Goal: Task Accomplishment & Management: Complete application form

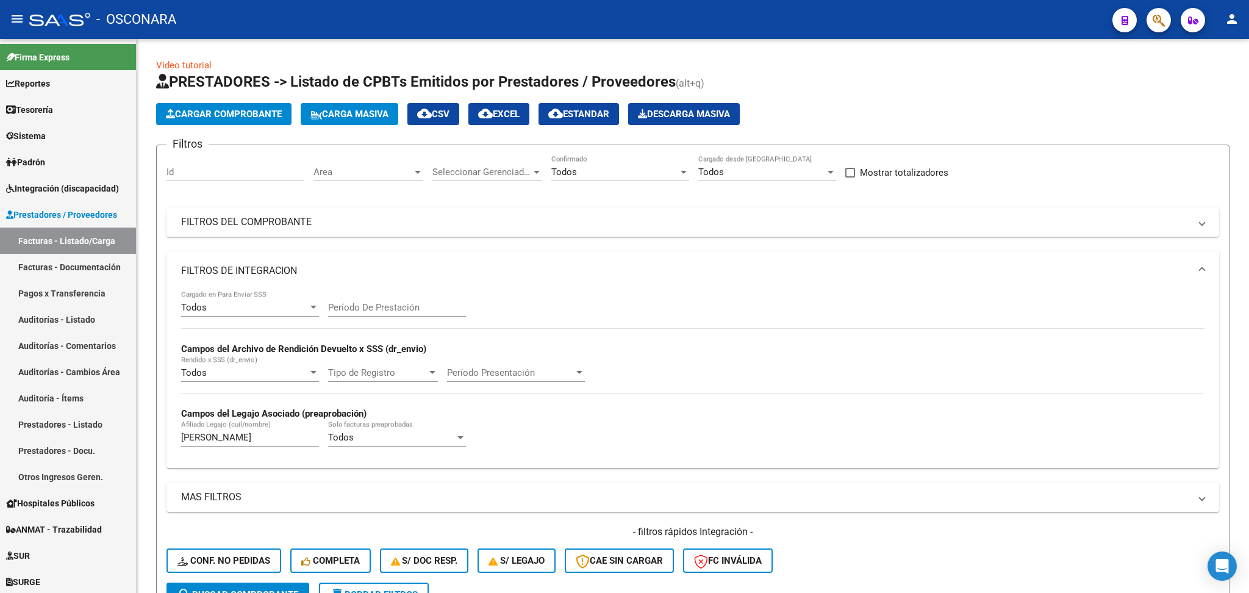
scroll to position [466, 0]
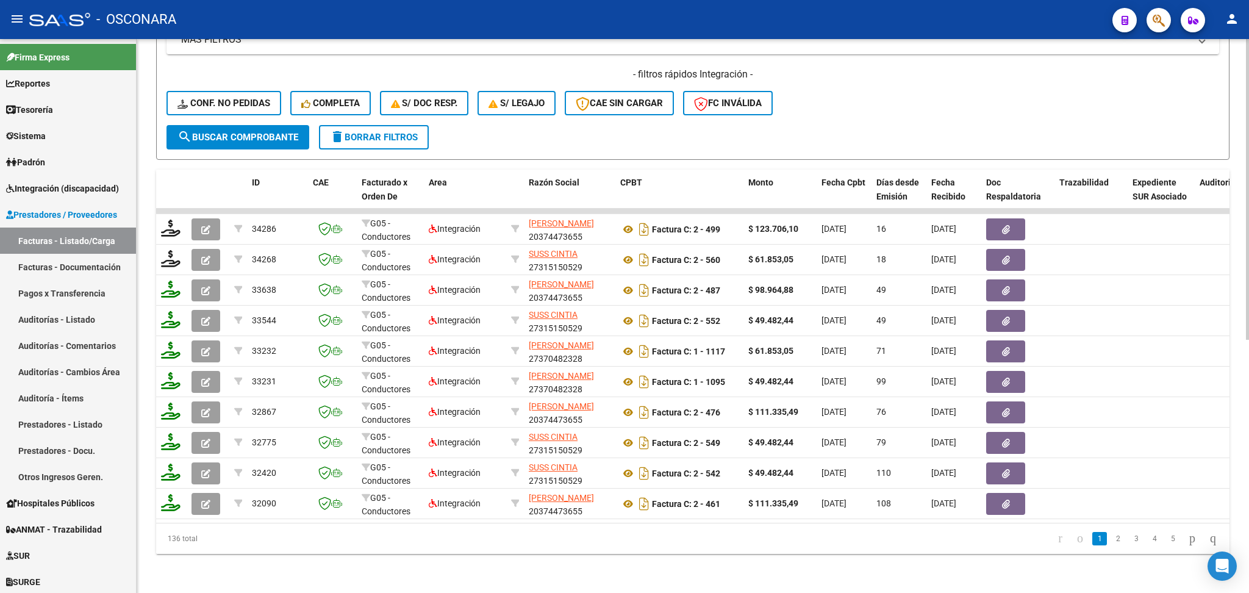
click at [832, 91] on div "- filtros rápidos Integración - Conf. no pedidas Completa S/ Doc Resp. S/ legaj…" at bounding box center [692, 96] width 1052 height 57
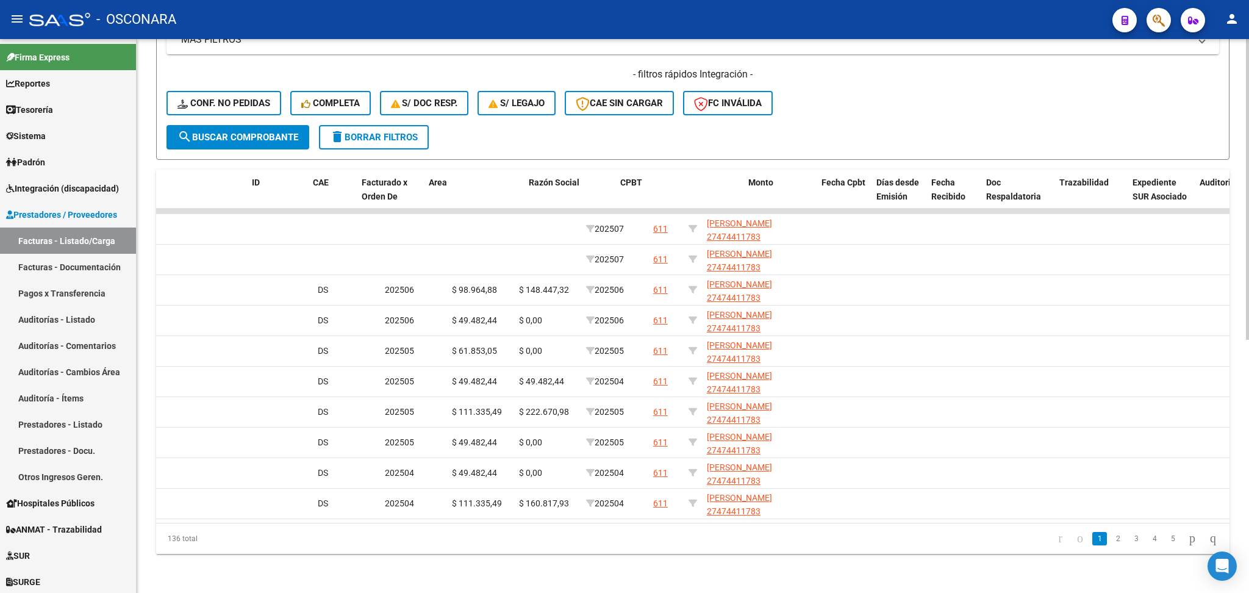
scroll to position [0, 0]
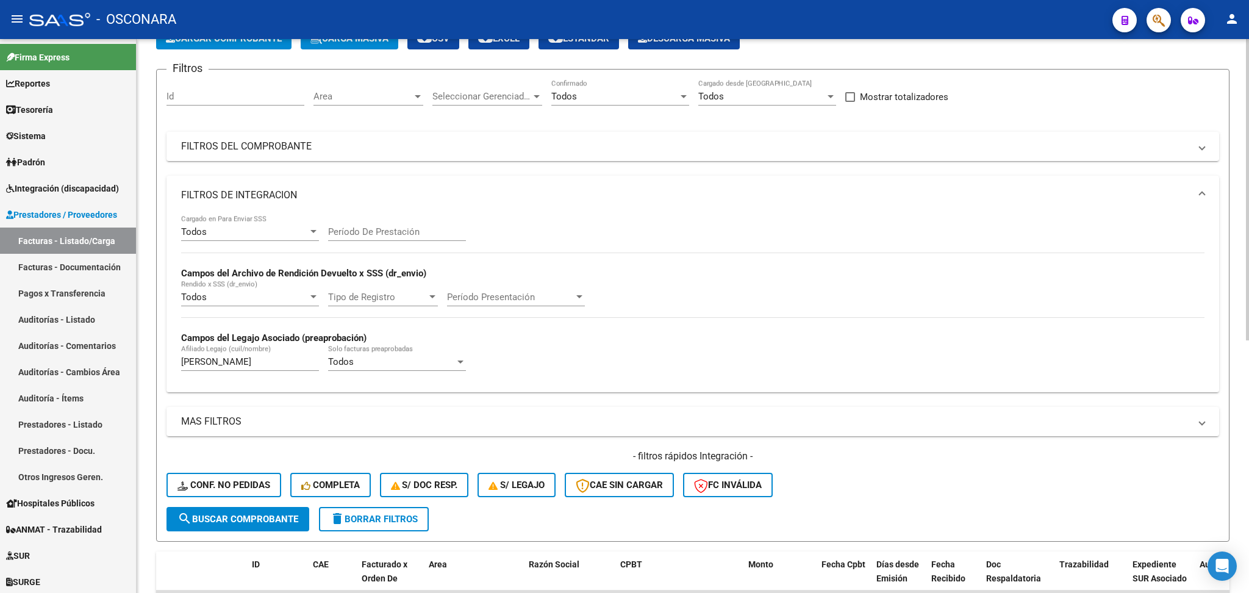
scroll to position [244, 0]
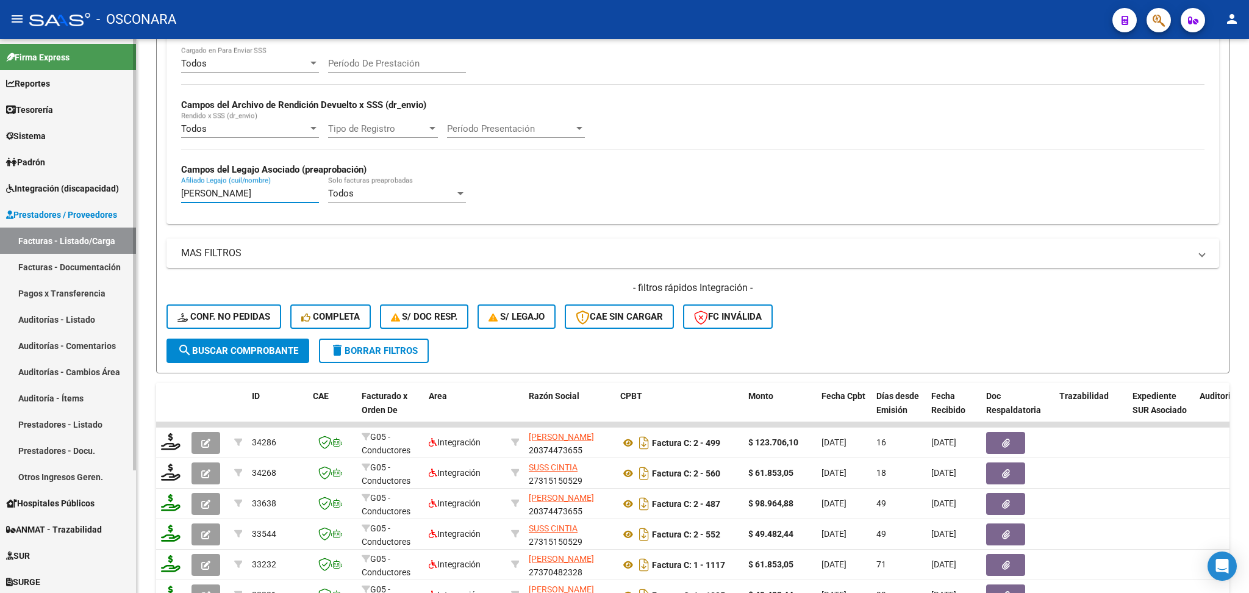
drag, startPoint x: 301, startPoint y: 193, endPoint x: 116, endPoint y: 191, distance: 185.4
click at [116, 191] on mat-sidenav-container "Firma Express Reportes Ingresos Percibidos Análisis de todos los conceptos (his…" at bounding box center [624, 316] width 1249 height 554
paste input "PERALTA DELFINA"
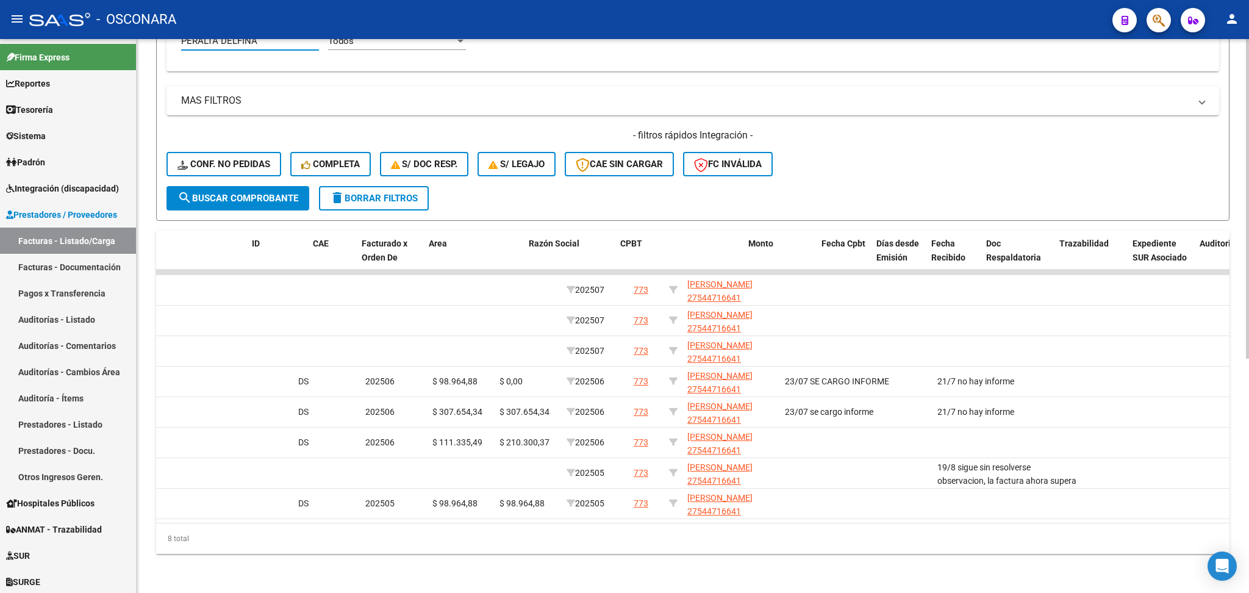
scroll to position [0, 0]
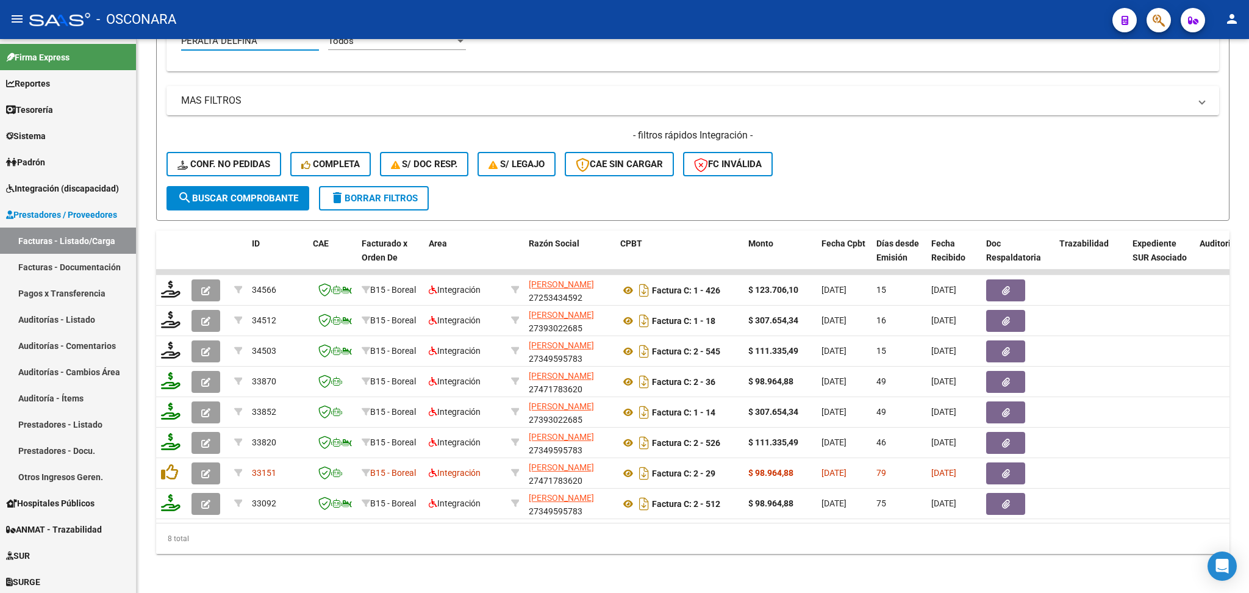
type input "PERALTA DELFINA"
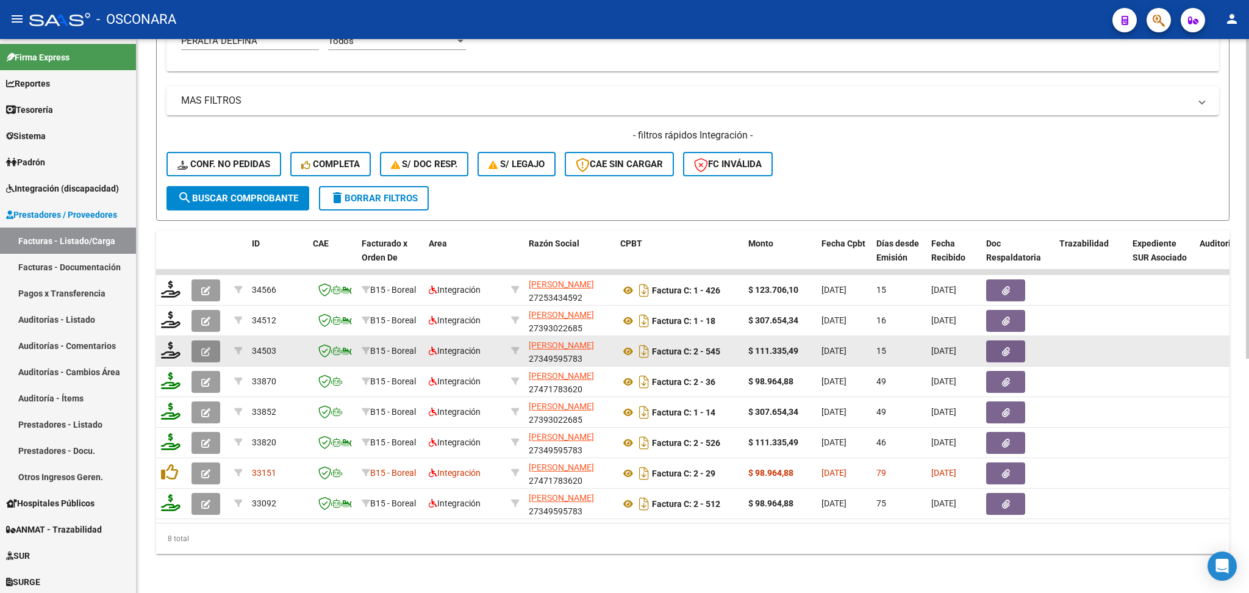
click at [209, 340] on button "button" at bounding box center [205, 351] width 29 height 22
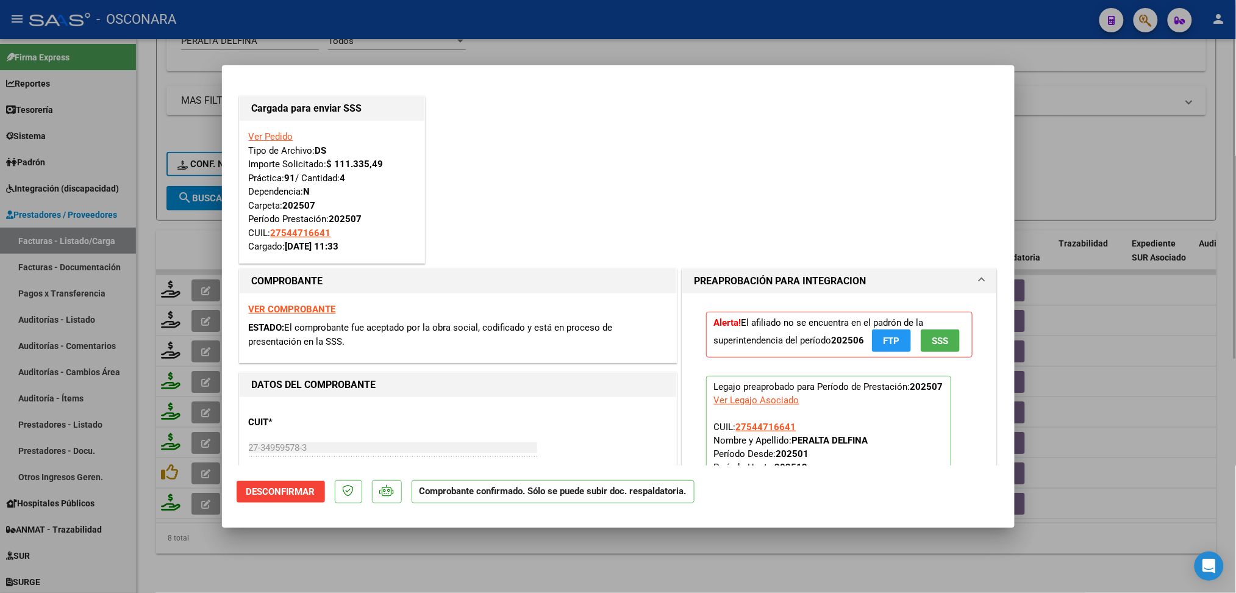
drag, startPoint x: 319, startPoint y: 549, endPoint x: 318, endPoint y: 537, distance: 12.3
click at [320, 549] on div at bounding box center [618, 296] width 1236 height 593
type input "$ 0,00"
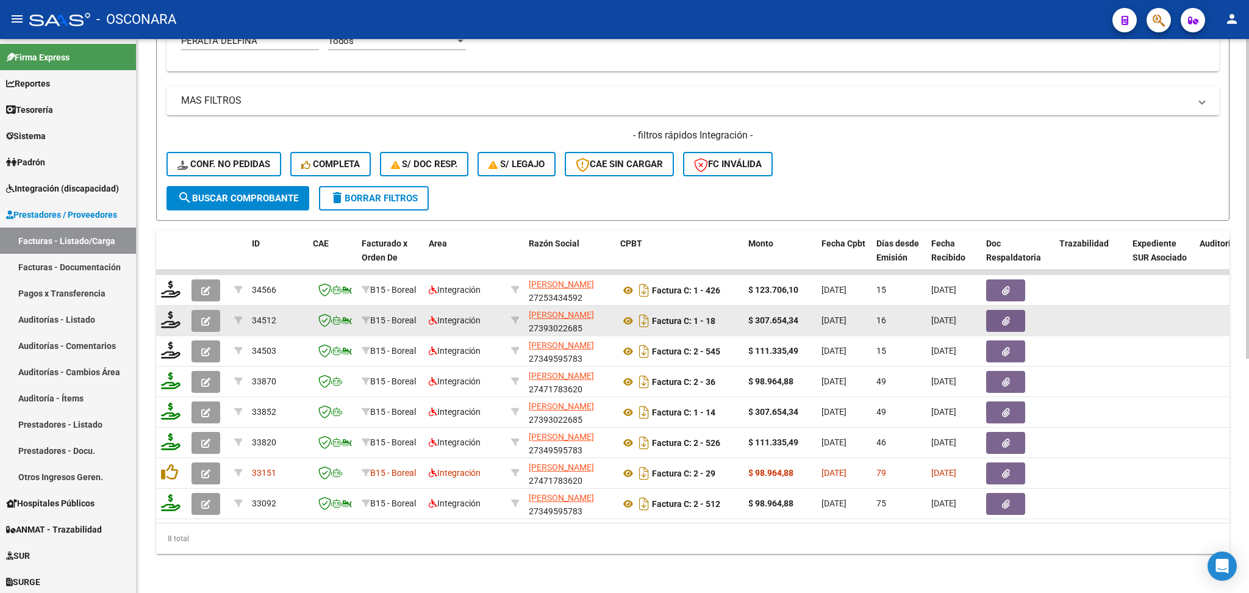
click at [211, 310] on button "button" at bounding box center [205, 321] width 29 height 22
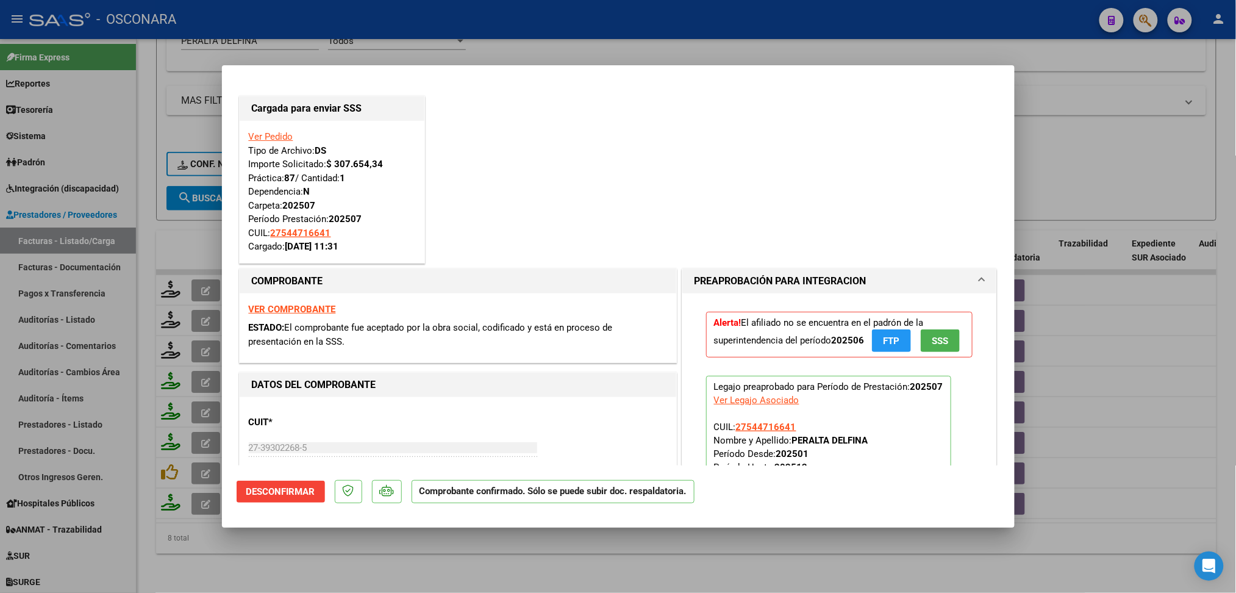
click at [328, 551] on div at bounding box center [618, 296] width 1236 height 593
type input "$ 0,00"
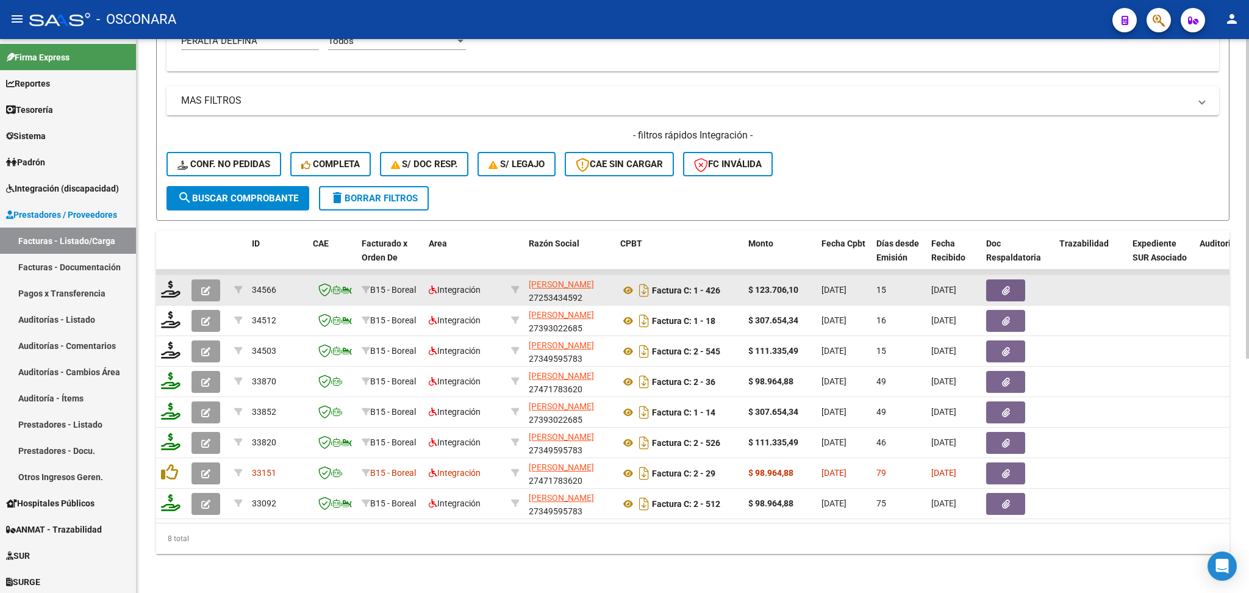
click at [209, 279] on button "button" at bounding box center [205, 290] width 29 height 22
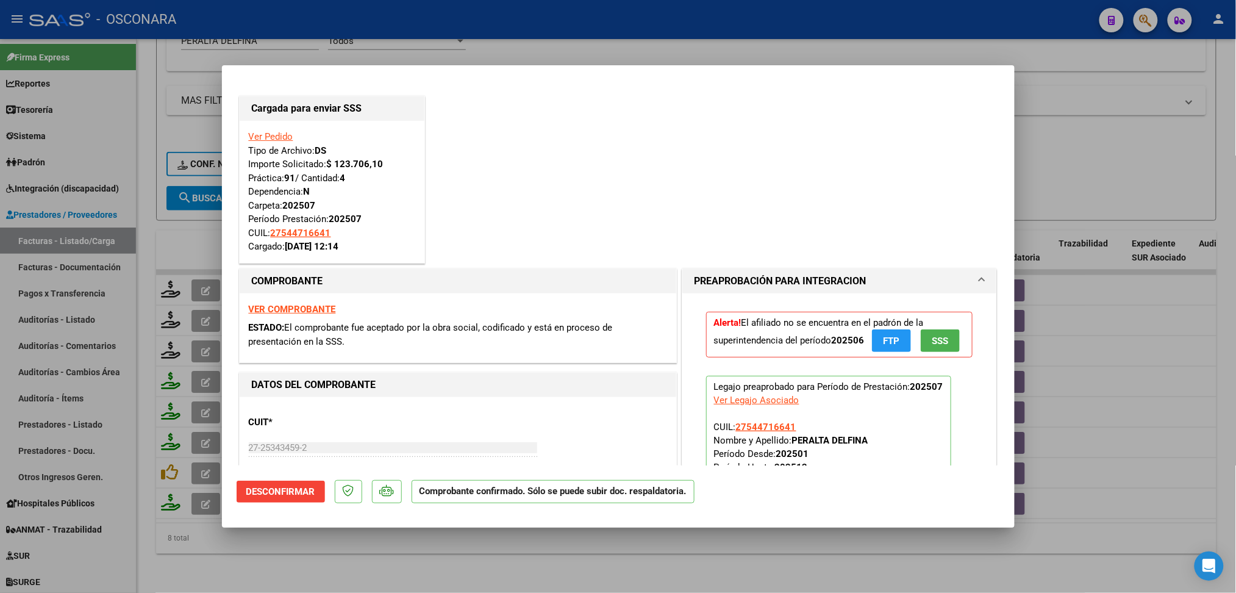
click at [410, 551] on div at bounding box center [618, 296] width 1236 height 593
type input "$ 0,00"
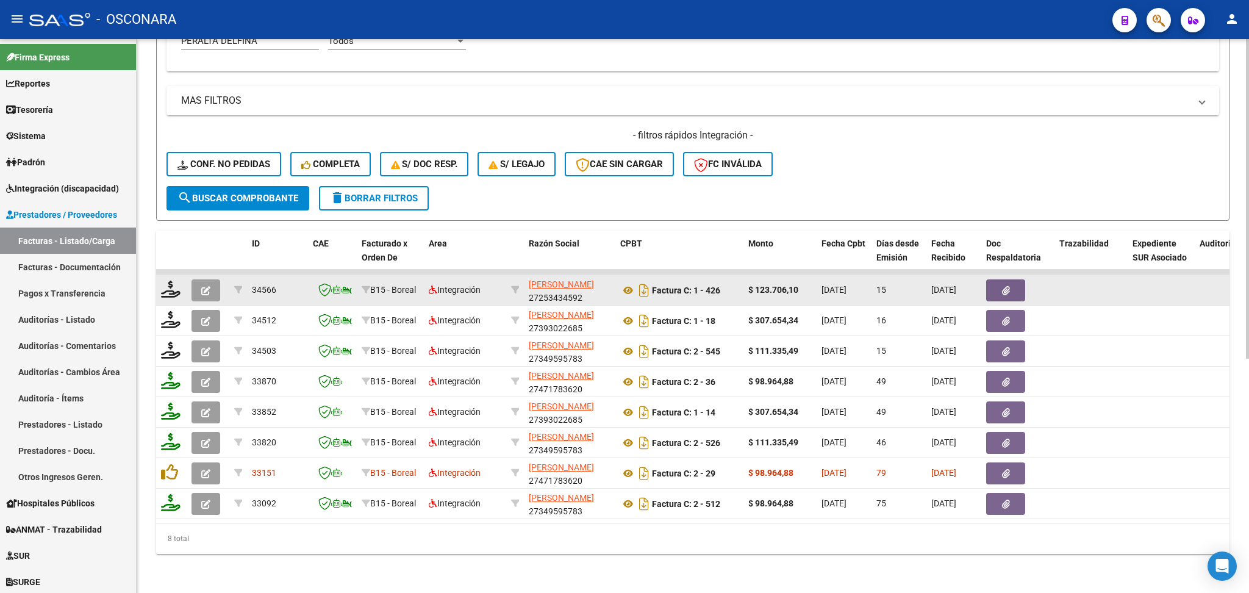
click at [207, 286] on icon "button" at bounding box center [205, 290] width 9 height 9
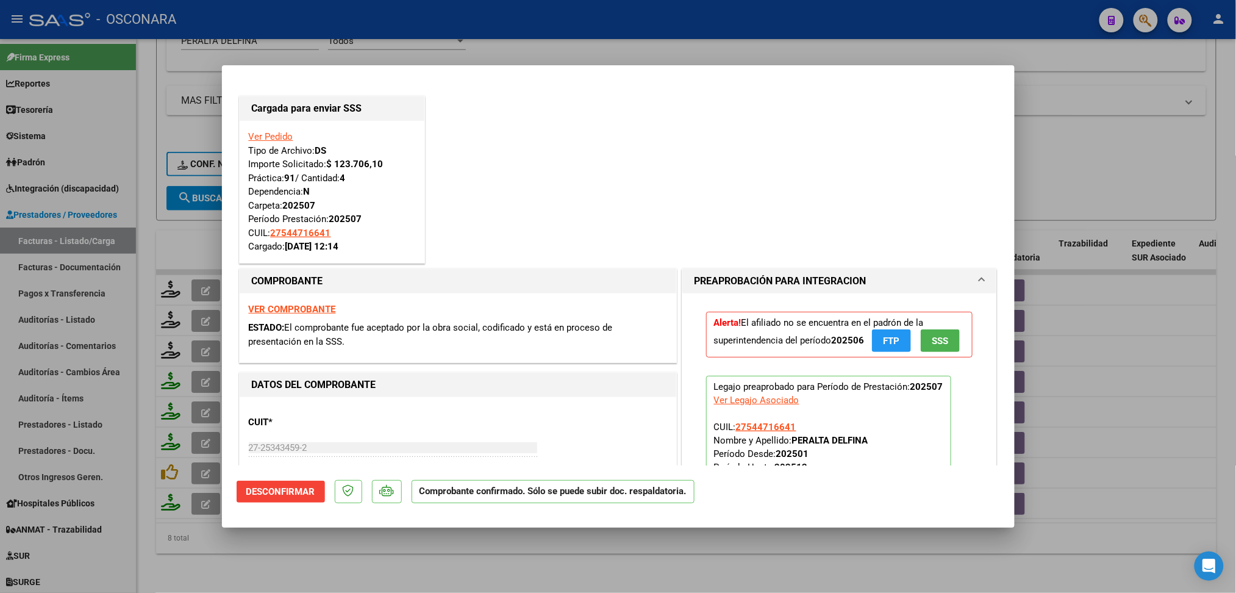
click at [471, 542] on div at bounding box center [618, 296] width 1236 height 593
type input "$ 0,00"
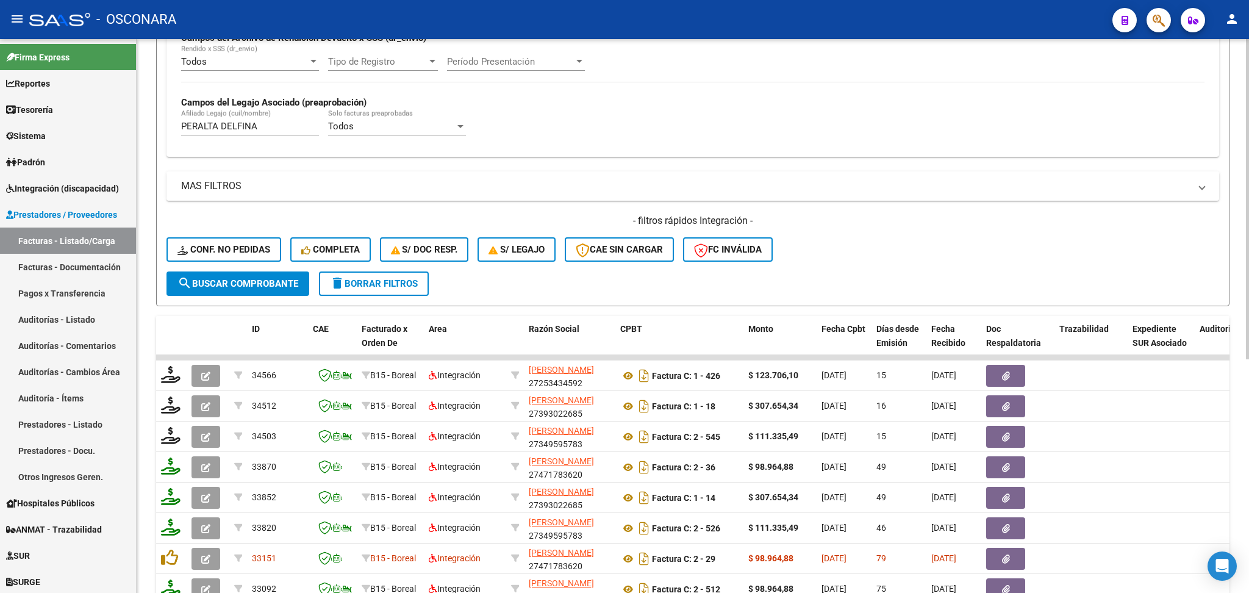
scroll to position [243, 0]
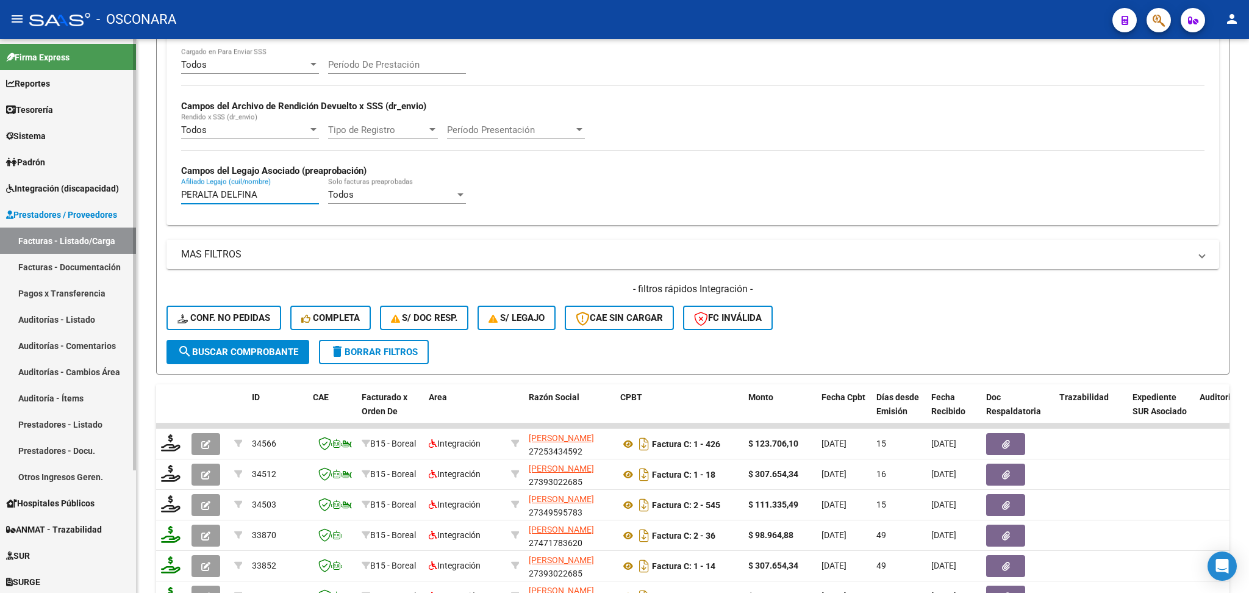
drag, startPoint x: 291, startPoint y: 196, endPoint x: 131, endPoint y: 178, distance: 160.8
click at [131, 178] on mat-sidenav-container "Firma Express Reportes Ingresos Percibidos Análisis de todos los conceptos (his…" at bounding box center [624, 316] width 1249 height 554
paste input "ALACIO MINES [PERSON_NAME]"
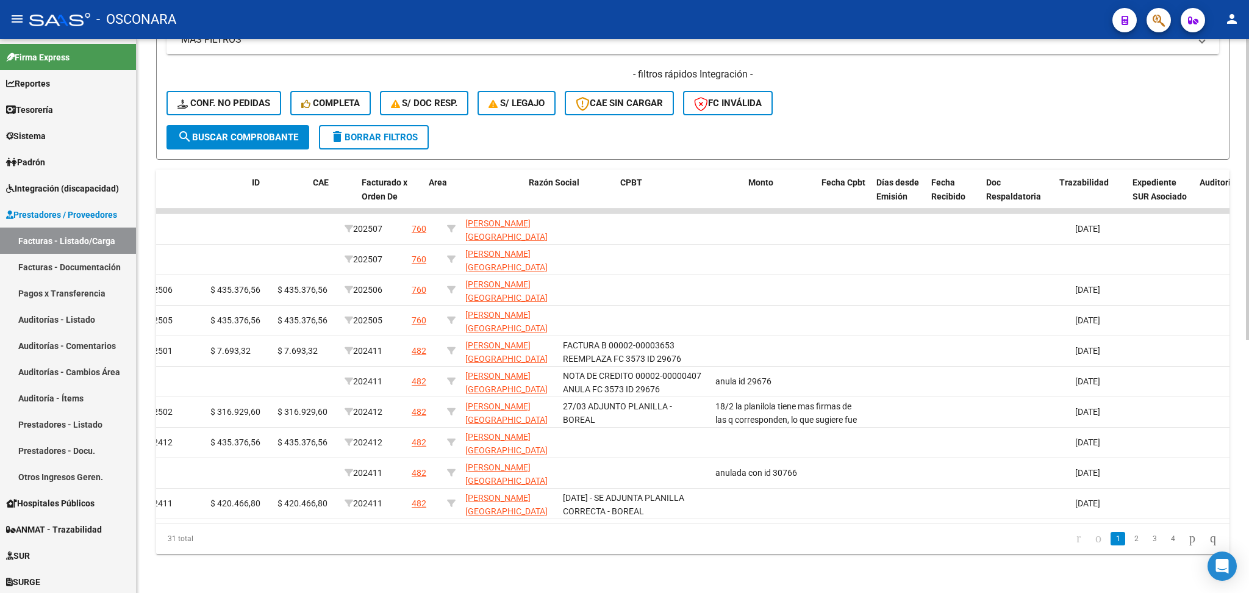
scroll to position [0, 0]
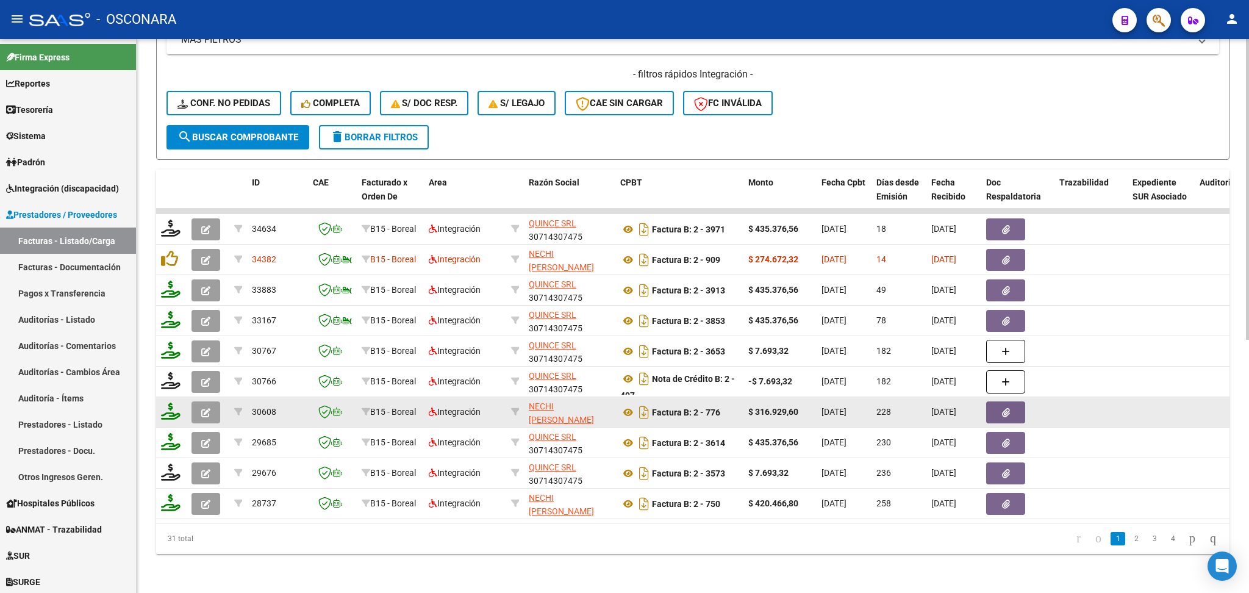
type input "[PERSON_NAME][GEOGRAPHIC_DATA][PERSON_NAME]"
click at [207, 408] on icon "button" at bounding box center [205, 412] width 9 height 9
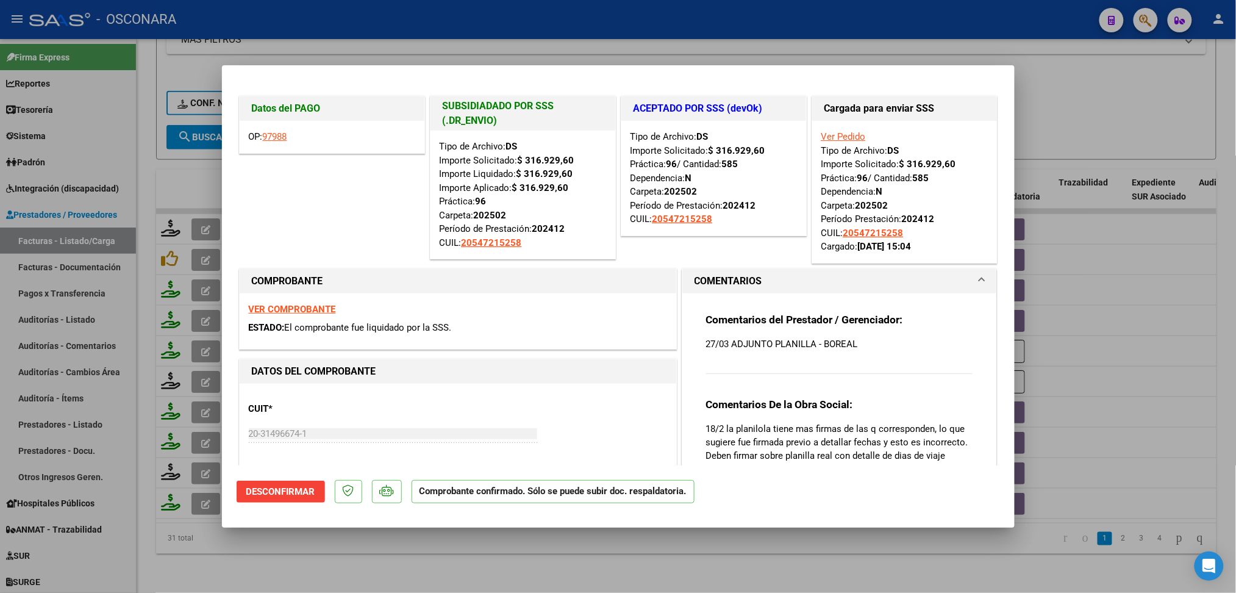
click at [573, 562] on div at bounding box center [618, 296] width 1236 height 593
type input "$ 0,00"
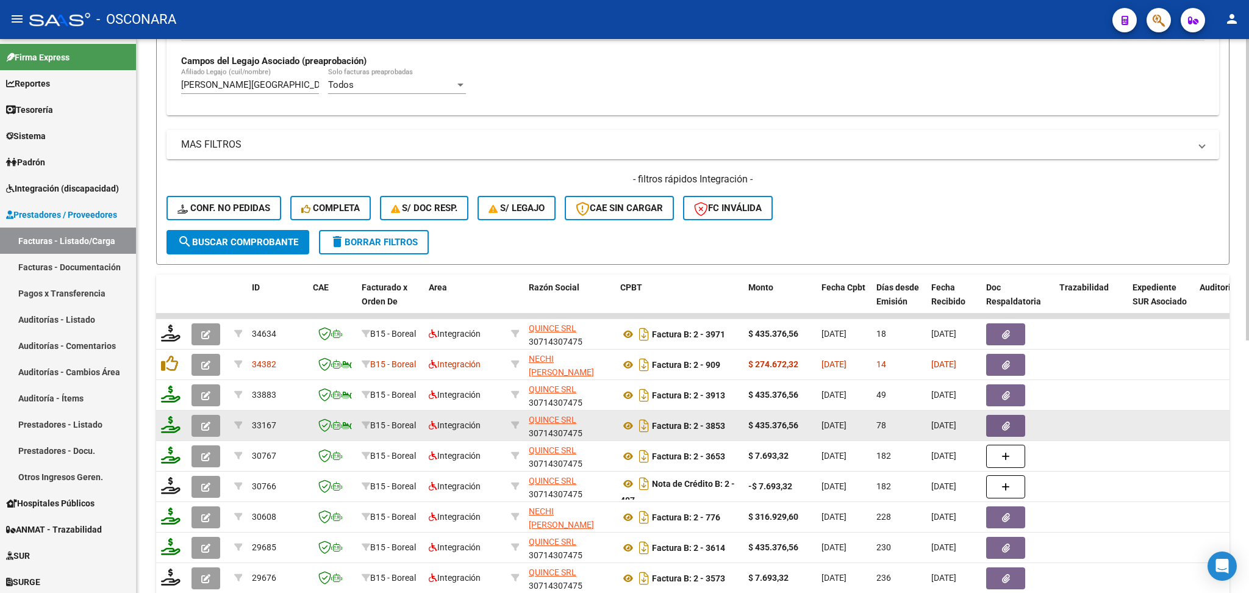
scroll to position [141, 0]
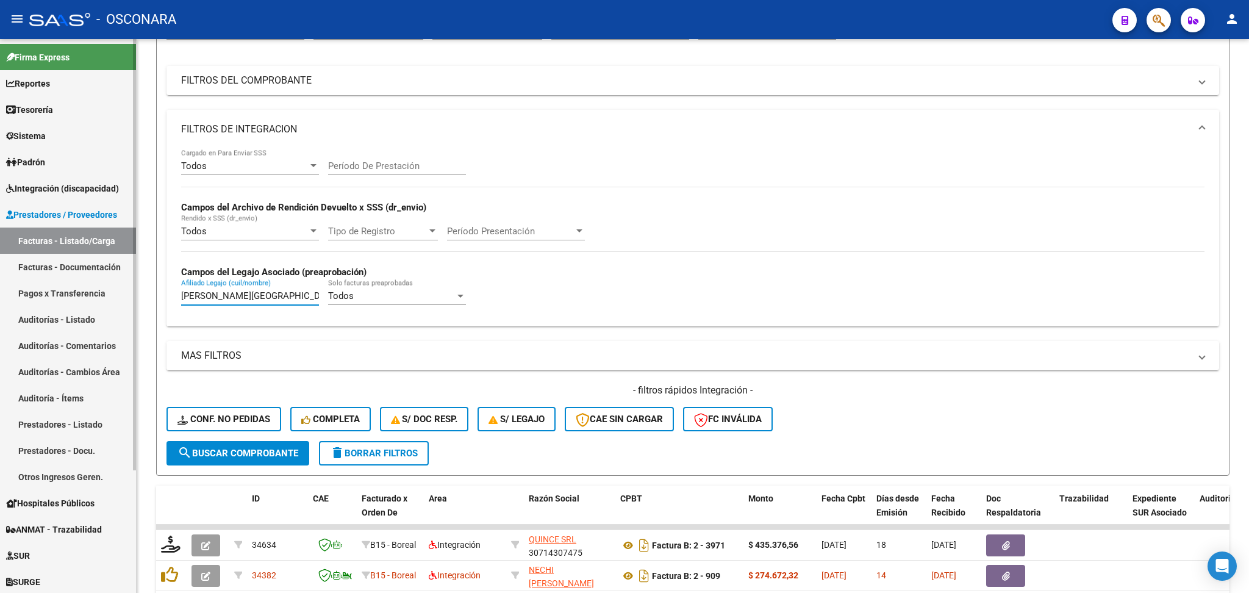
drag, startPoint x: 304, startPoint y: 291, endPoint x: 129, endPoint y: 280, distance: 175.4
click at [129, 280] on mat-sidenav-container "Firma Express Reportes Ingresos Percibidos Análisis de todos los conceptos (his…" at bounding box center [624, 316] width 1249 height 554
paste input "[PERSON_NAME] [PERSON_NAME]"
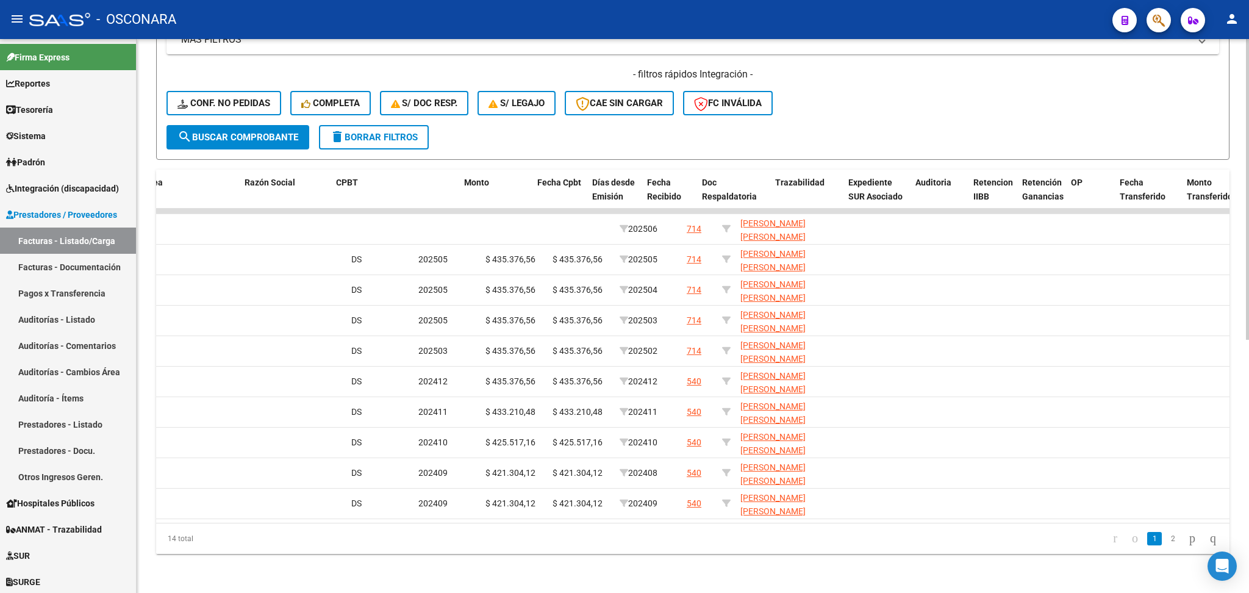
scroll to position [0, 0]
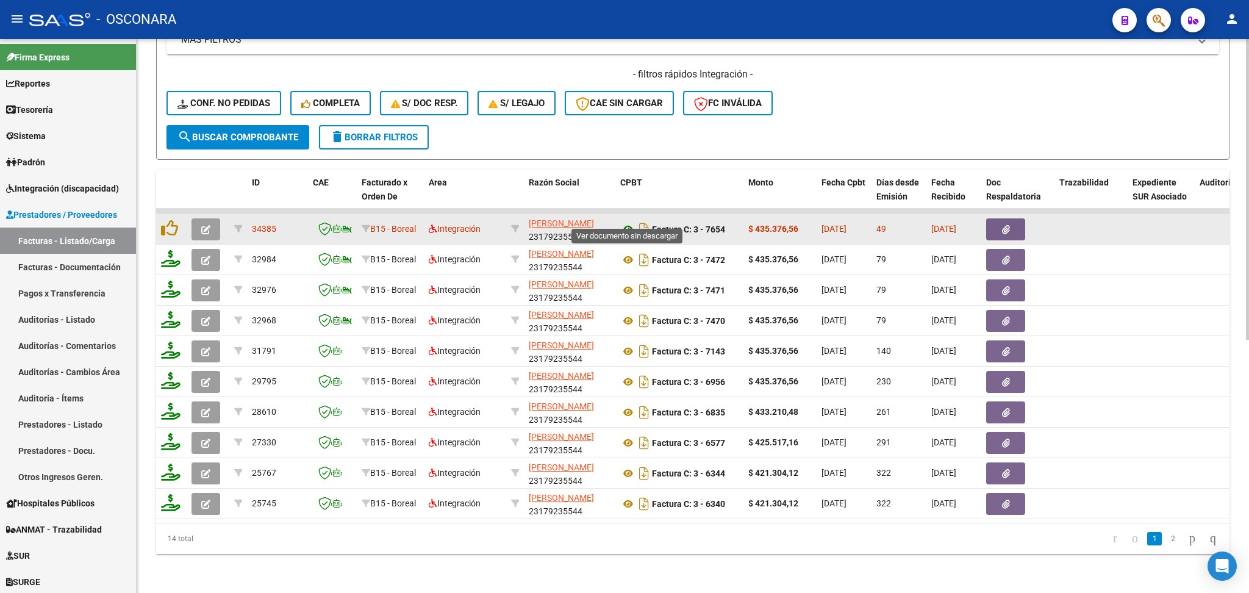
type input "[PERSON_NAME] [PERSON_NAME]"
click at [629, 222] on icon at bounding box center [628, 229] width 16 height 15
click at [1020, 220] on button "button" at bounding box center [1005, 229] width 39 height 22
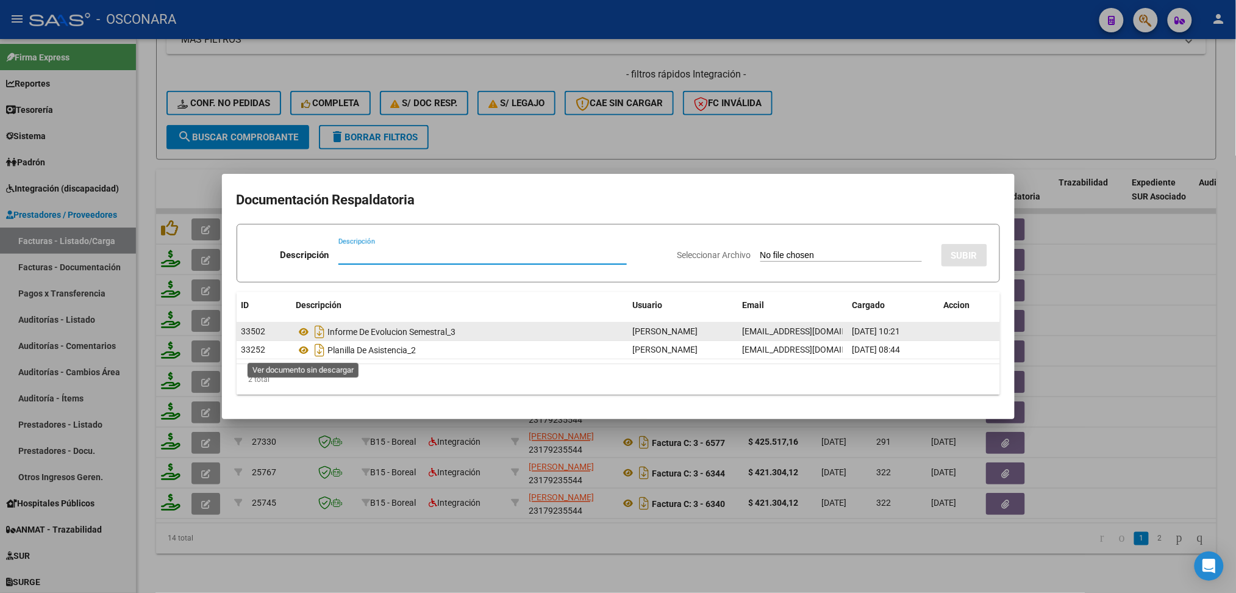
drag, startPoint x: 305, startPoint y: 351, endPoint x: 310, endPoint y: 340, distance: 12.8
click at [306, 351] on icon at bounding box center [304, 350] width 16 height 15
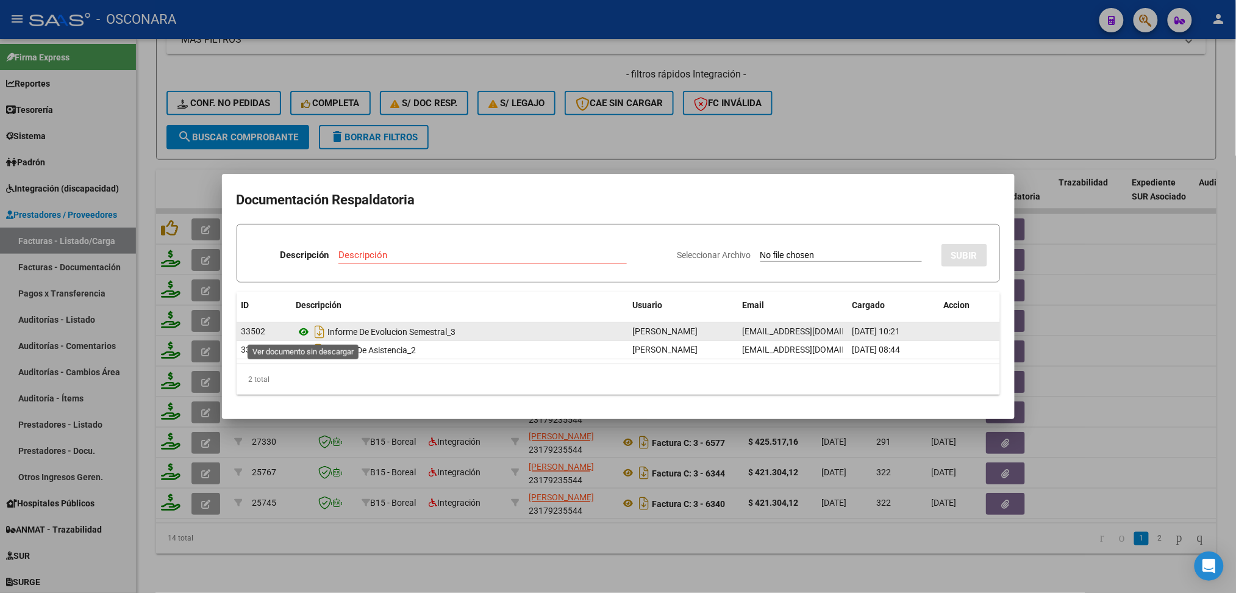
click at [299, 332] on icon at bounding box center [304, 331] width 16 height 15
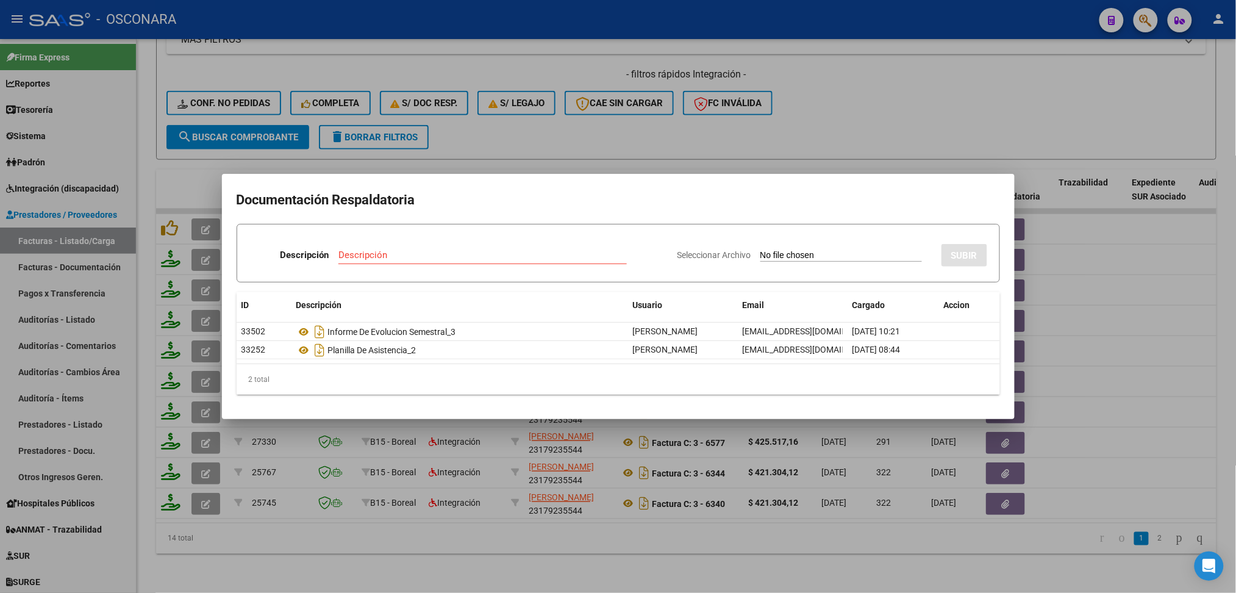
click at [574, 140] on div at bounding box center [618, 296] width 1236 height 593
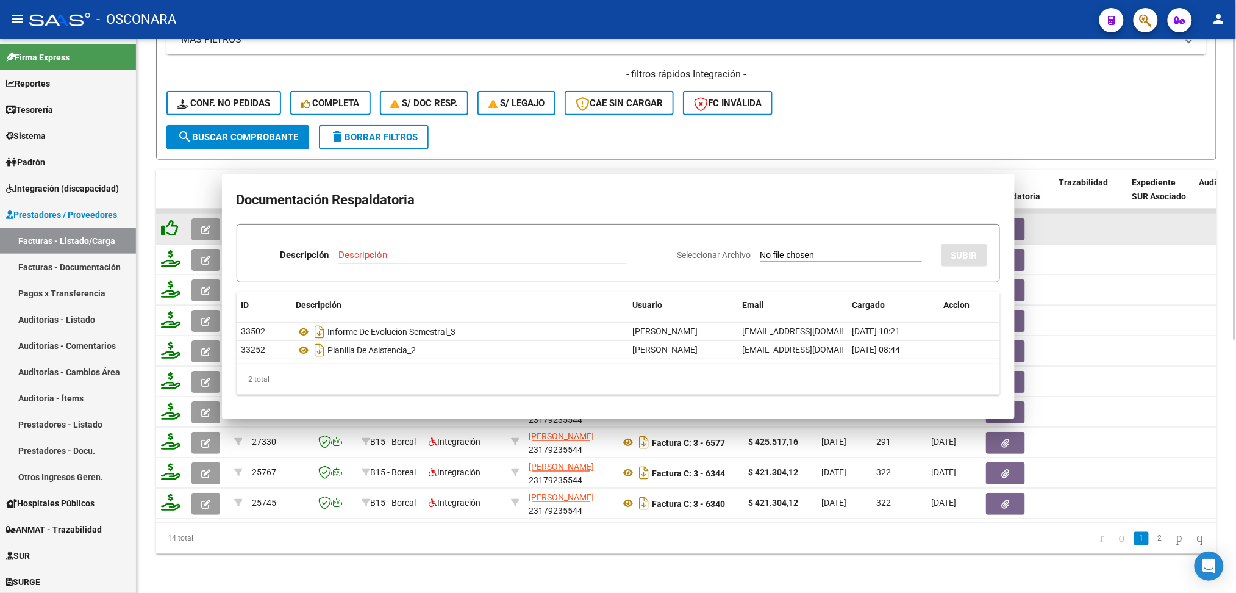
click at [172, 221] on icon at bounding box center [169, 228] width 17 height 17
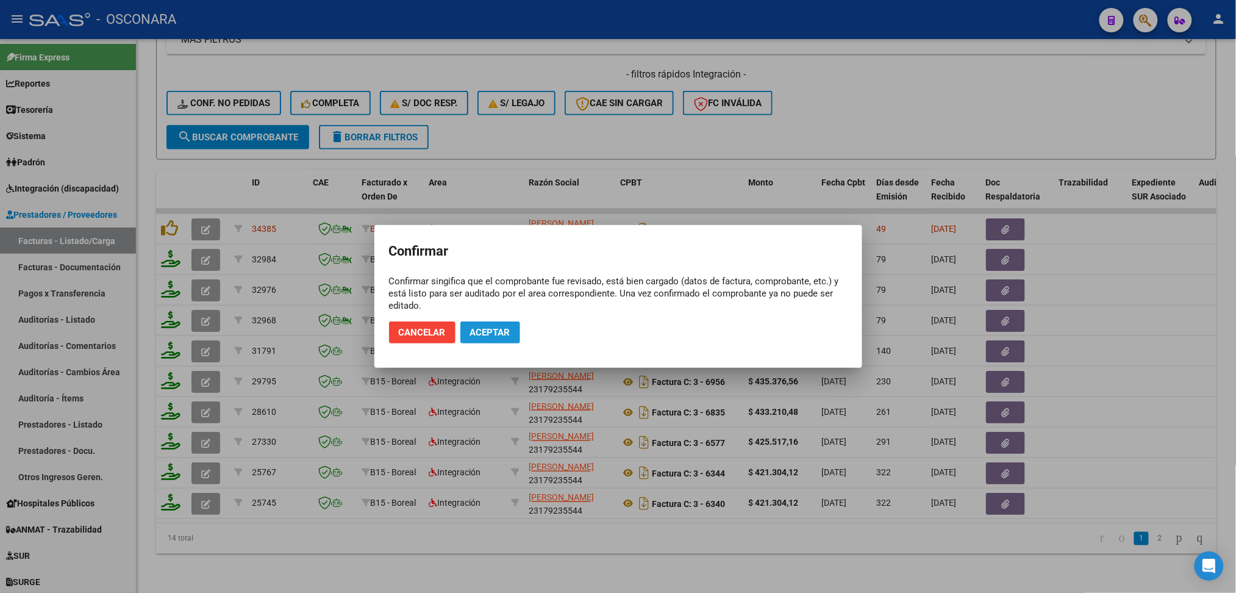
click at [489, 339] on button "Aceptar" at bounding box center [490, 332] width 60 height 22
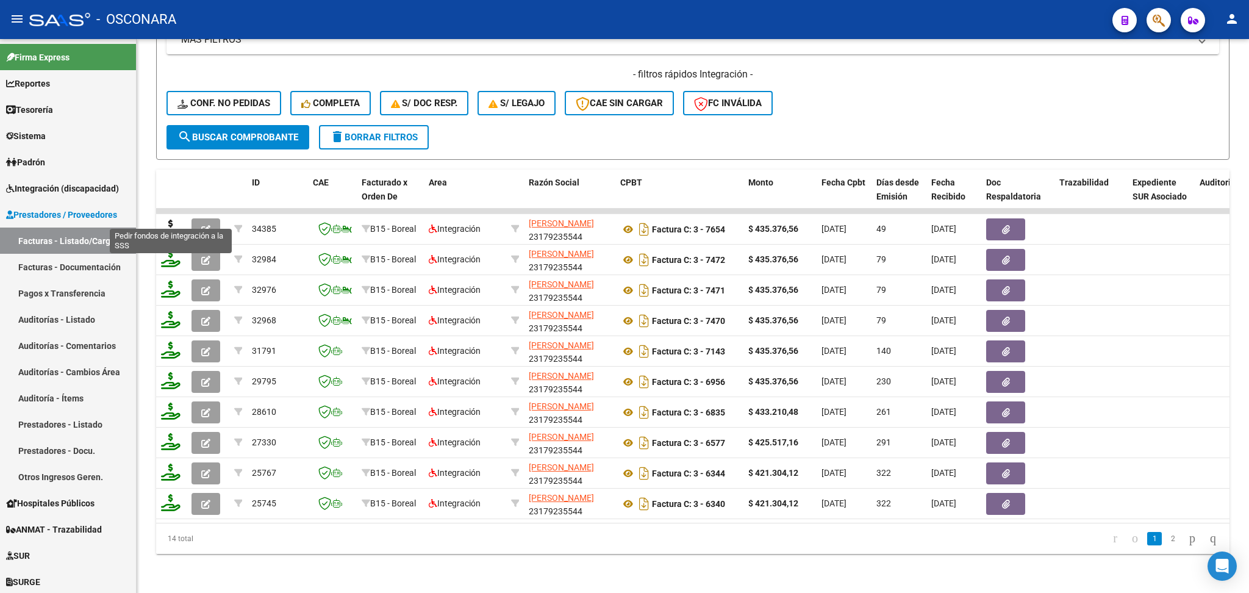
click at [169, 220] on icon at bounding box center [171, 228] width 20 height 17
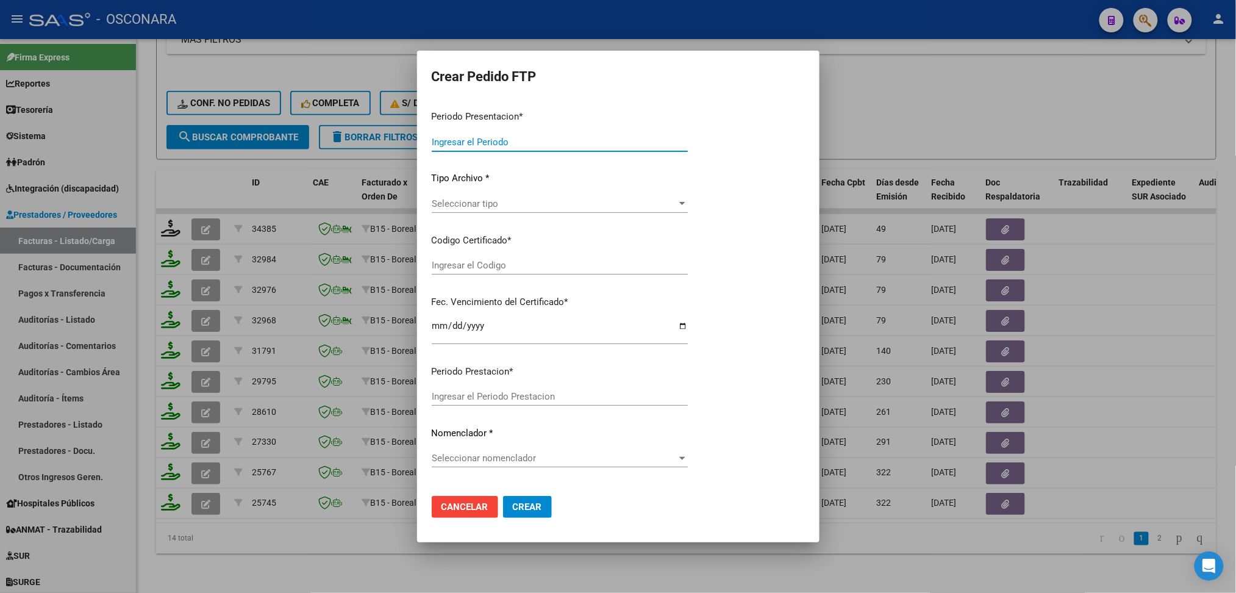
type input "202507"
type input "202506"
type input "$ 435.376,56"
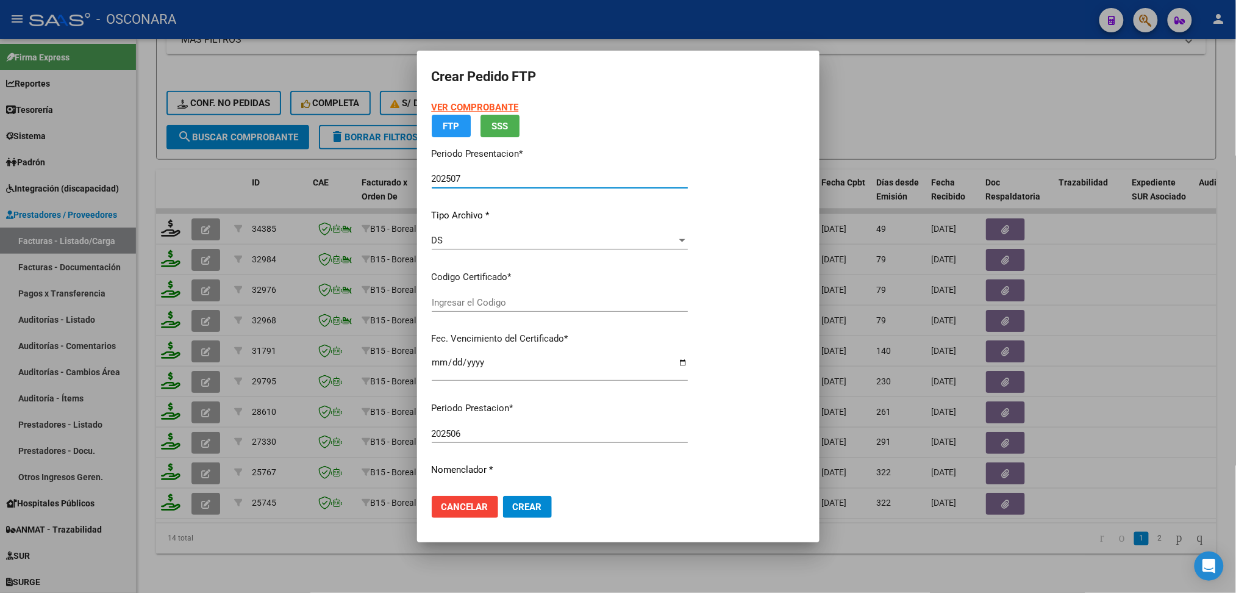
type input "0200056590422232023112120271121SJN261"
type input "[DATE]"
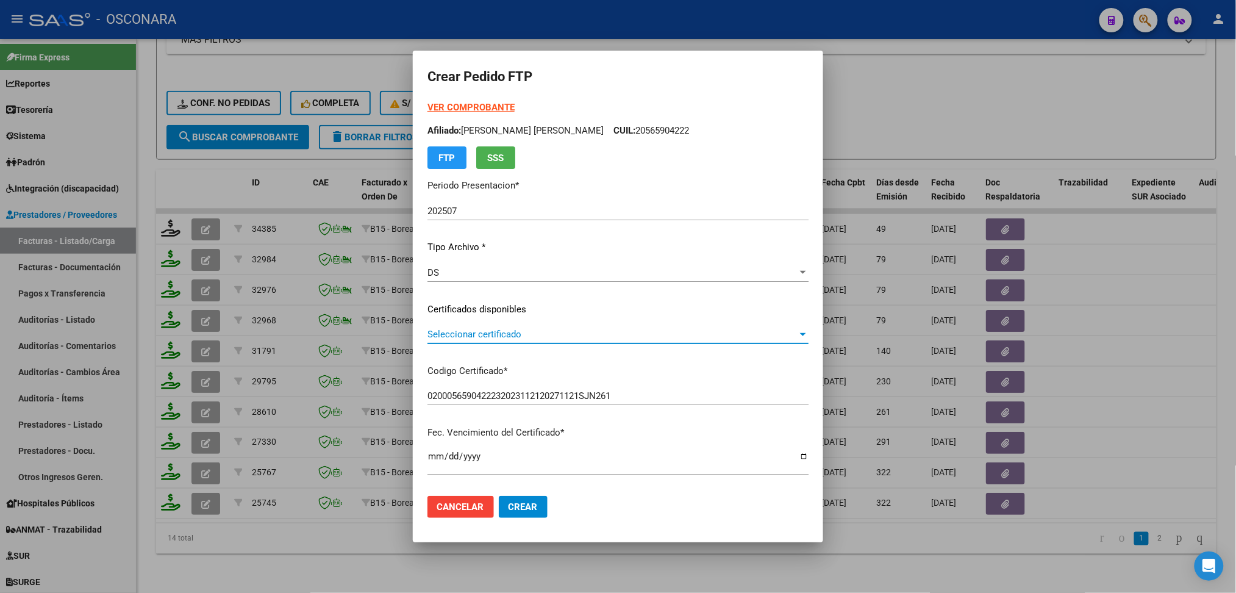
click at [494, 331] on span "Seleccionar certificado" at bounding box center [612, 334] width 370 height 11
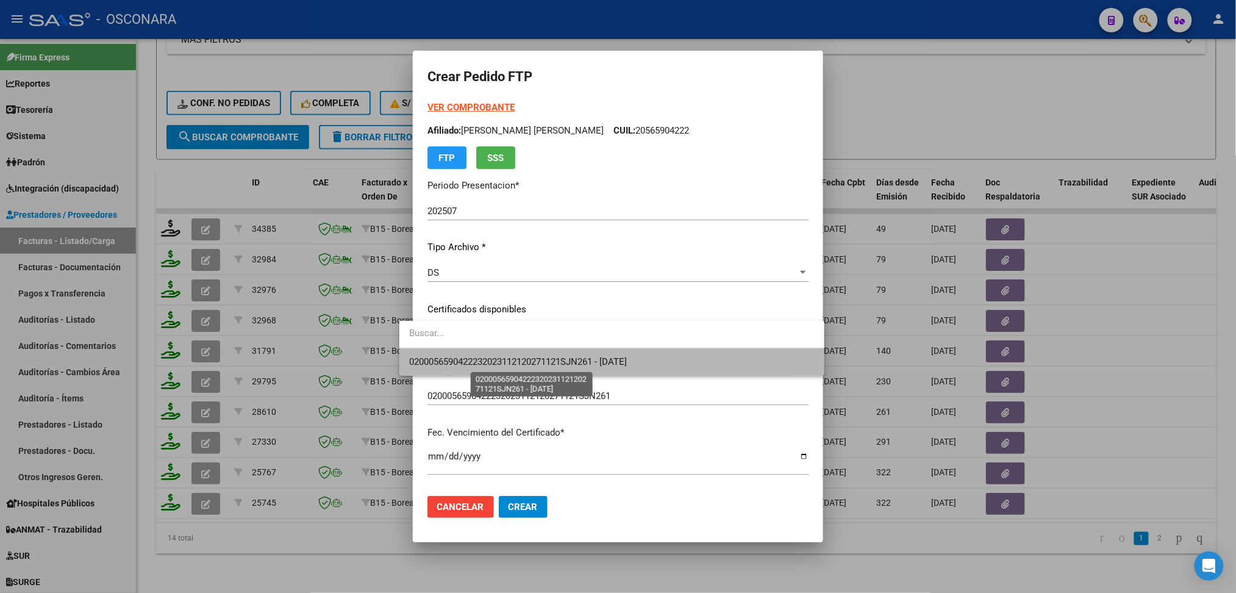
click at [498, 361] on span "0200056590422232023112120271121SJN261 - [DATE]" at bounding box center [518, 361] width 218 height 11
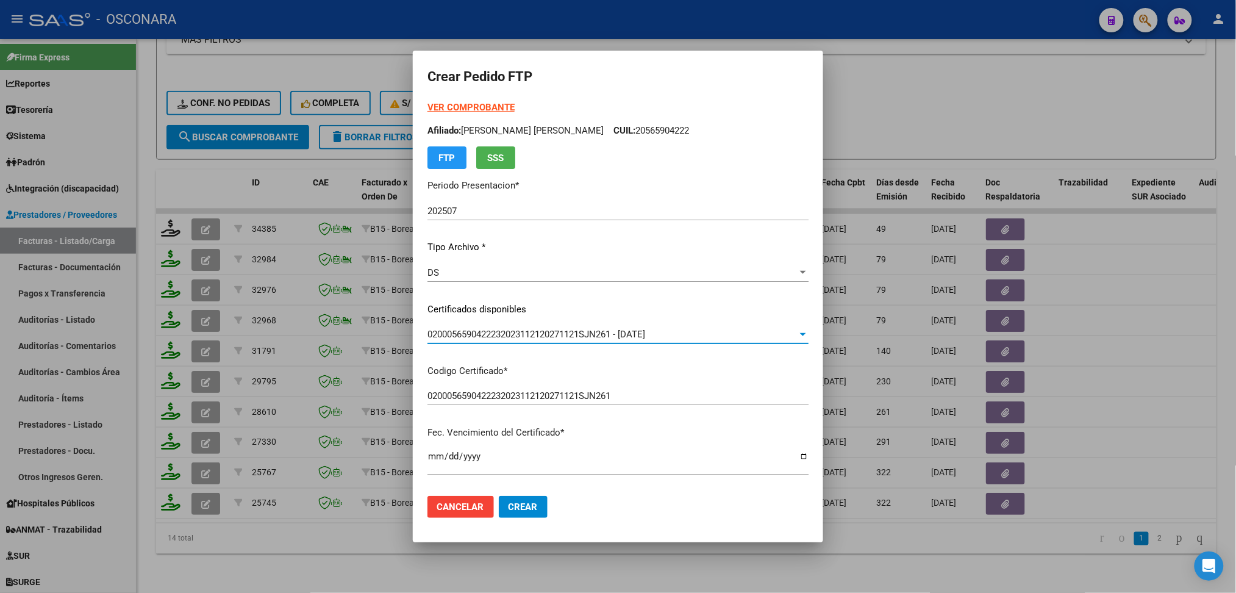
scroll to position [396, 0]
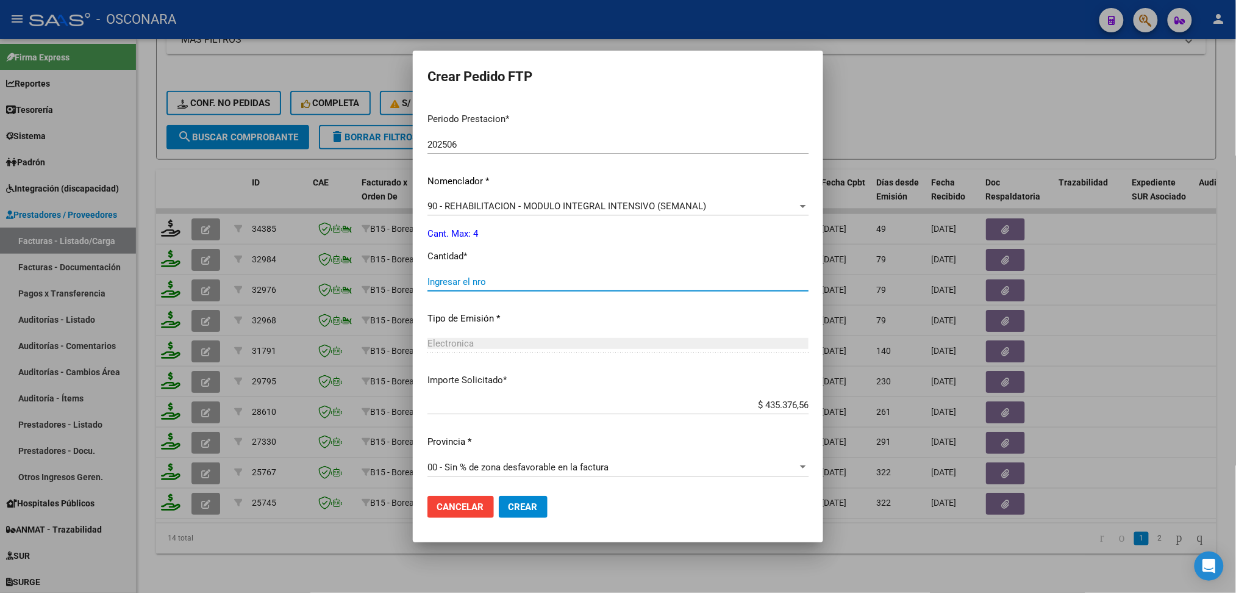
click at [449, 284] on input "Ingresar el nro" at bounding box center [617, 281] width 381 height 11
type input "4"
click at [499, 496] on button "Crear" at bounding box center [523, 507] width 49 height 22
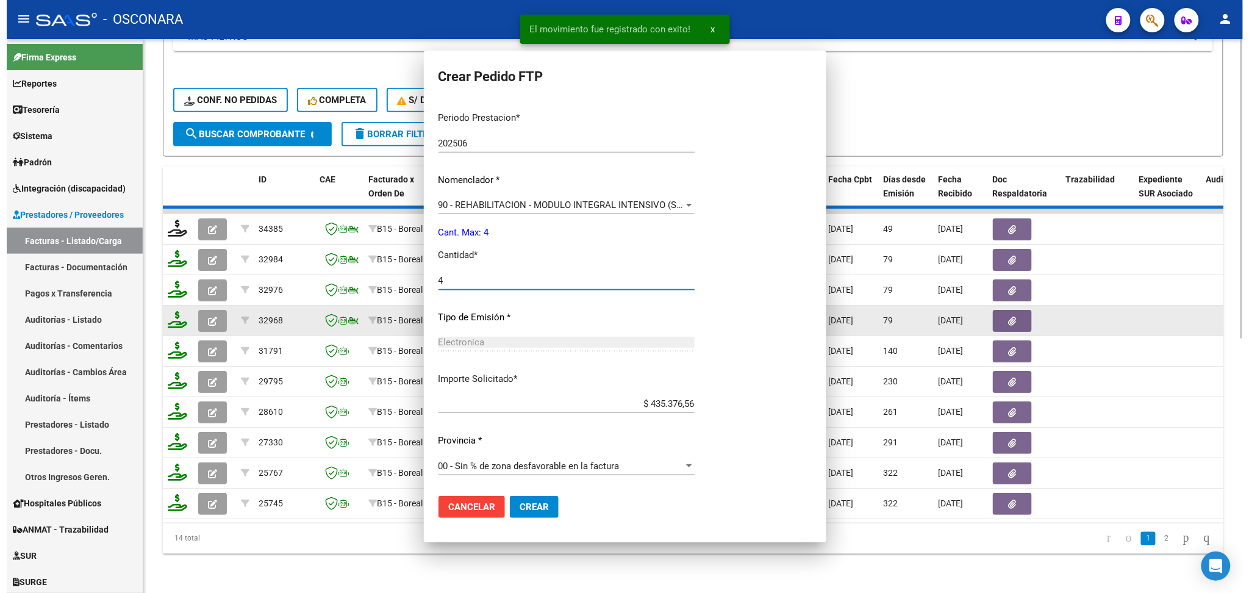
scroll to position [327, 0]
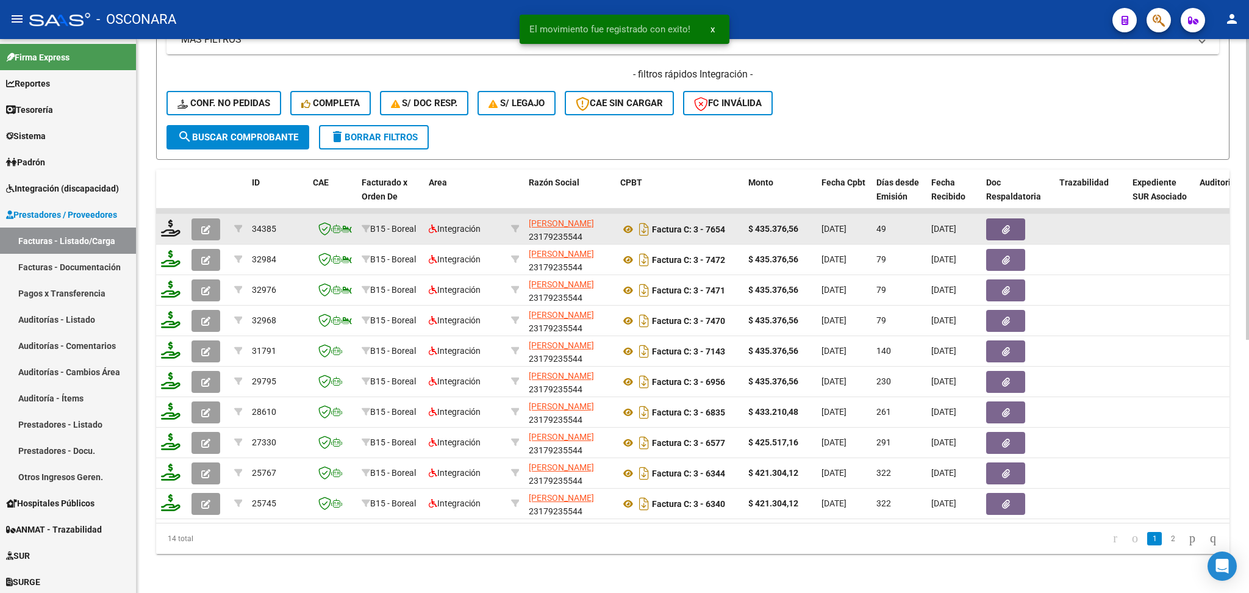
click at [202, 225] on icon "button" at bounding box center [205, 229] width 9 height 9
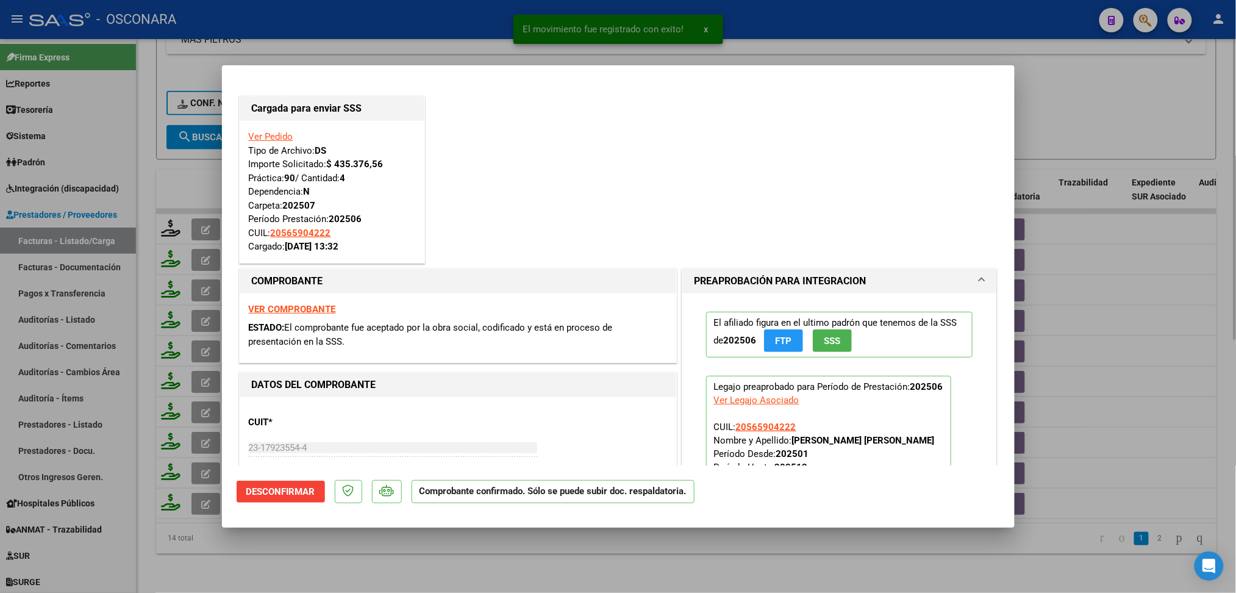
click at [398, 574] on div at bounding box center [618, 296] width 1236 height 593
type input "$ 0,00"
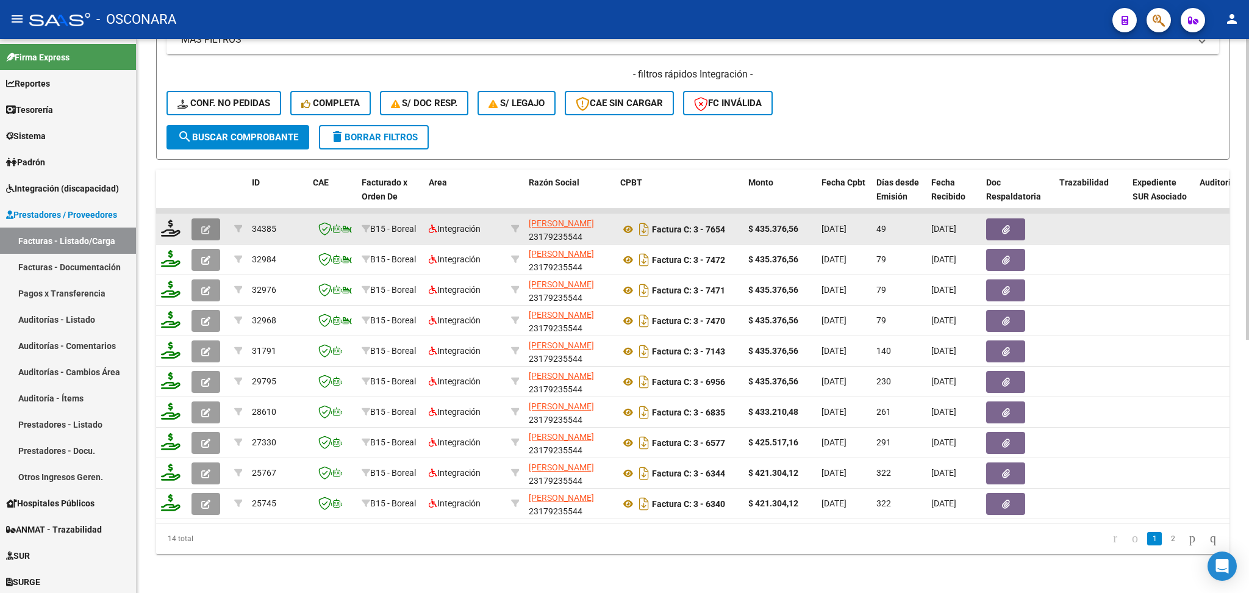
click at [197, 219] on button "button" at bounding box center [205, 229] width 29 height 22
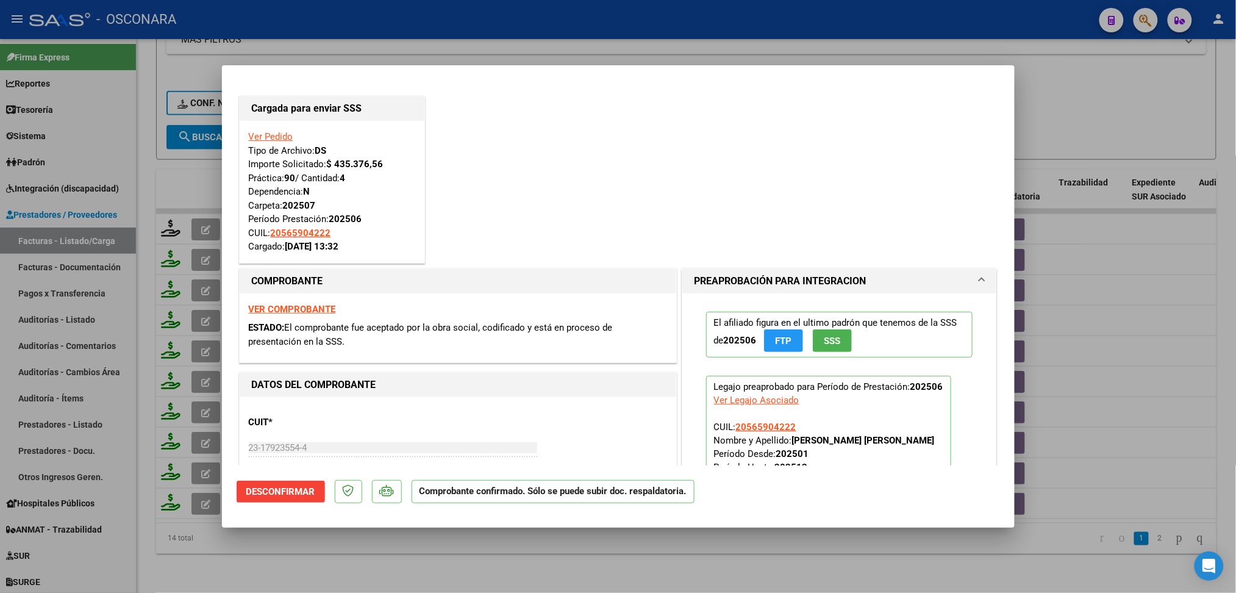
click at [374, 560] on div at bounding box center [618, 296] width 1236 height 593
type input "$ 0,00"
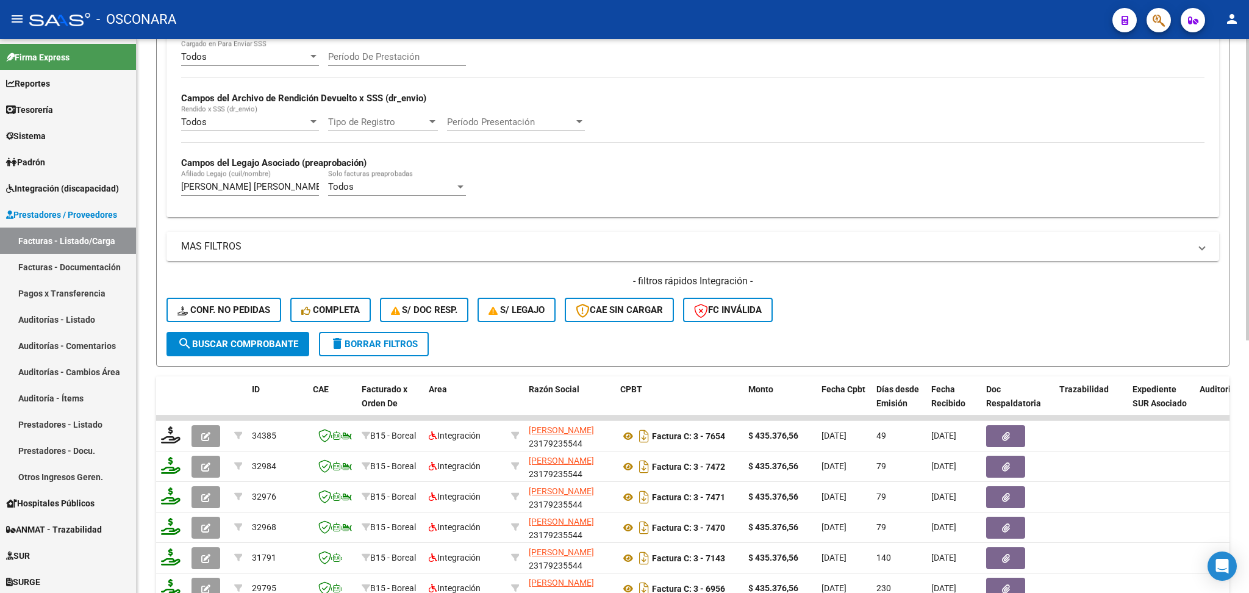
scroll to position [223, 0]
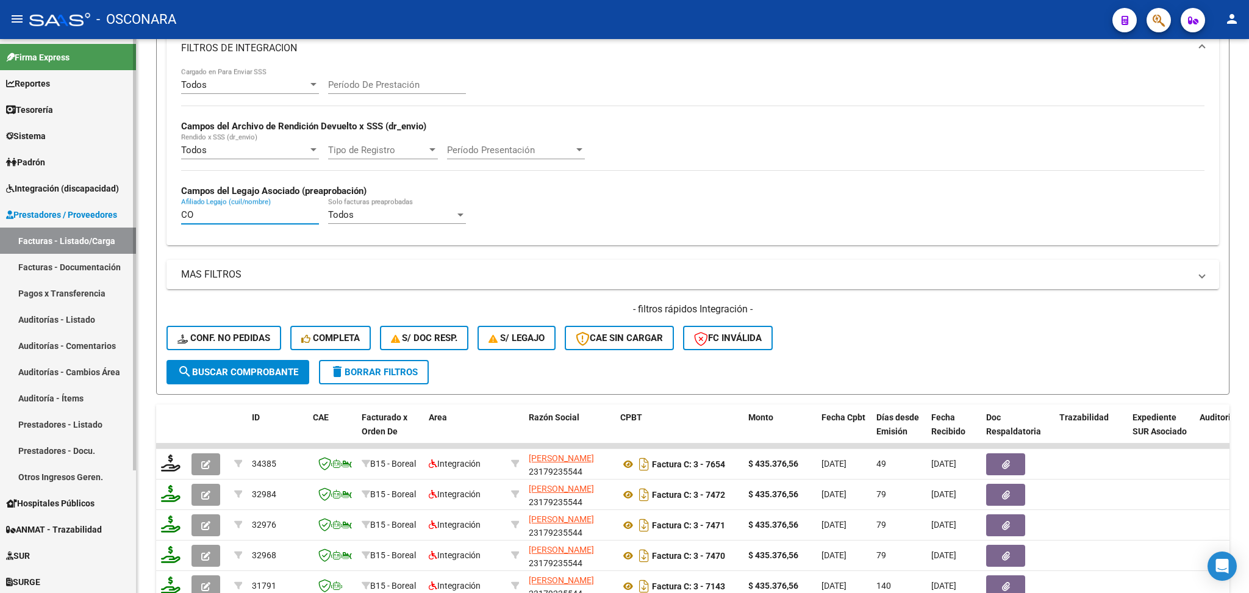
type input "O"
paste input "[PERSON_NAME]"
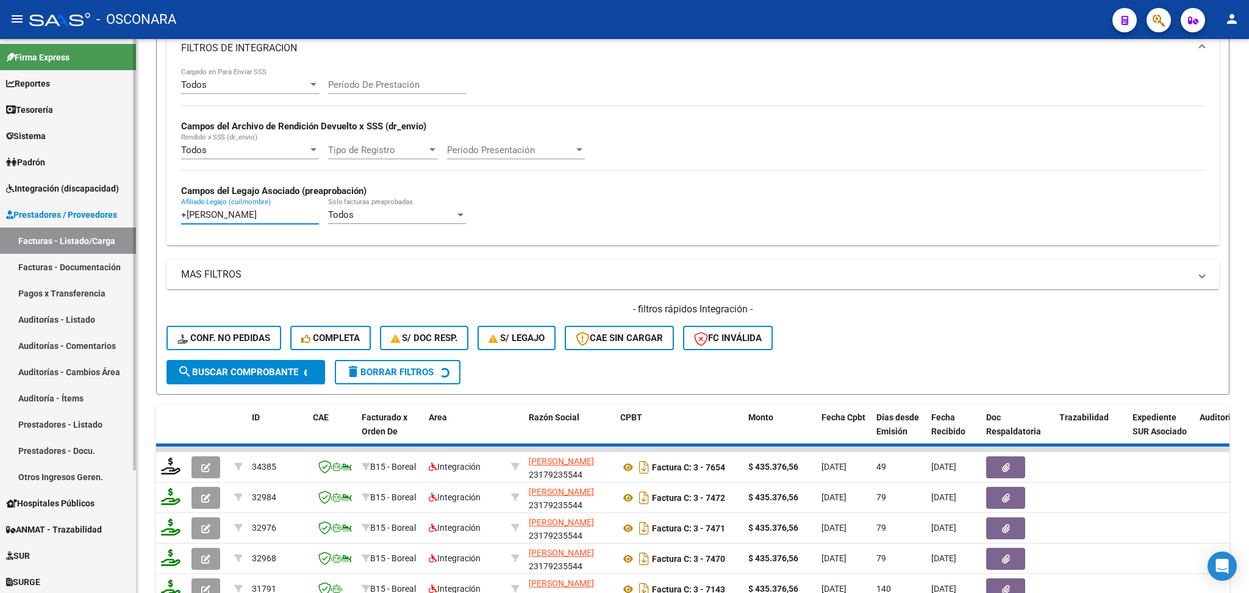
scroll to position [170, 0]
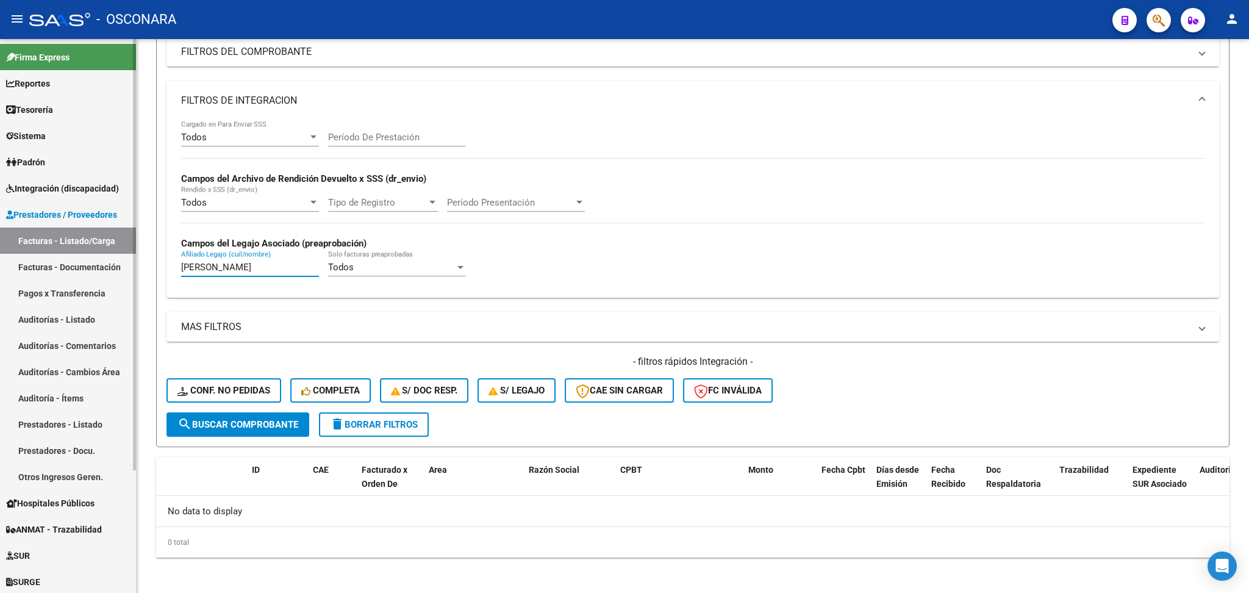
drag, startPoint x: 306, startPoint y: 214, endPoint x: 121, endPoint y: 193, distance: 186.0
click at [121, 193] on mat-sidenav-container "Firma Express Reportes Ingresos Percibidos Análisis de todos los conceptos (his…" at bounding box center [624, 316] width 1249 height 554
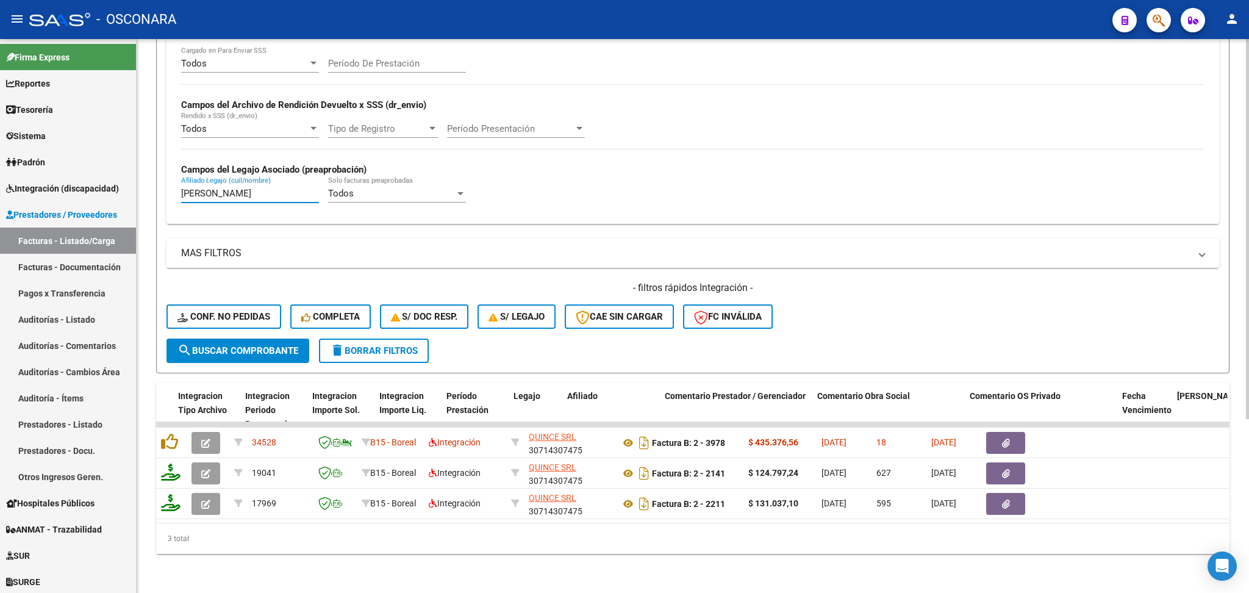
scroll to position [0, 1471]
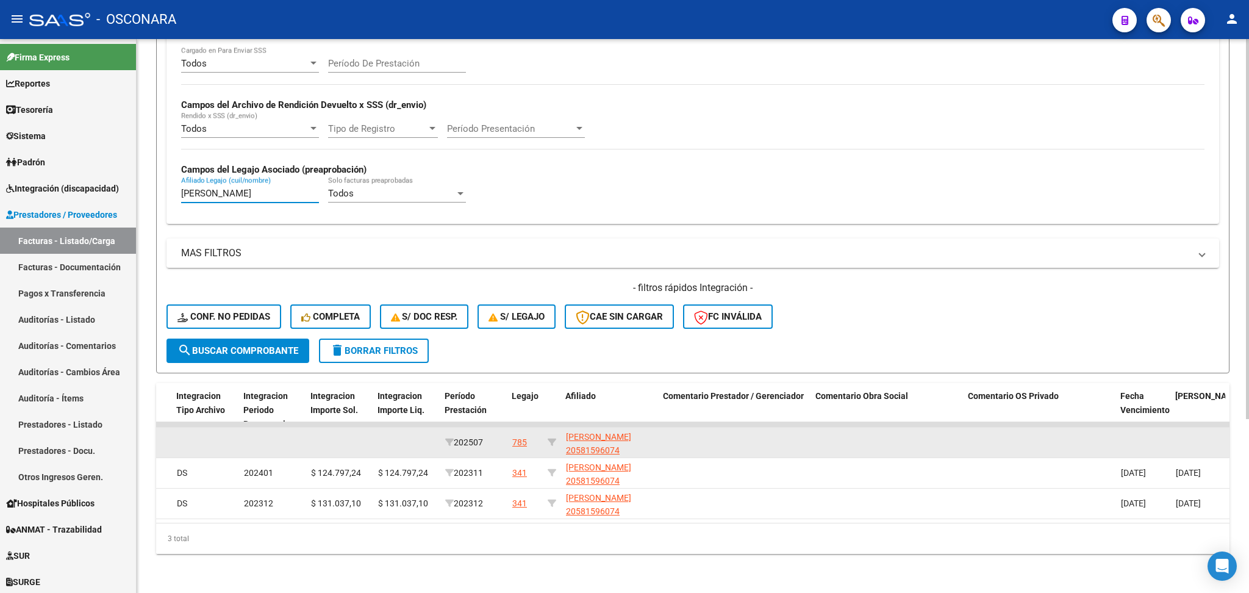
type input "[PERSON_NAME]"
click at [521, 435] on div "785" at bounding box center [519, 442] width 15 height 14
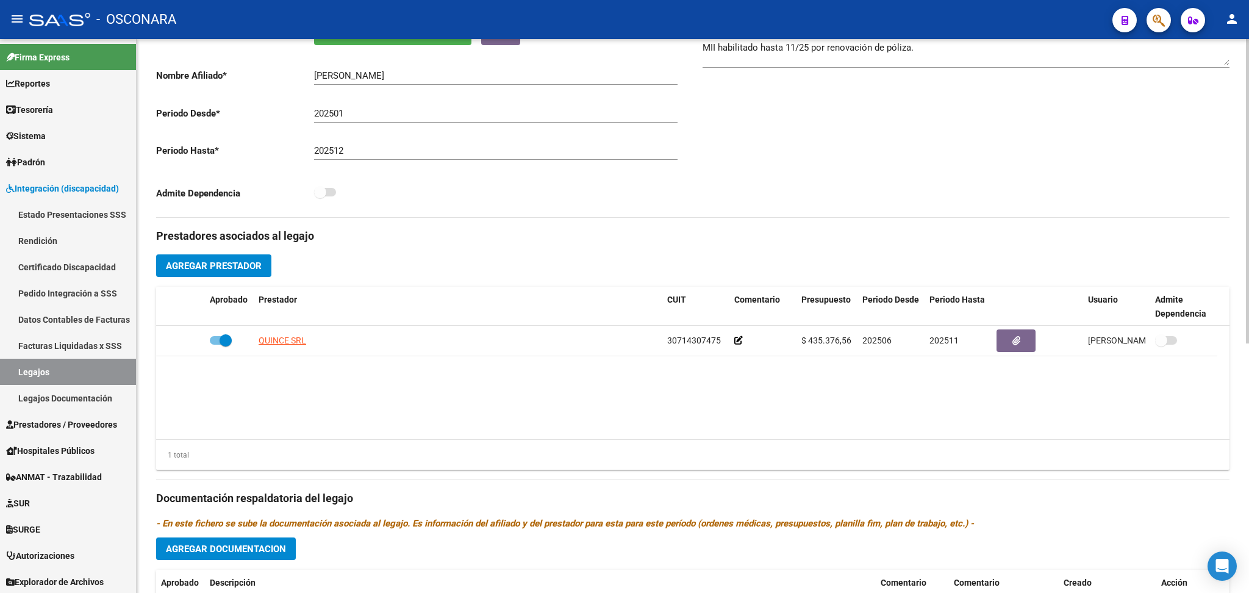
scroll to position [455, 0]
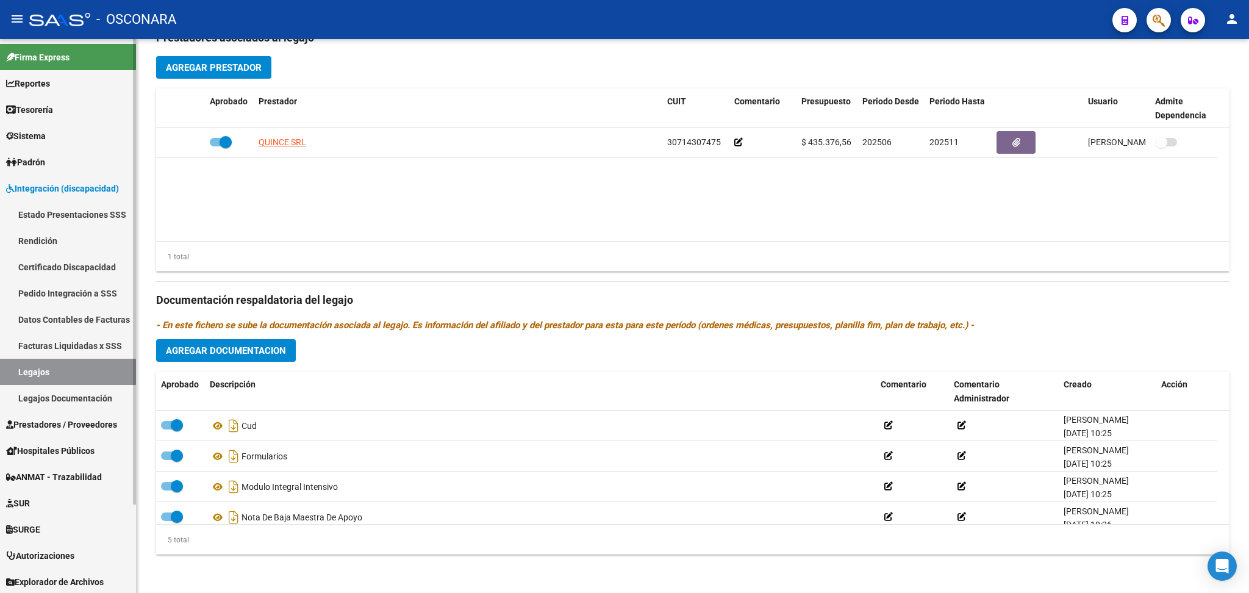
click at [77, 418] on span "Prestadores / Proveedores" at bounding box center [61, 424] width 111 height 13
click at [100, 418] on span "Prestadores / Proveedores" at bounding box center [61, 424] width 111 height 13
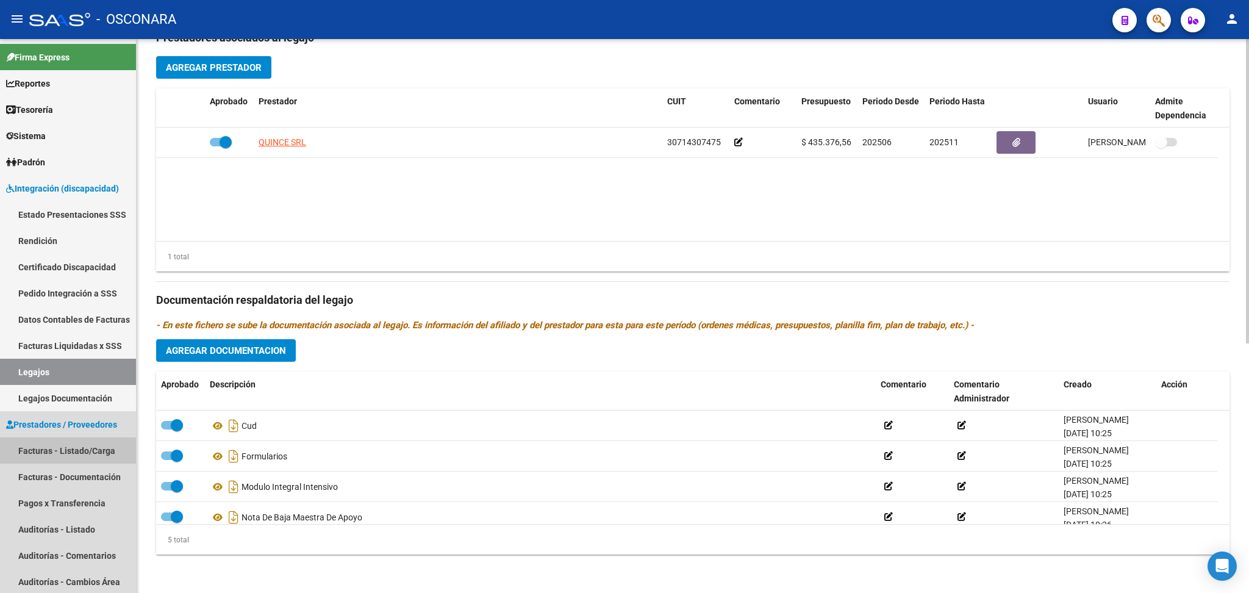
drag, startPoint x: 95, startPoint y: 445, endPoint x: 141, endPoint y: 432, distance: 47.5
click at [96, 446] on link "Facturas - Listado/Carga" at bounding box center [68, 450] width 136 height 26
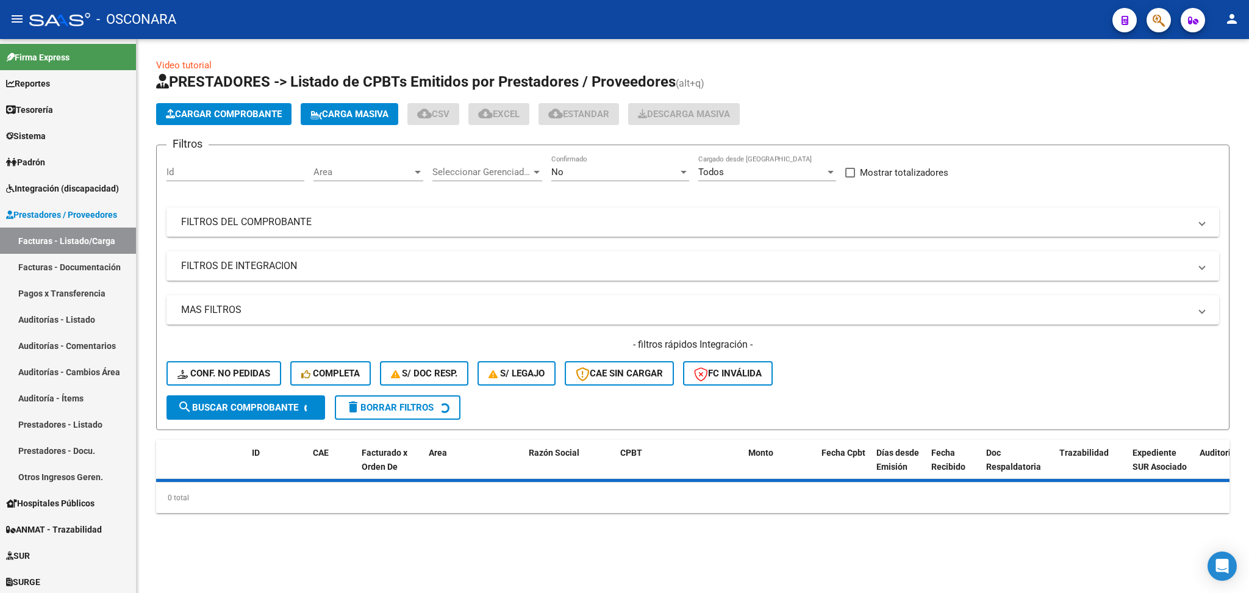
click at [591, 170] on div "No" at bounding box center [614, 171] width 127 height 11
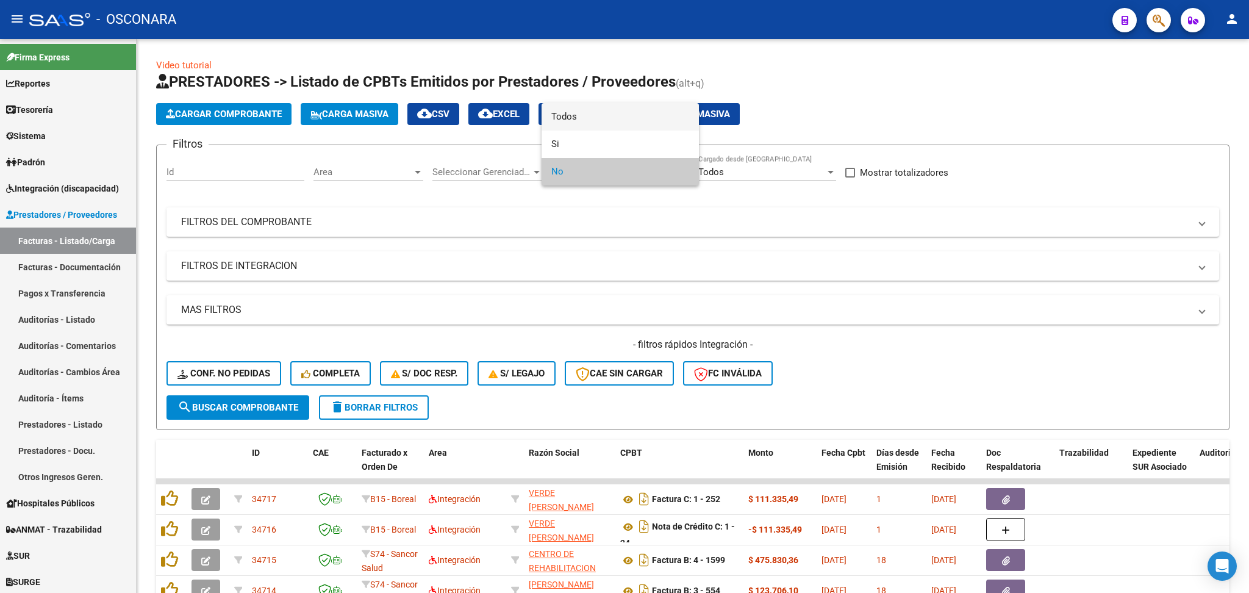
click at [584, 111] on span "Todos" at bounding box center [620, 116] width 138 height 27
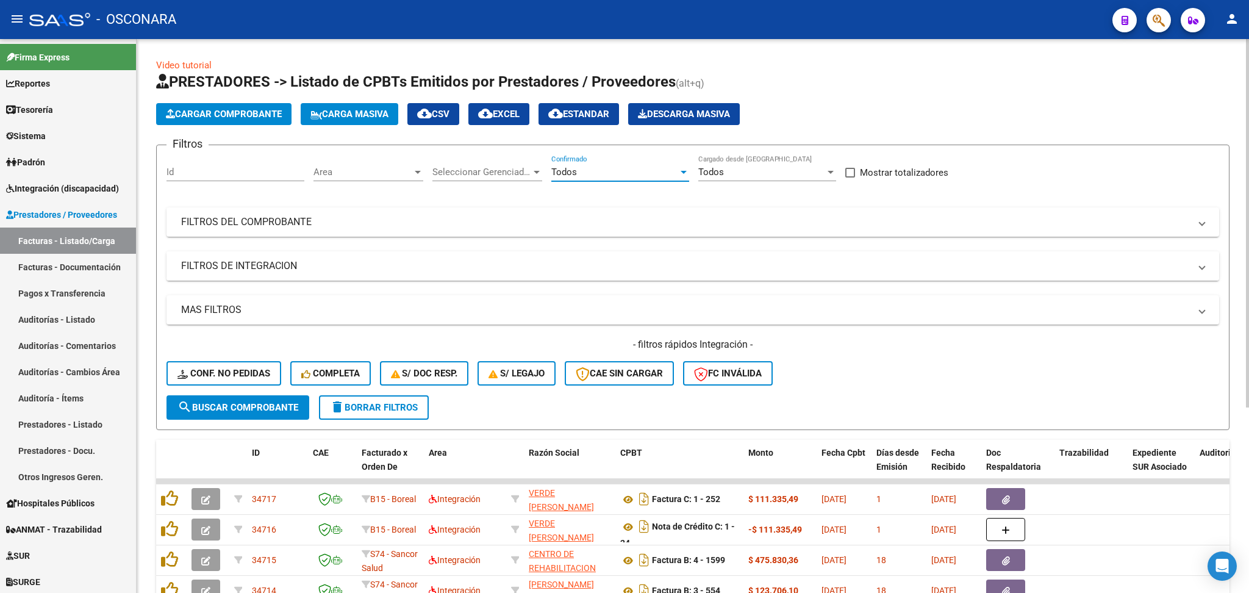
click at [416, 266] on mat-panel-title "FILTROS DE INTEGRACION" at bounding box center [685, 265] width 1009 height 13
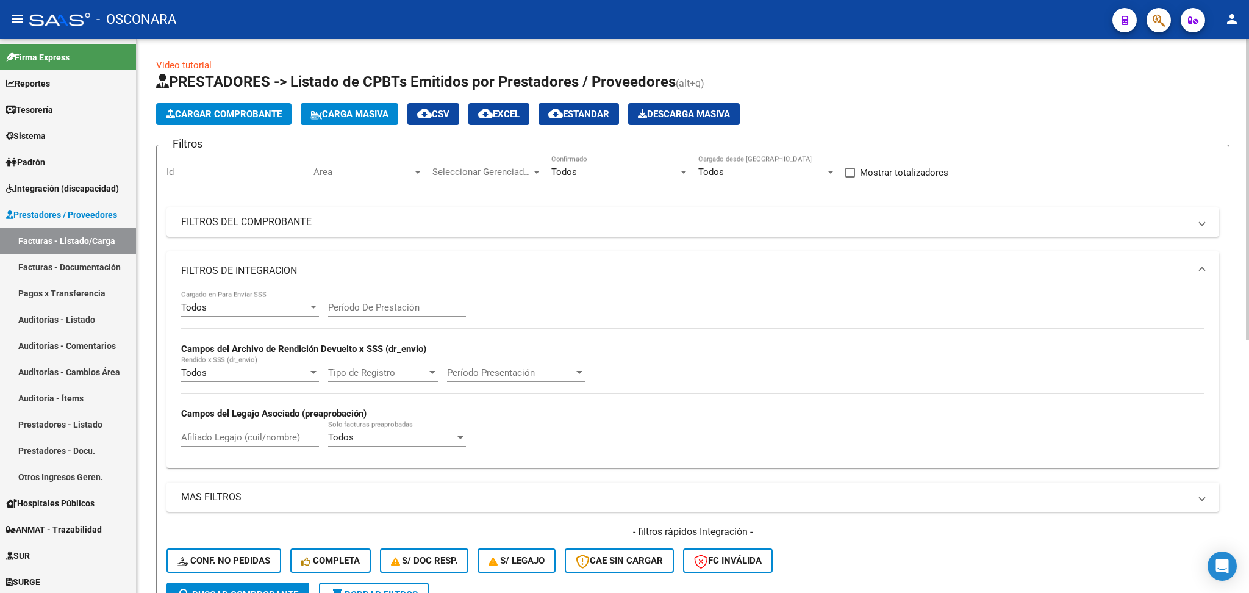
click at [275, 435] on input "Afiliado Legajo (cuil/nombre)" at bounding box center [250, 437] width 138 height 11
paste input "[PERSON_NAME]"
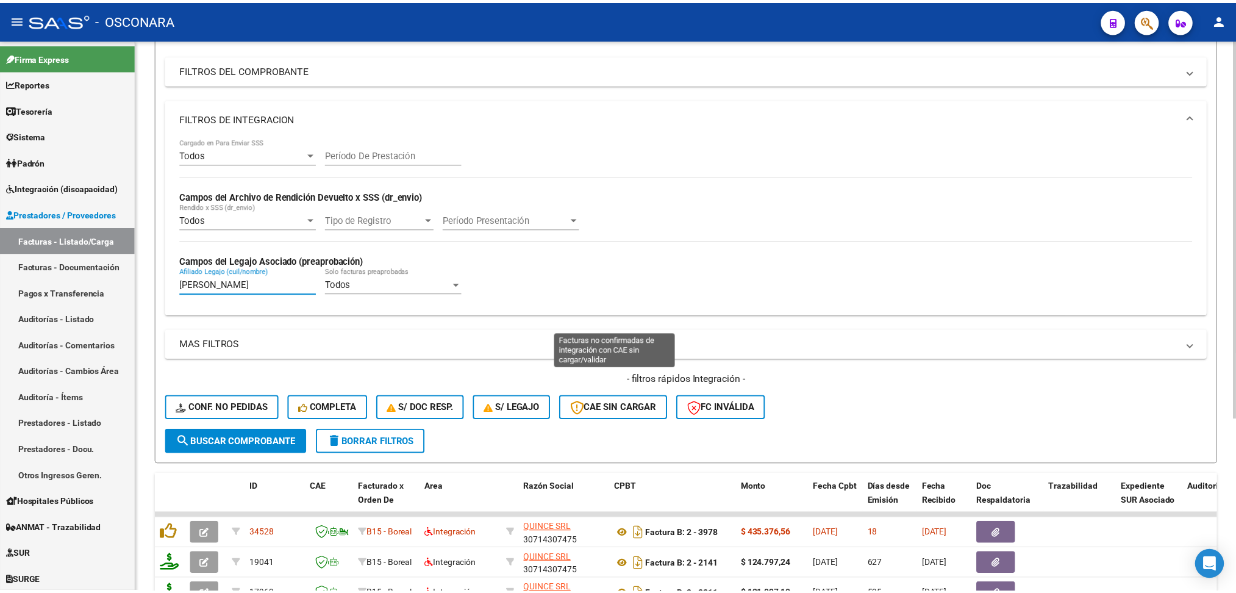
scroll to position [254, 0]
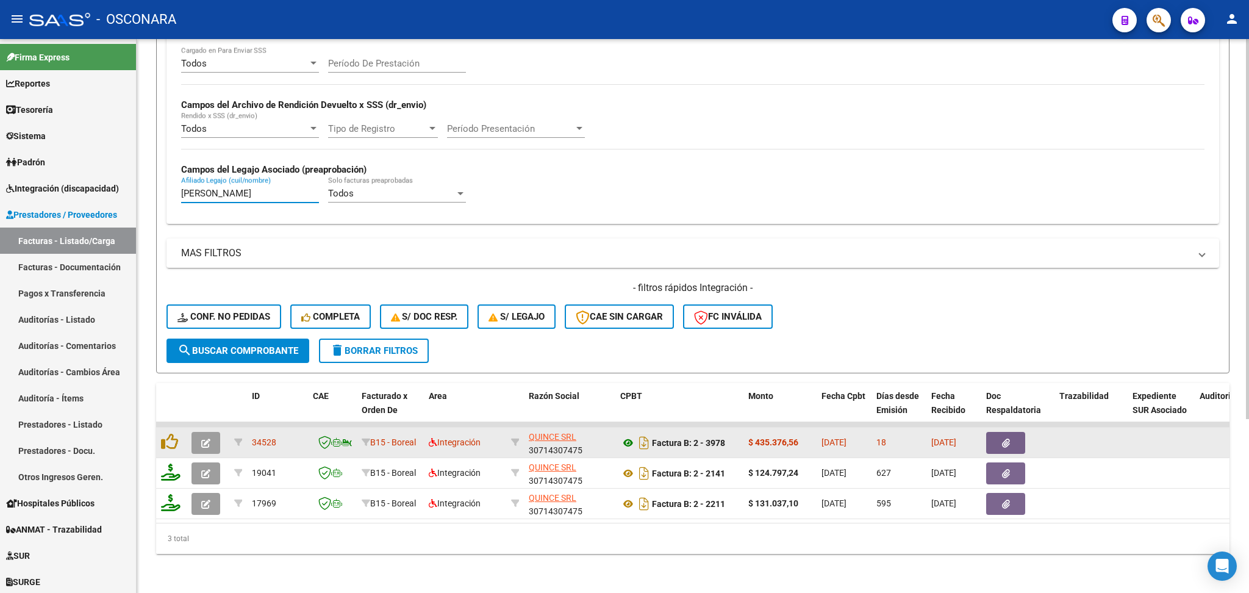
type input "[PERSON_NAME]"
click at [626, 435] on icon at bounding box center [628, 442] width 16 height 15
click at [1009, 432] on button "button" at bounding box center [1005, 443] width 39 height 22
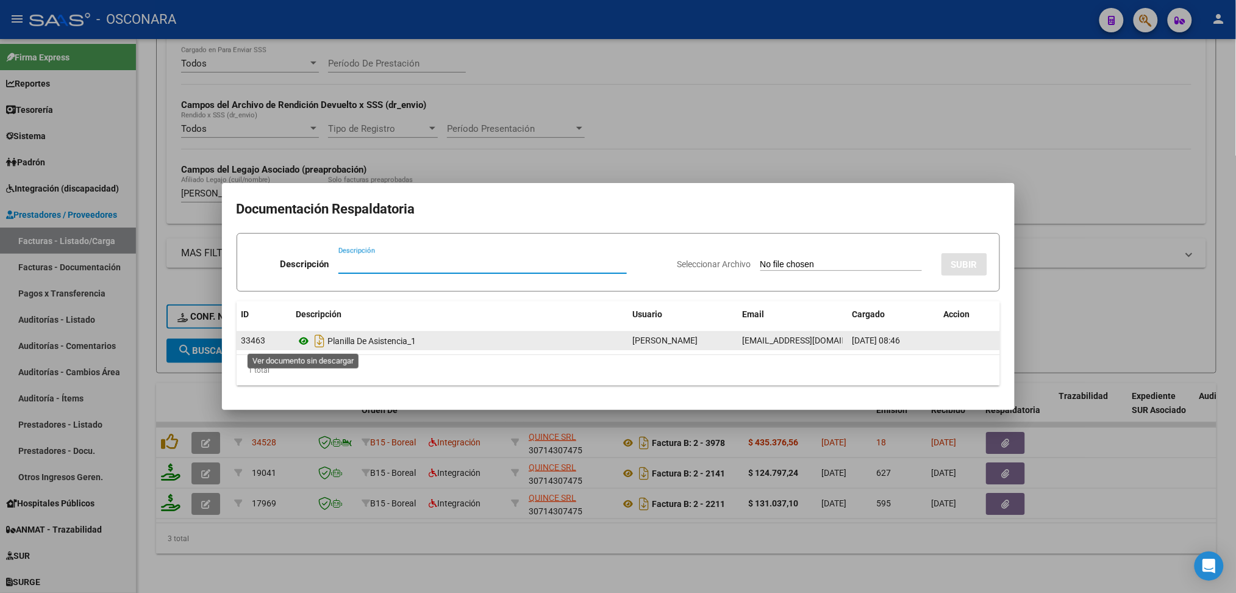
click at [300, 338] on icon at bounding box center [304, 341] width 16 height 15
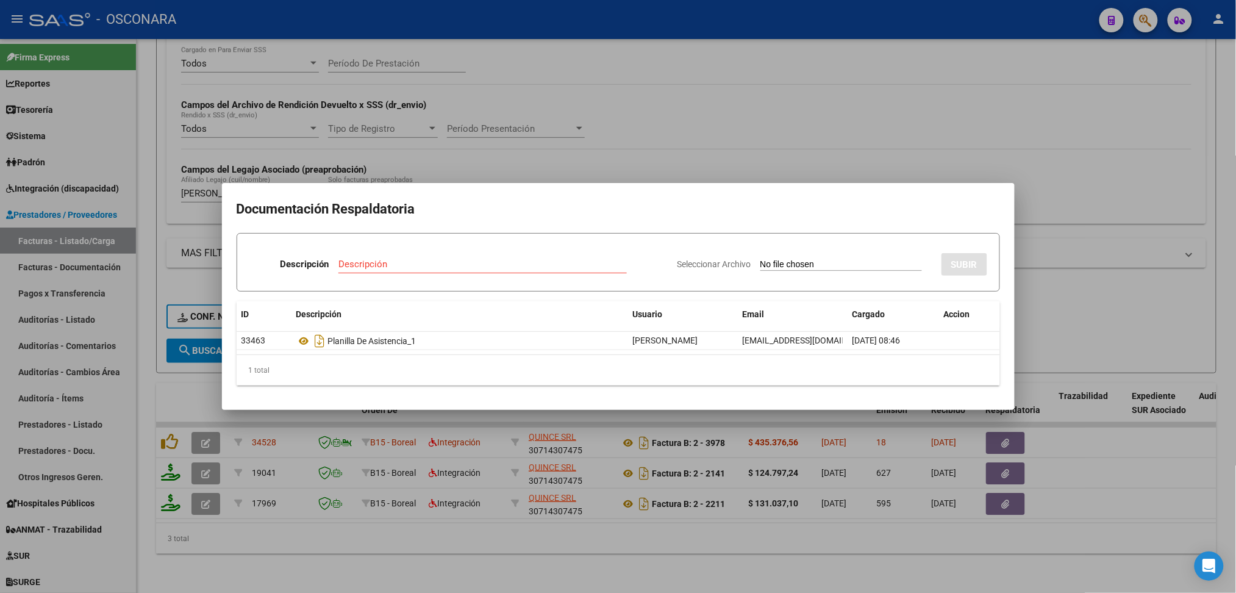
click at [645, 162] on div at bounding box center [618, 296] width 1236 height 593
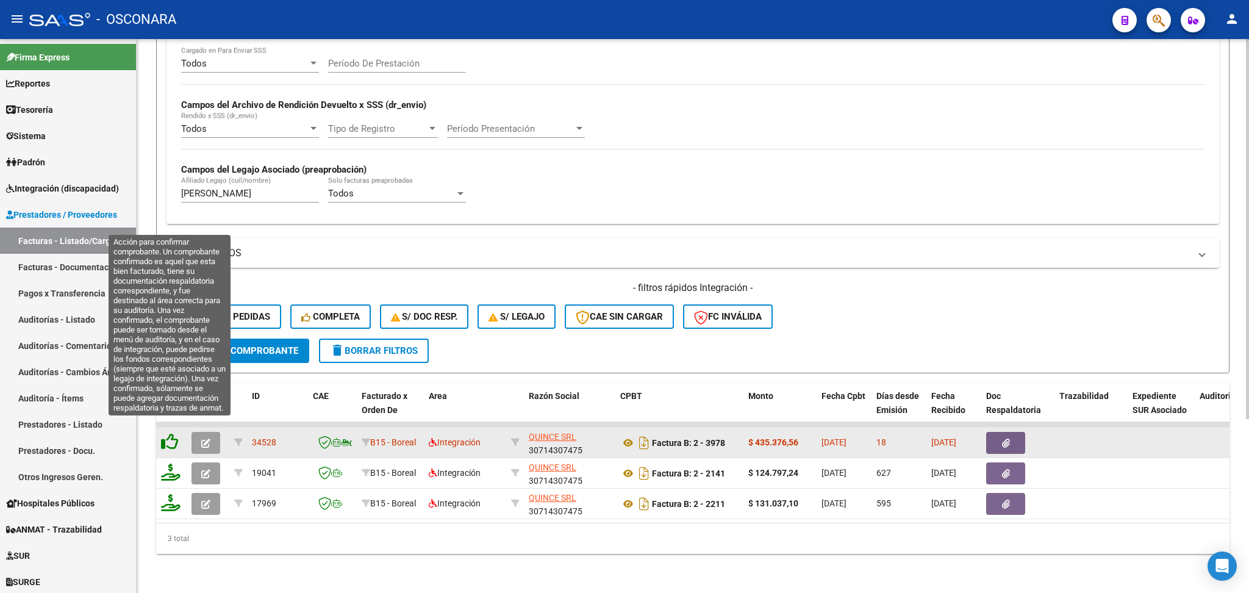
click at [166, 433] on icon at bounding box center [169, 441] width 17 height 17
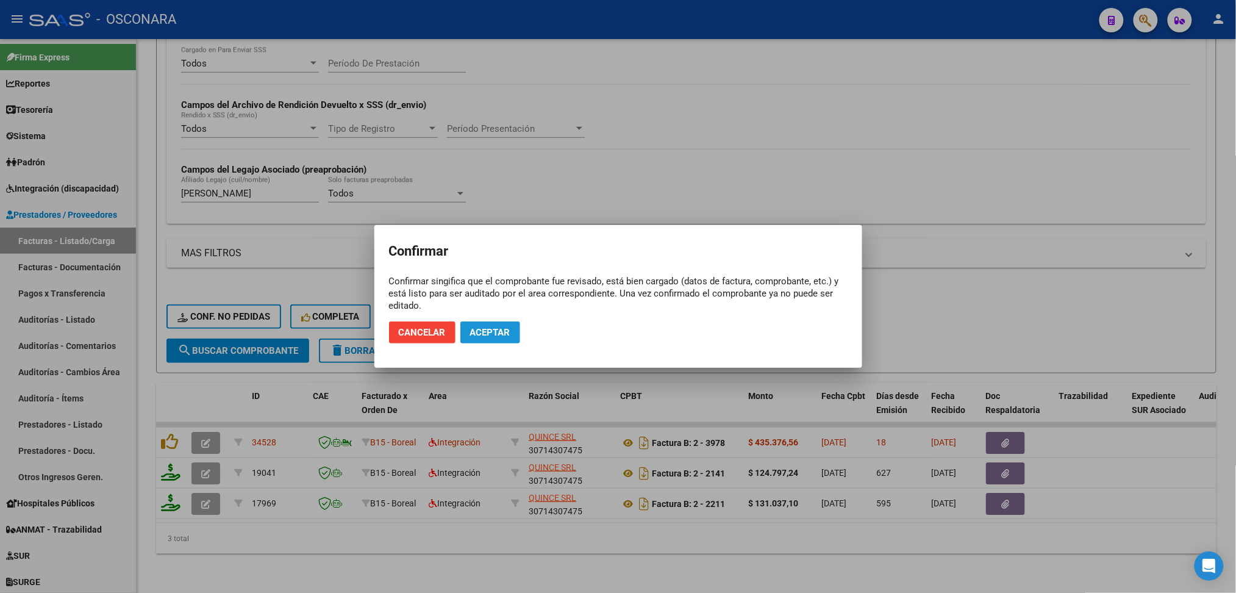
click at [483, 334] on span "Aceptar" at bounding box center [490, 332] width 40 height 11
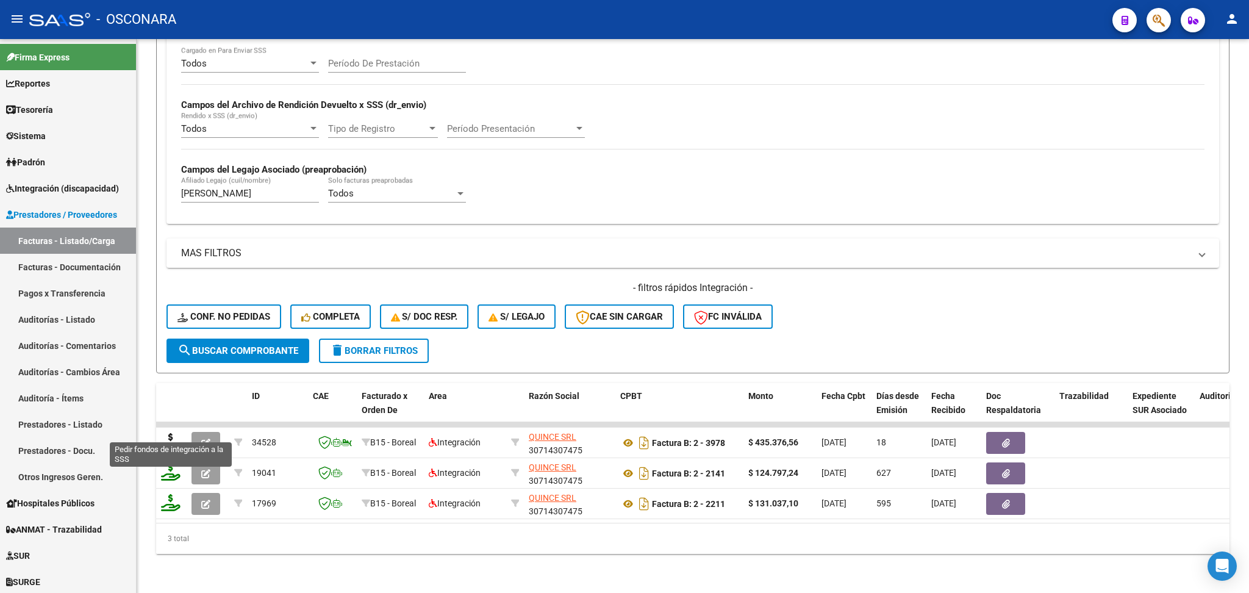
click at [168, 433] on icon at bounding box center [171, 441] width 20 height 17
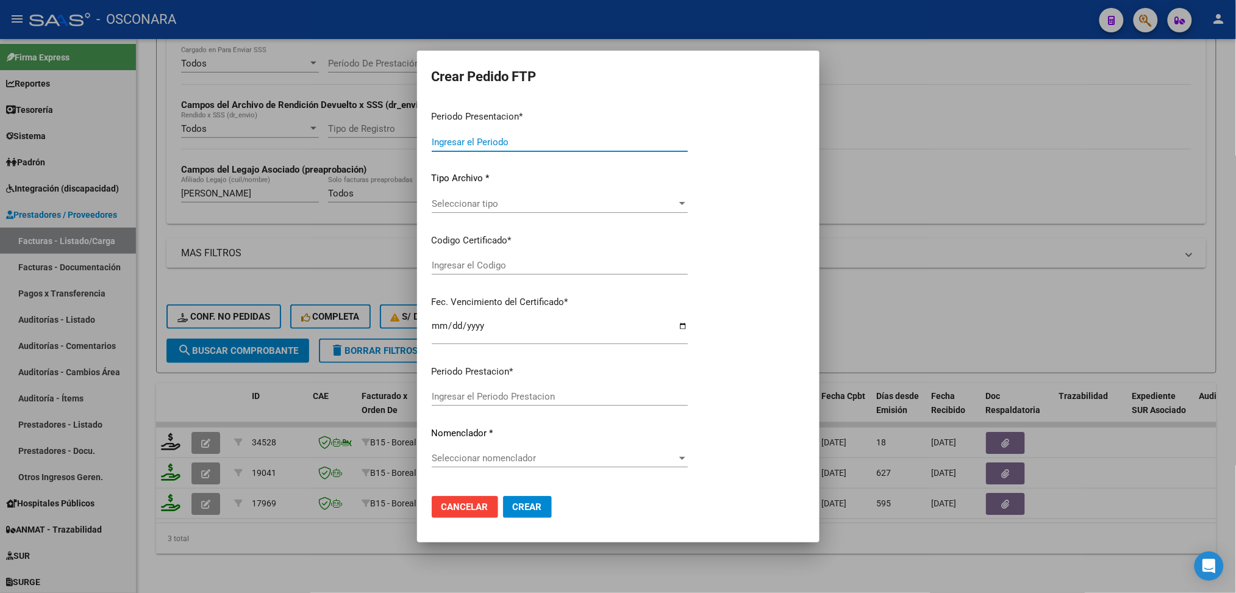
type input "202507"
type input "$ 435.376,56"
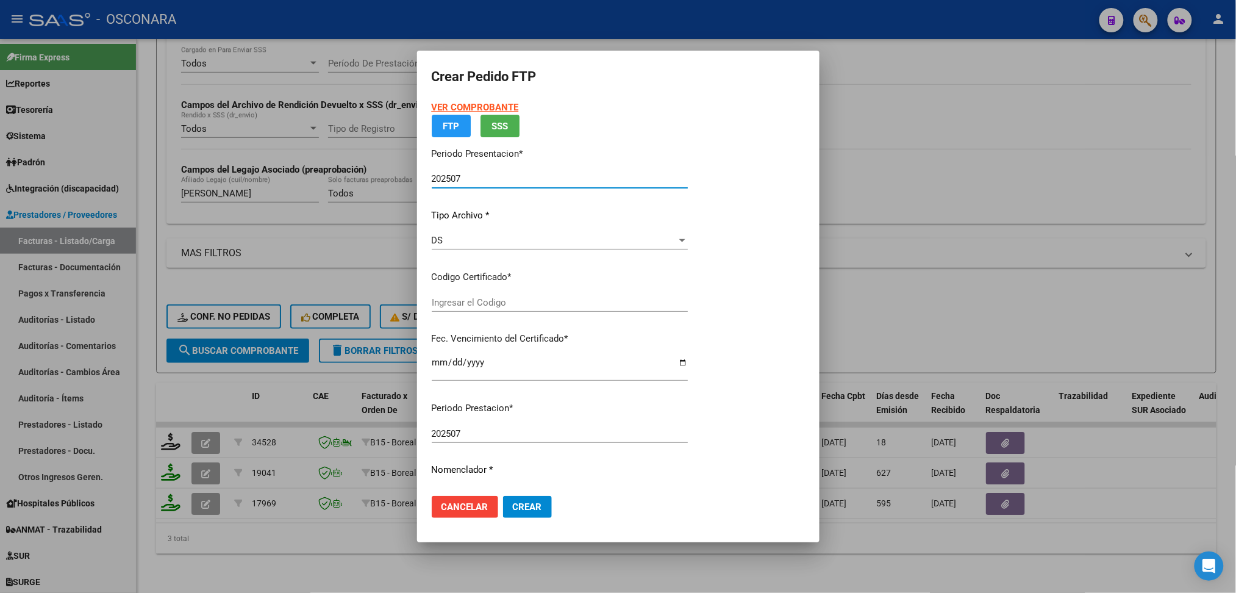
type input "arg02000581596072022120120261201sjn261"
type input "[DATE]"
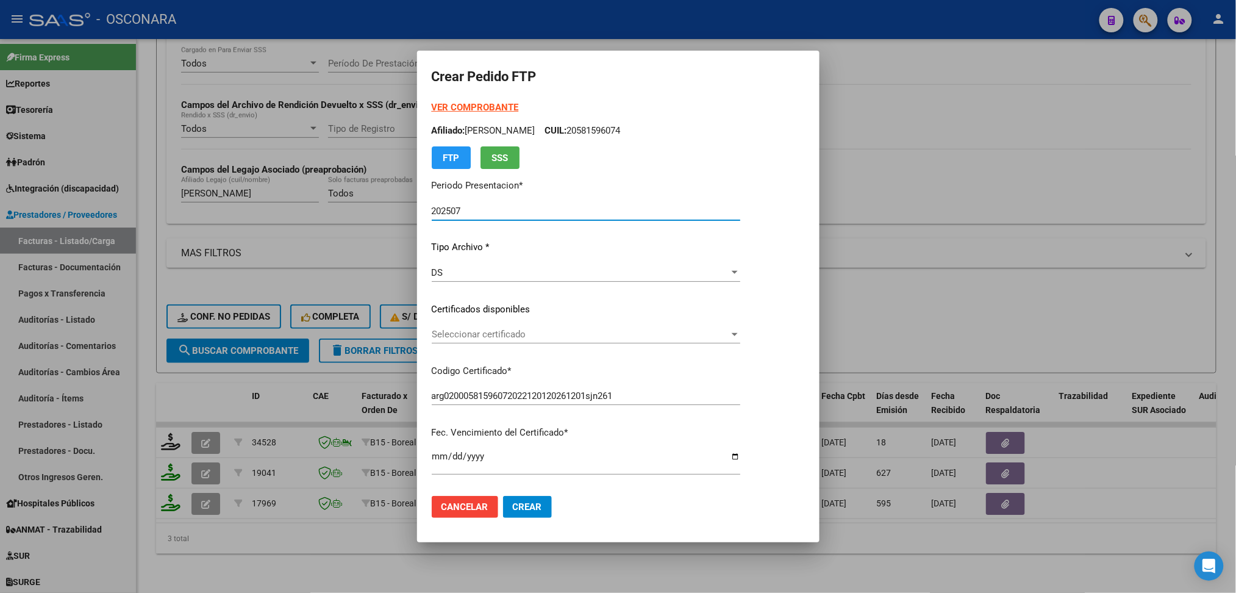
click at [473, 339] on span "Seleccionar certificado" at bounding box center [581, 334] width 298 height 11
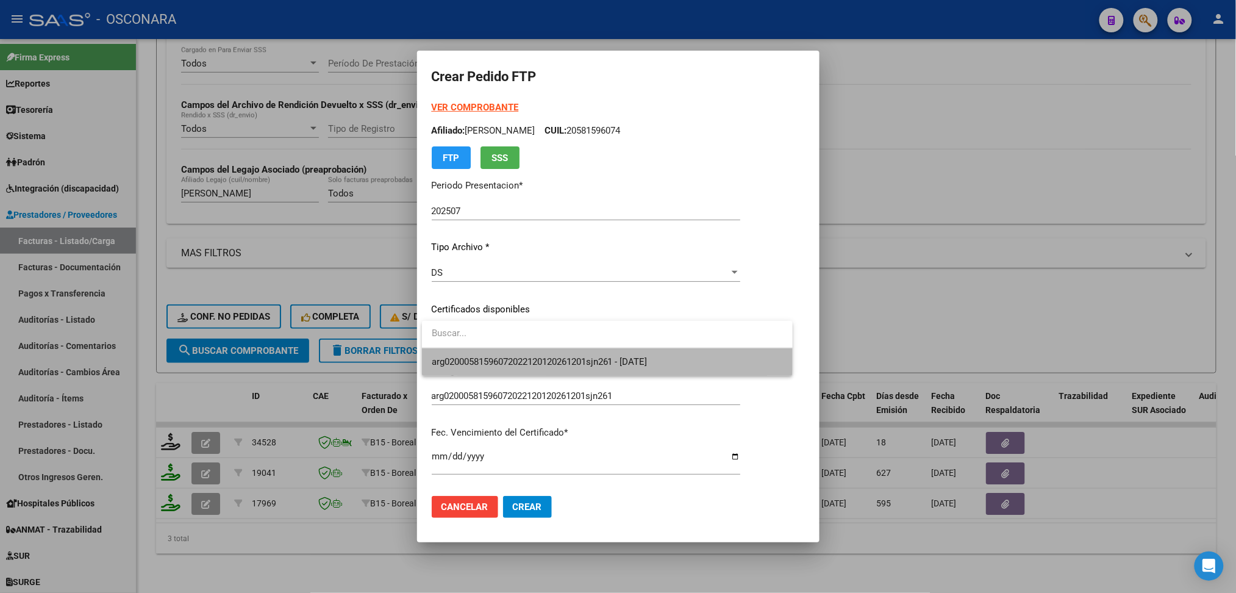
click at [470, 354] on span "arg02000581596072022120120261201sjn261 - [DATE]" at bounding box center [607, 361] width 351 height 27
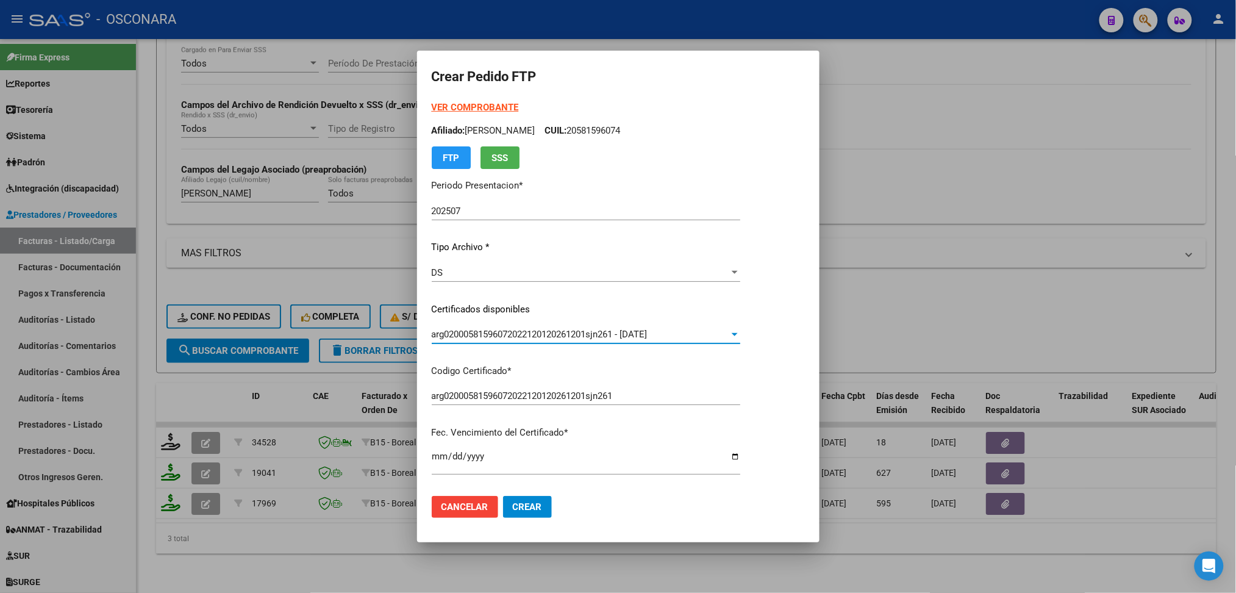
scroll to position [325, 0]
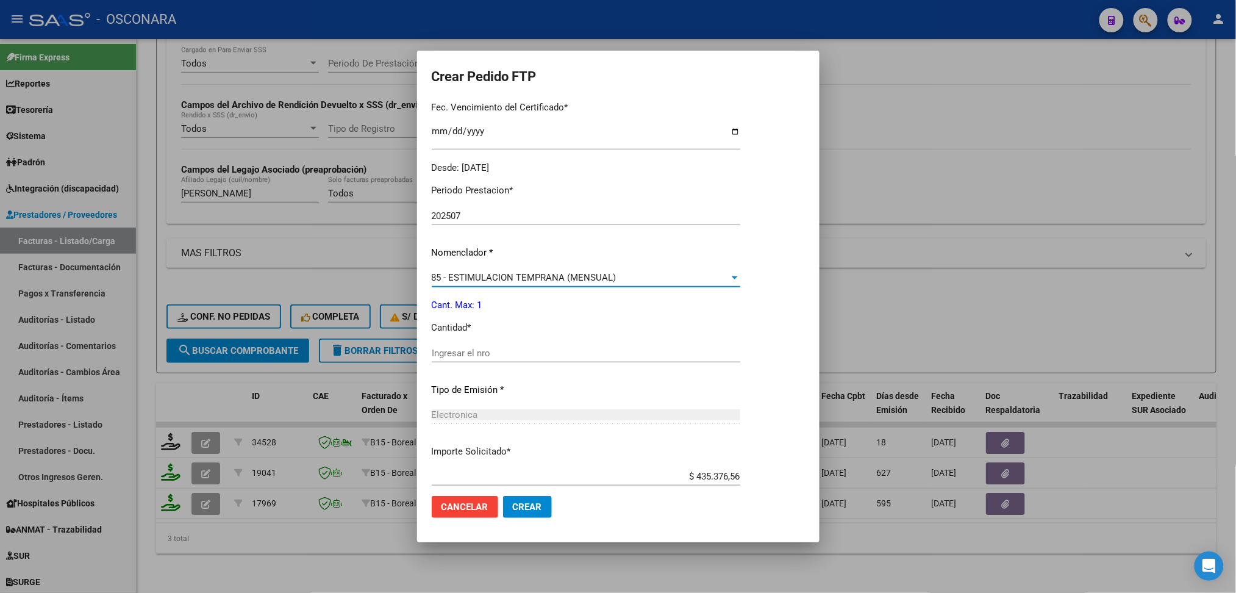
click at [473, 276] on span "85 - ESTIMULACION TEMPRANA (MENSUAL)" at bounding box center [524, 277] width 185 height 11
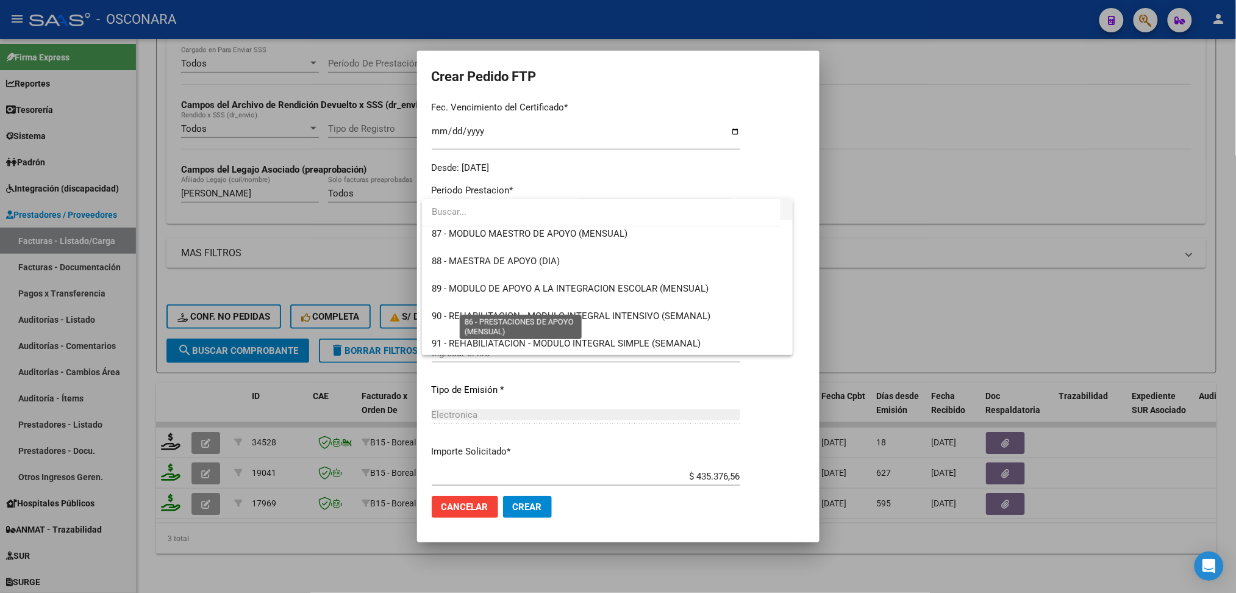
scroll to position [2431, 0]
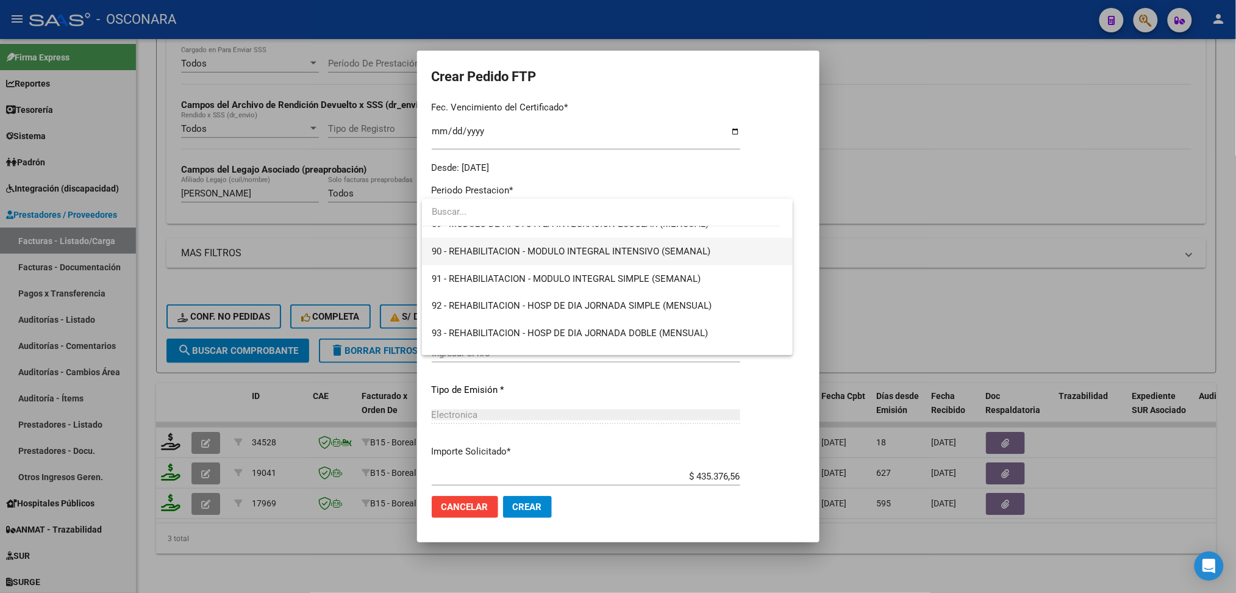
click at [482, 255] on span "90 - REHABILITACION - MODULO INTEGRAL INTENSIVO (SEMANAL)" at bounding box center [571, 251] width 279 height 11
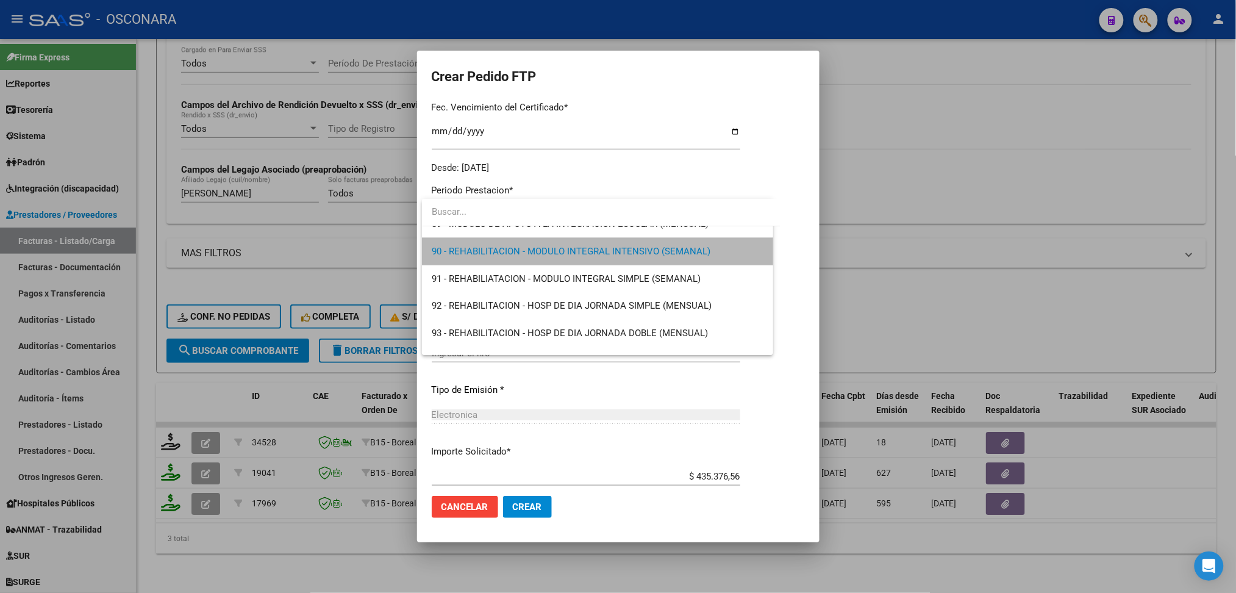
scroll to position [2442, 0]
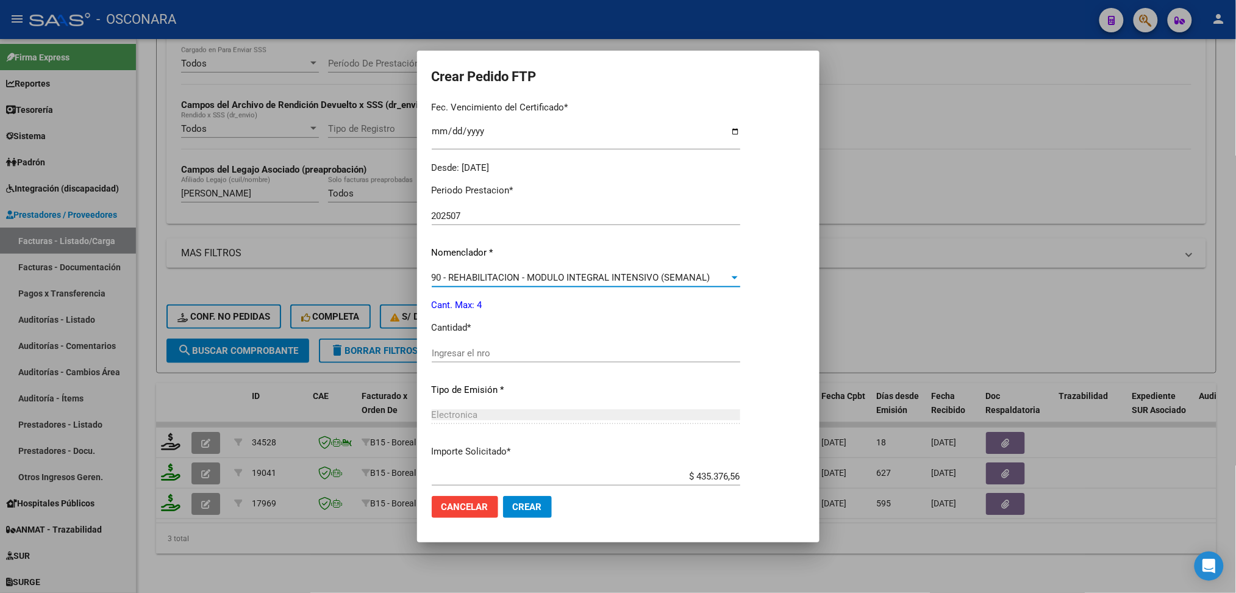
click at [473, 350] on input "Ingresar el nro" at bounding box center [586, 353] width 309 height 11
type input "4"
click at [503, 496] on button "Crear" at bounding box center [527, 507] width 49 height 22
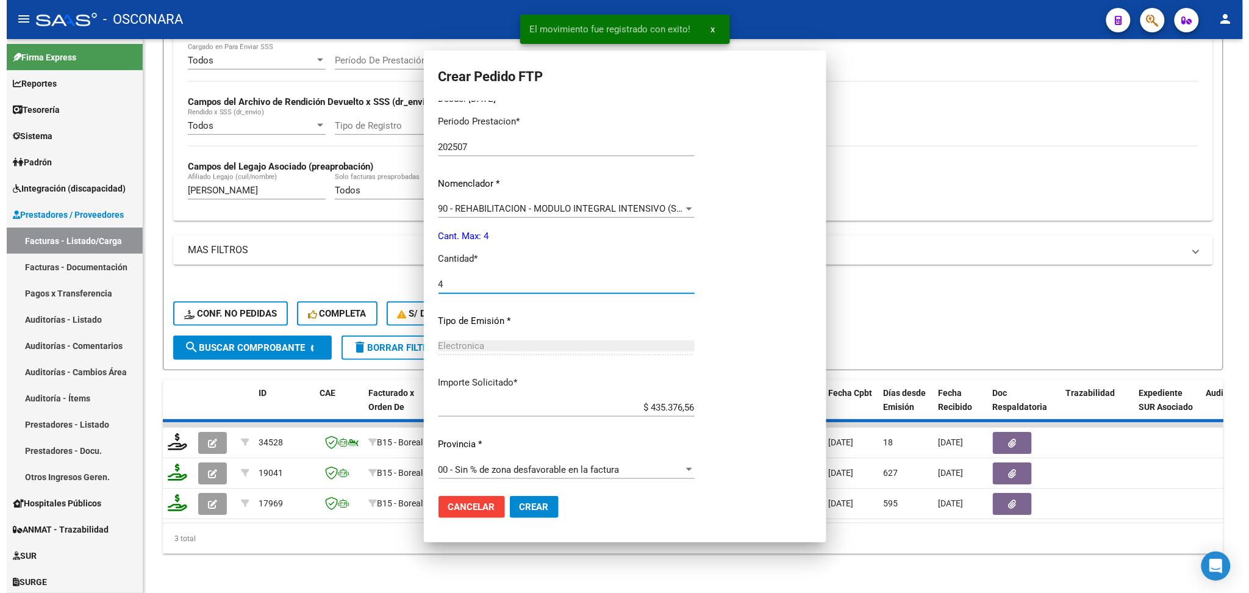
scroll to position [257, 0]
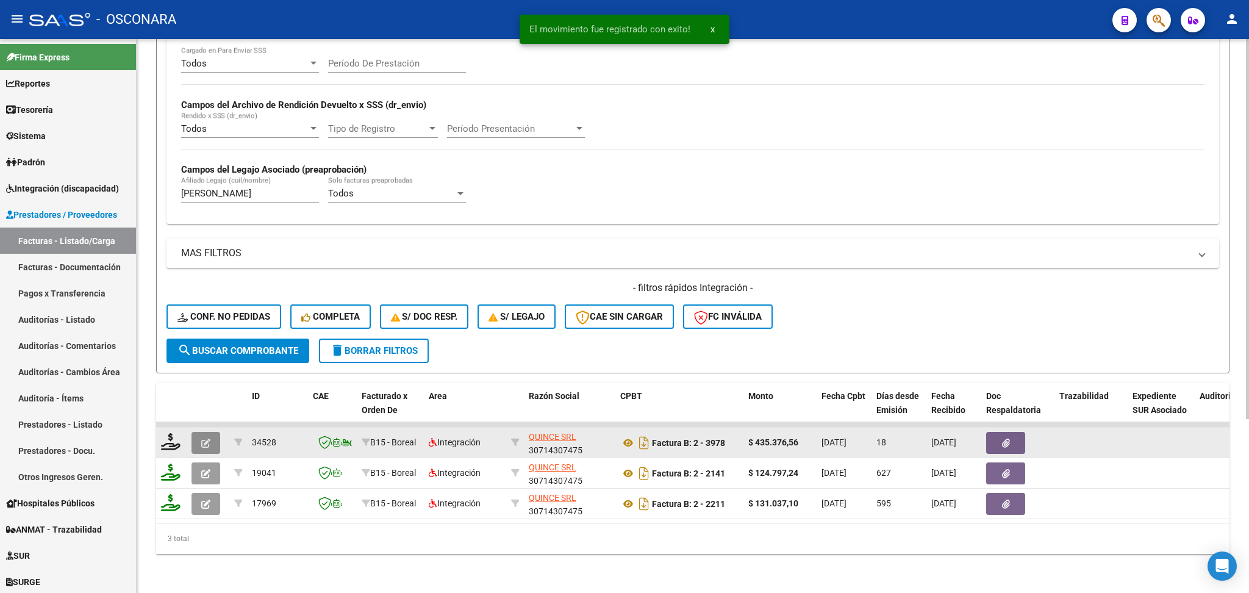
click at [203, 438] on icon "button" at bounding box center [205, 442] width 9 height 9
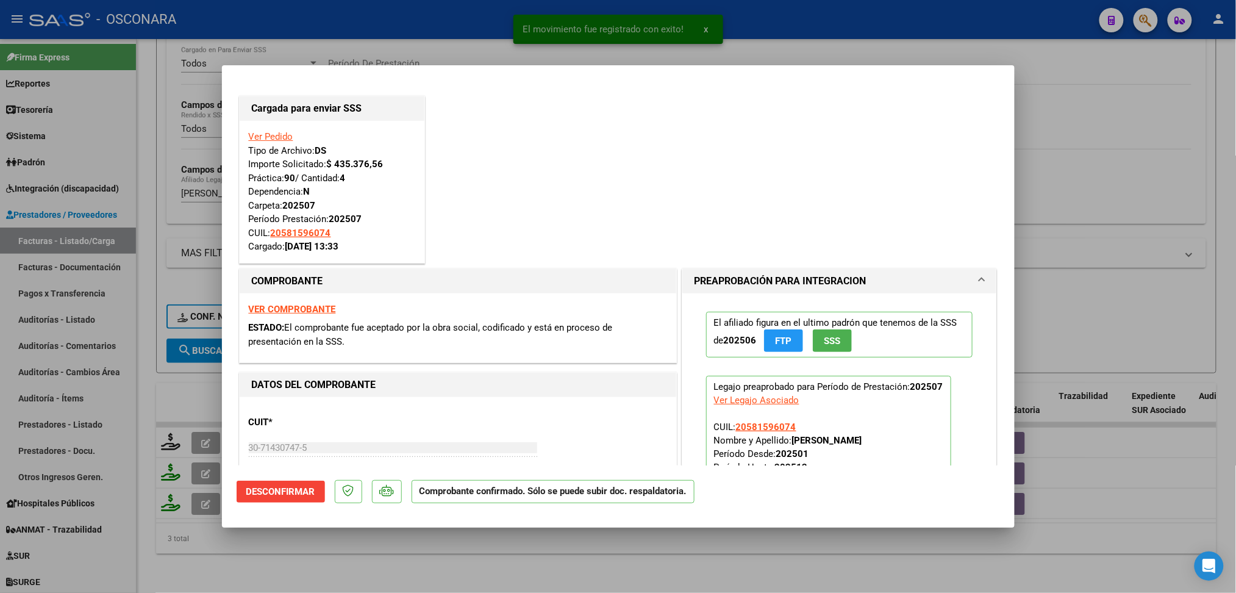
click at [566, 568] on div at bounding box center [618, 296] width 1236 height 593
type input "$ 0,00"
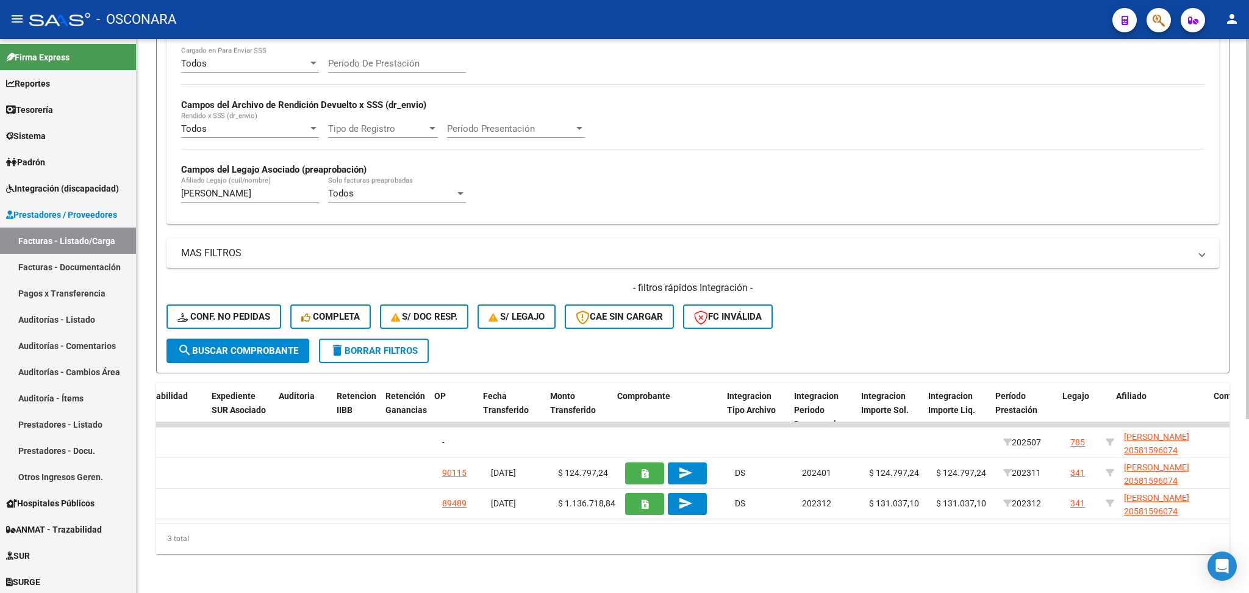
scroll to position [0, 921]
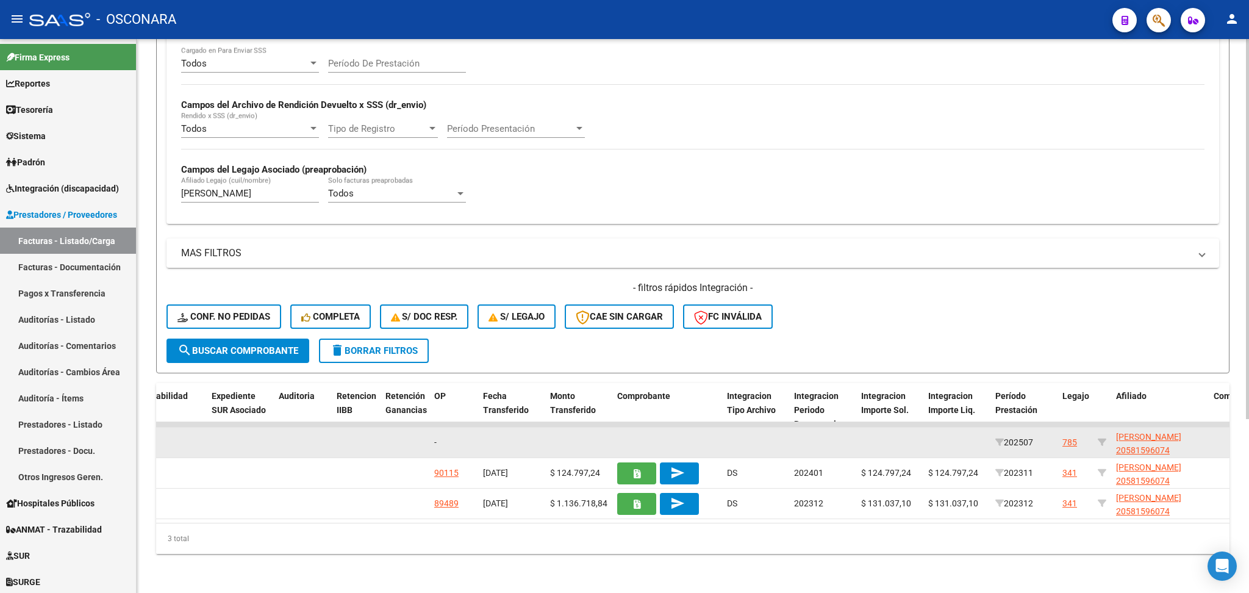
click at [1064, 435] on div "785" at bounding box center [1069, 442] width 15 height 14
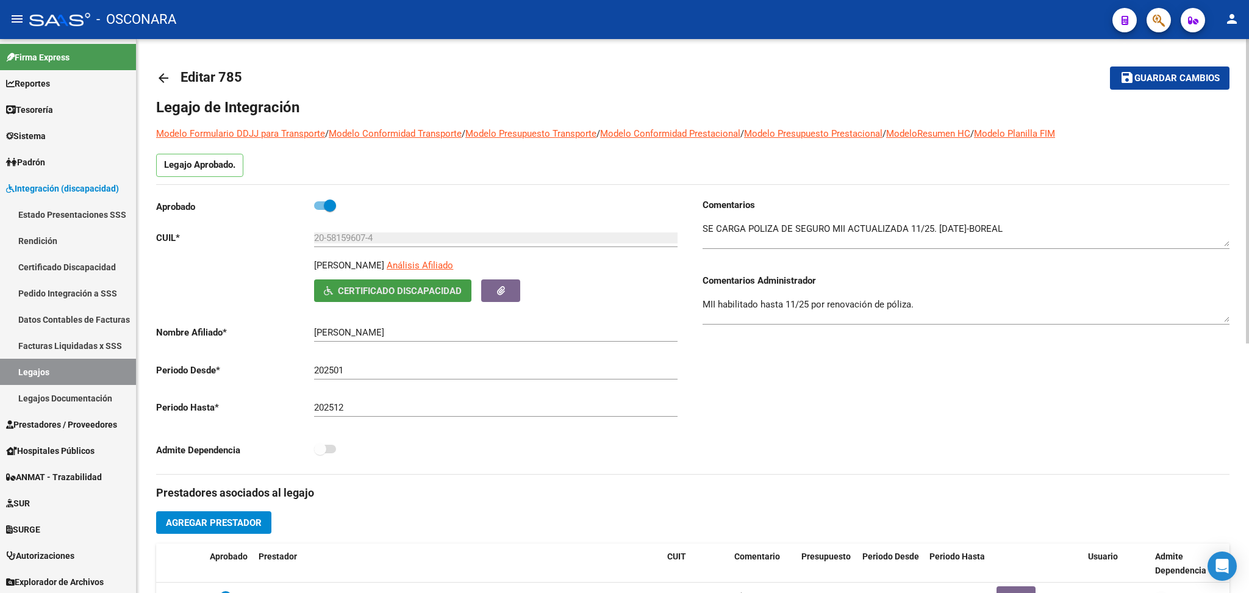
click at [410, 285] on span "Certificado Discapacidad" at bounding box center [400, 290] width 124 height 11
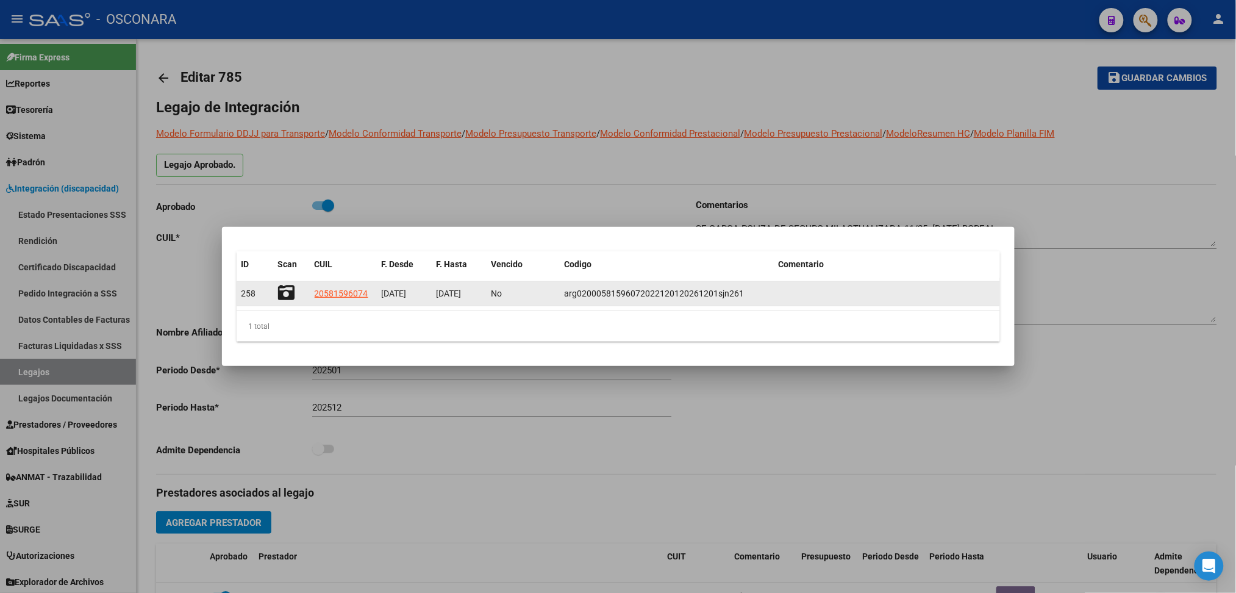
click at [285, 291] on icon at bounding box center [286, 292] width 17 height 17
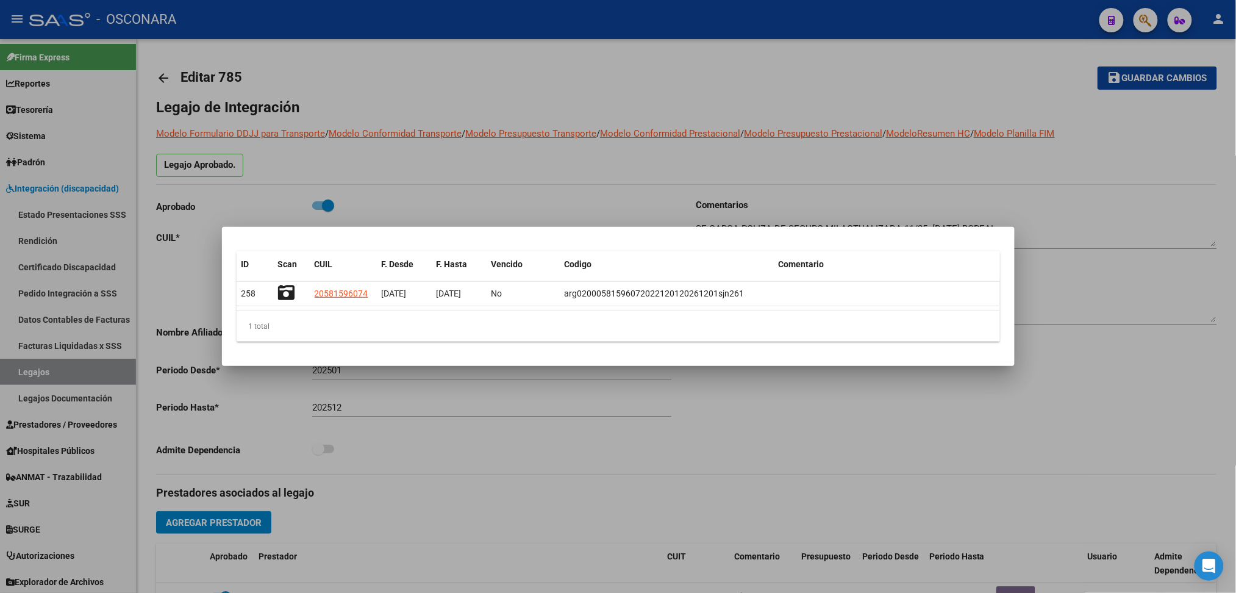
click at [588, 151] on div at bounding box center [618, 296] width 1236 height 593
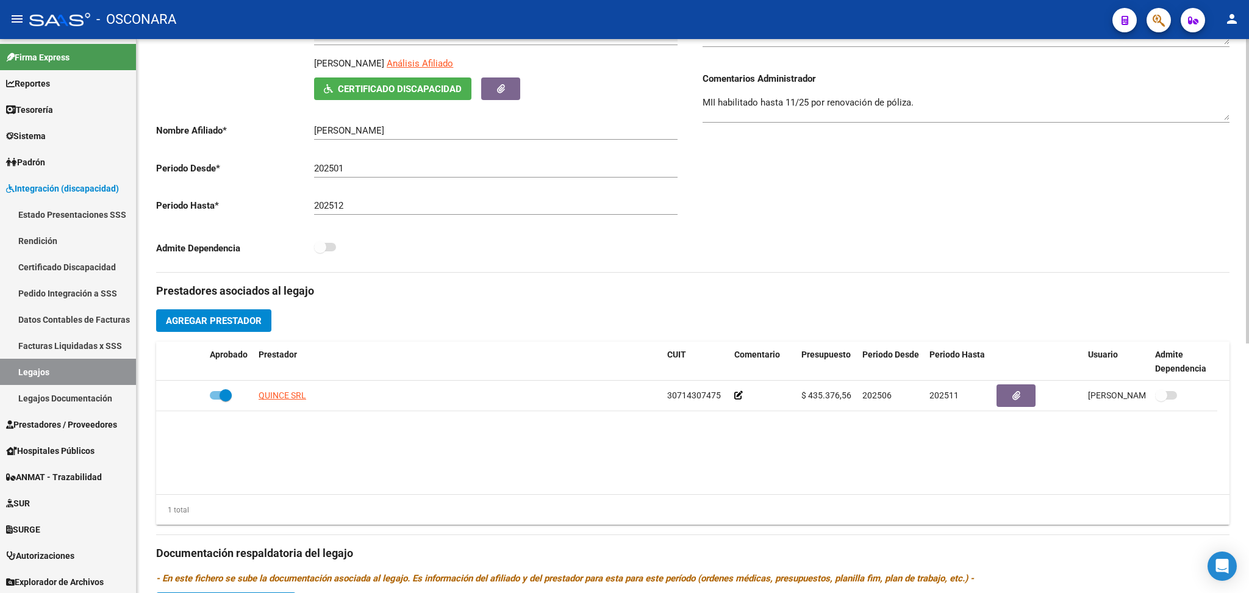
scroll to position [455, 0]
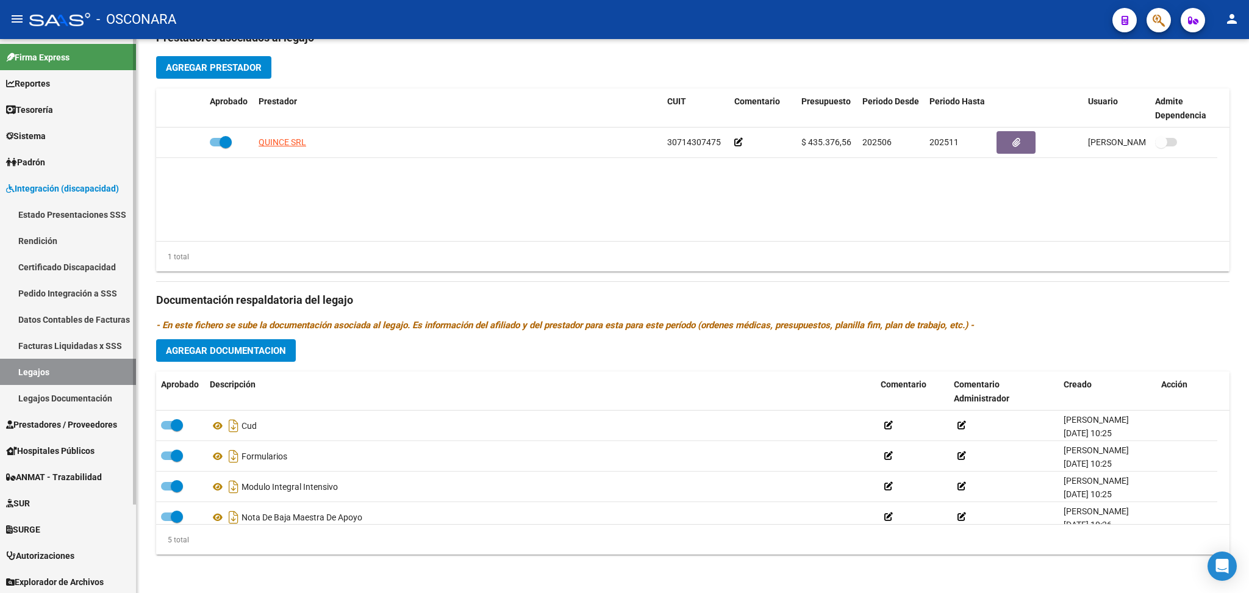
click at [68, 420] on span "Prestadores / Proveedores" at bounding box center [61, 424] width 111 height 13
click at [64, 424] on span "Prestadores / Proveedores" at bounding box center [61, 424] width 111 height 13
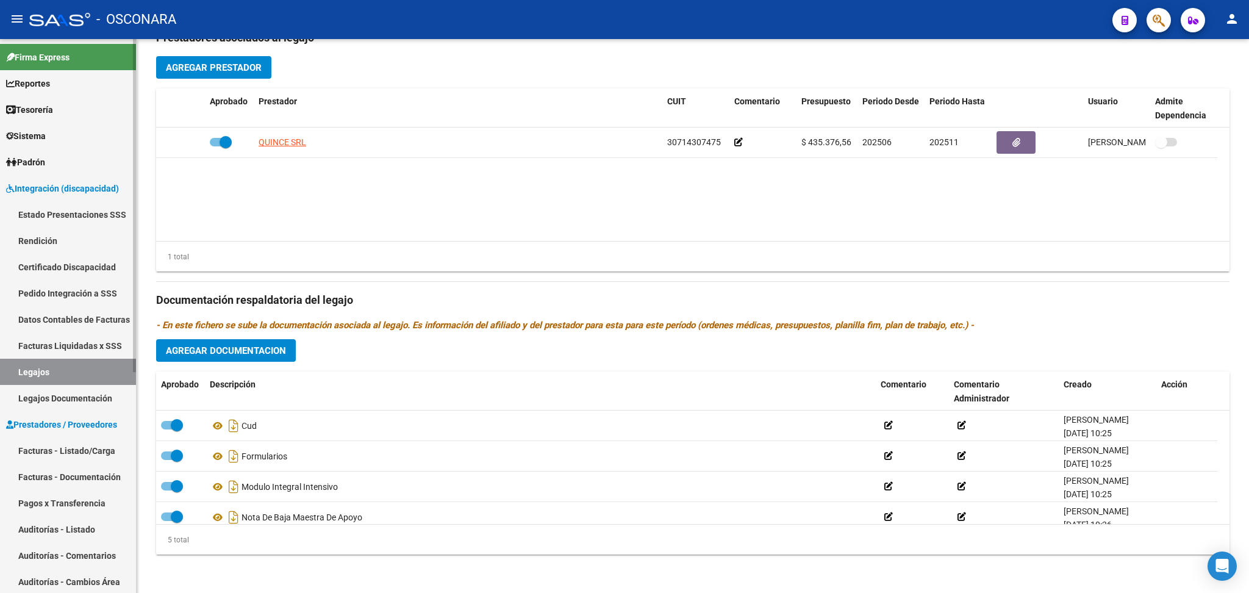
click at [61, 446] on link "Facturas - Listado/Carga" at bounding box center [68, 450] width 136 height 26
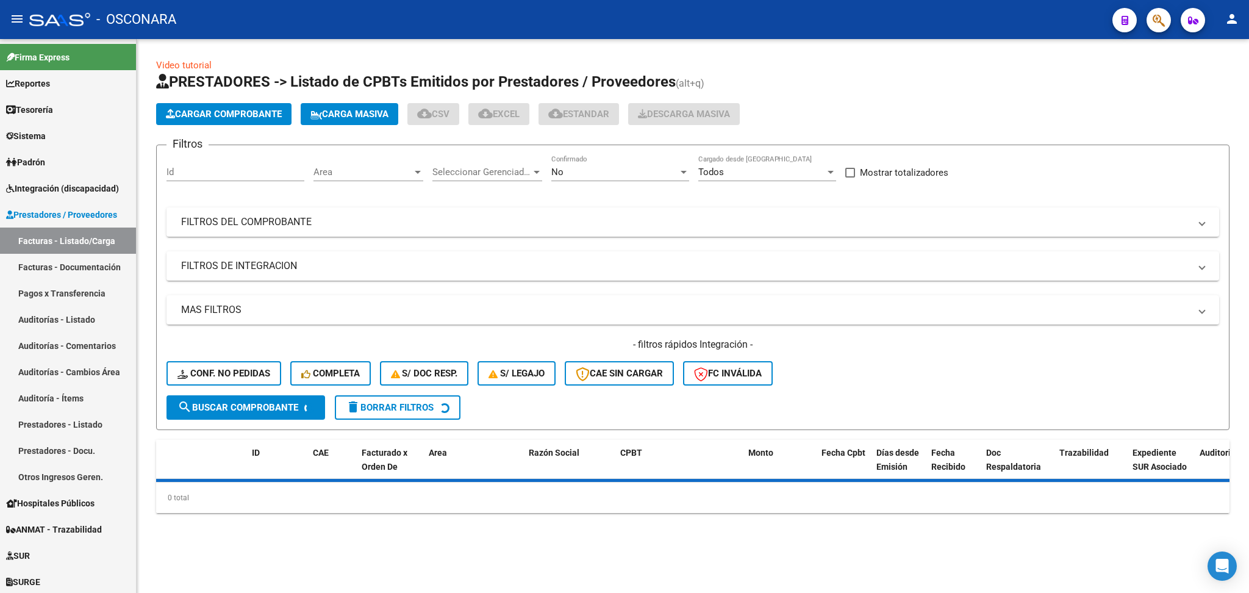
click at [585, 162] on div "No Confirmado" at bounding box center [620, 168] width 138 height 26
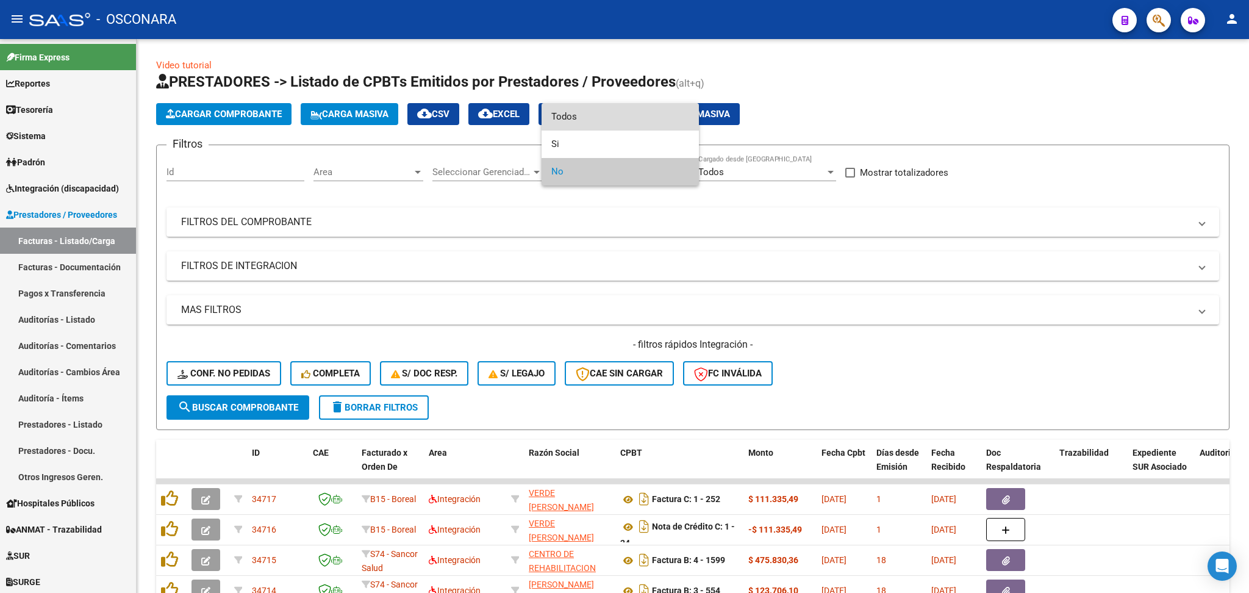
click at [582, 119] on span "Todos" at bounding box center [620, 116] width 138 height 27
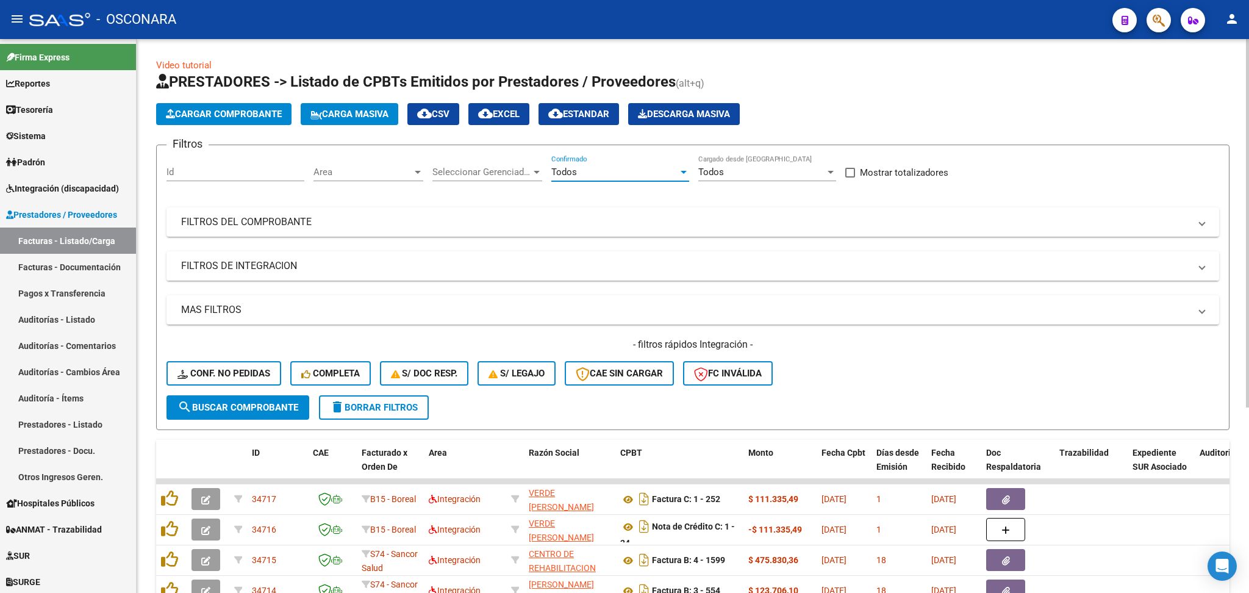
click at [252, 272] on mat-expansion-panel-header "FILTROS DE INTEGRACION" at bounding box center [692, 265] width 1052 height 29
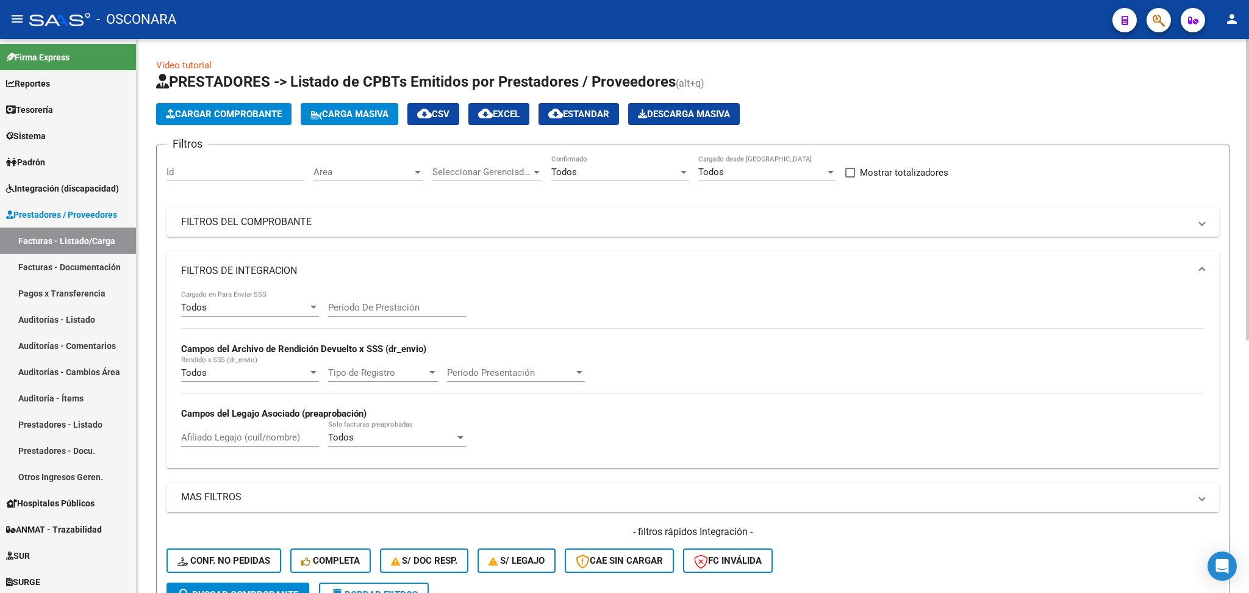
click at [258, 441] on input "Afiliado Legajo (cuil/nombre)" at bounding box center [250, 437] width 138 height 11
paste input "[PERSON_NAME]"
type input "[PERSON_NAME]"
click at [251, 576] on div "- filtros rápidos Integración - Conf. no pedidas Completa S/ Doc Resp. S/ legaj…" at bounding box center [692, 553] width 1052 height 57
click at [254, 582] on button "search Buscar Comprobante" at bounding box center [237, 594] width 143 height 24
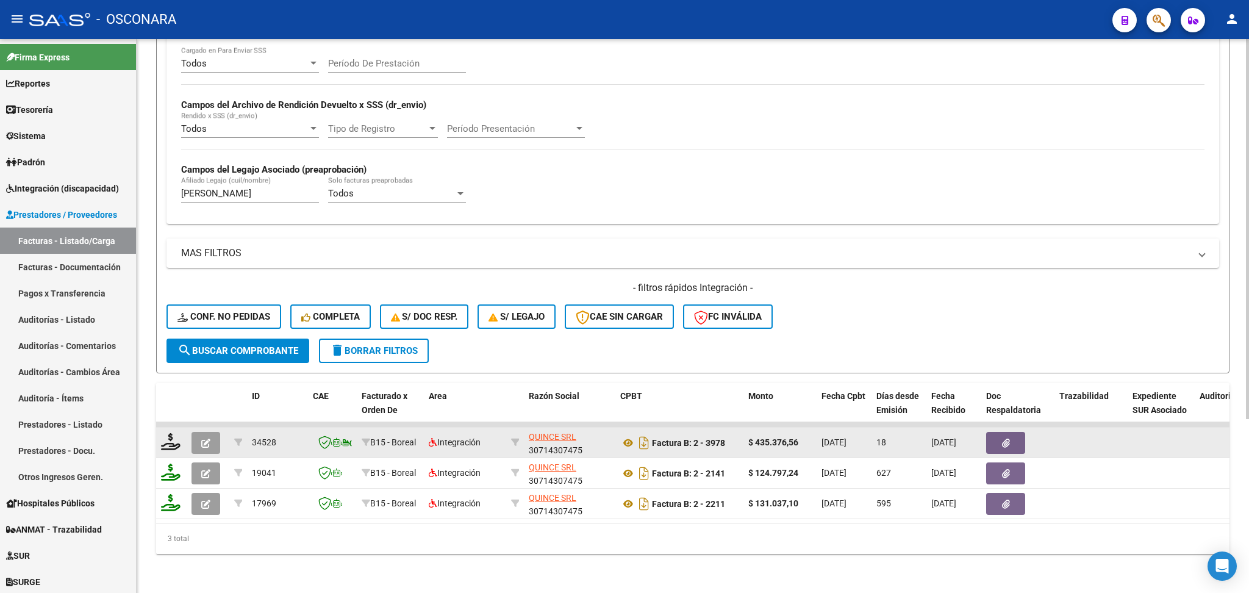
scroll to position [254, 0]
click at [202, 438] on icon "button" at bounding box center [205, 442] width 9 height 9
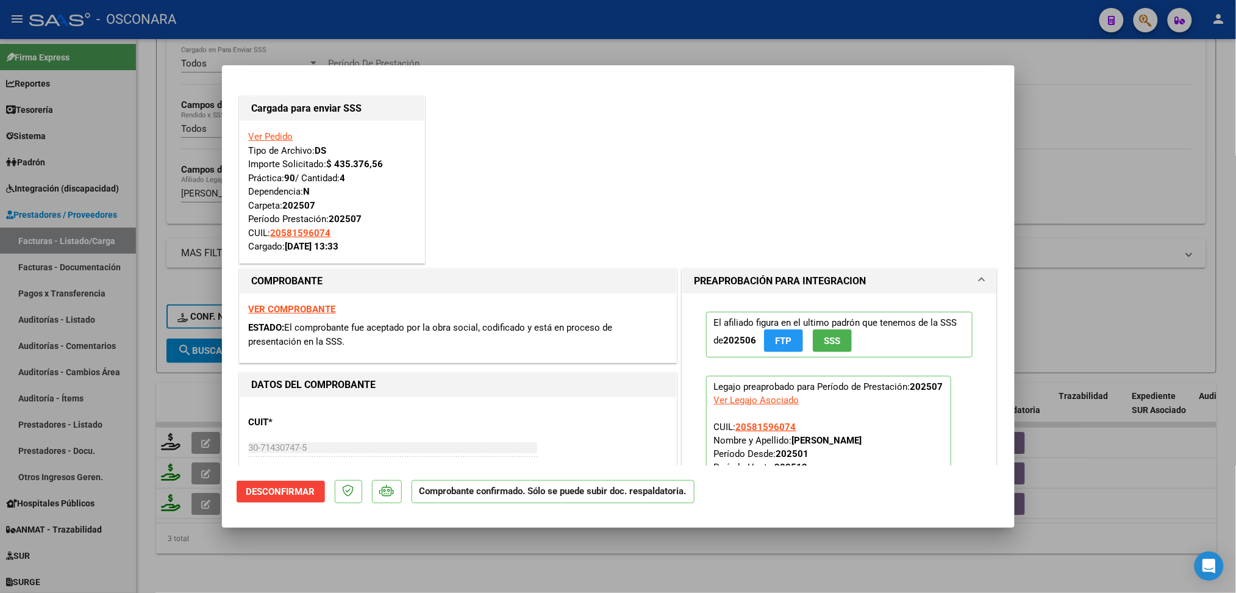
click at [382, 556] on div at bounding box center [618, 296] width 1236 height 593
type input "$ 0,00"
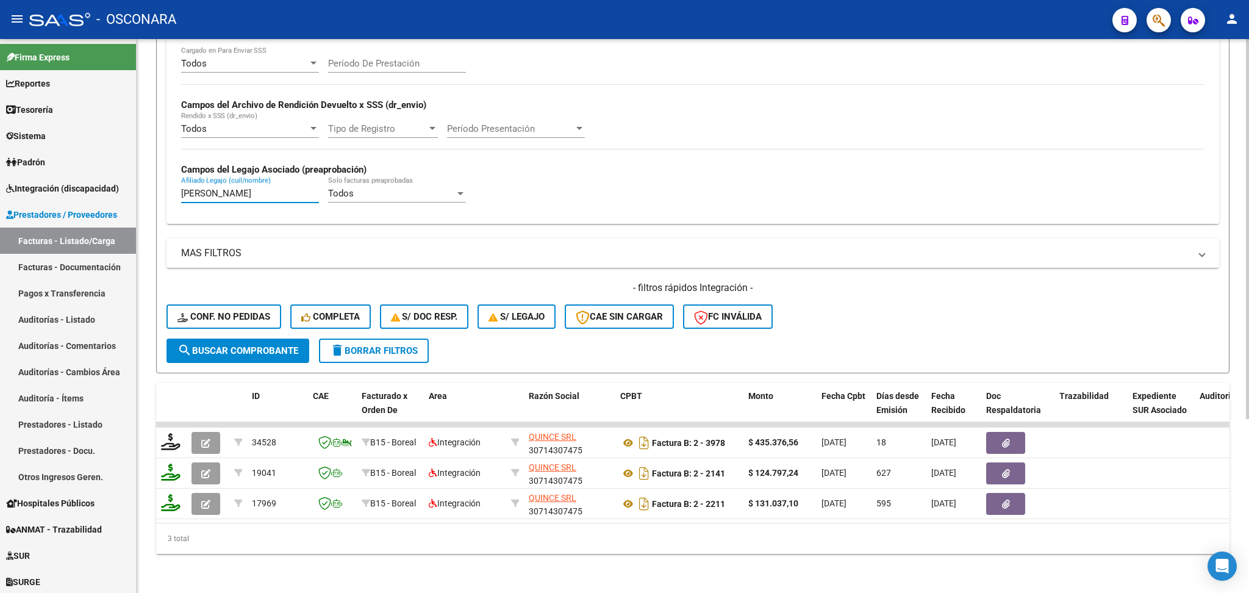
drag, startPoint x: 307, startPoint y: 180, endPoint x: 153, endPoint y: 179, distance: 153.7
click at [153, 179] on div "Video tutorial PRESTADORES -> Listado de CPBTs Emitidos por Prestadores / Prove…" at bounding box center [693, 194] width 1112 height 798
paste input "[PERSON_NAME] [PERSON_NAME]"
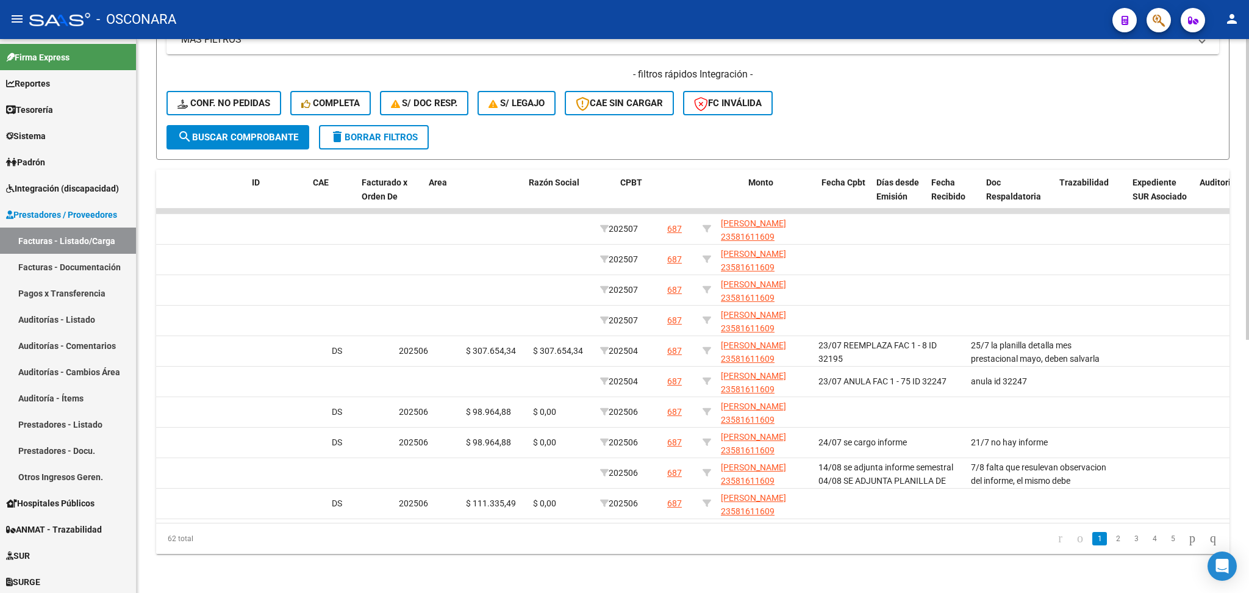
scroll to position [0, 0]
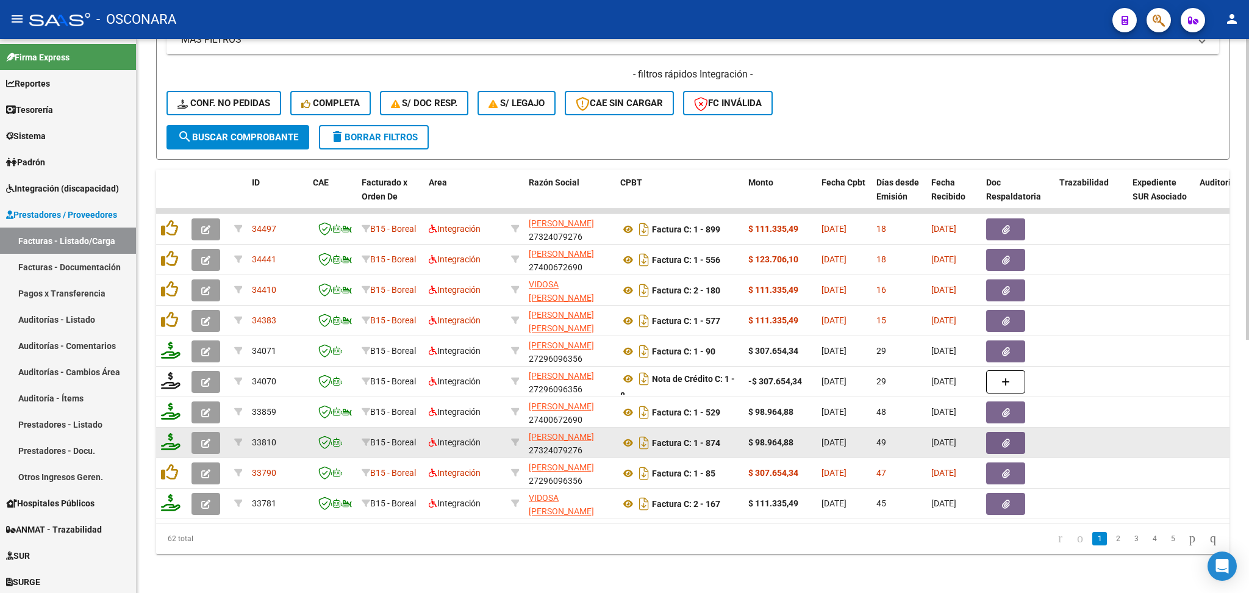
type input "[PERSON_NAME]"
click at [202, 438] on icon "button" at bounding box center [205, 442] width 9 height 9
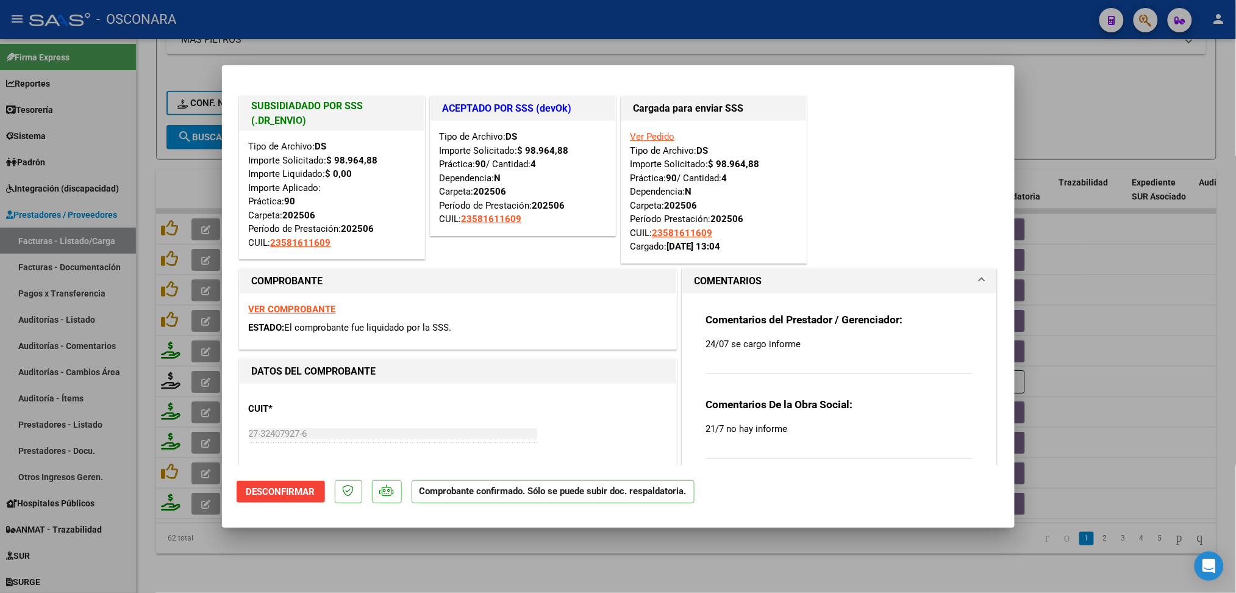
click at [391, 551] on div at bounding box center [618, 296] width 1236 height 593
type input "$ 0,00"
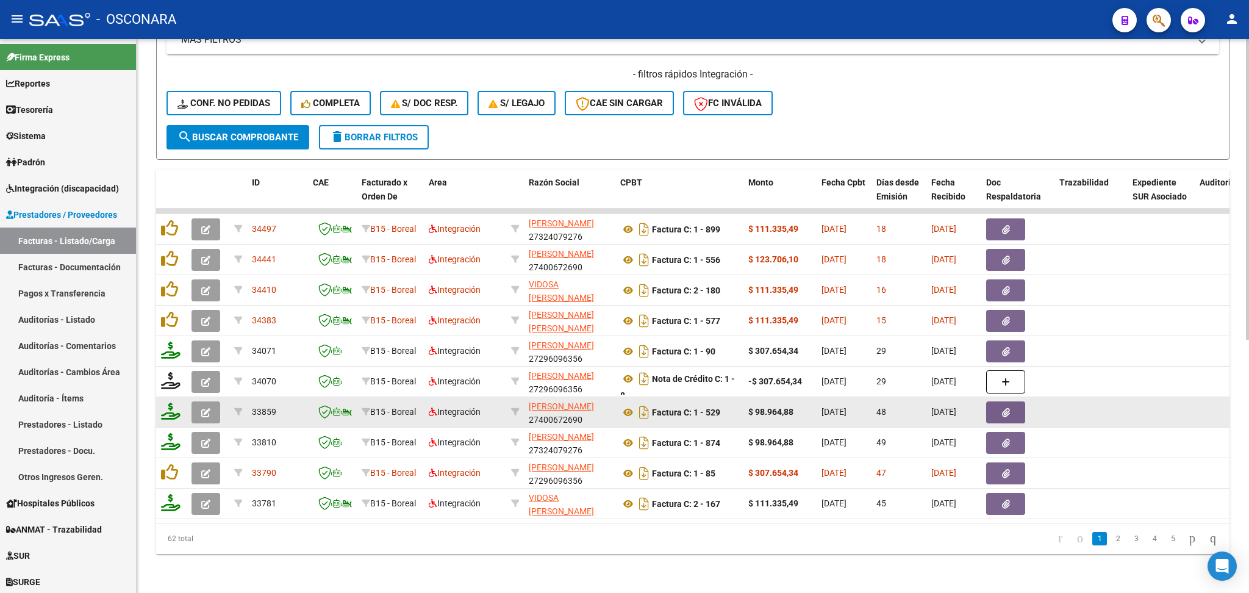
click at [212, 401] on button "button" at bounding box center [205, 412] width 29 height 22
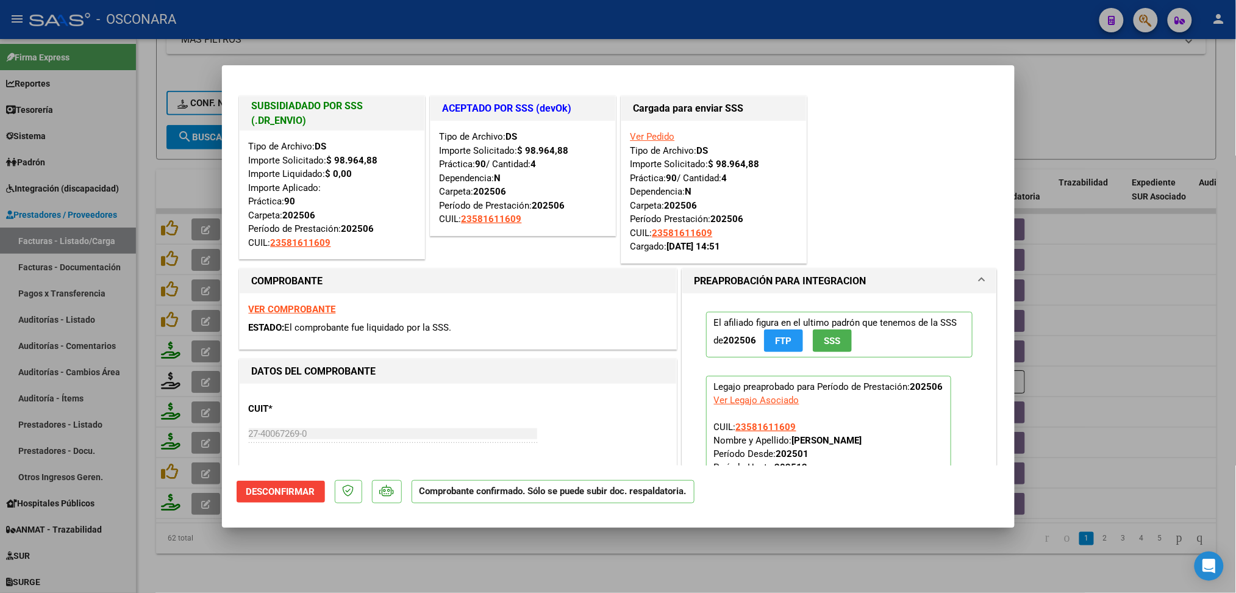
click at [505, 546] on div at bounding box center [618, 296] width 1236 height 593
type input "$ 0,00"
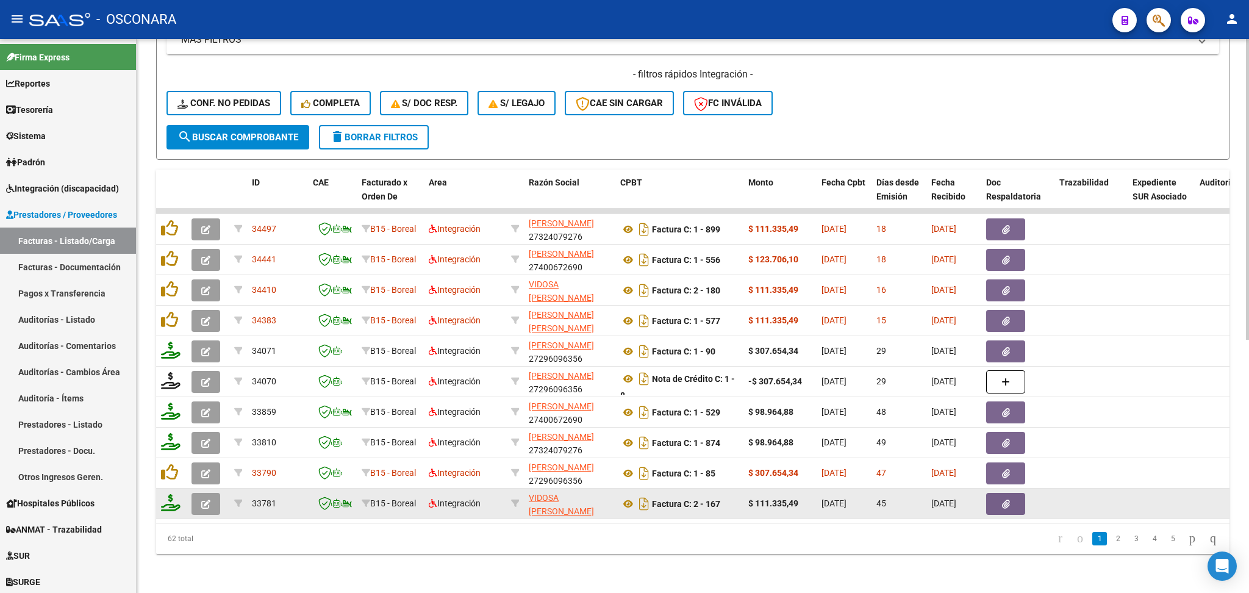
drag, startPoint x: 185, startPoint y: 473, endPoint x: 201, endPoint y: 483, distance: 18.9
click at [201, 493] on button "button" at bounding box center [205, 504] width 29 height 22
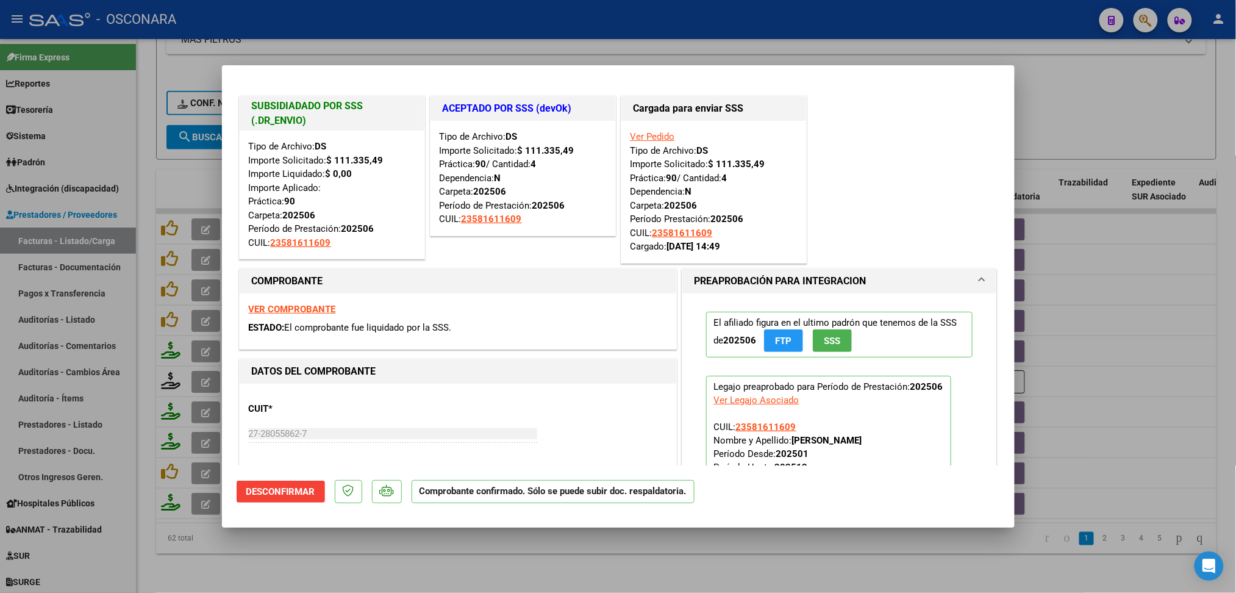
click at [484, 565] on div at bounding box center [618, 296] width 1236 height 593
type input "$ 0,00"
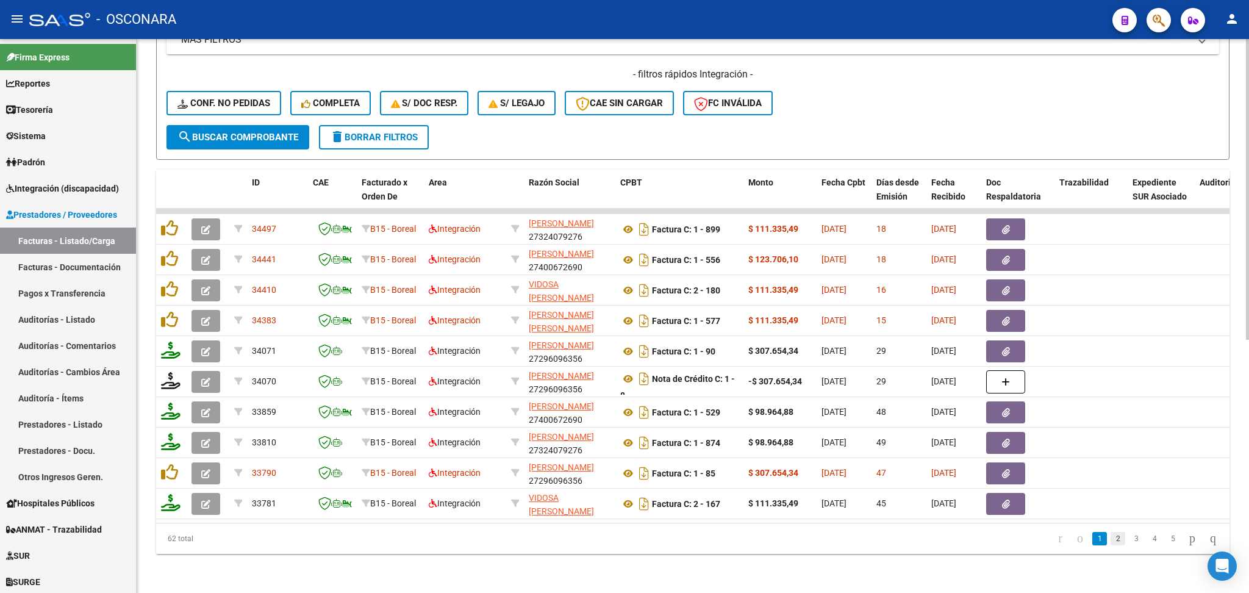
click at [1110, 537] on link "2" at bounding box center [1117, 538] width 15 height 13
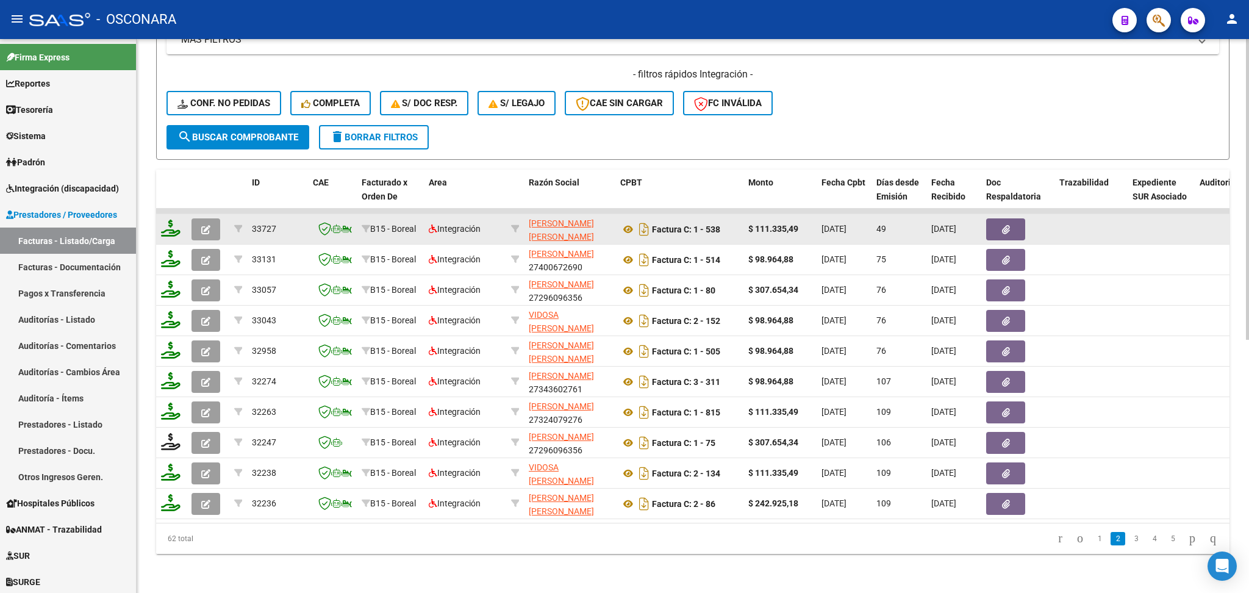
click at [201, 225] on icon "button" at bounding box center [205, 229] width 9 height 9
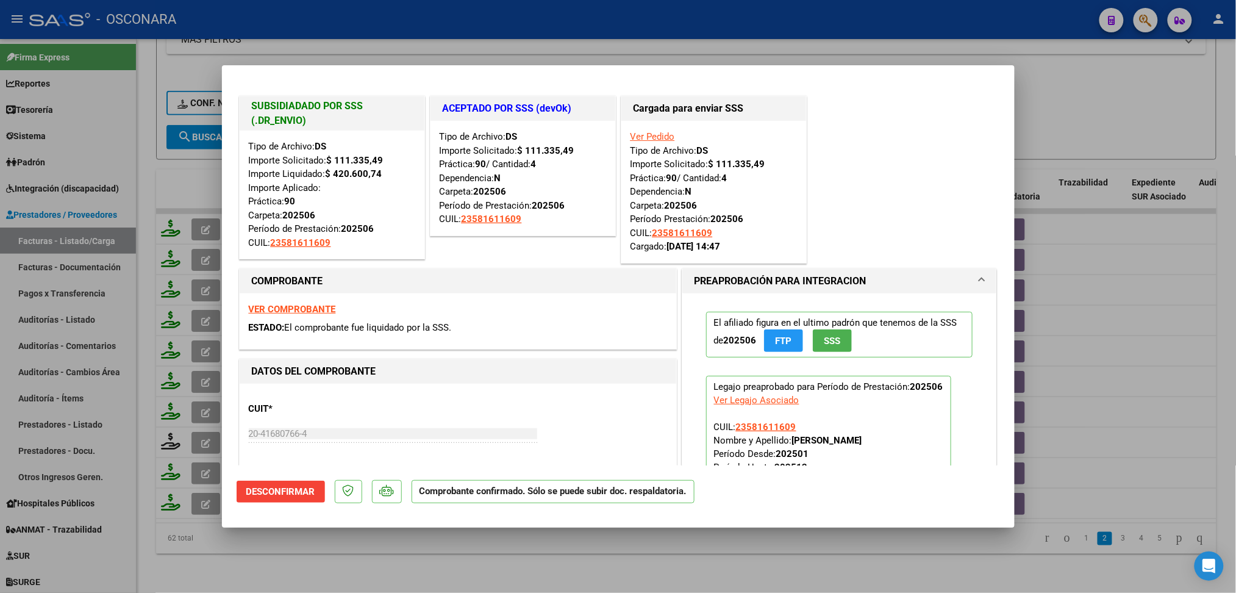
click at [541, 564] on div at bounding box center [618, 296] width 1236 height 593
type input "$ 0,00"
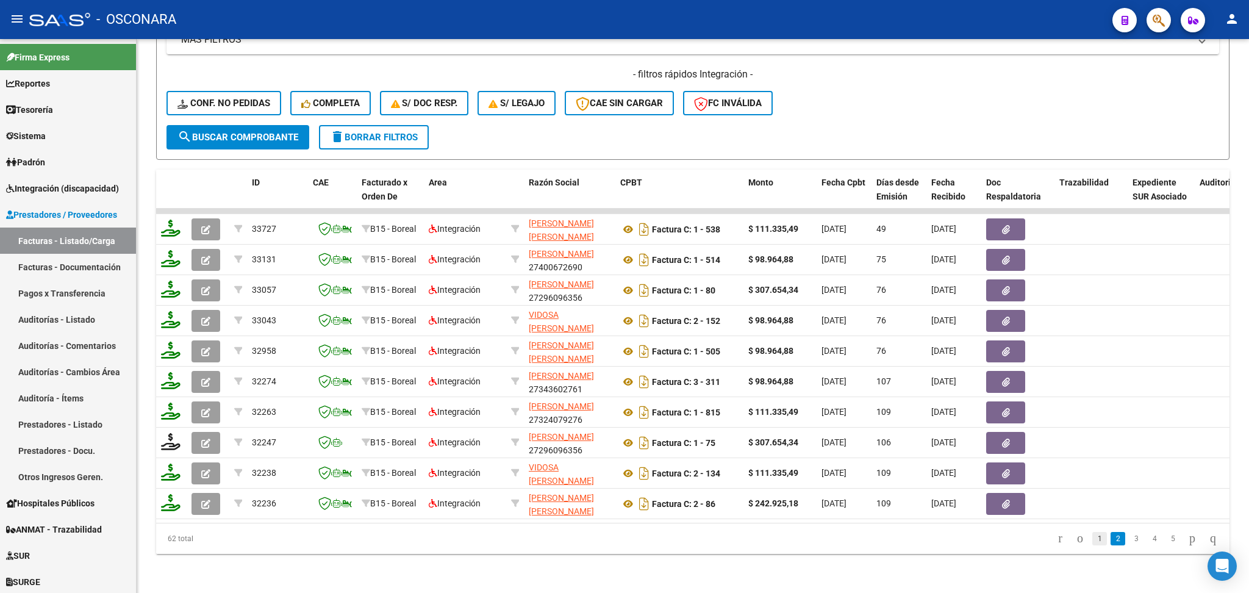
click at [1092, 538] on link "1" at bounding box center [1099, 538] width 15 height 13
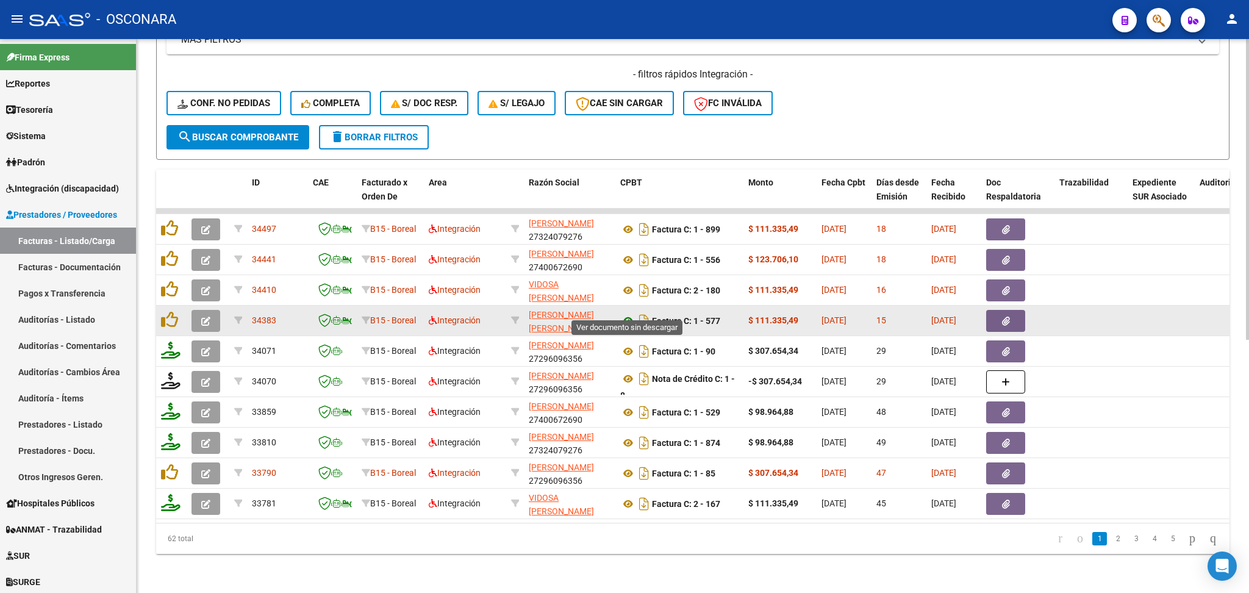
click at [627, 313] on icon at bounding box center [628, 320] width 16 height 15
click at [1002, 316] on icon "button" at bounding box center [1006, 320] width 8 height 9
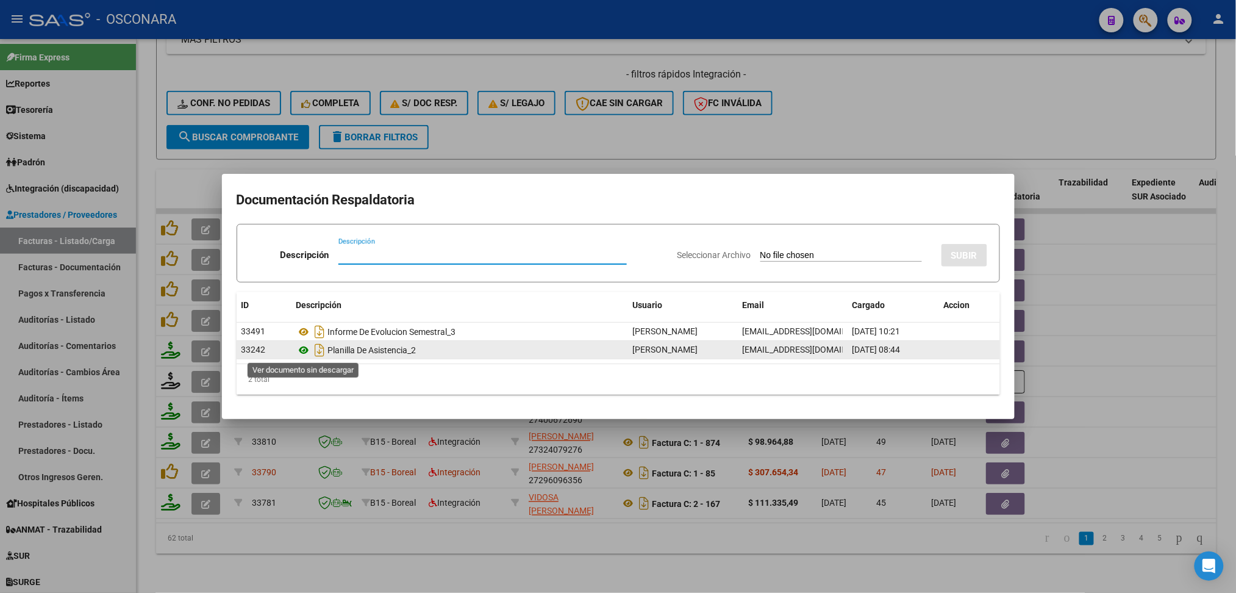
click at [307, 349] on icon at bounding box center [304, 350] width 16 height 15
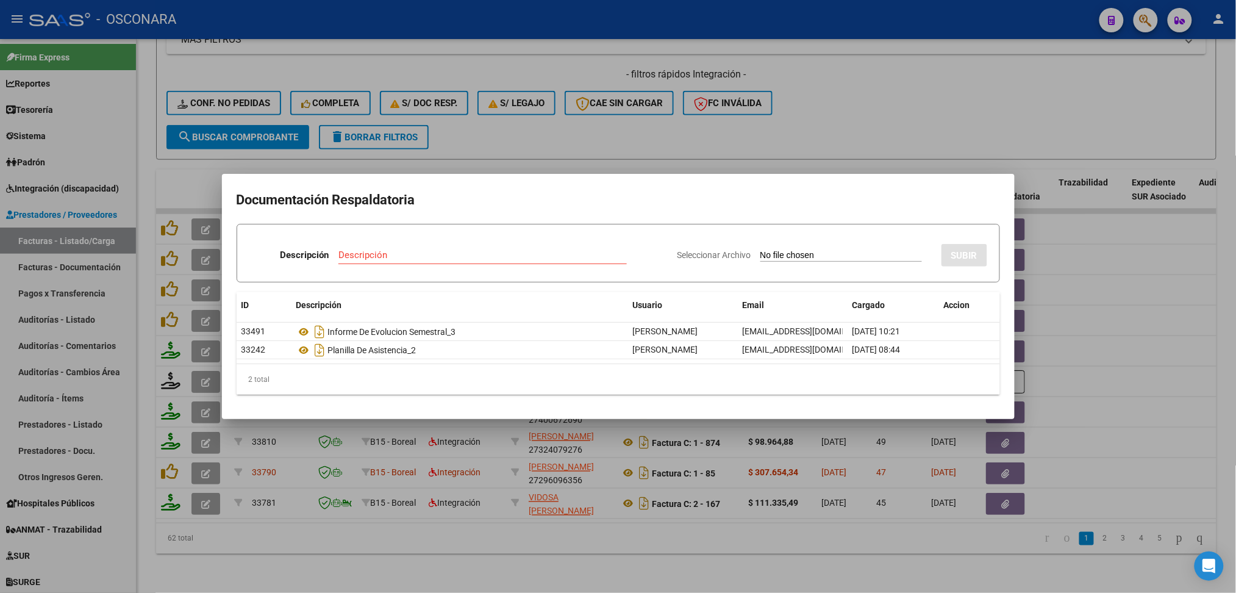
click at [590, 123] on div at bounding box center [618, 296] width 1236 height 593
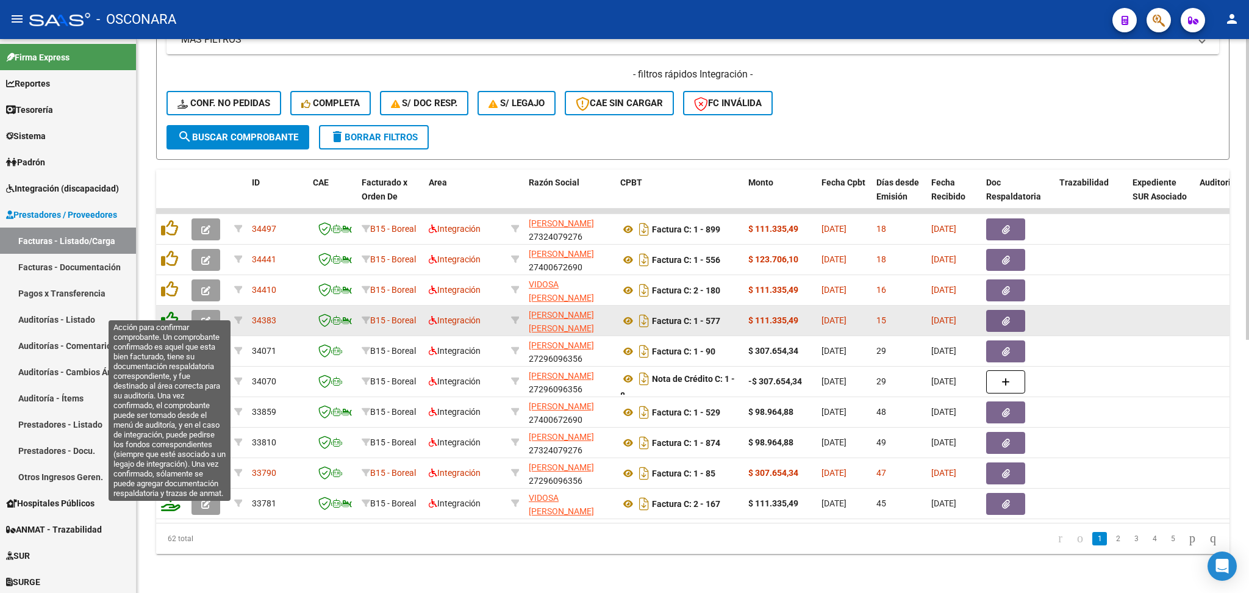
click at [166, 311] on icon at bounding box center [169, 319] width 17 height 17
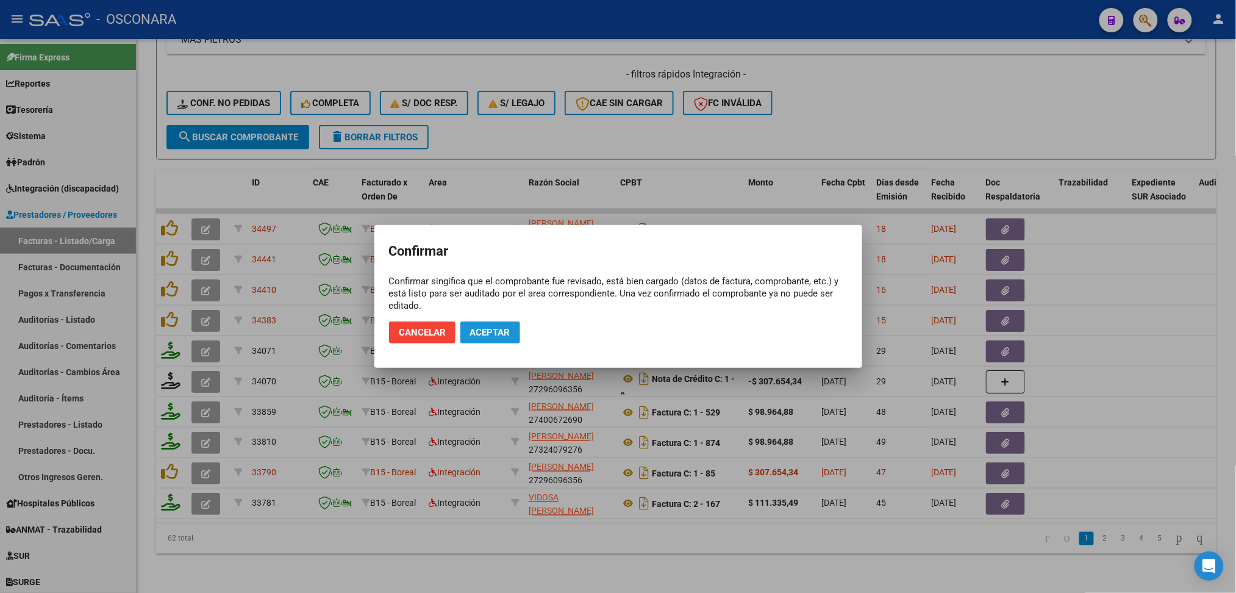
click at [495, 329] on span "Aceptar" at bounding box center [490, 332] width 40 height 11
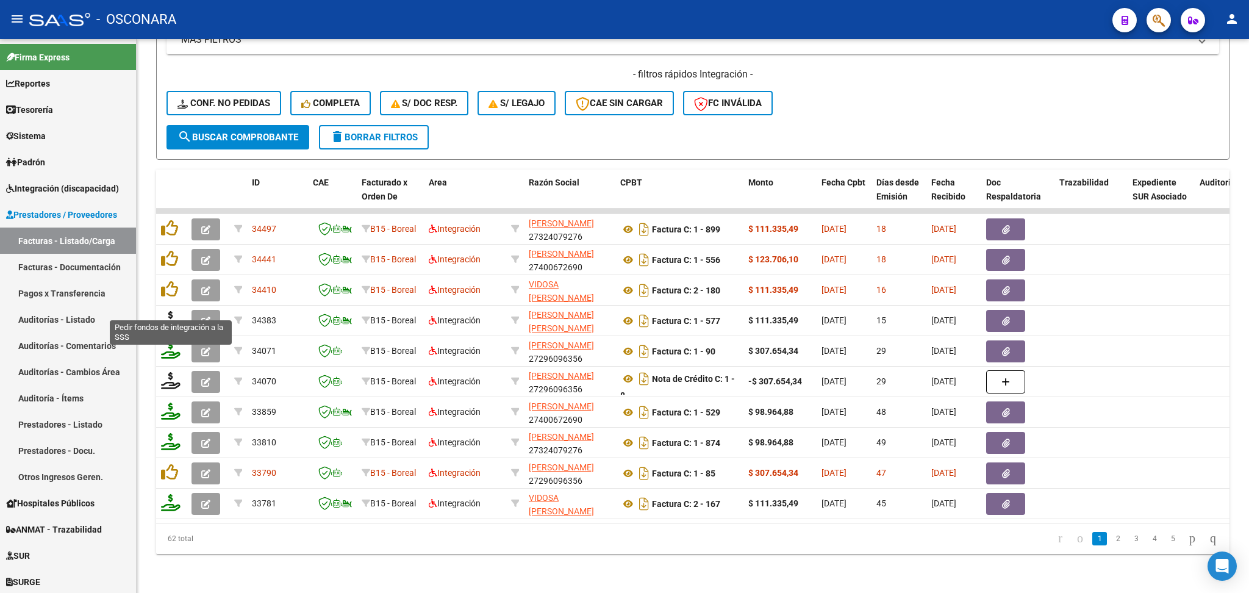
click at [167, 311] on icon at bounding box center [171, 319] width 20 height 17
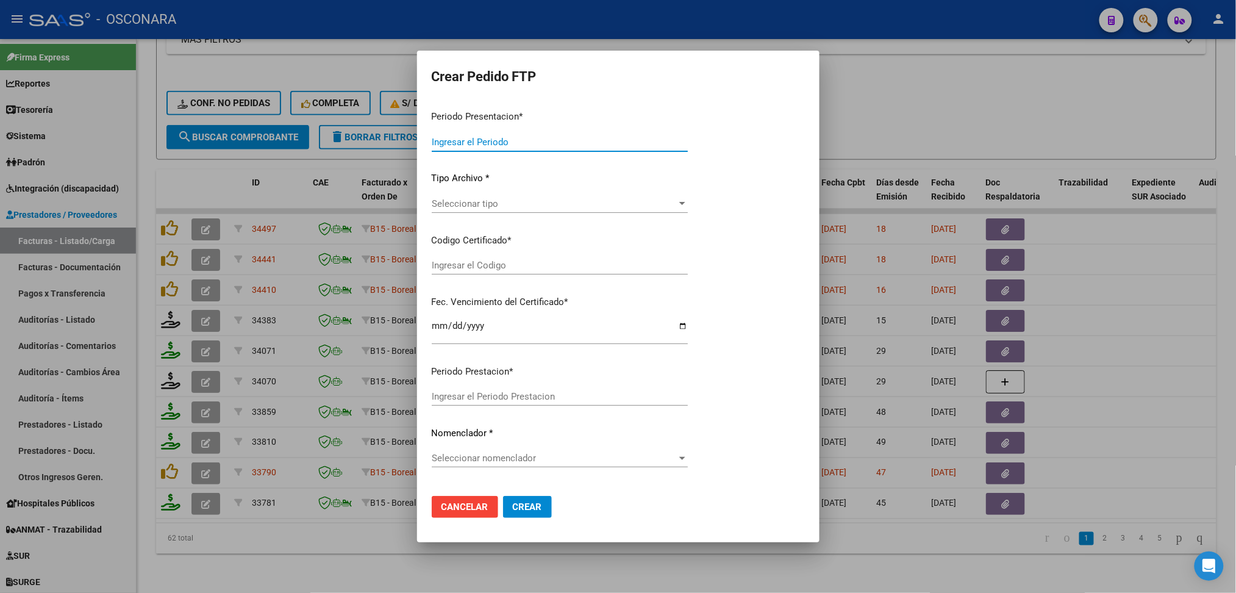
type input "202507"
type input "$ 111.335,49"
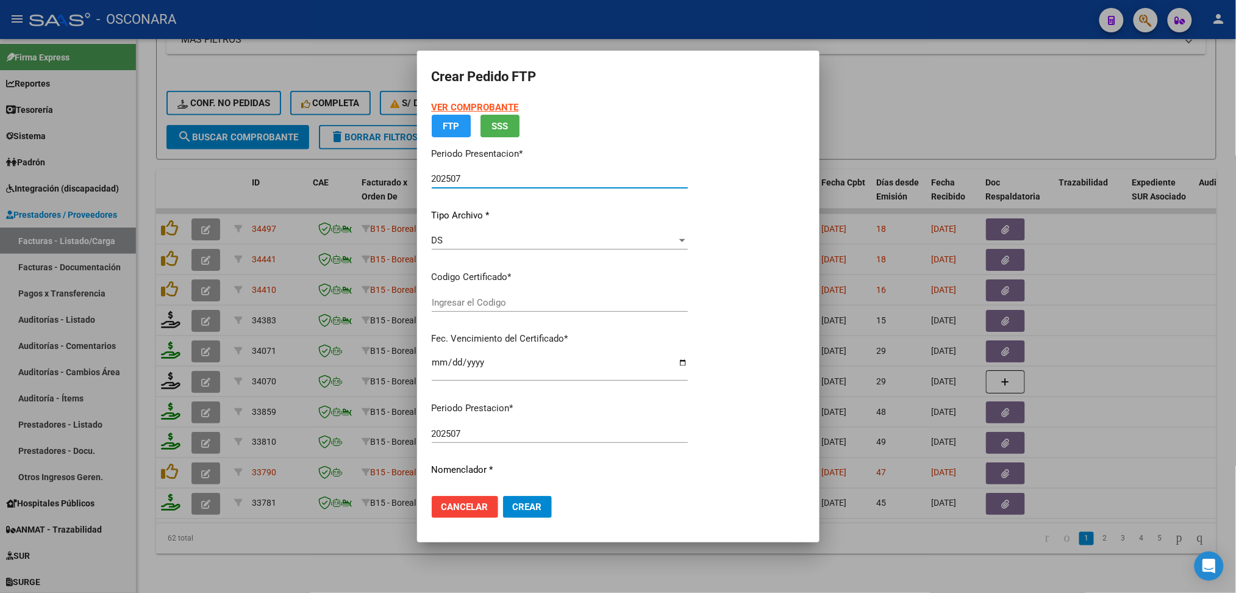
type input "arg02000581611602023081620280816cor234"
type input "[DATE]"
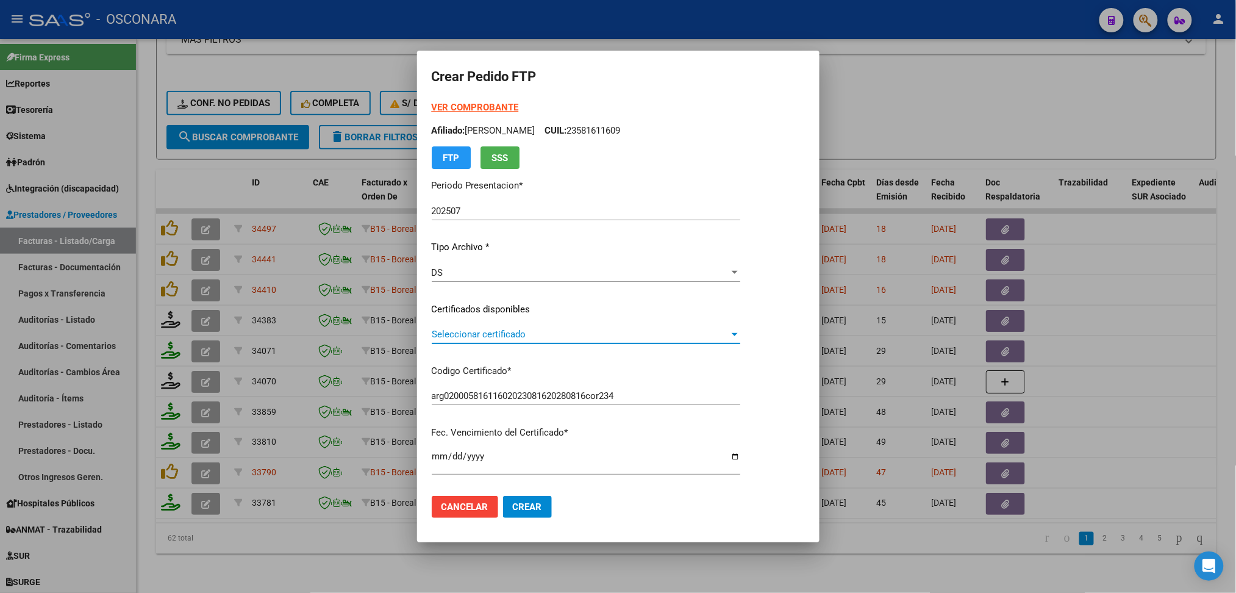
click at [484, 334] on span "Seleccionar certificado" at bounding box center [581, 334] width 298 height 11
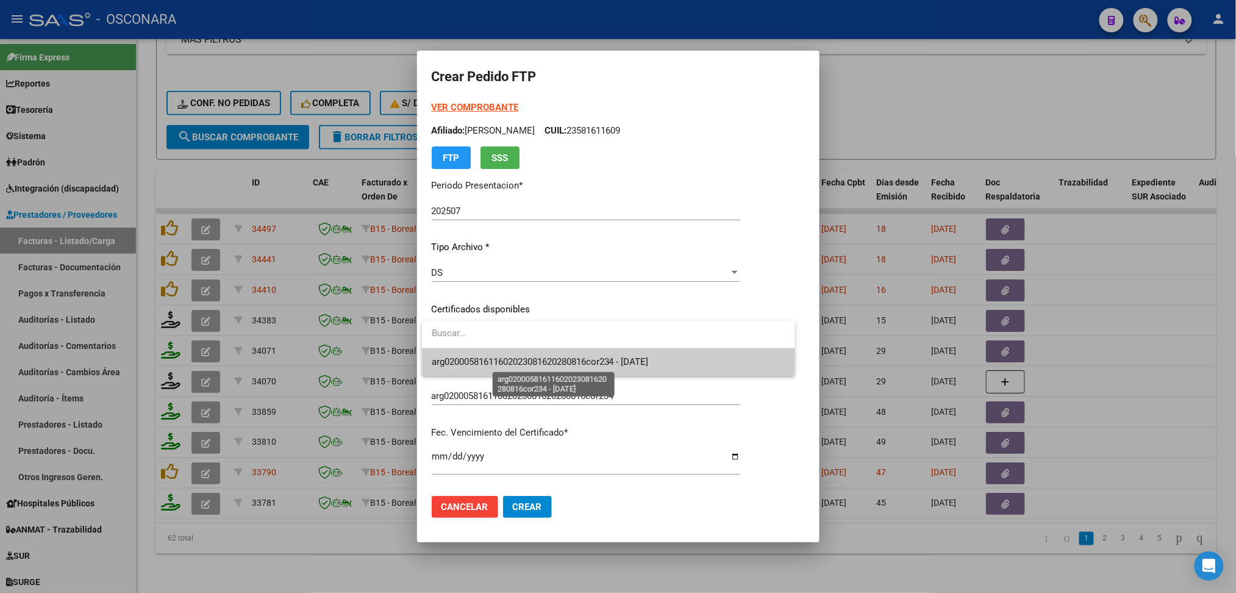
click at [490, 363] on span "arg02000581611602023081620280816cor234 - [DATE]" at bounding box center [540, 361] width 217 height 11
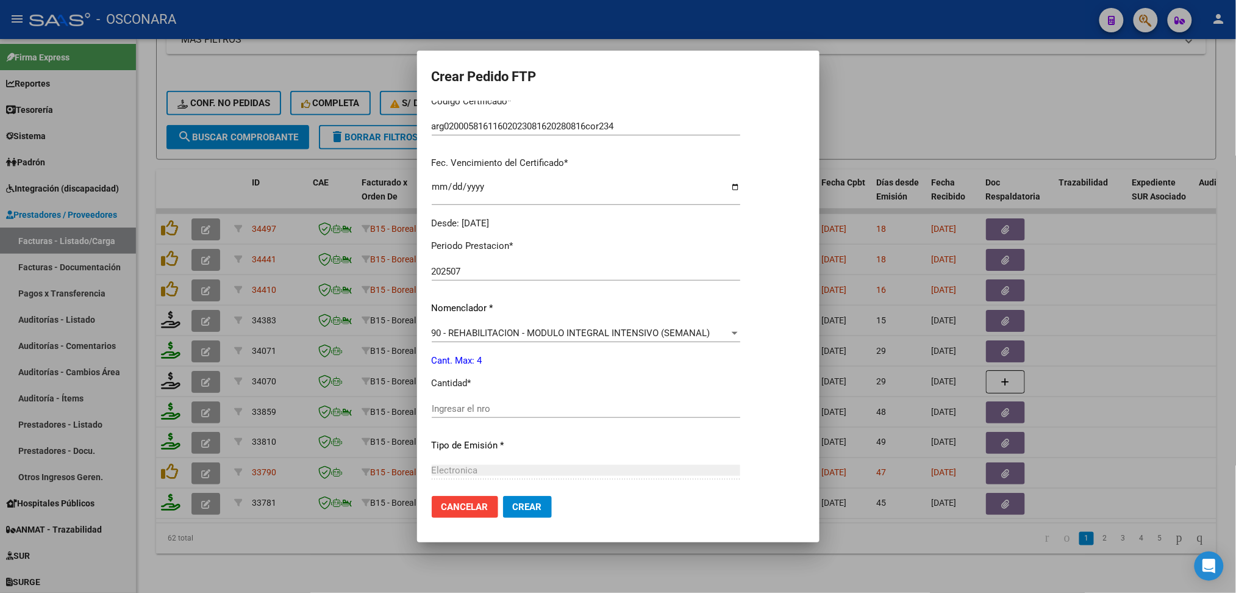
scroll to position [325, 0]
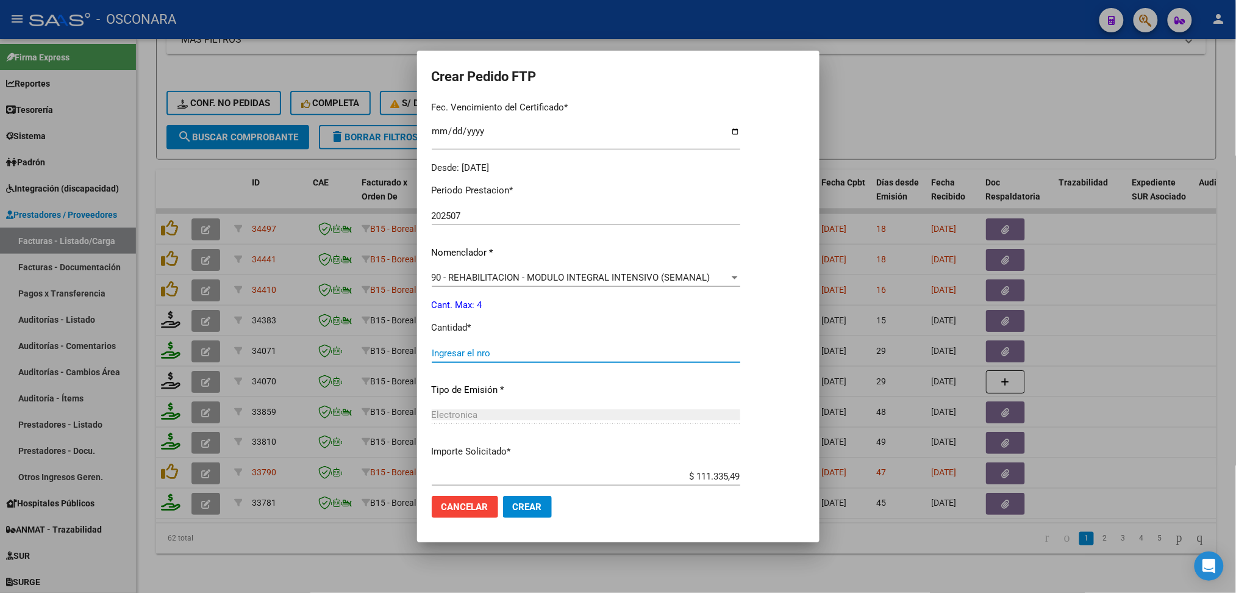
click at [478, 349] on input "Ingresar el nro" at bounding box center [586, 353] width 309 height 11
type input "4"
click at [503, 496] on button "Crear" at bounding box center [527, 507] width 49 height 22
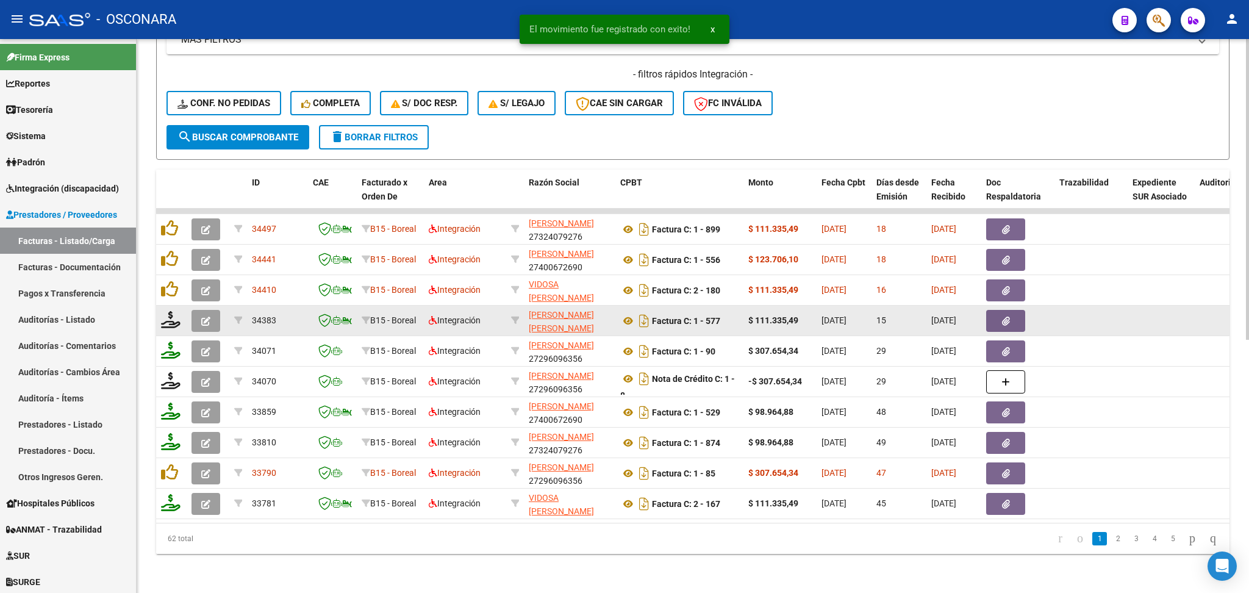
click at [188, 306] on datatable-body-cell at bounding box center [208, 321] width 43 height 30
click at [206, 313] on button "button" at bounding box center [205, 321] width 29 height 22
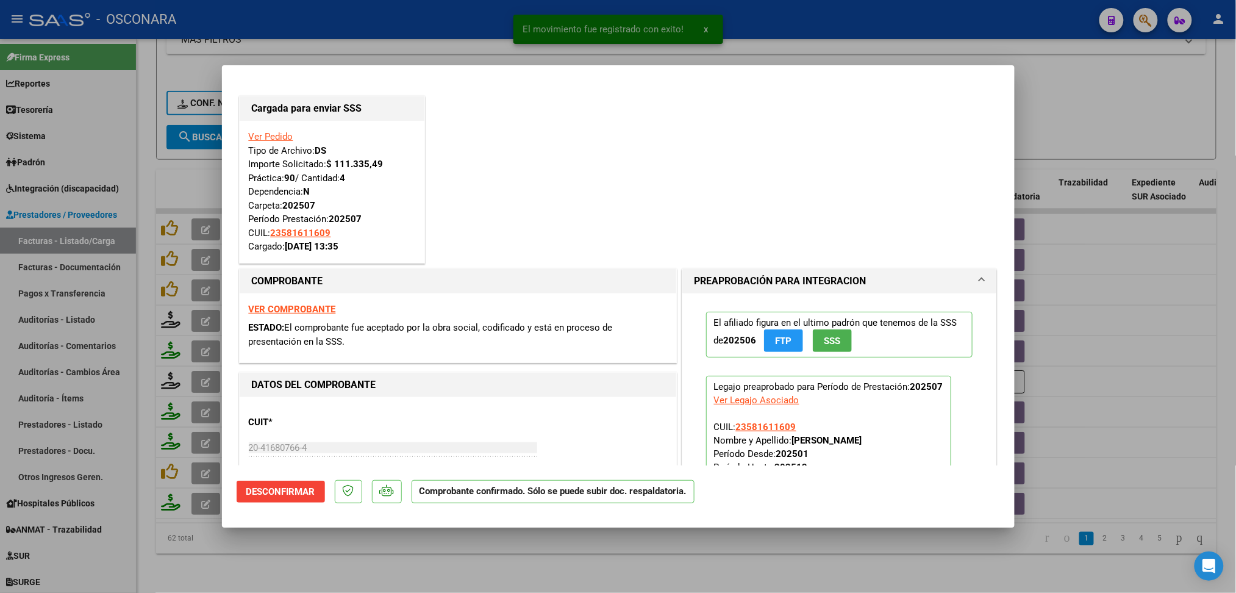
click at [374, 568] on div at bounding box center [618, 296] width 1236 height 593
type input "$ 0,00"
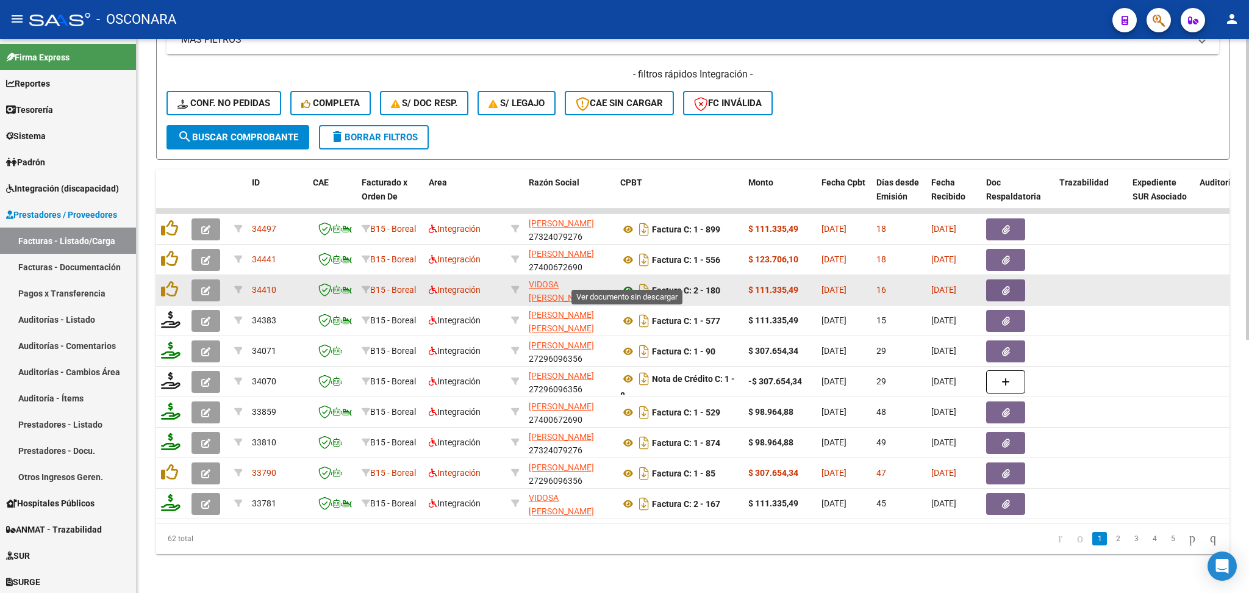
click at [626, 283] on icon at bounding box center [628, 290] width 16 height 15
click at [990, 279] on button "button" at bounding box center [1005, 290] width 39 height 22
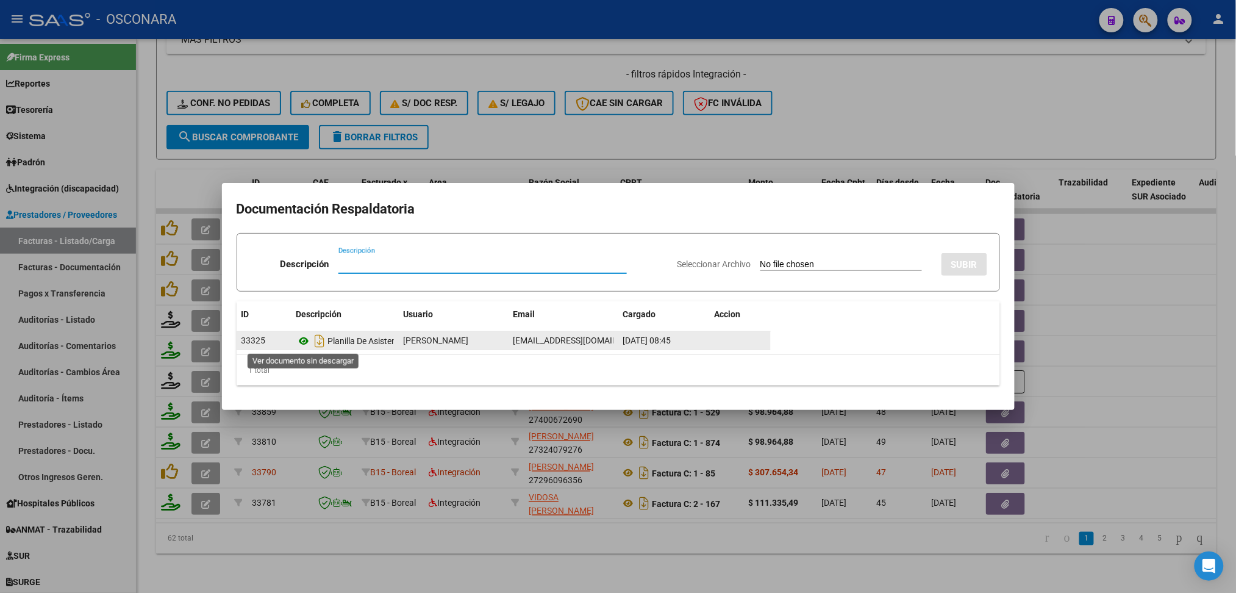
click at [305, 340] on icon at bounding box center [304, 341] width 16 height 15
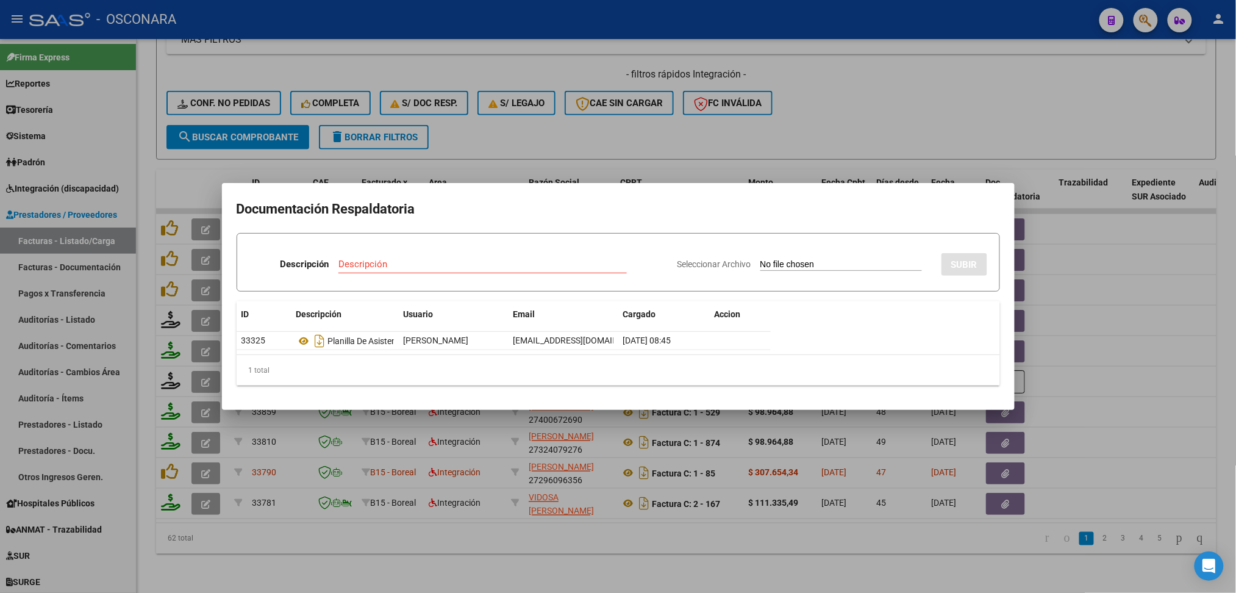
click at [596, 125] on div at bounding box center [618, 296] width 1236 height 593
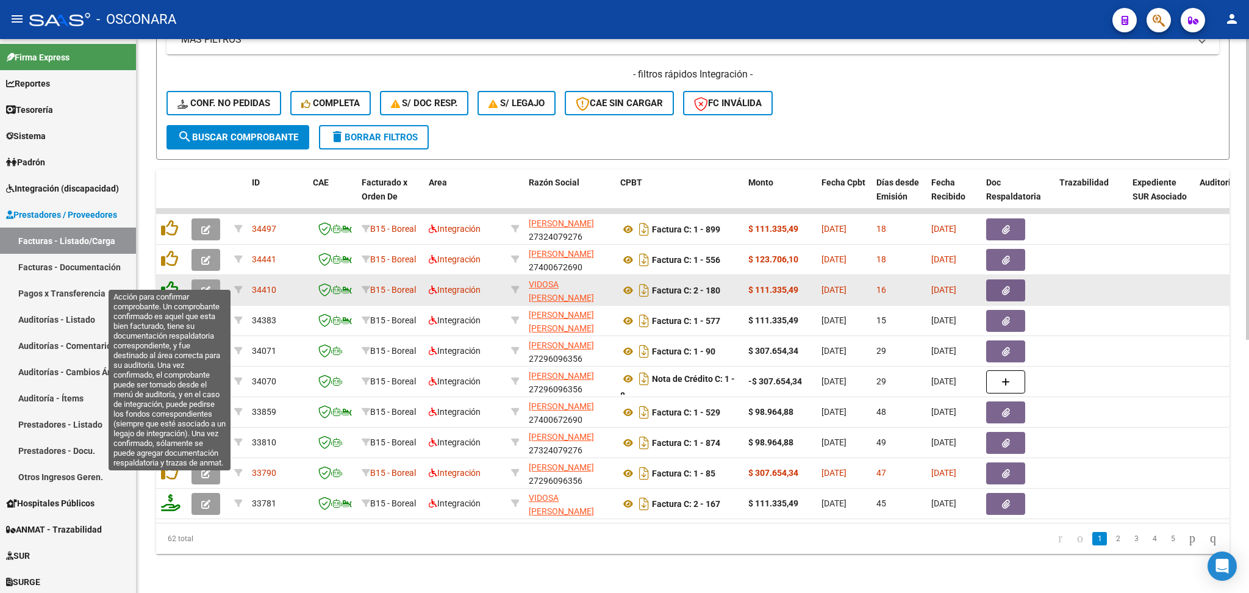
click at [165, 280] on icon at bounding box center [169, 288] width 17 height 17
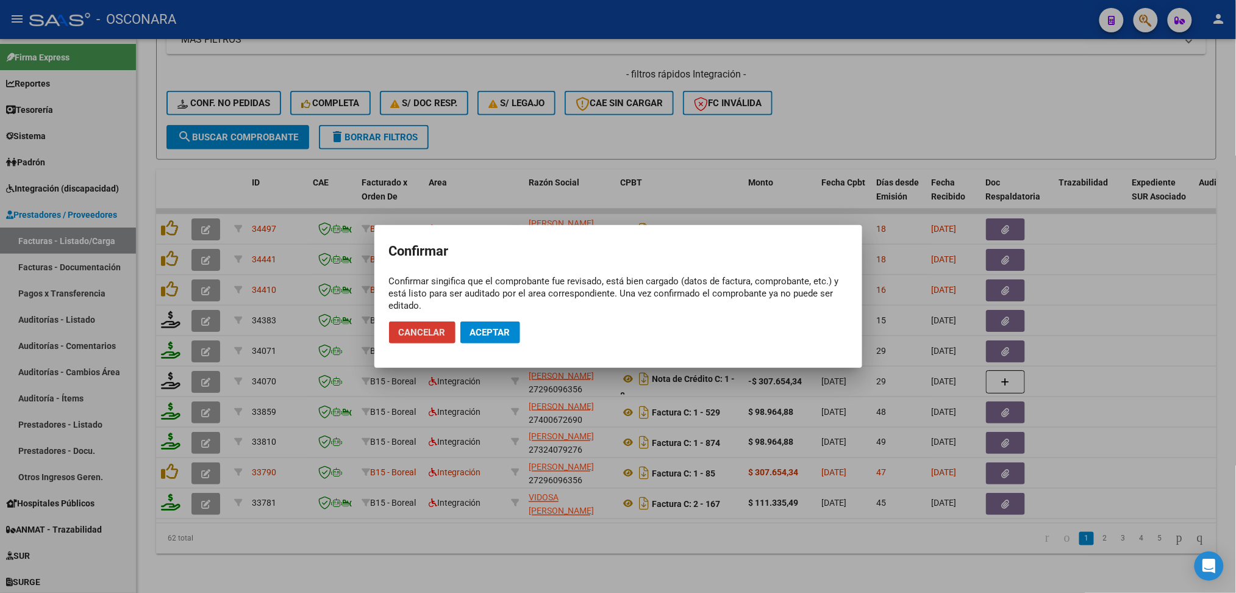
click at [500, 328] on span "Aceptar" at bounding box center [490, 332] width 40 height 11
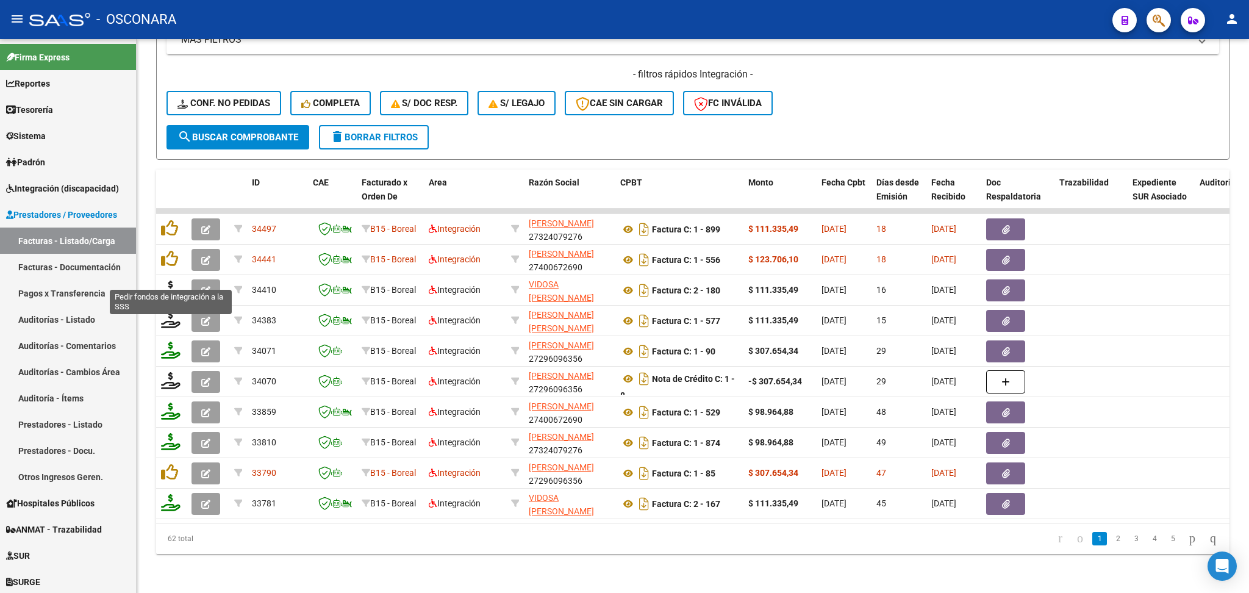
click at [168, 280] on icon at bounding box center [171, 288] width 20 height 17
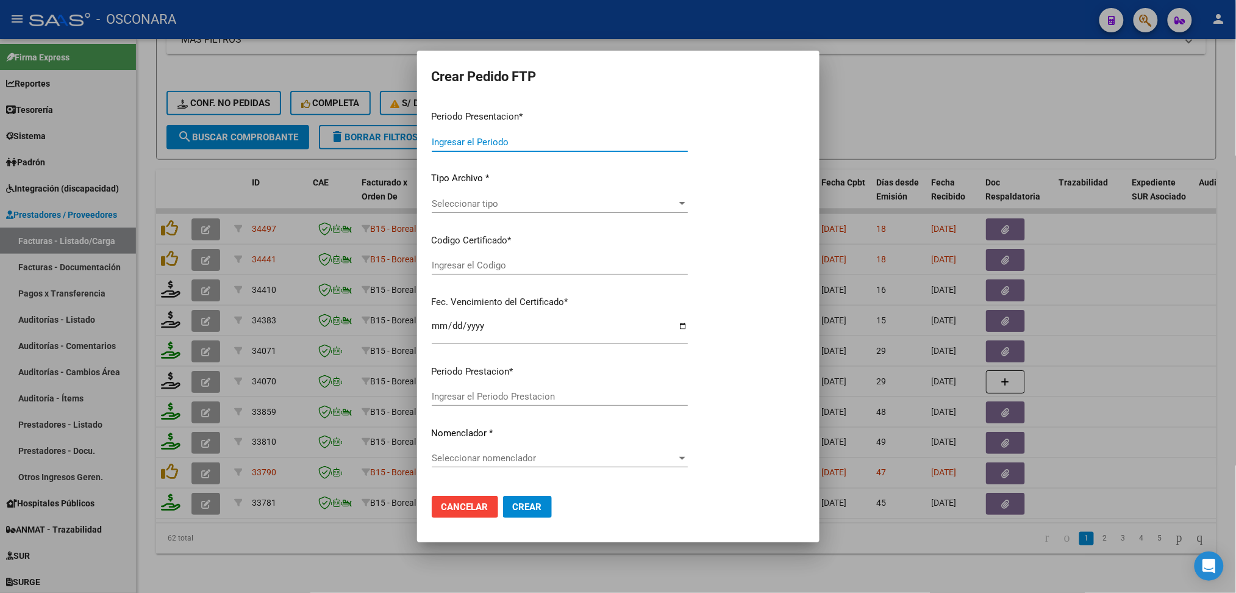
type input "202507"
type input "$ 111.335,49"
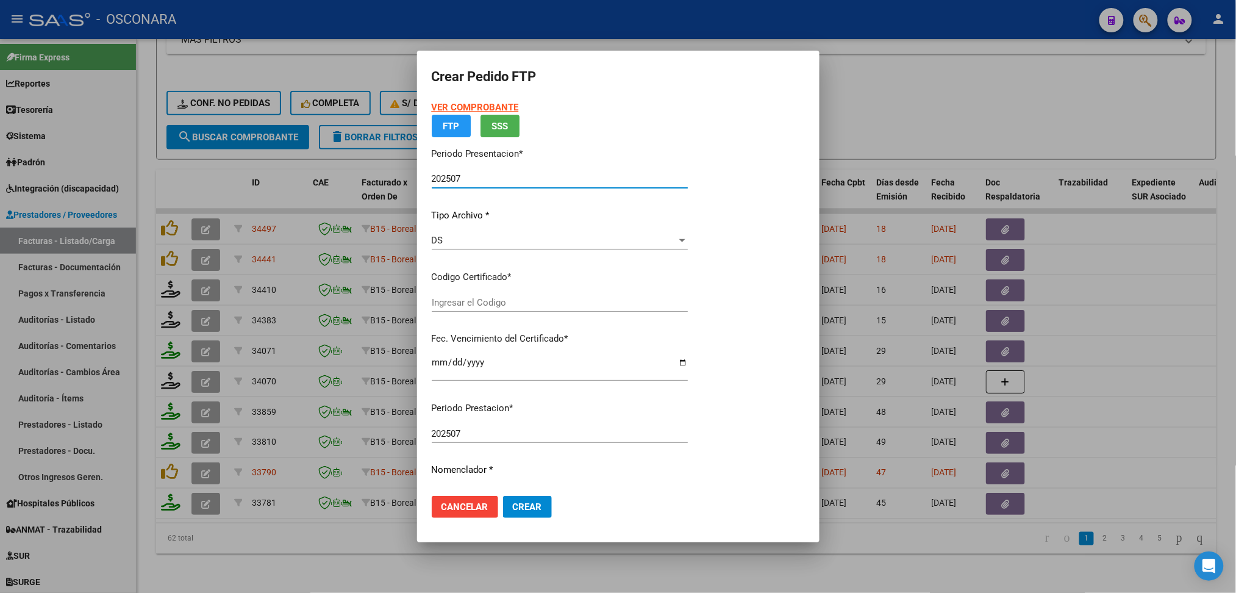
type input "arg02000581611602023081620280816cor234"
type input "[DATE]"
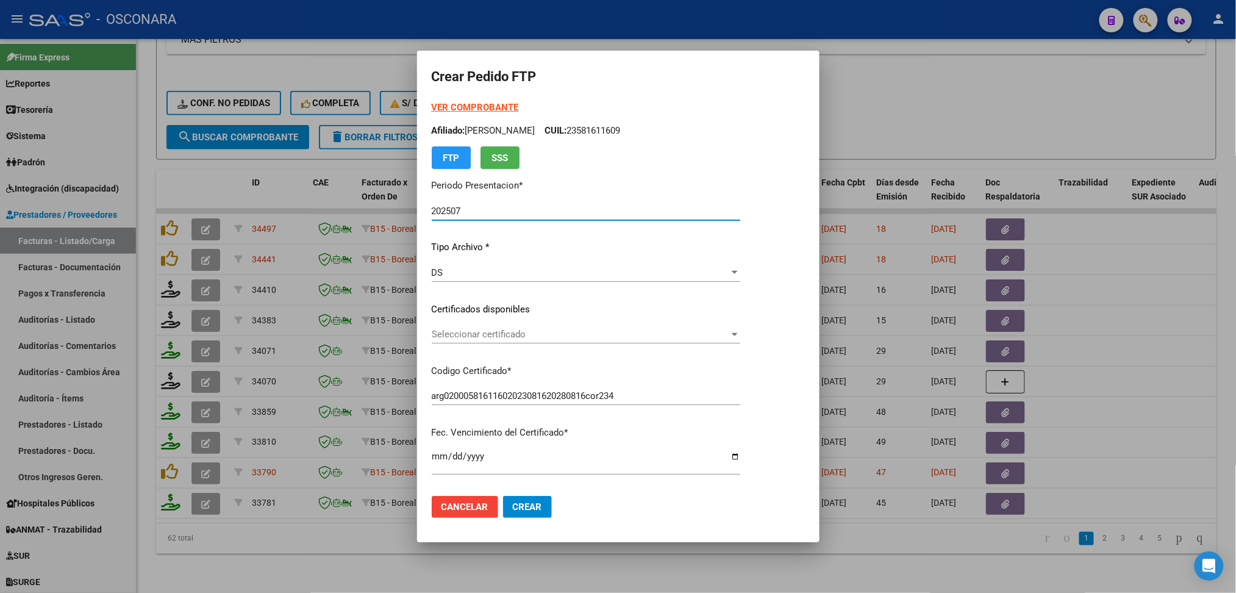
click at [490, 334] on span "Seleccionar certificado" at bounding box center [581, 334] width 298 height 11
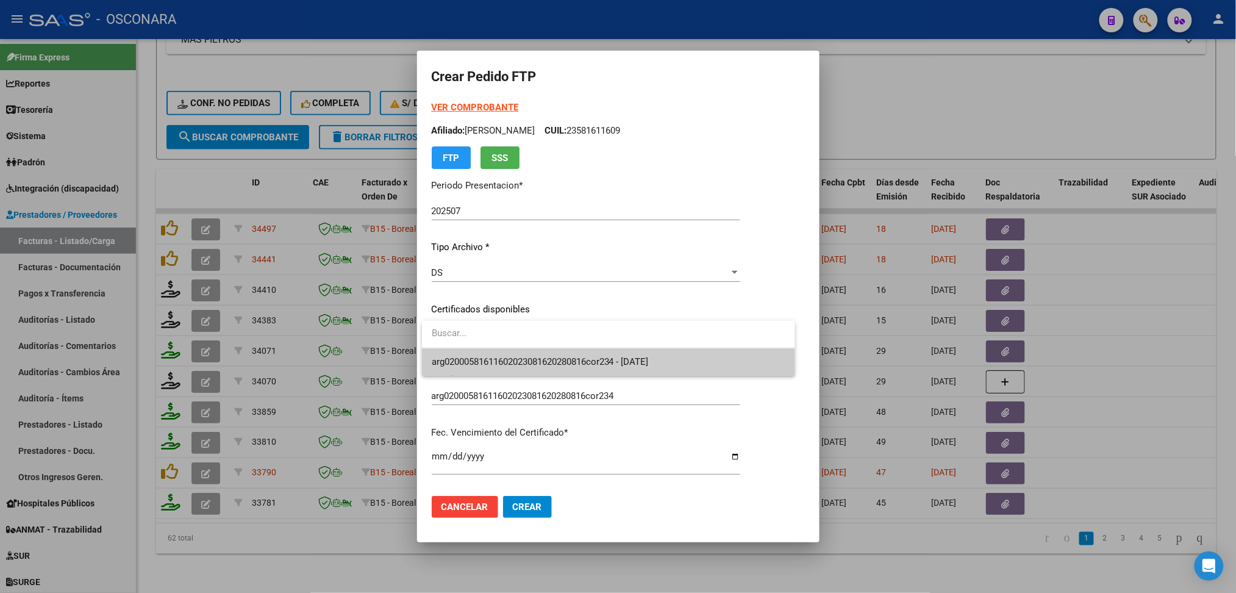
click at [490, 349] on span "arg02000581611602023081620280816cor234 - [DATE]" at bounding box center [609, 361] width 354 height 27
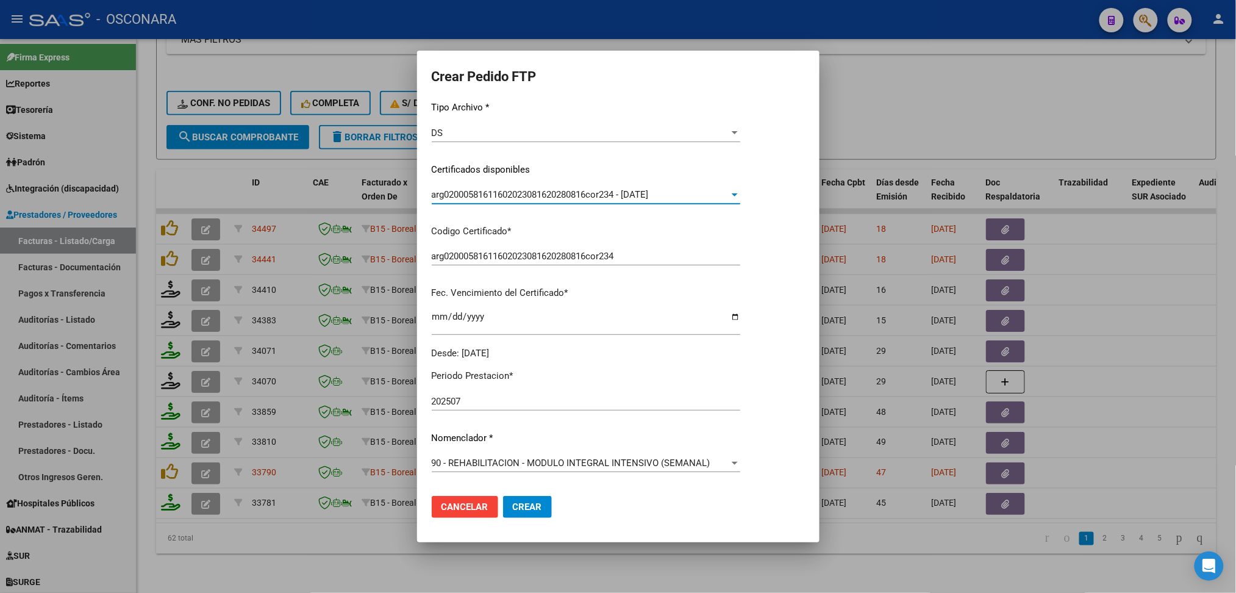
scroll to position [325, 0]
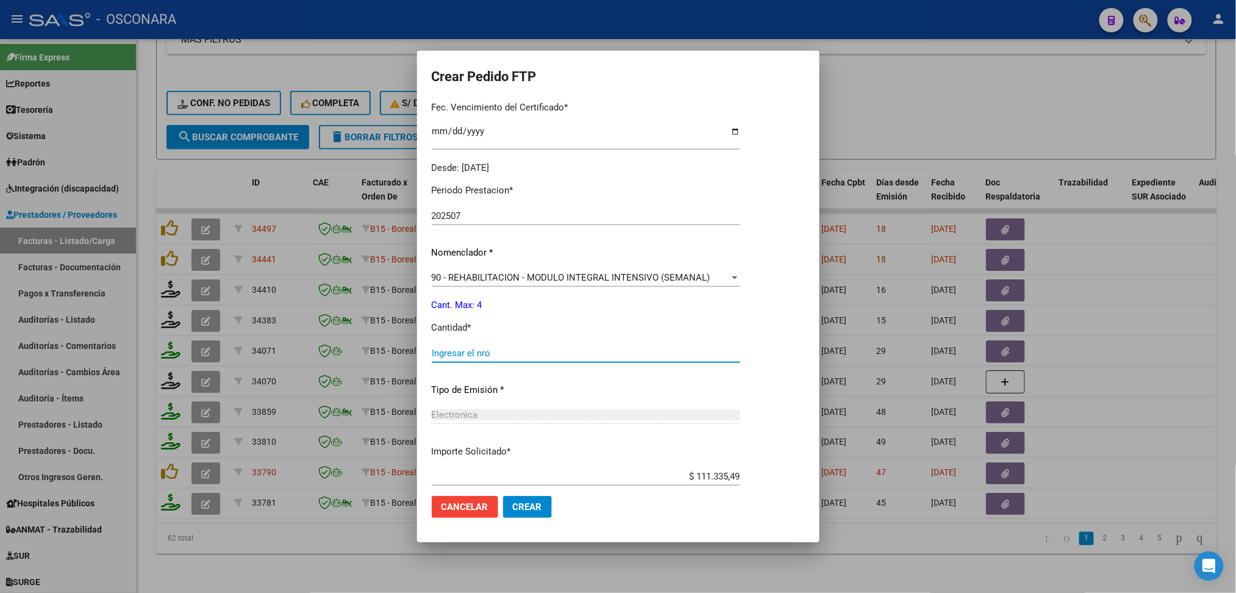
click at [481, 351] on input "Ingresar el nro" at bounding box center [586, 353] width 309 height 11
type input "4"
click at [503, 496] on button "Crear" at bounding box center [527, 507] width 49 height 22
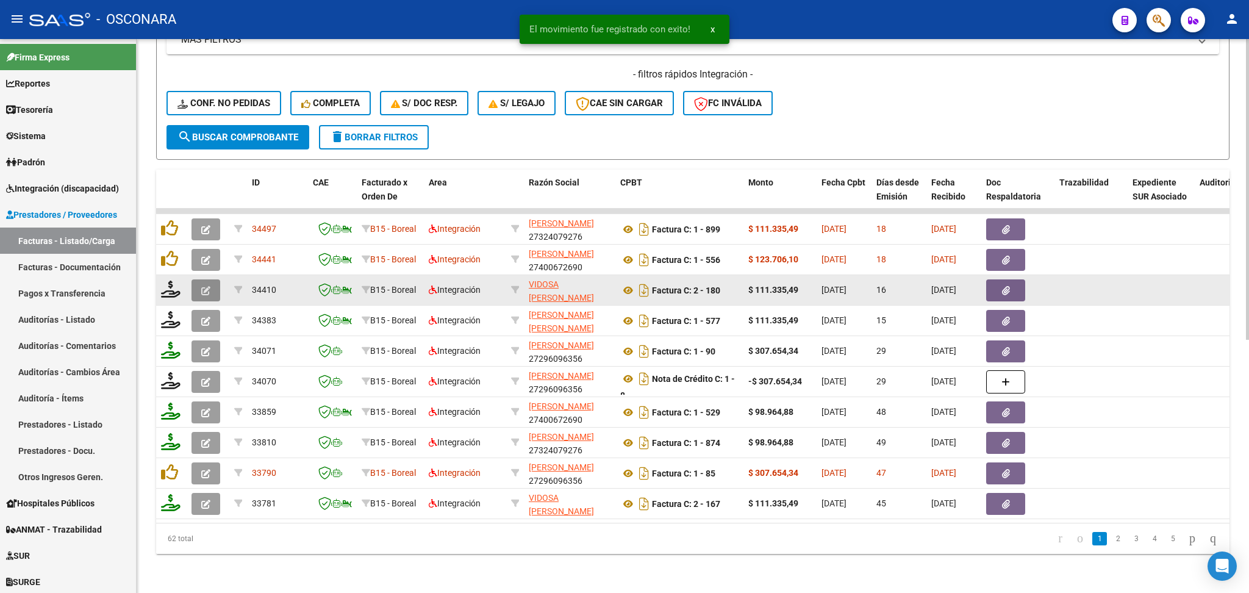
click at [203, 279] on button "button" at bounding box center [205, 290] width 29 height 22
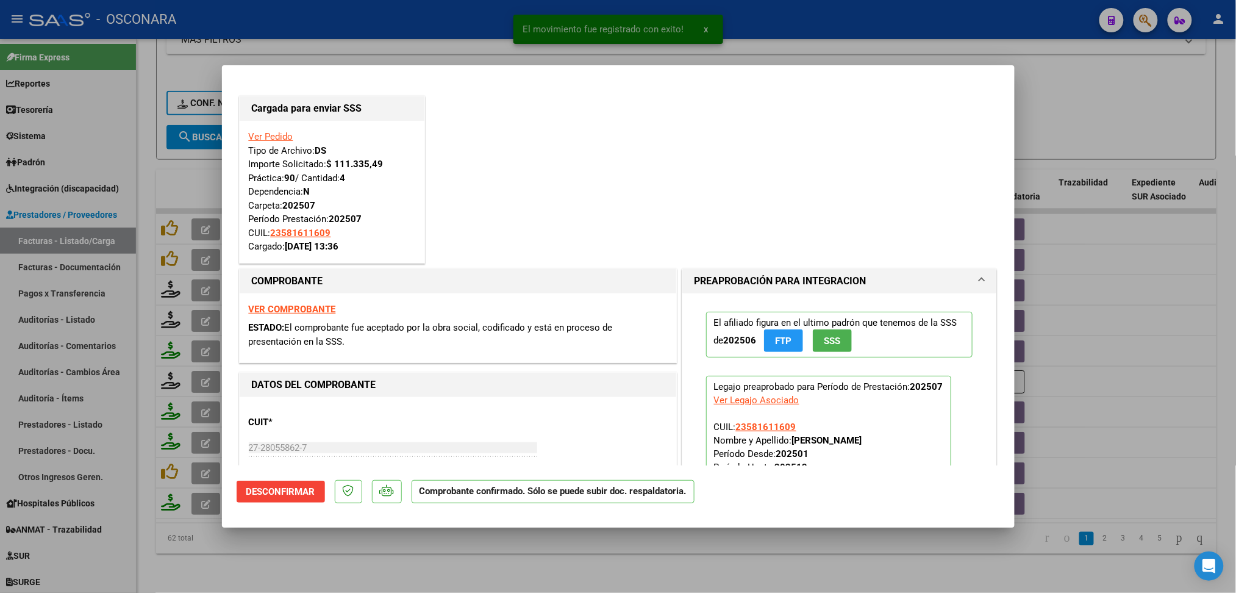
click at [513, 560] on div at bounding box center [618, 296] width 1236 height 593
type input "$ 0,00"
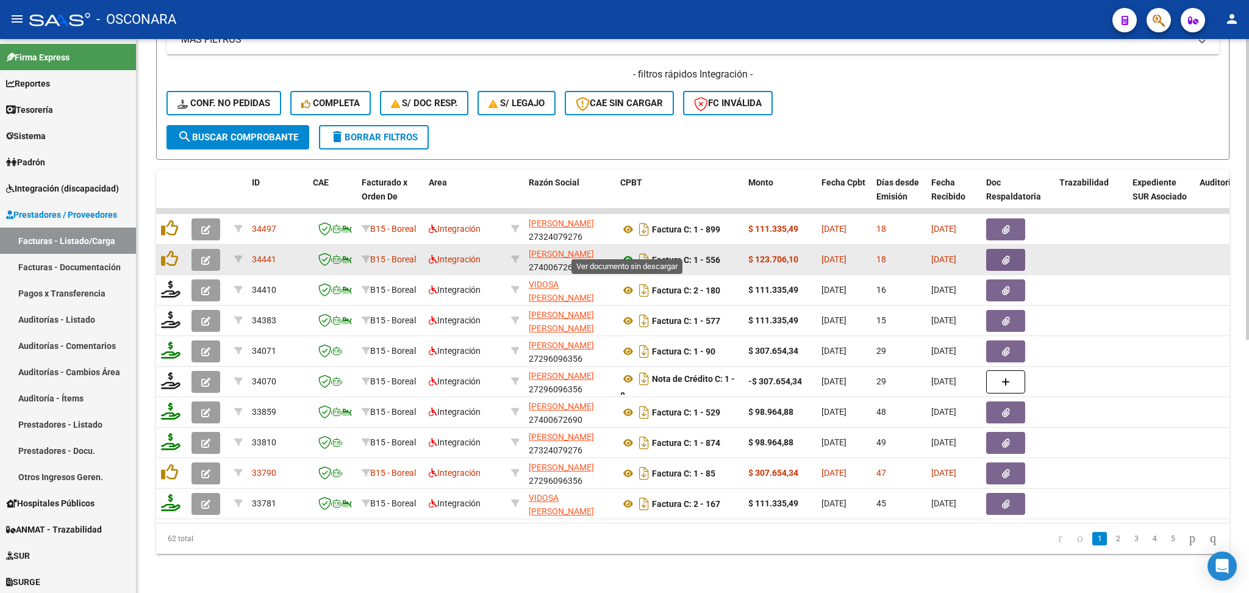
click at [628, 252] on icon at bounding box center [628, 259] width 16 height 15
click at [1007, 255] on icon "button" at bounding box center [1006, 259] width 8 height 9
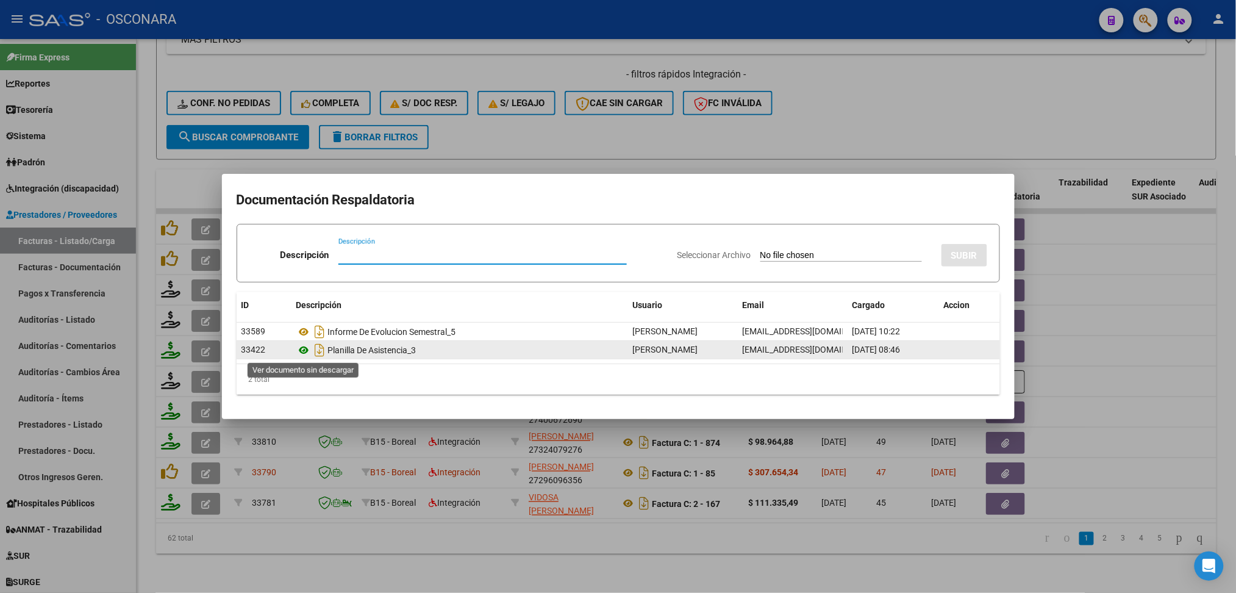
click at [299, 347] on icon at bounding box center [304, 350] width 16 height 15
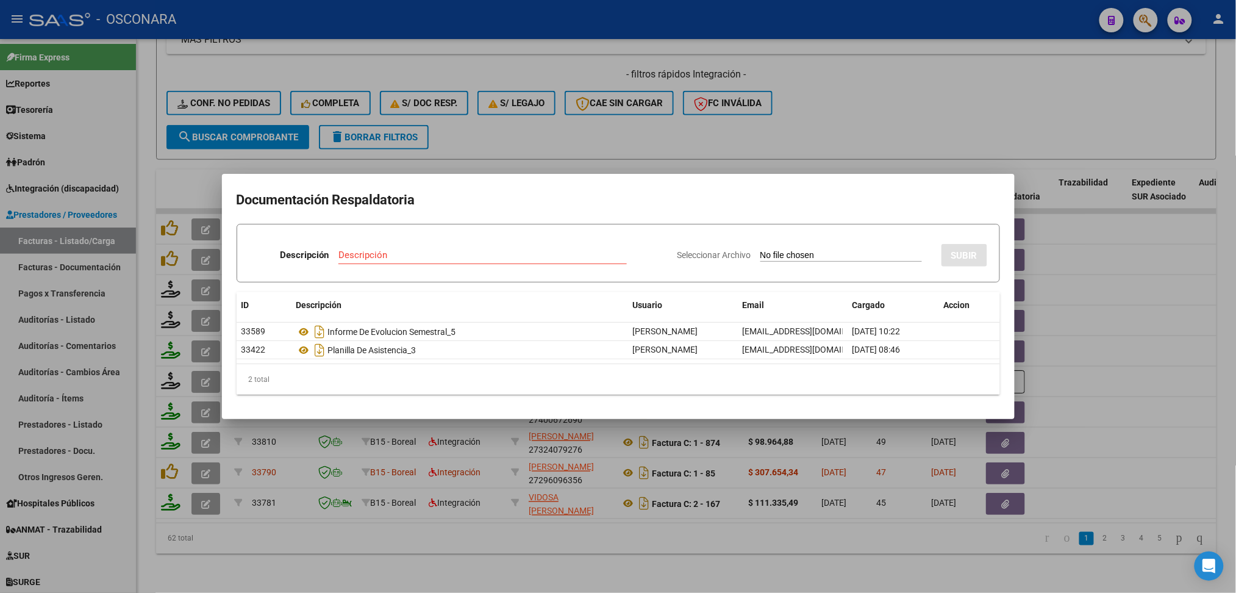
click at [711, 120] on div at bounding box center [618, 296] width 1236 height 593
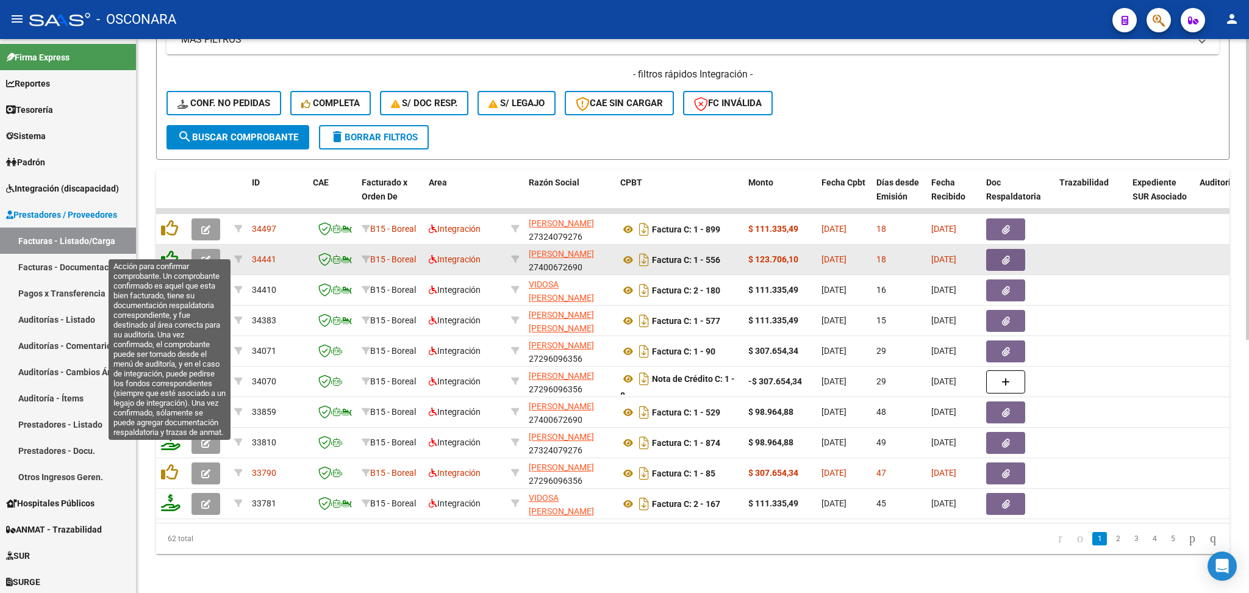
click at [167, 250] on icon at bounding box center [169, 258] width 17 height 17
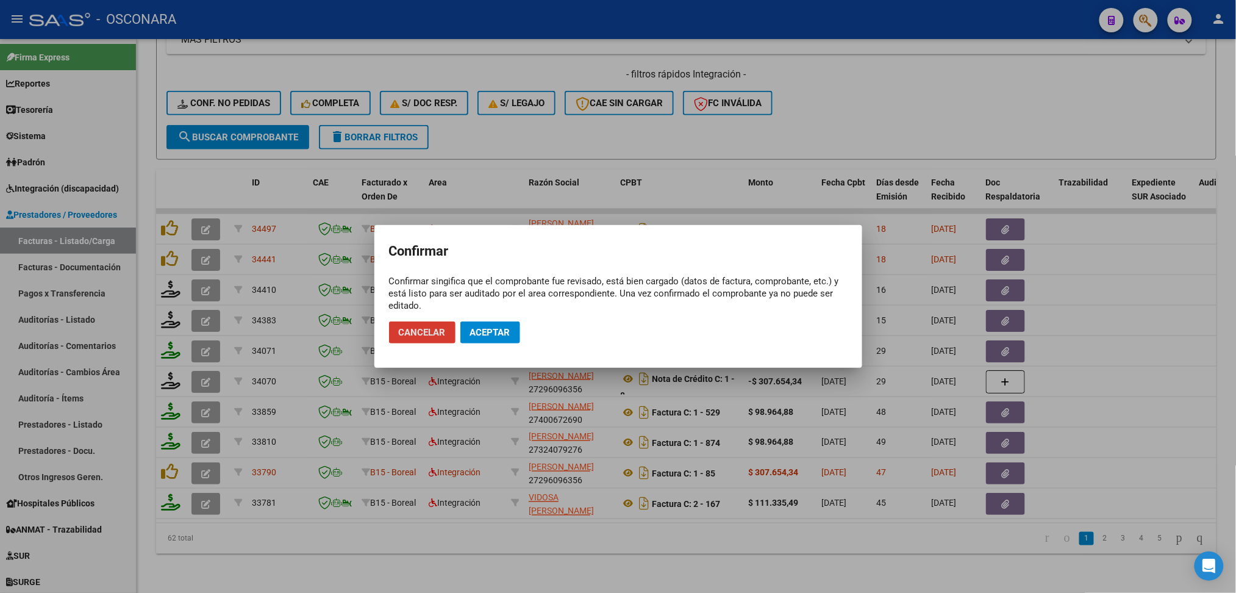
click at [482, 327] on span "Aceptar" at bounding box center [490, 332] width 40 height 11
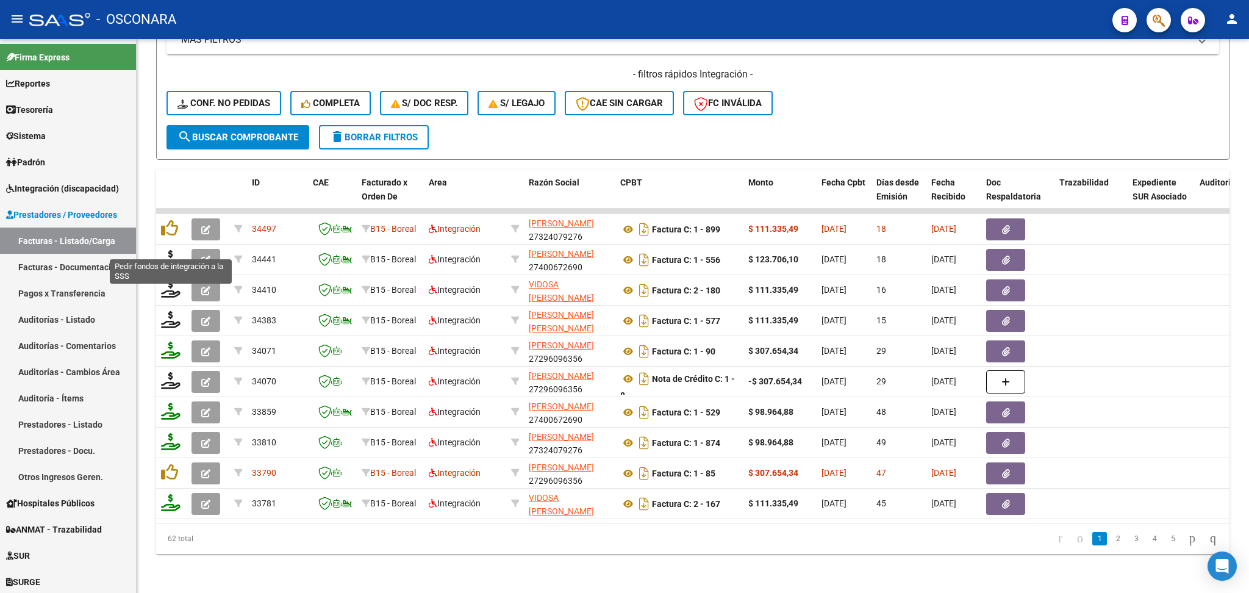
click at [166, 250] on icon at bounding box center [171, 258] width 20 height 17
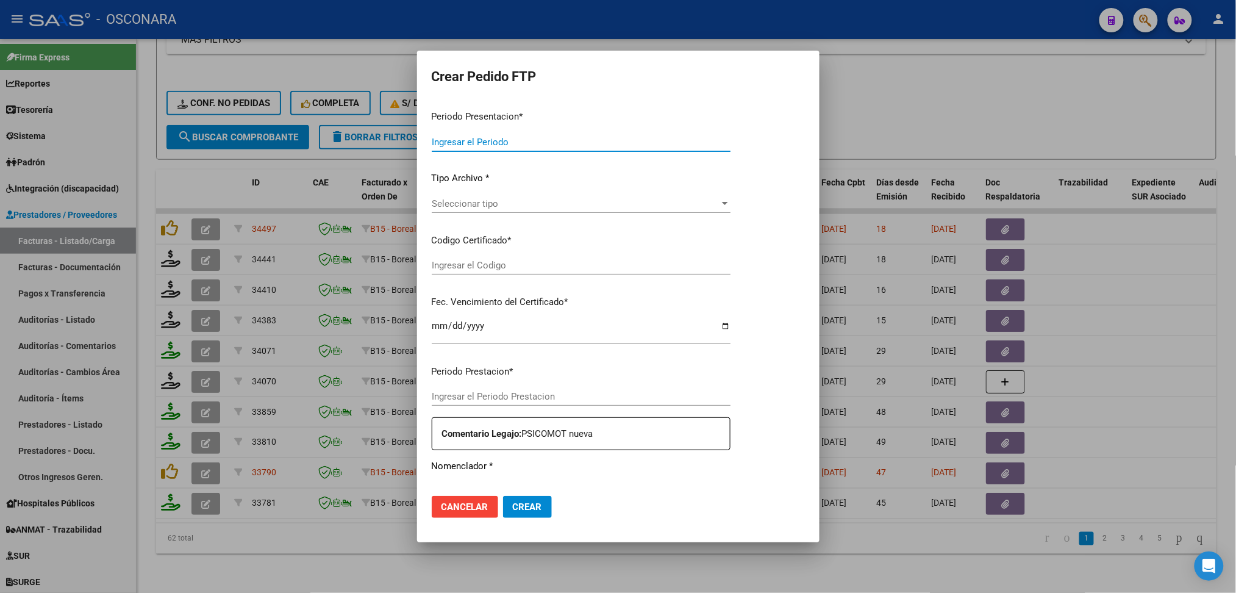
type input "202507"
type input "$ 123.706,10"
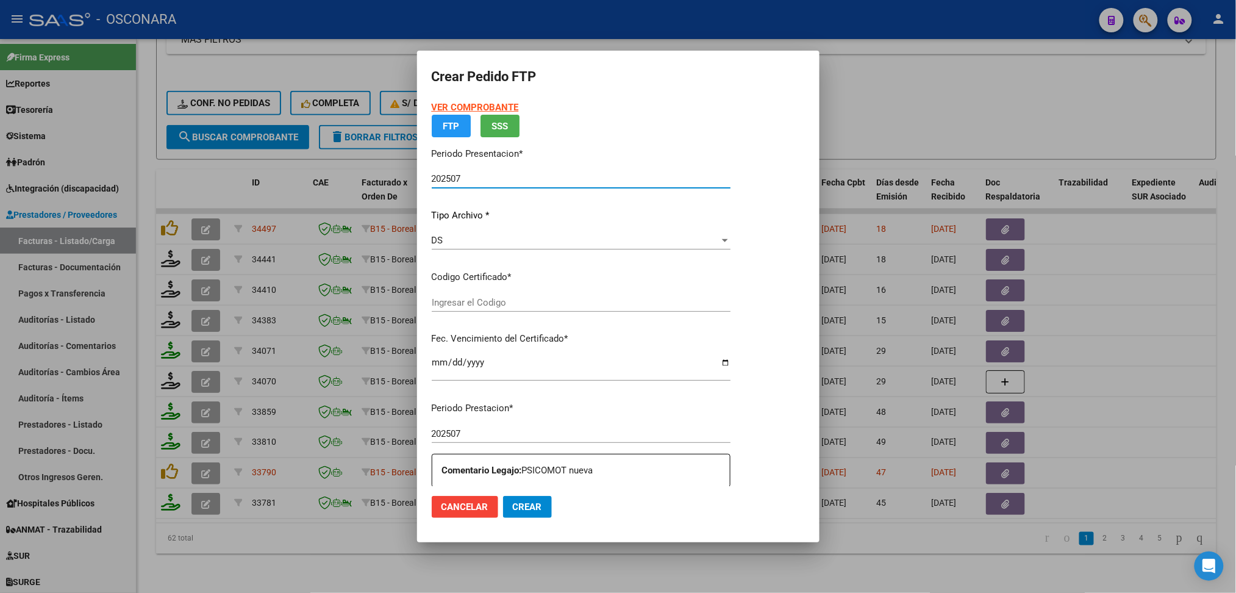
type input "arg02000581611602023081620280816cor234"
type input "[DATE]"
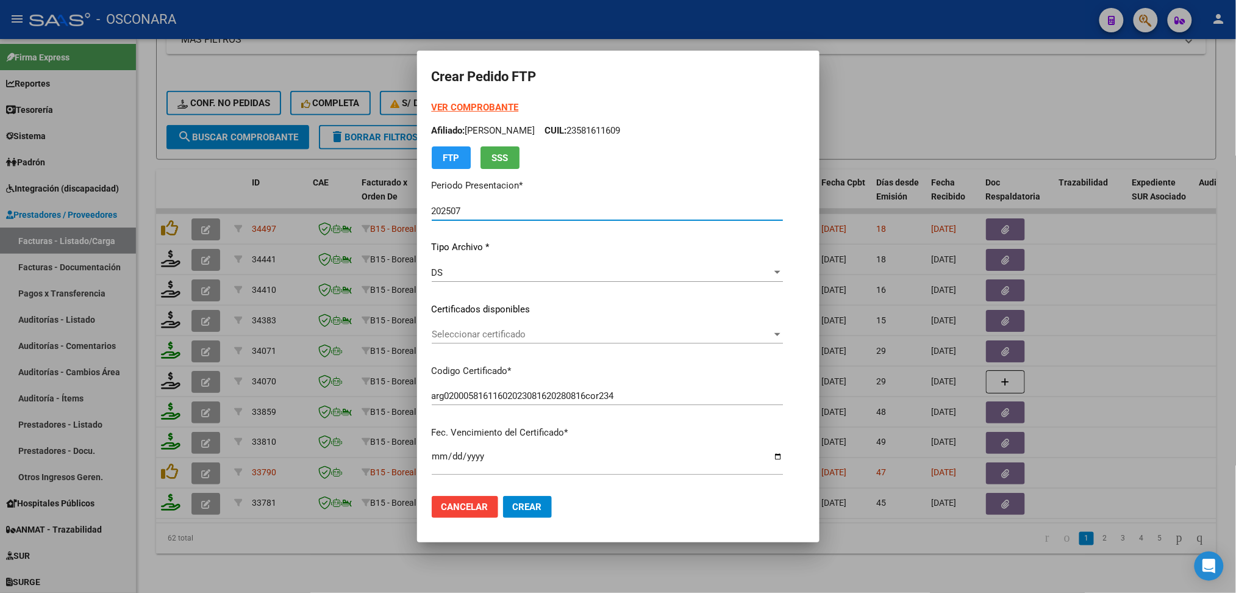
click at [501, 334] on span "Seleccionar certificado" at bounding box center [602, 334] width 340 height 11
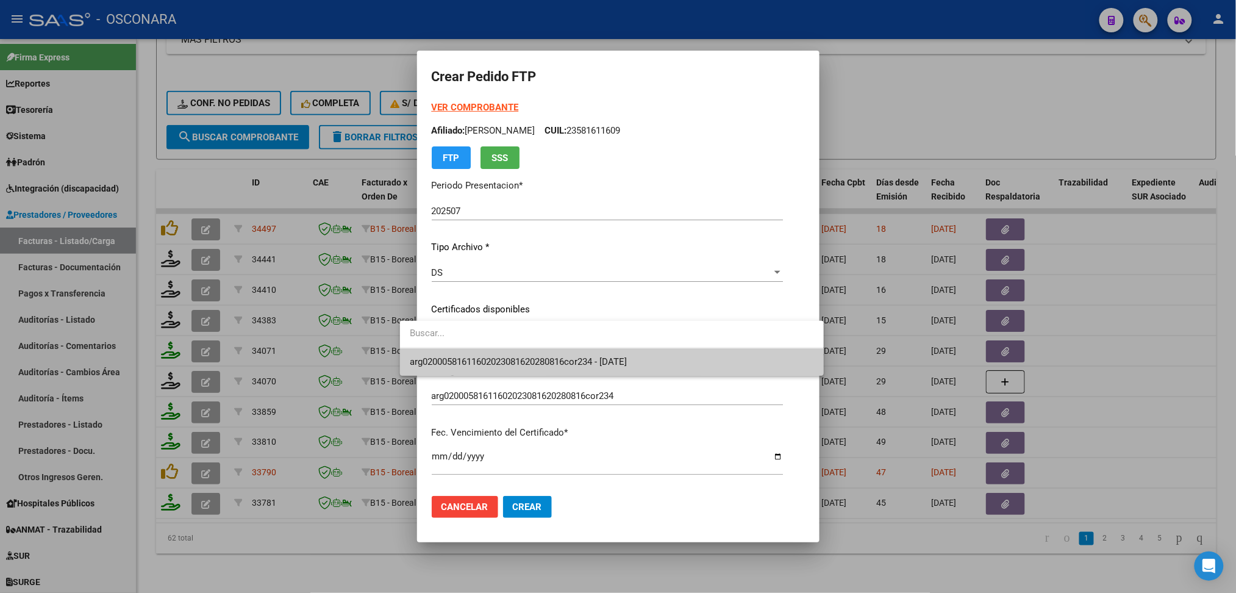
click at [499, 347] on div at bounding box center [612, 334] width 424 height 27
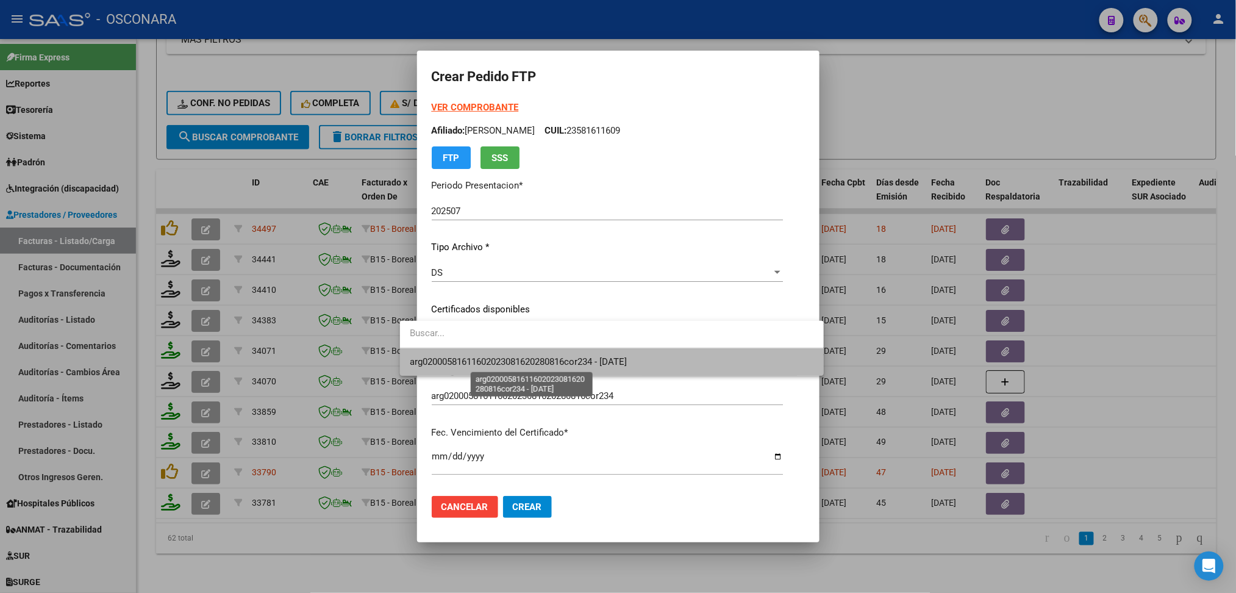
click at [502, 362] on span "arg02000581611602023081620280816cor234 - [DATE]" at bounding box center [518, 361] width 217 height 11
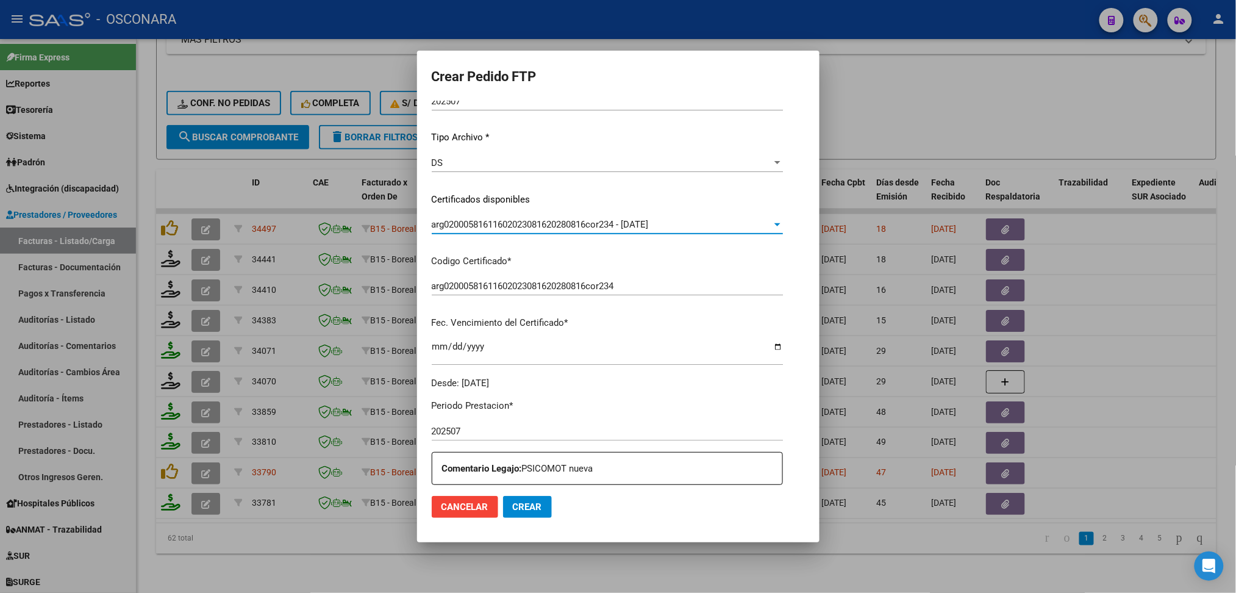
scroll to position [325, 0]
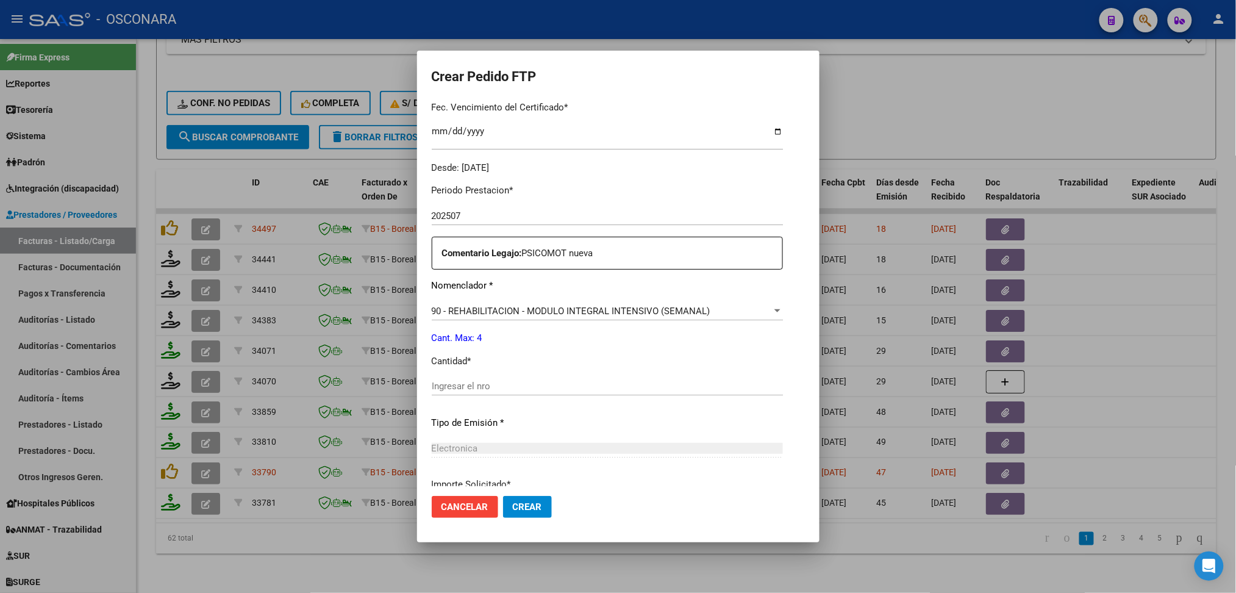
click at [470, 382] on input "Ingresar el nro" at bounding box center [607, 386] width 351 height 11
type input "4"
click at [503, 496] on button "Crear" at bounding box center [527, 507] width 49 height 22
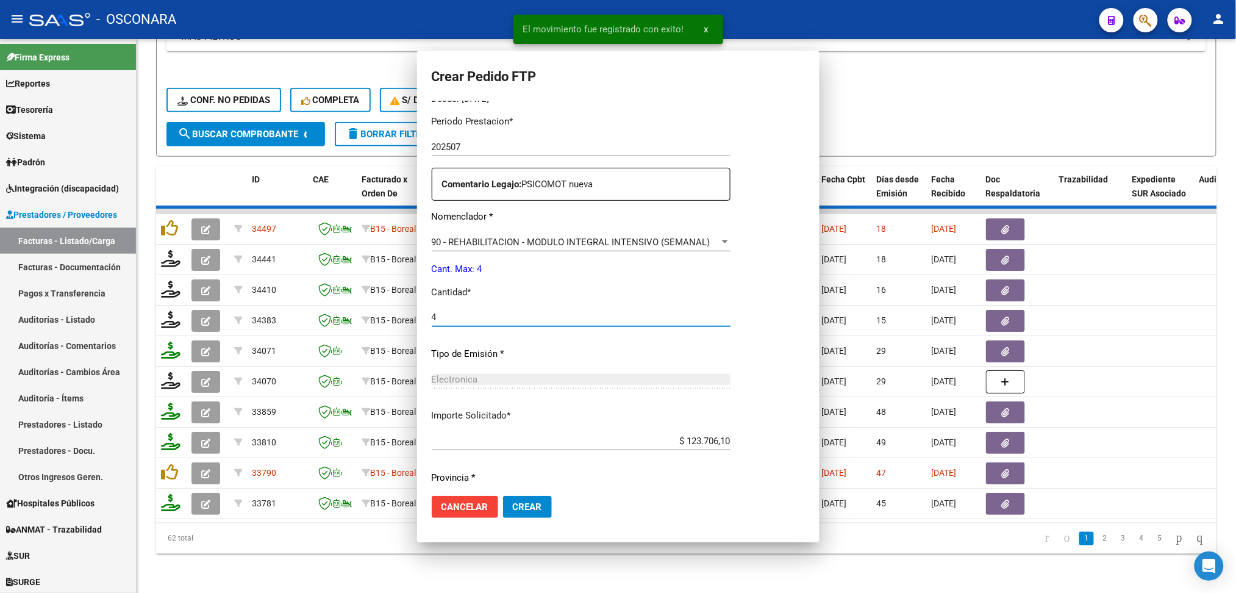
scroll to position [0, 0]
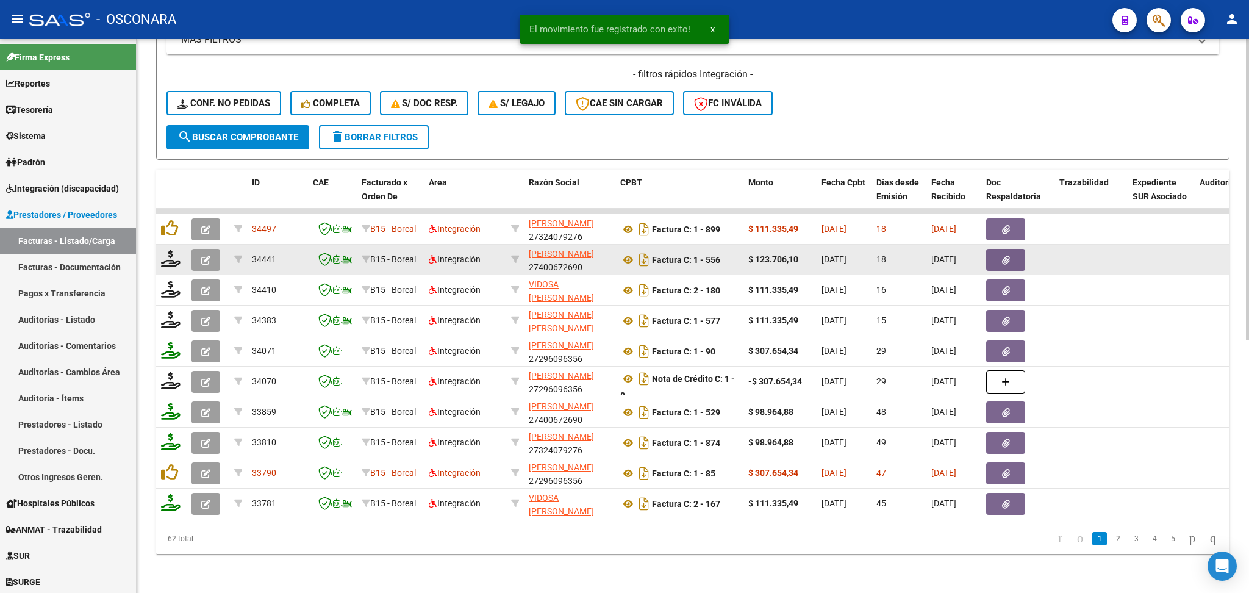
click at [218, 249] on button "button" at bounding box center [205, 260] width 29 height 22
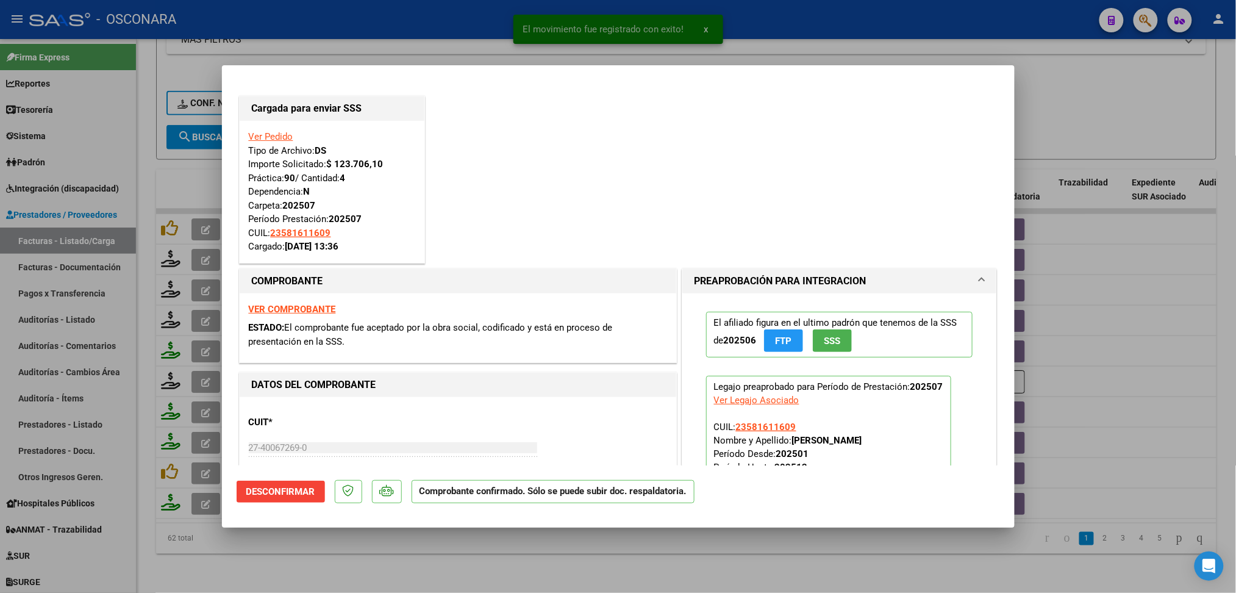
click at [465, 559] on div at bounding box center [618, 296] width 1236 height 593
type input "$ 0,00"
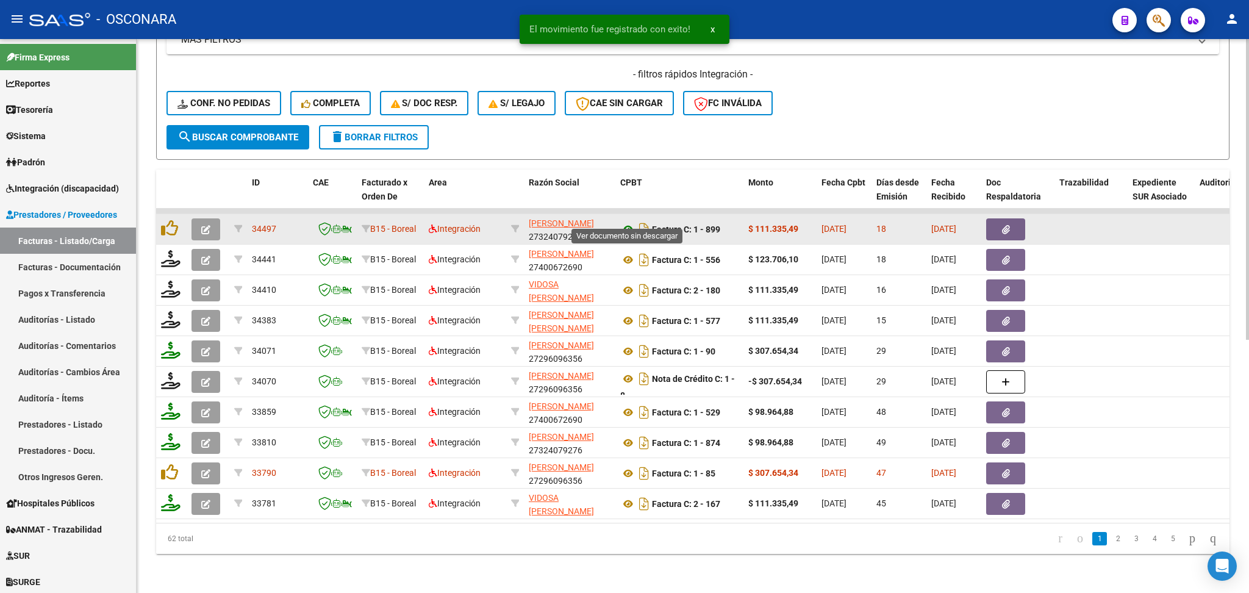
click at [623, 222] on icon at bounding box center [628, 229] width 16 height 15
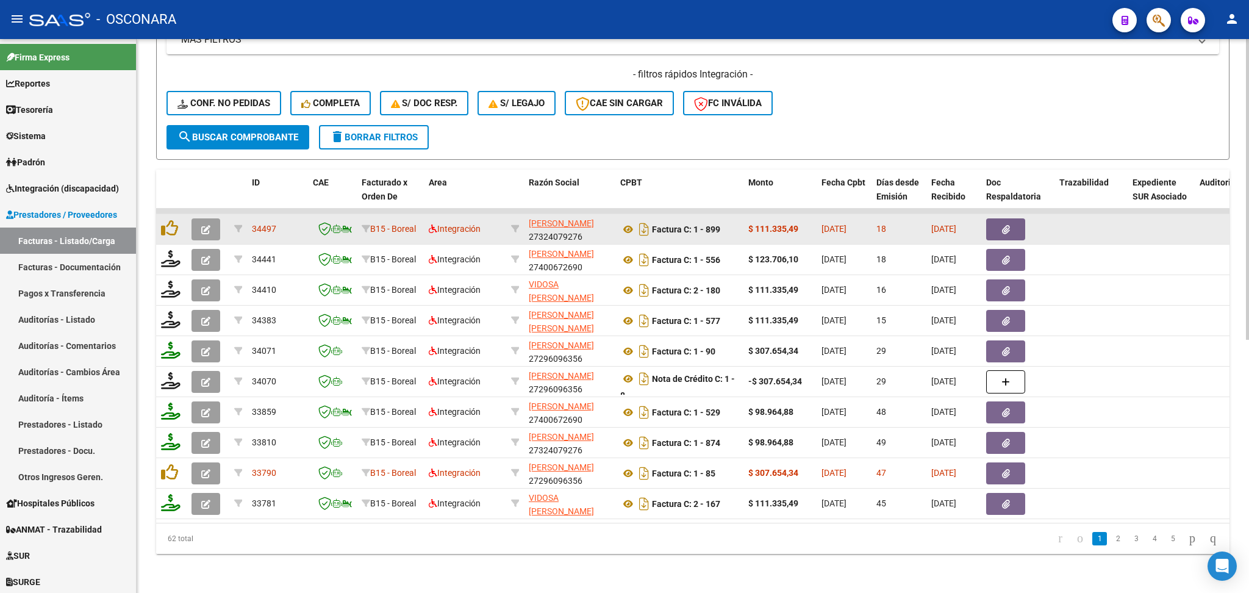
click at [1009, 225] on icon "button" at bounding box center [1006, 229] width 8 height 9
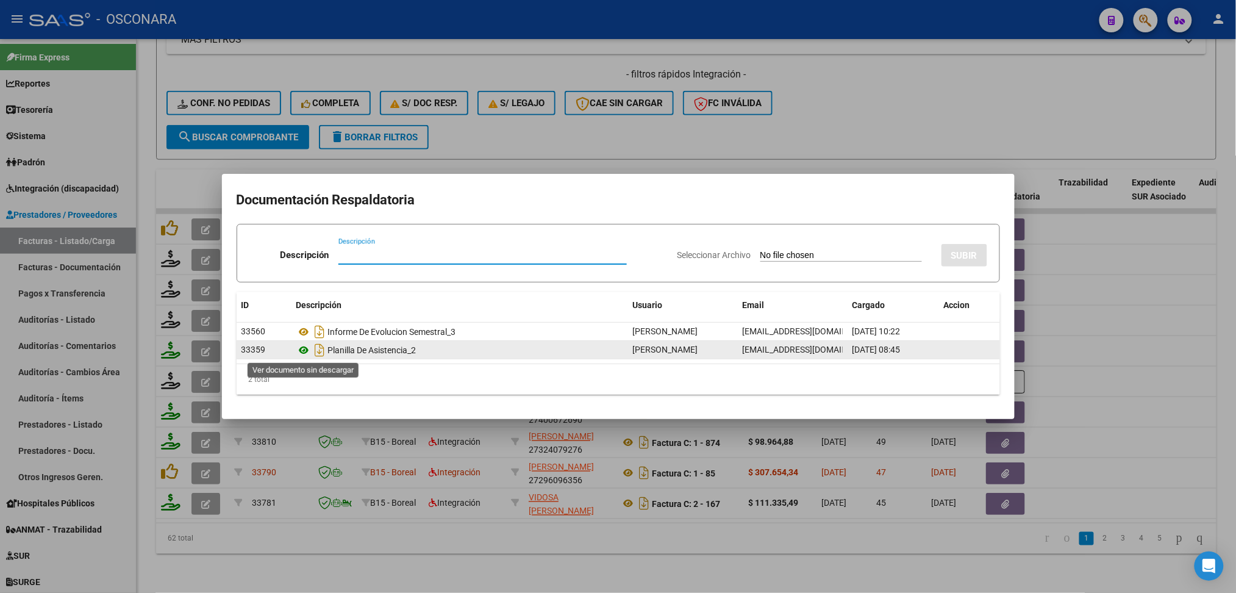
click at [306, 347] on icon at bounding box center [304, 350] width 16 height 15
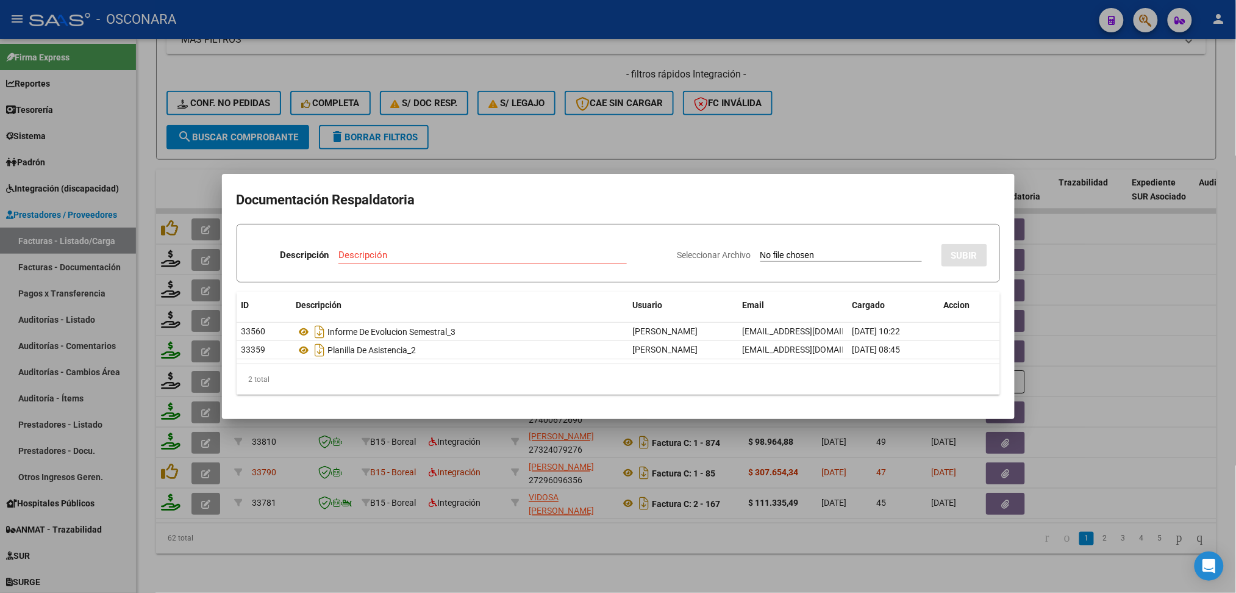
click at [581, 127] on div at bounding box center [618, 296] width 1236 height 593
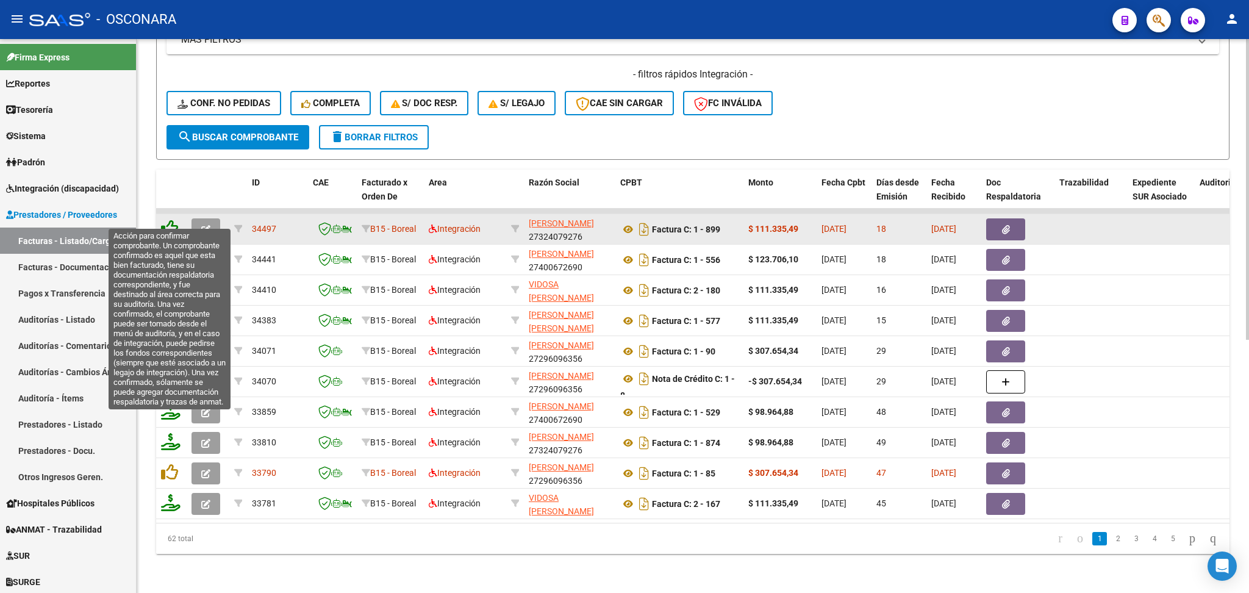
click at [169, 220] on icon at bounding box center [169, 228] width 17 height 17
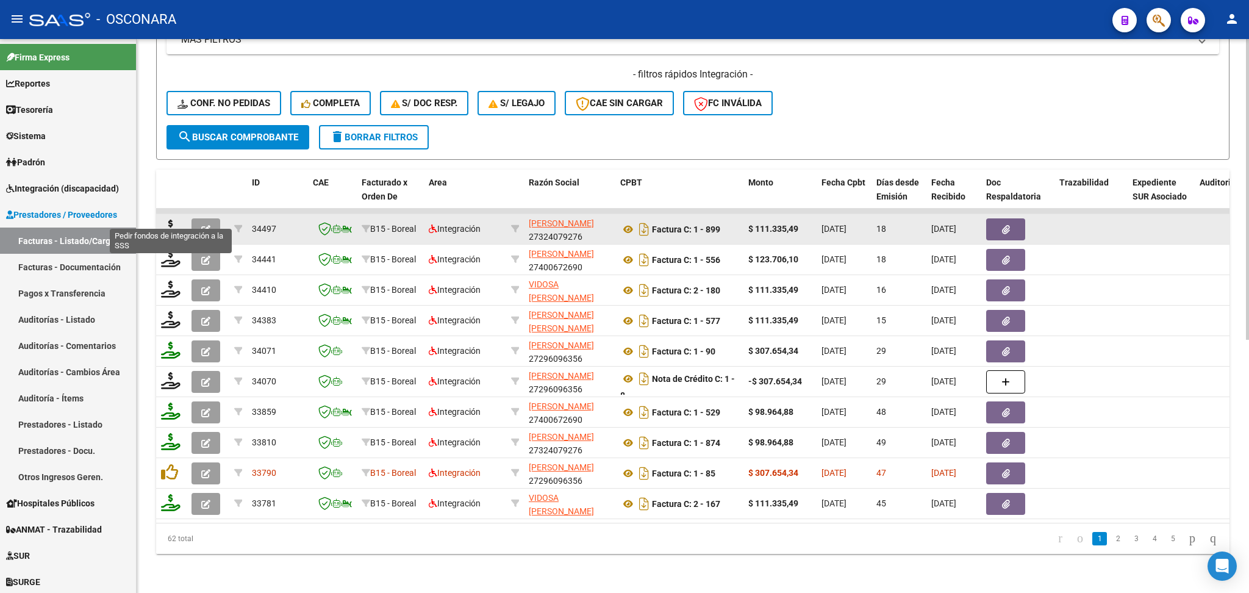
click at [168, 220] on icon at bounding box center [171, 228] width 20 height 17
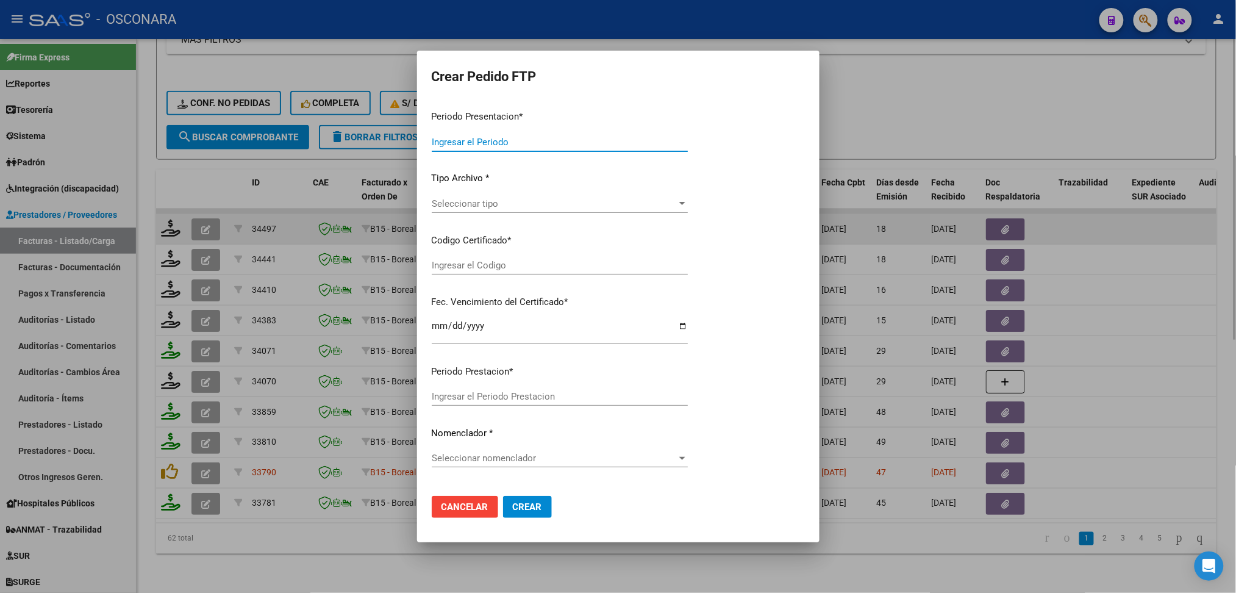
type input "202507"
type input "$ 111.335,49"
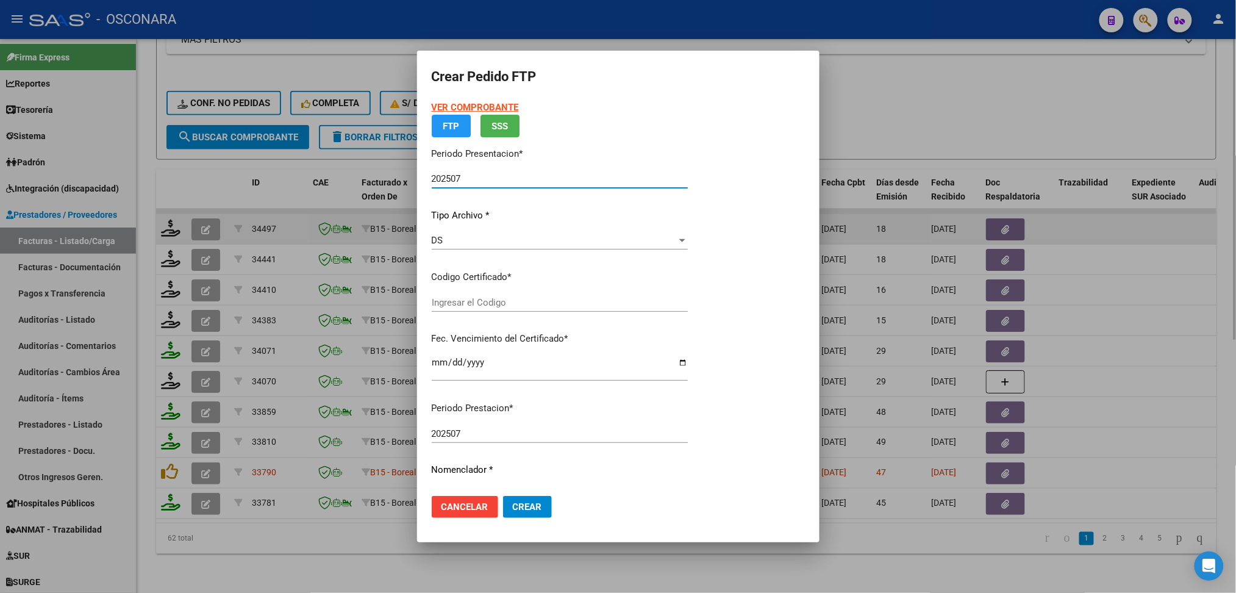
type input "arg02000581611602023081620280816cor234"
type input "[DATE]"
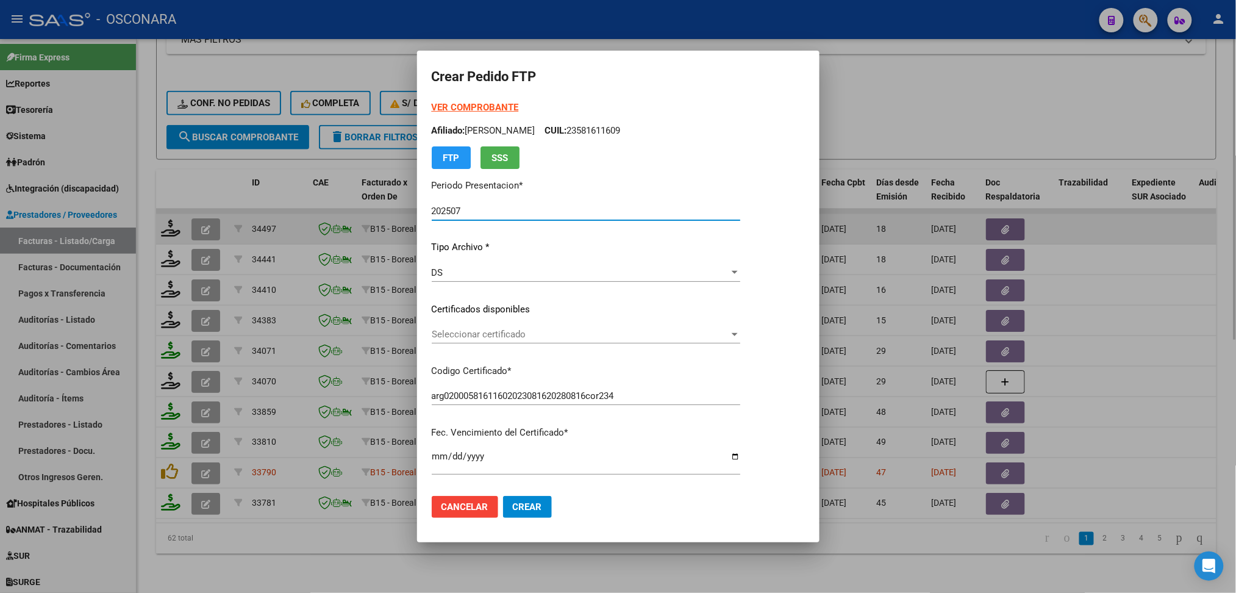
click at [503, 335] on span "Seleccionar certificado" at bounding box center [581, 334] width 298 height 11
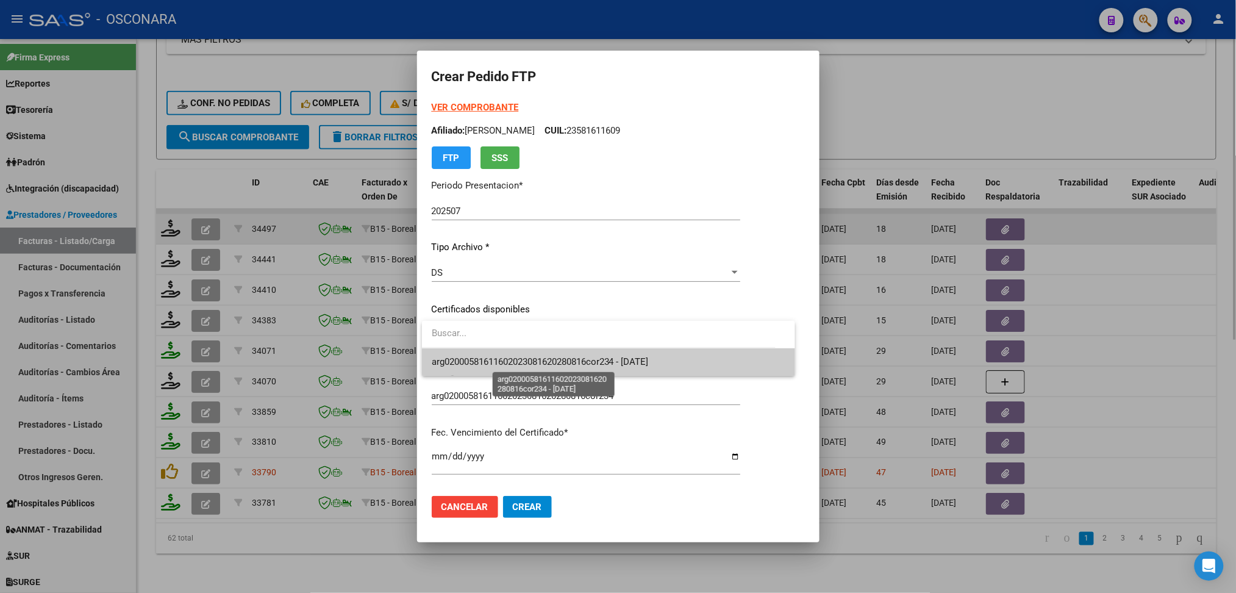
click at [506, 360] on span "arg02000581611602023081620280816cor234 - [DATE]" at bounding box center [540, 361] width 217 height 11
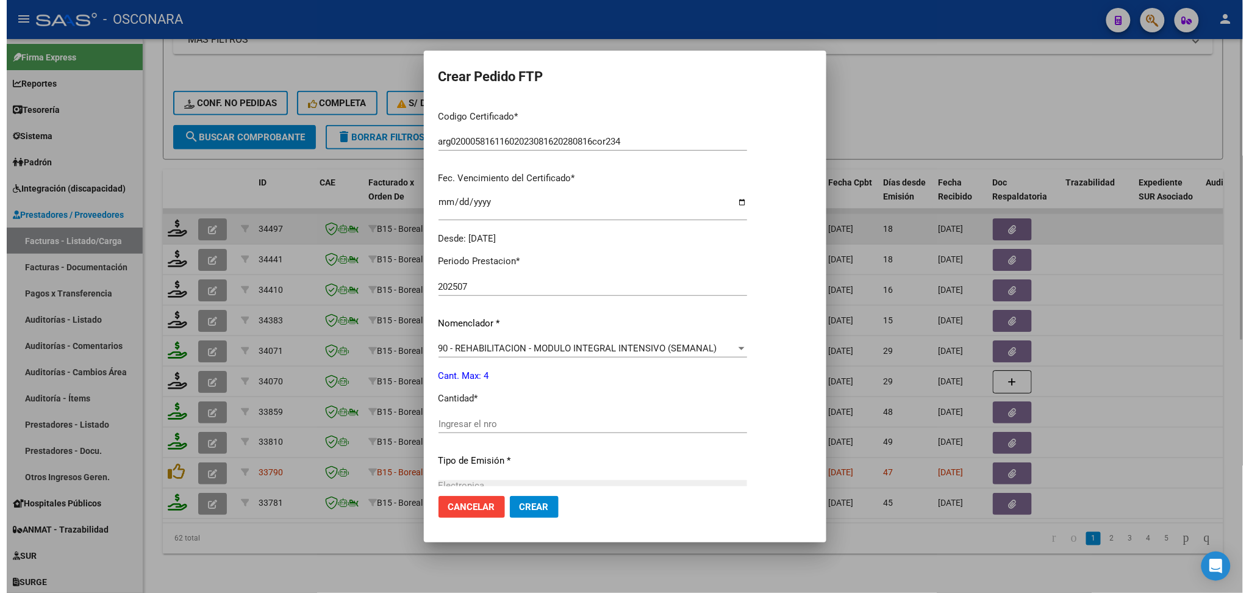
scroll to position [325, 0]
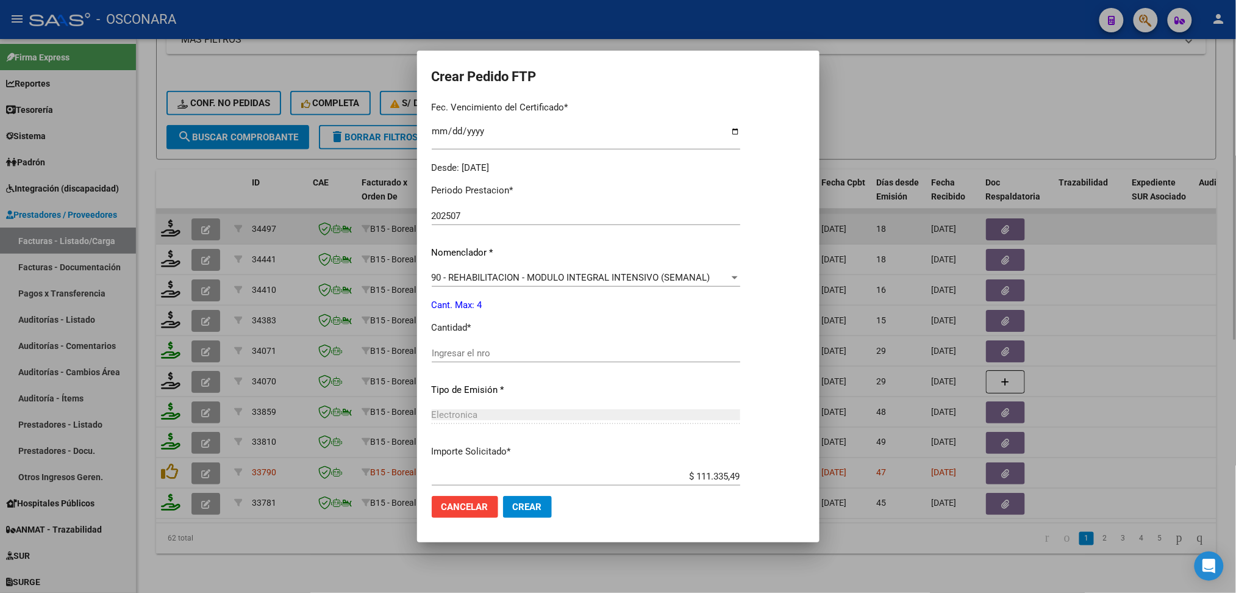
click at [474, 354] on input "Ingresar el nro" at bounding box center [586, 353] width 309 height 11
type input "4"
click at [503, 496] on button "Crear" at bounding box center [527, 507] width 49 height 22
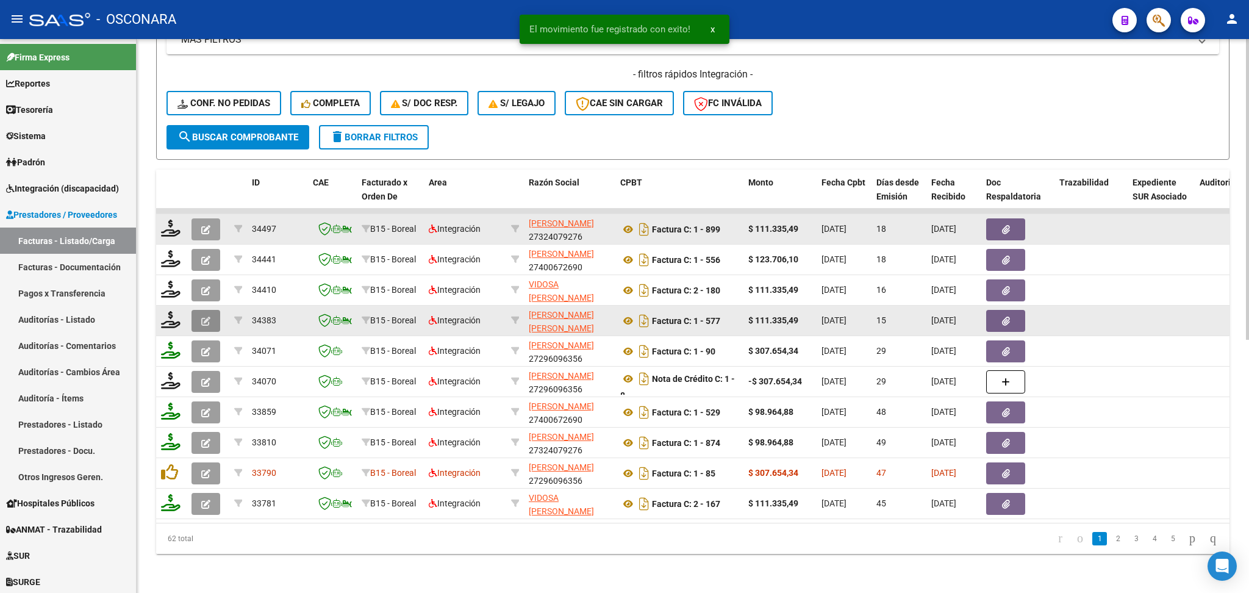
click at [204, 316] on icon "button" at bounding box center [205, 320] width 9 height 9
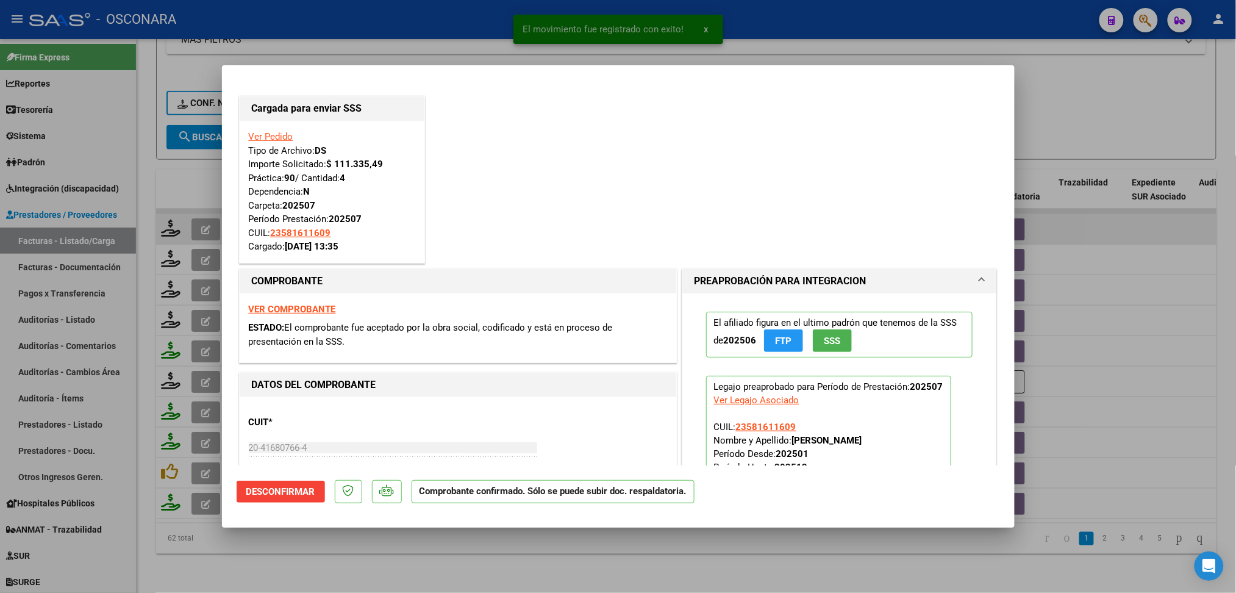
drag, startPoint x: 281, startPoint y: 555, endPoint x: 245, endPoint y: 440, distance: 120.2
click at [283, 555] on div at bounding box center [618, 296] width 1236 height 593
type input "$ 0,00"
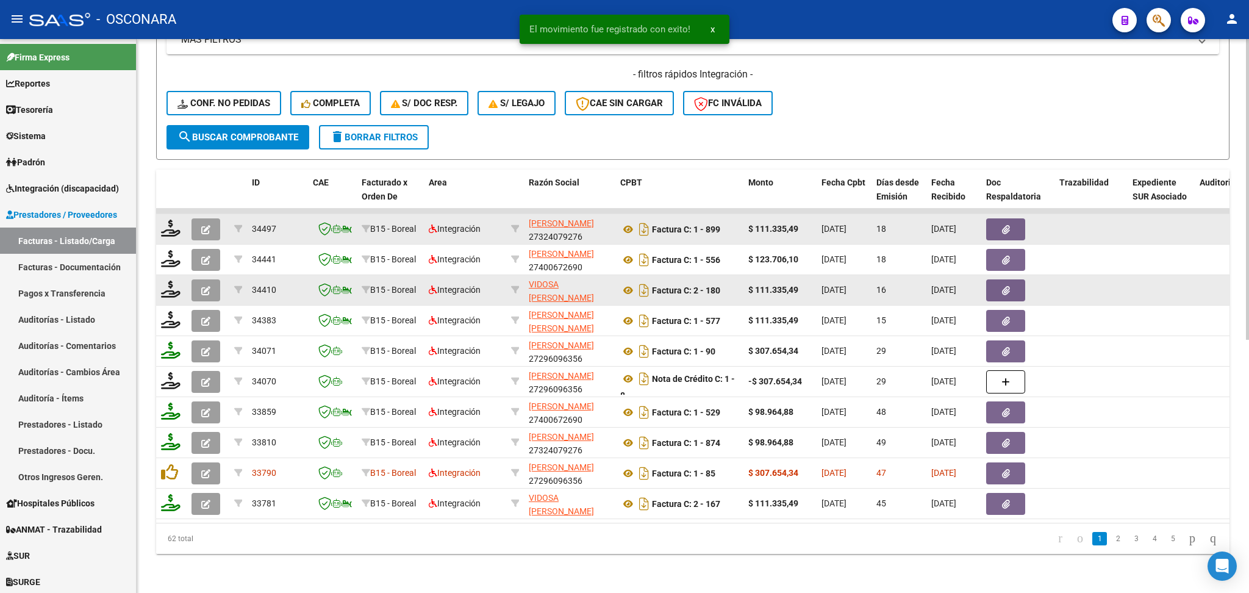
click at [203, 279] on button "button" at bounding box center [205, 290] width 29 height 22
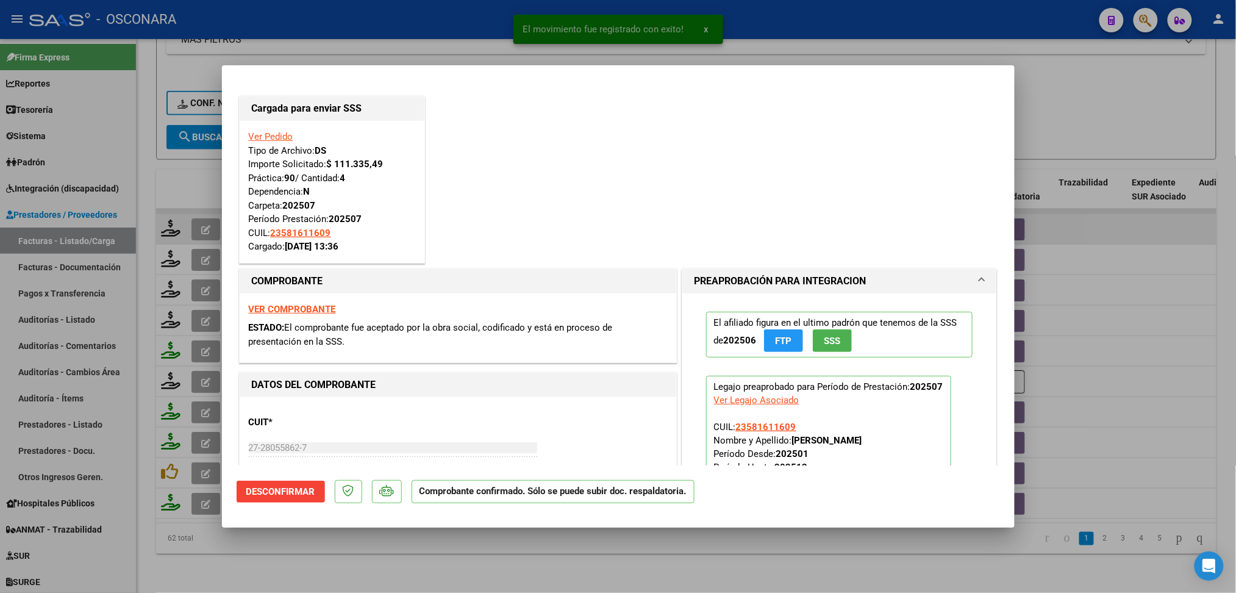
click at [295, 545] on div at bounding box center [618, 296] width 1236 height 593
type input "$ 0,00"
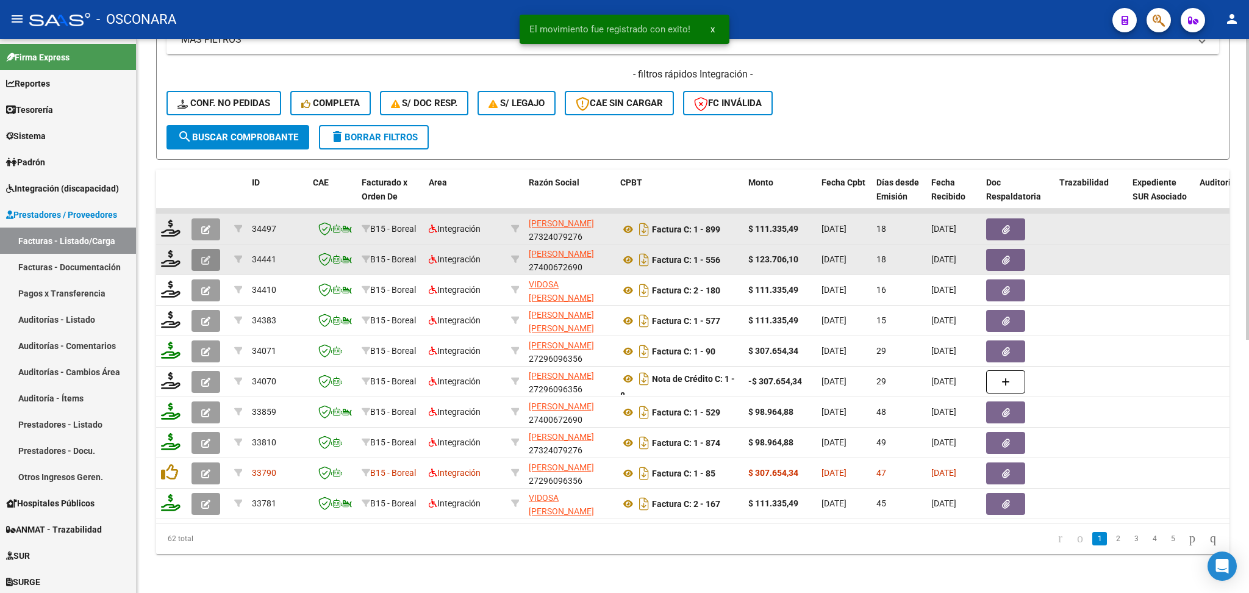
click at [206, 255] on icon "button" at bounding box center [205, 259] width 9 height 9
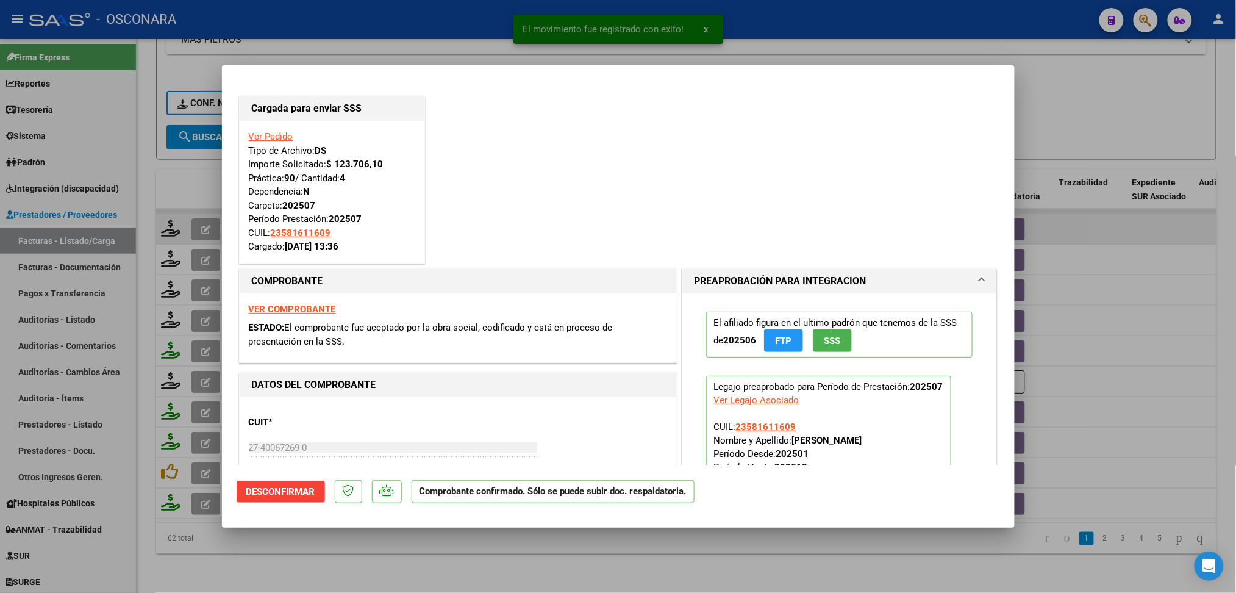
click at [303, 570] on div at bounding box center [618, 296] width 1236 height 593
type input "$ 0,00"
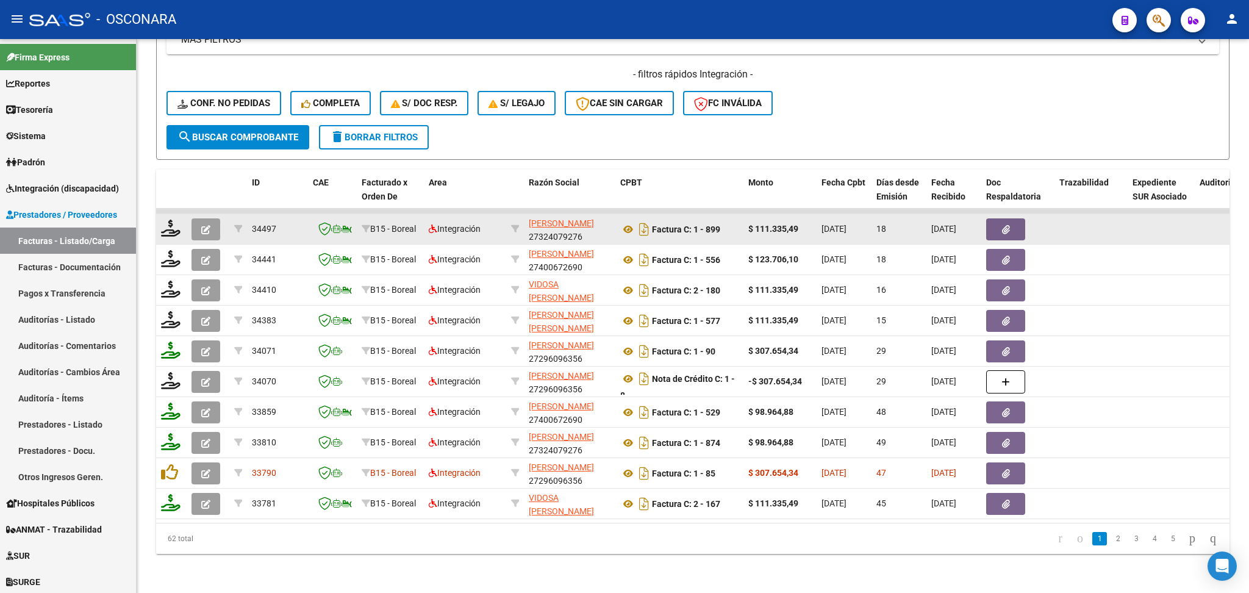
click at [205, 225] on icon "button" at bounding box center [205, 229] width 9 height 9
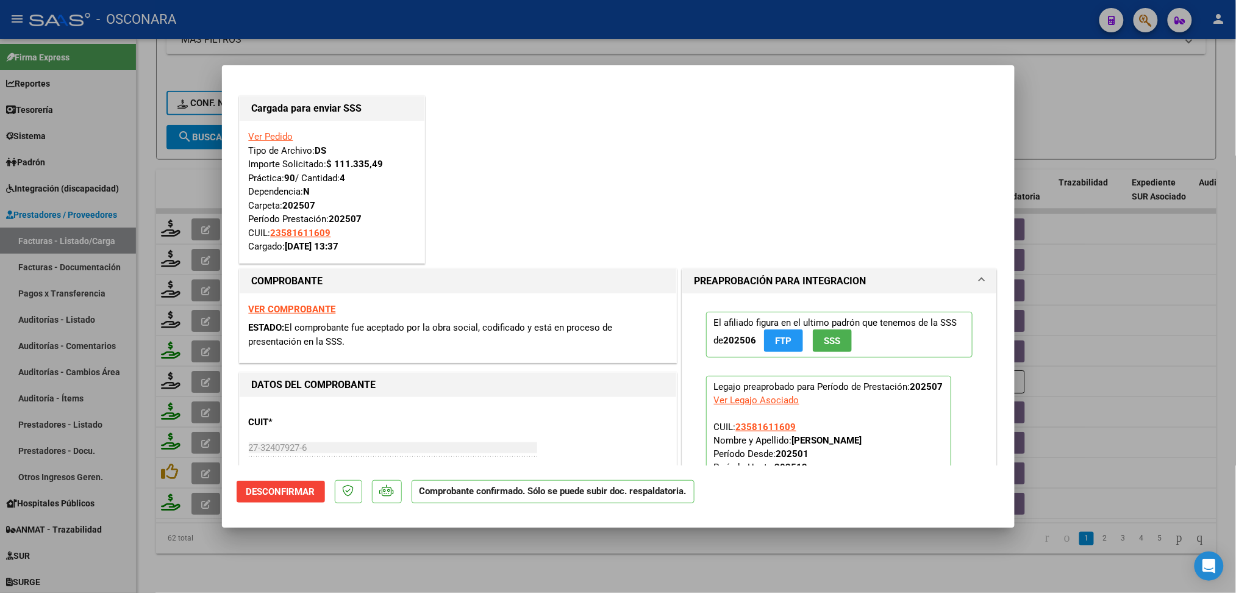
click at [358, 554] on div at bounding box center [618, 296] width 1236 height 593
type input "$ 0,00"
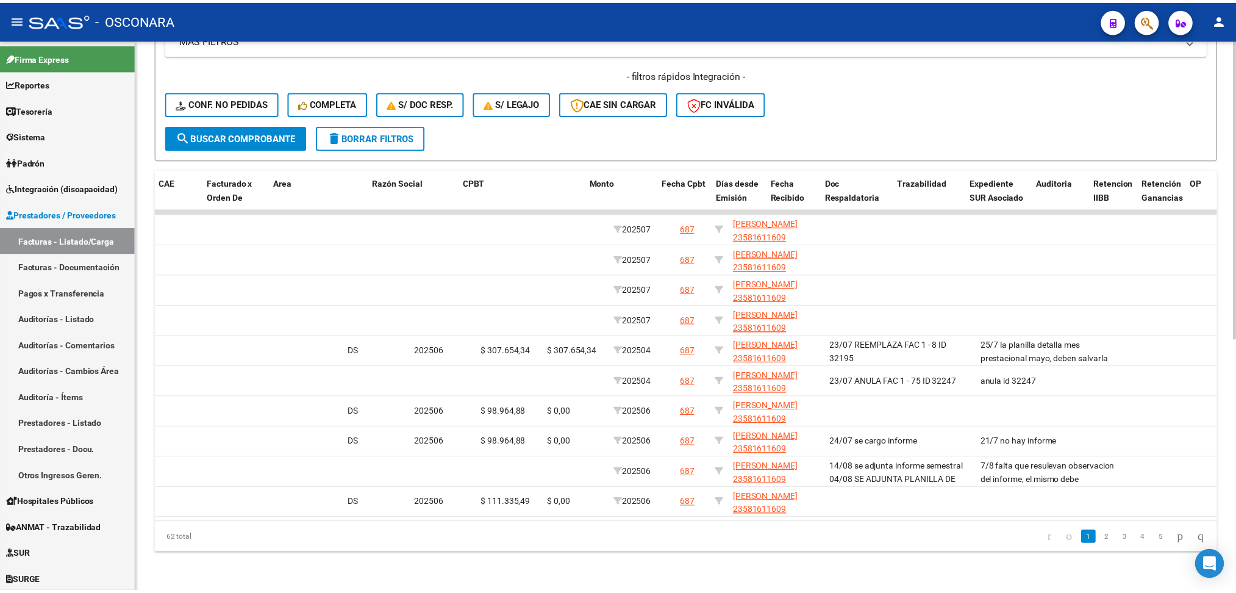
scroll to position [0, 0]
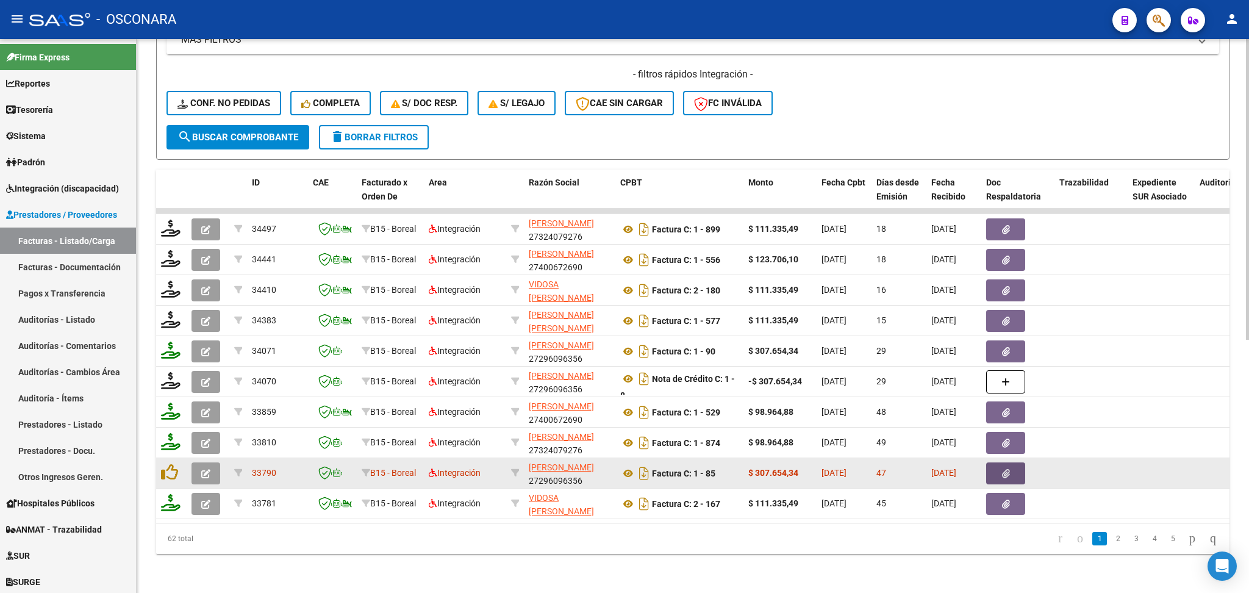
click at [993, 462] on button "button" at bounding box center [1005, 473] width 39 height 22
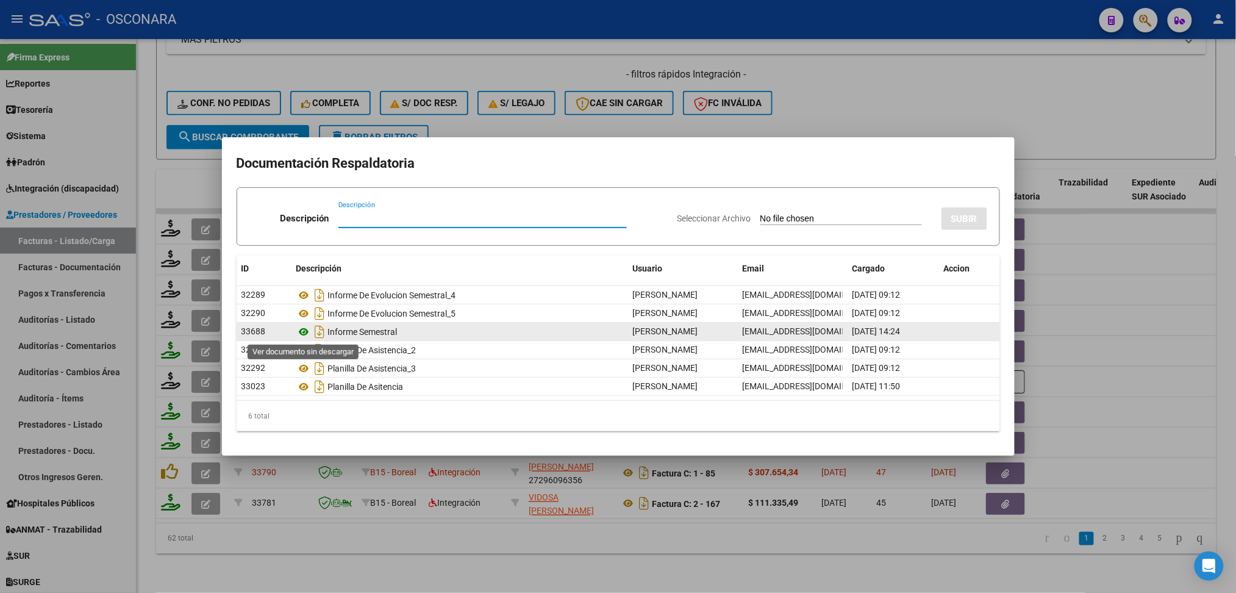
click at [305, 333] on icon at bounding box center [304, 331] width 16 height 15
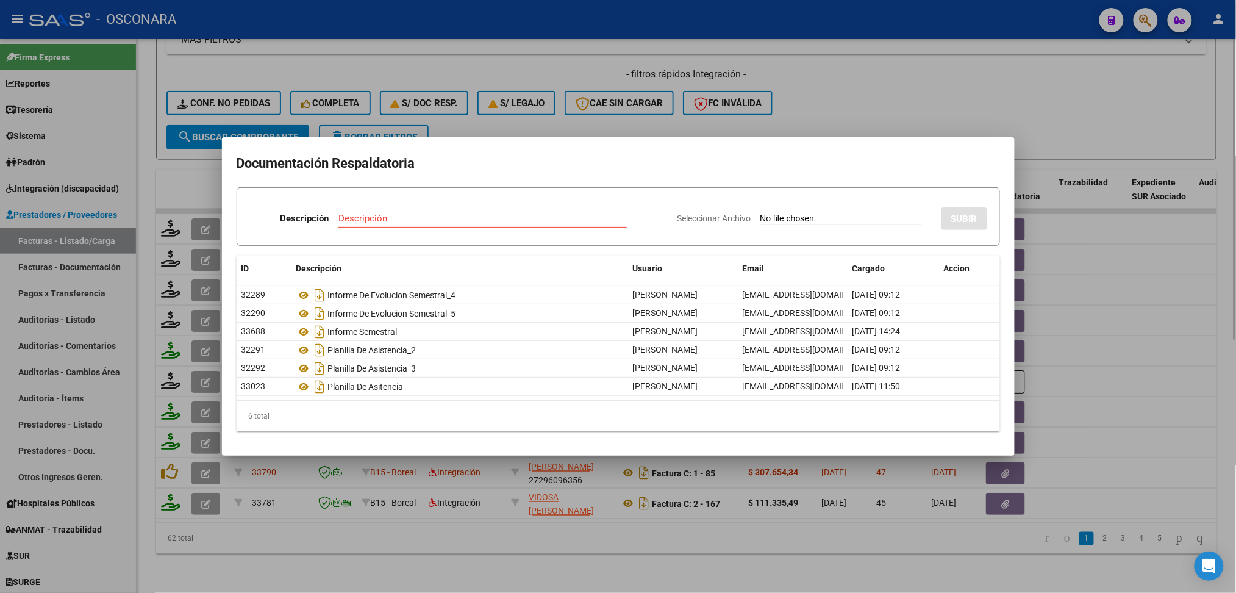
click at [452, 110] on div at bounding box center [618, 296] width 1236 height 593
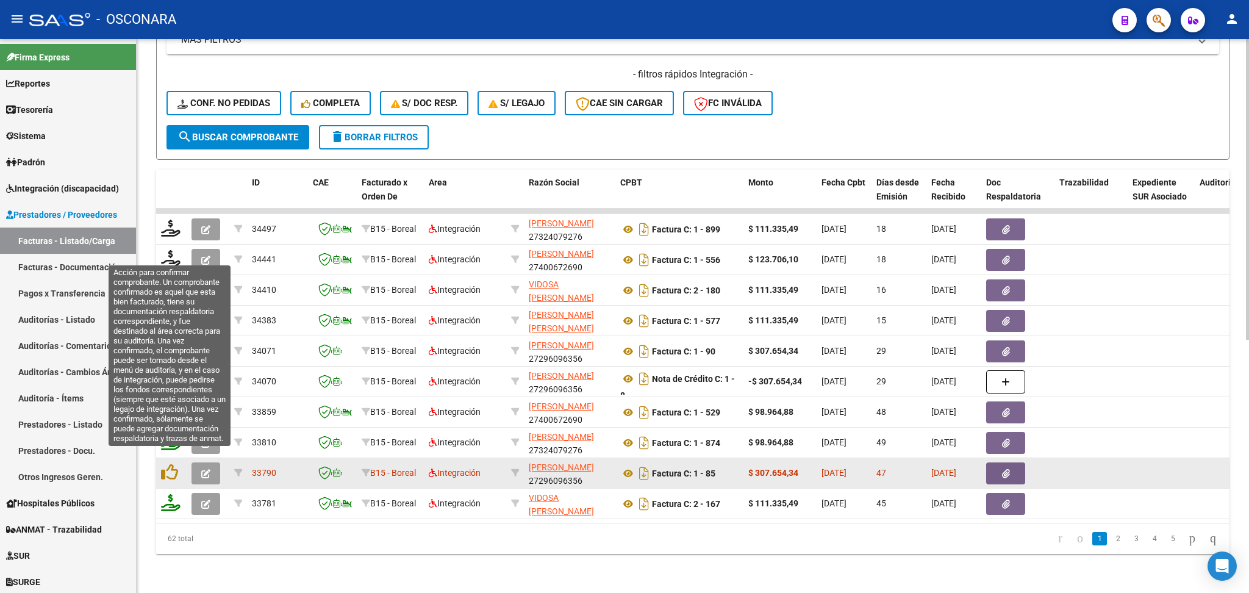
drag, startPoint x: 163, startPoint y: 462, endPoint x: 170, endPoint y: 470, distance: 10.4
click at [164, 463] on icon at bounding box center [169, 471] width 17 height 17
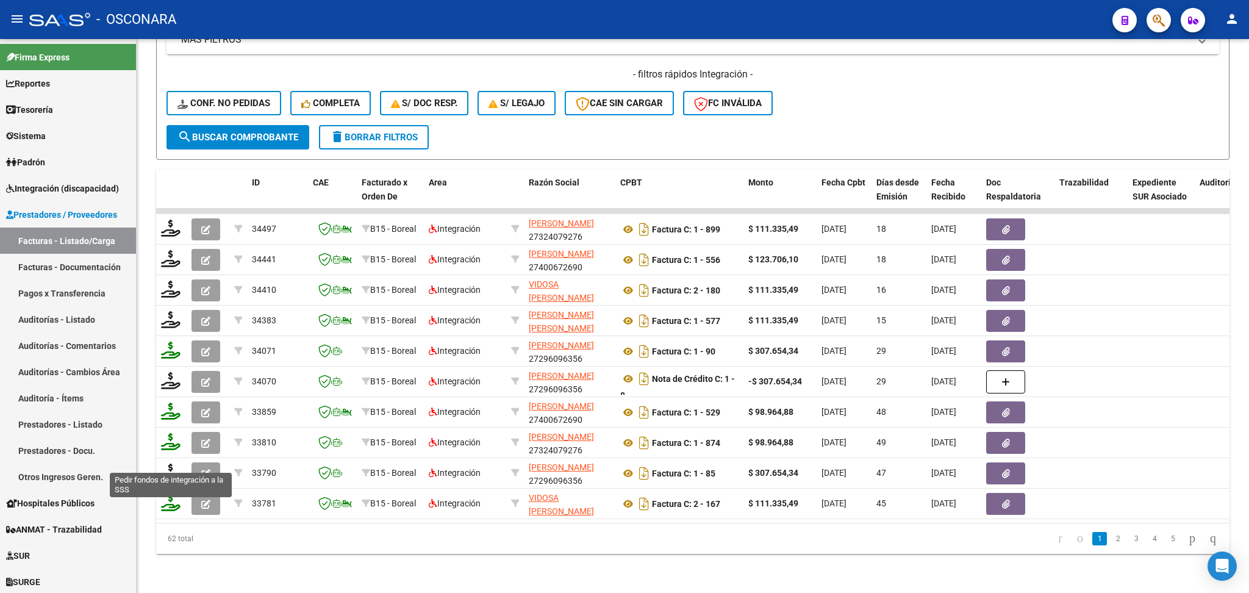
click at [168, 463] on icon at bounding box center [171, 471] width 20 height 17
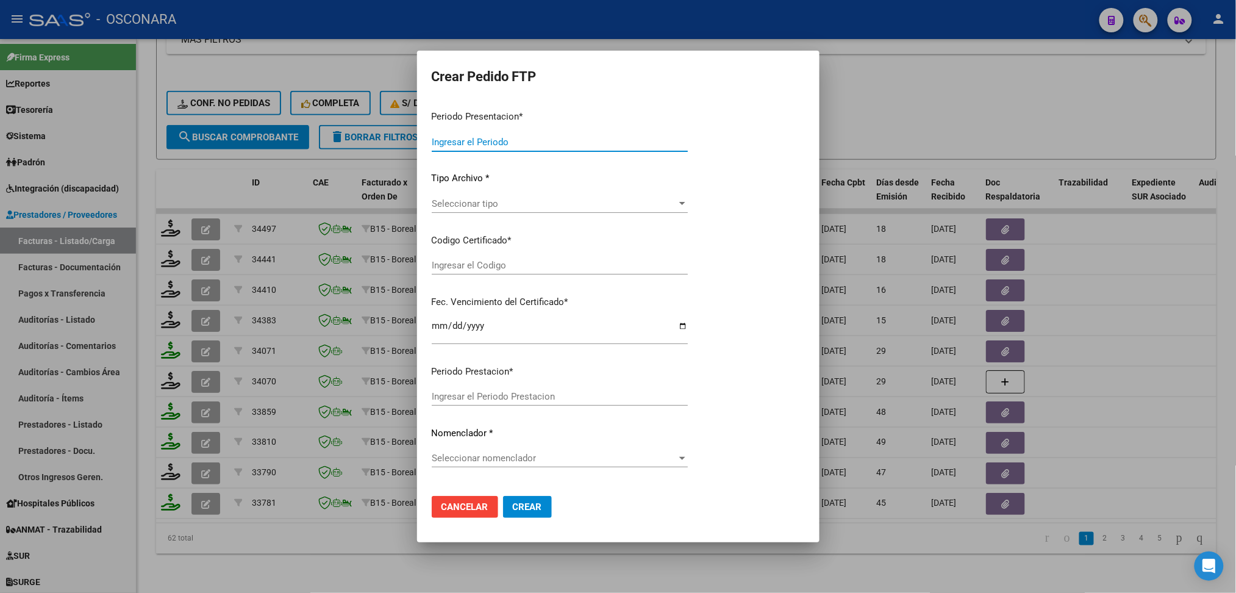
type input "202507"
type input "202506"
type input "$ 307.654,34"
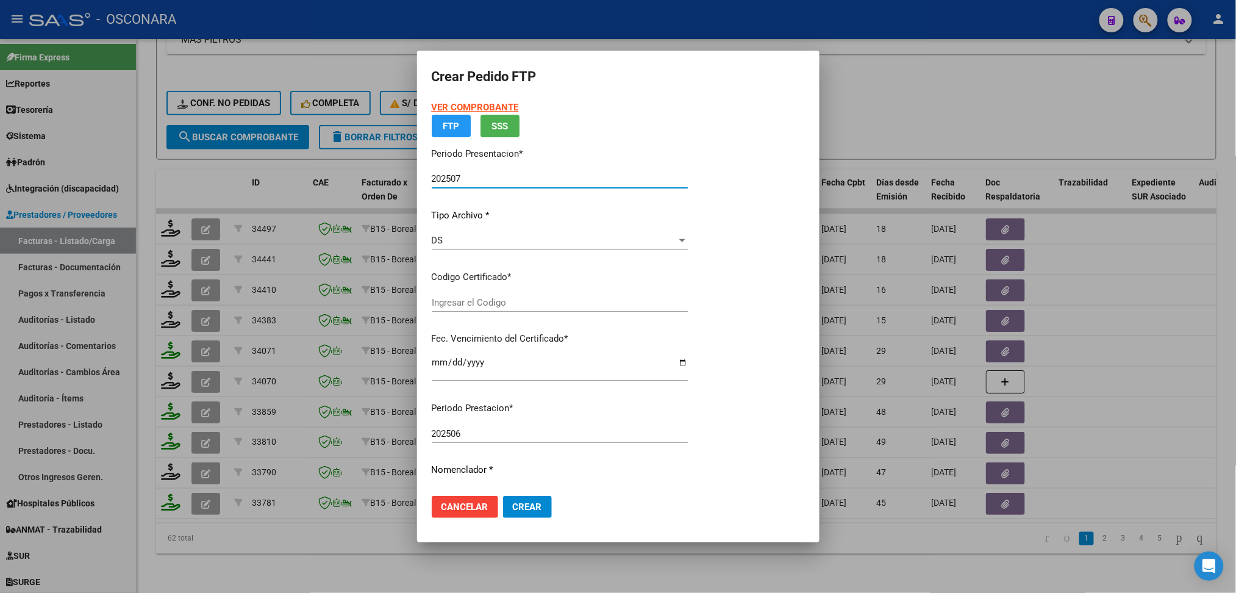
type input "arg02000581611602023081620280816cor234"
type input "[DATE]"
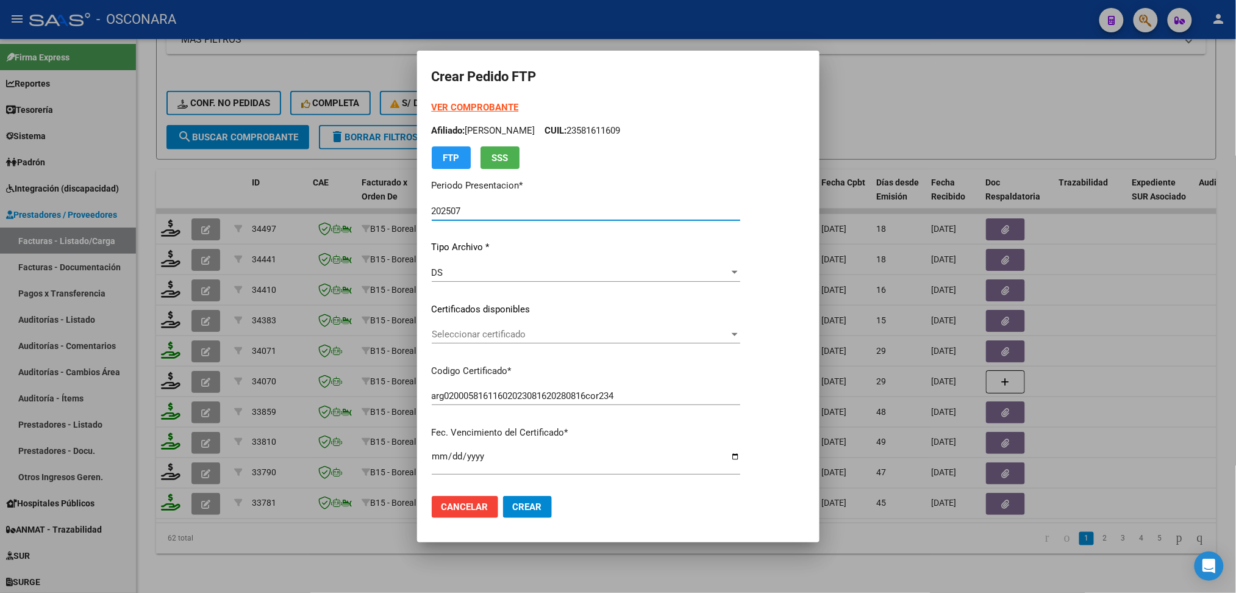
click at [483, 334] on span "Seleccionar certificado" at bounding box center [581, 334] width 298 height 11
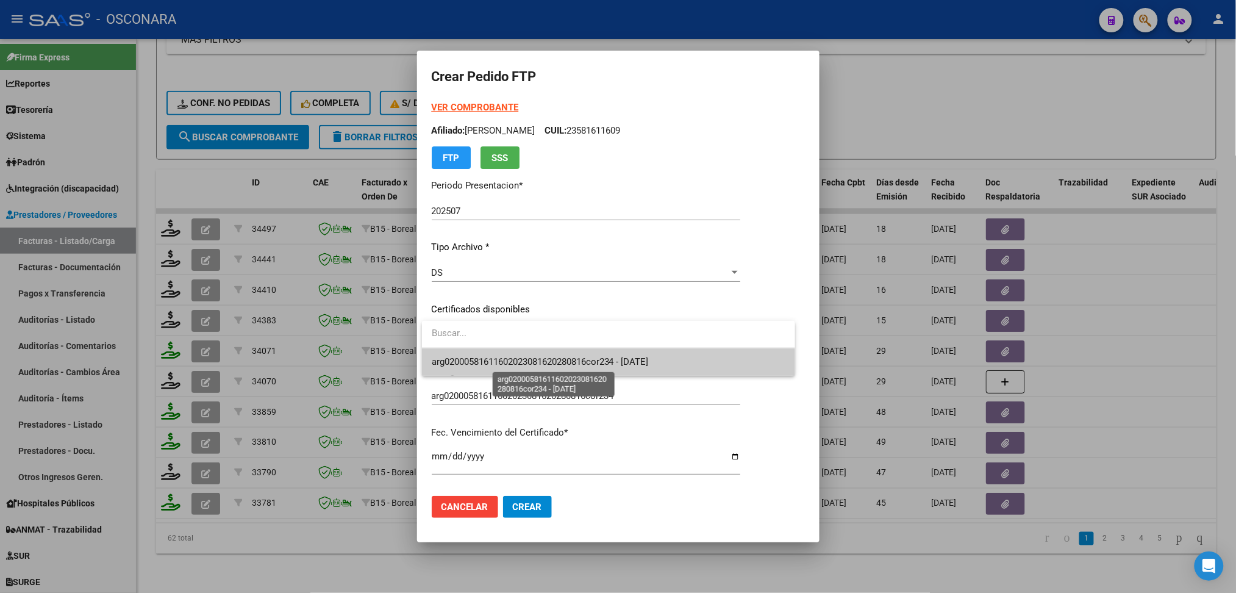
click at [484, 356] on span "arg02000581611602023081620280816cor234 - [DATE]" at bounding box center [540, 361] width 217 height 11
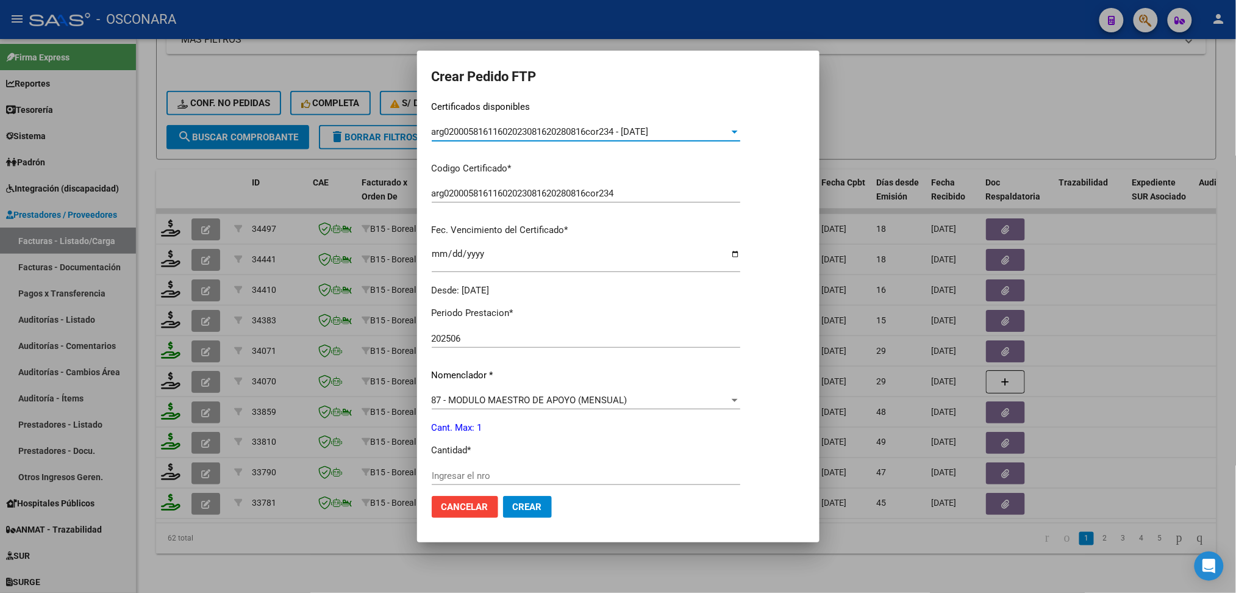
scroll to position [396, 0]
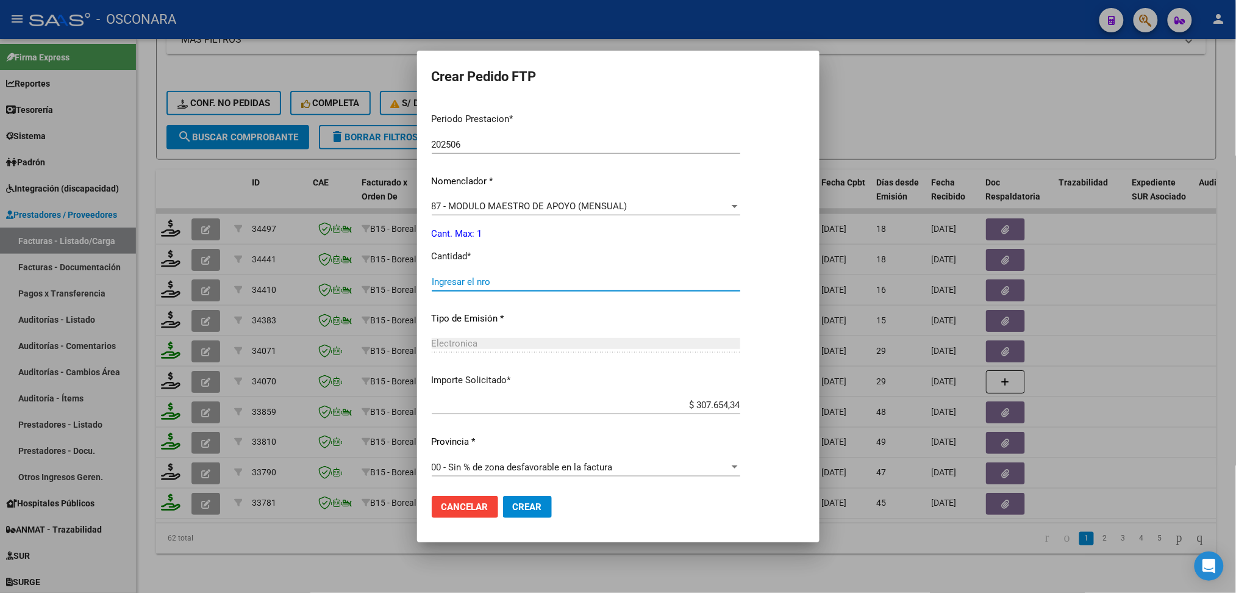
click at [478, 278] on input "Ingresar el nro" at bounding box center [586, 281] width 309 height 11
type input "1"
click at [503, 496] on button "Crear" at bounding box center [527, 507] width 49 height 22
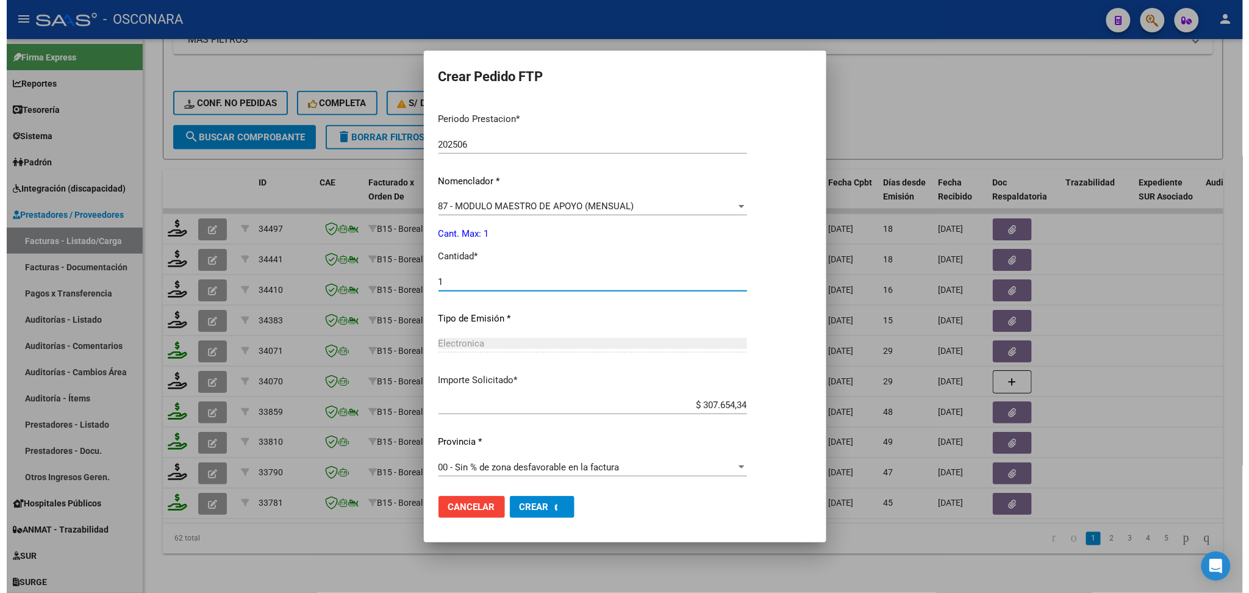
scroll to position [0, 0]
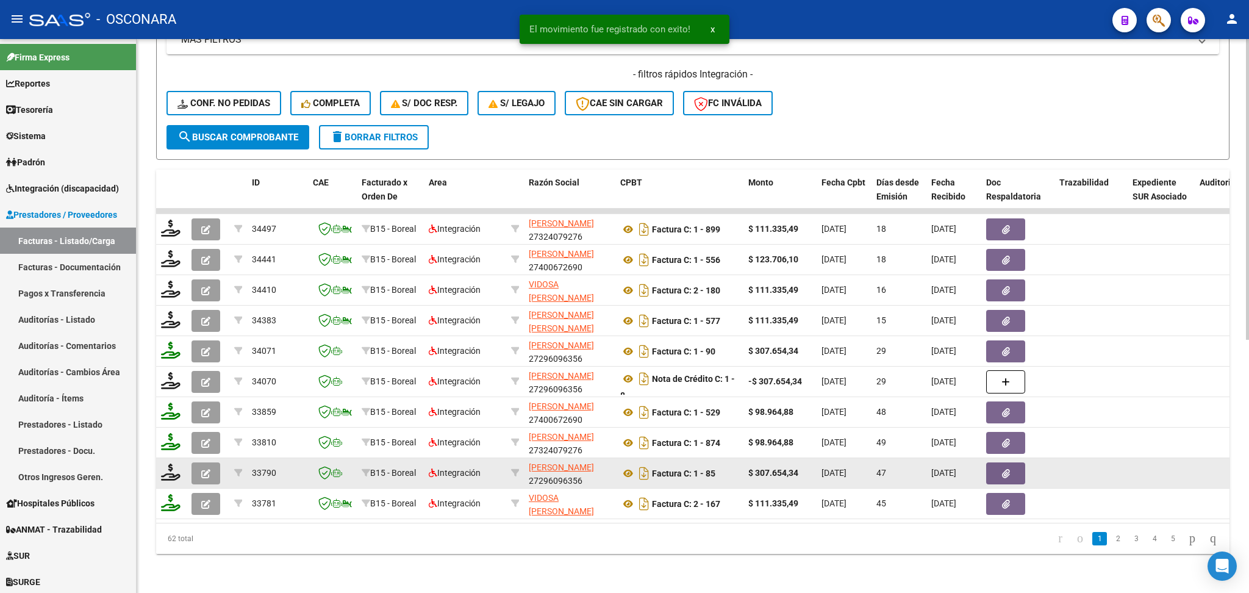
click at [205, 469] on icon "button" at bounding box center [205, 473] width 9 height 9
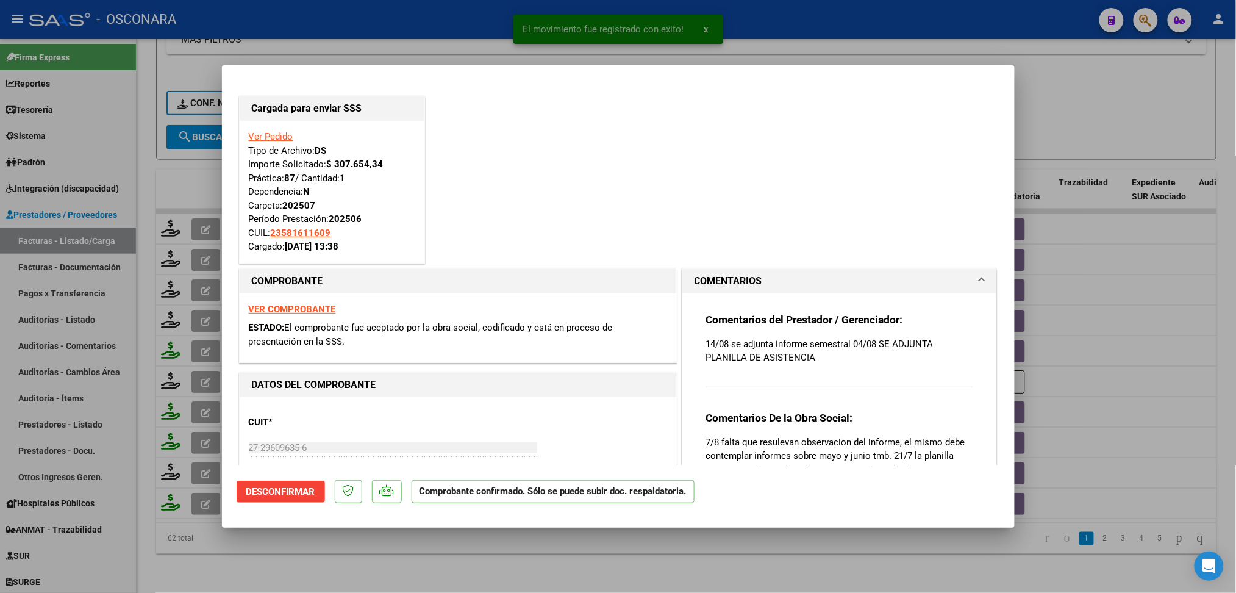
click at [383, 566] on div at bounding box center [618, 296] width 1236 height 593
type input "$ 0,00"
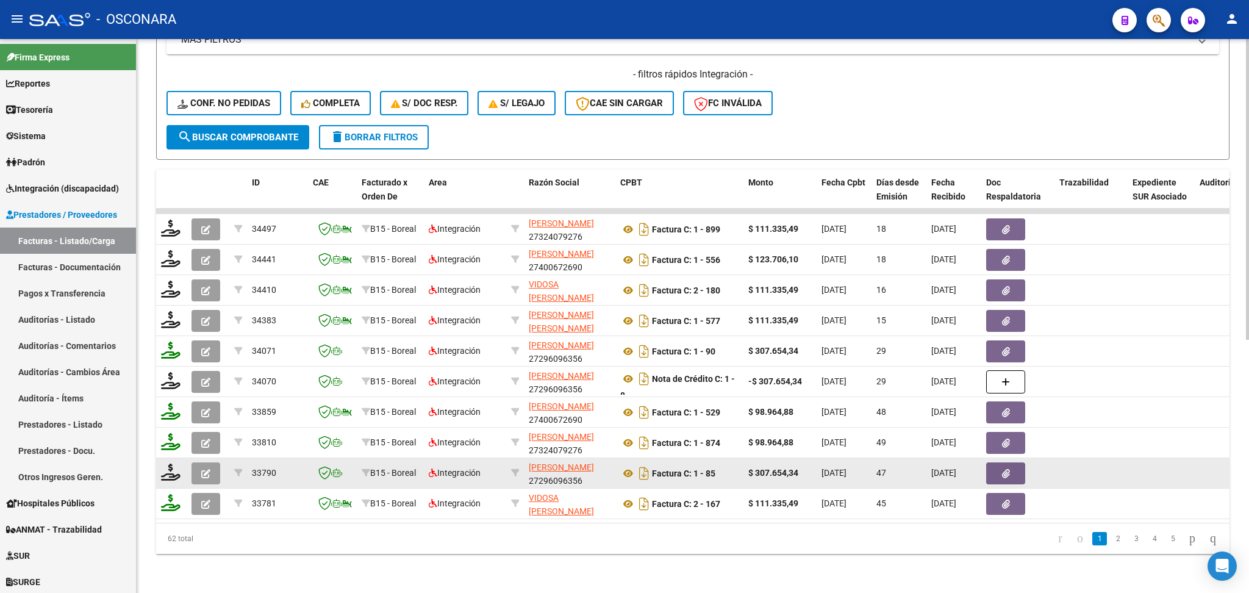
click at [208, 469] on icon "button" at bounding box center [205, 473] width 9 height 9
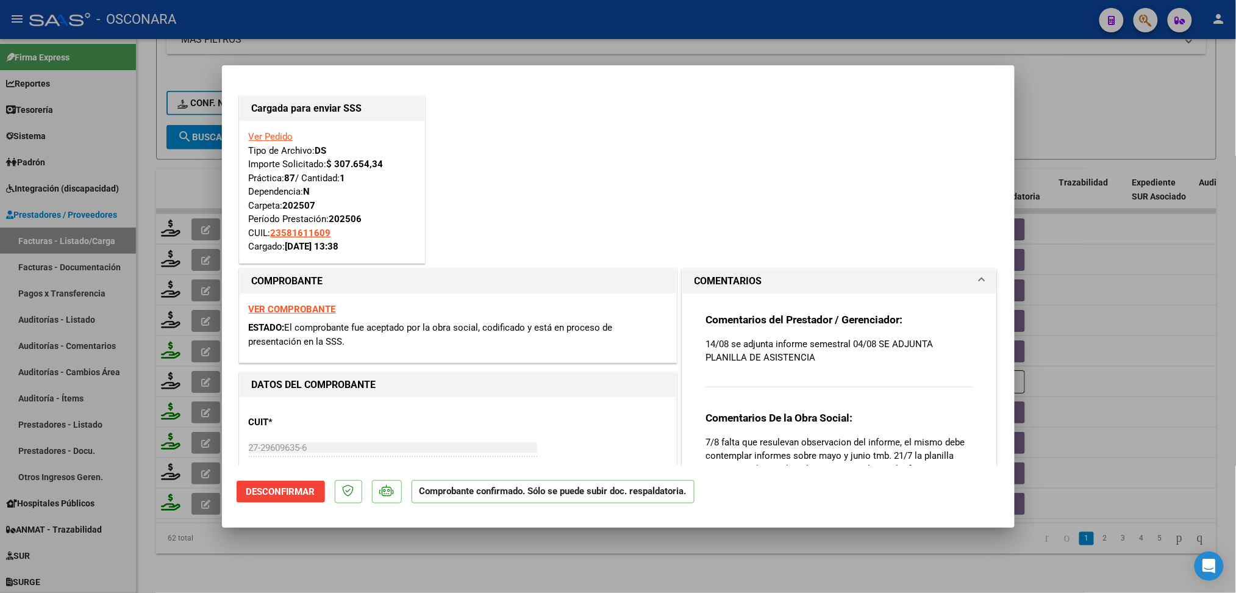
click at [281, 564] on div at bounding box center [618, 296] width 1236 height 593
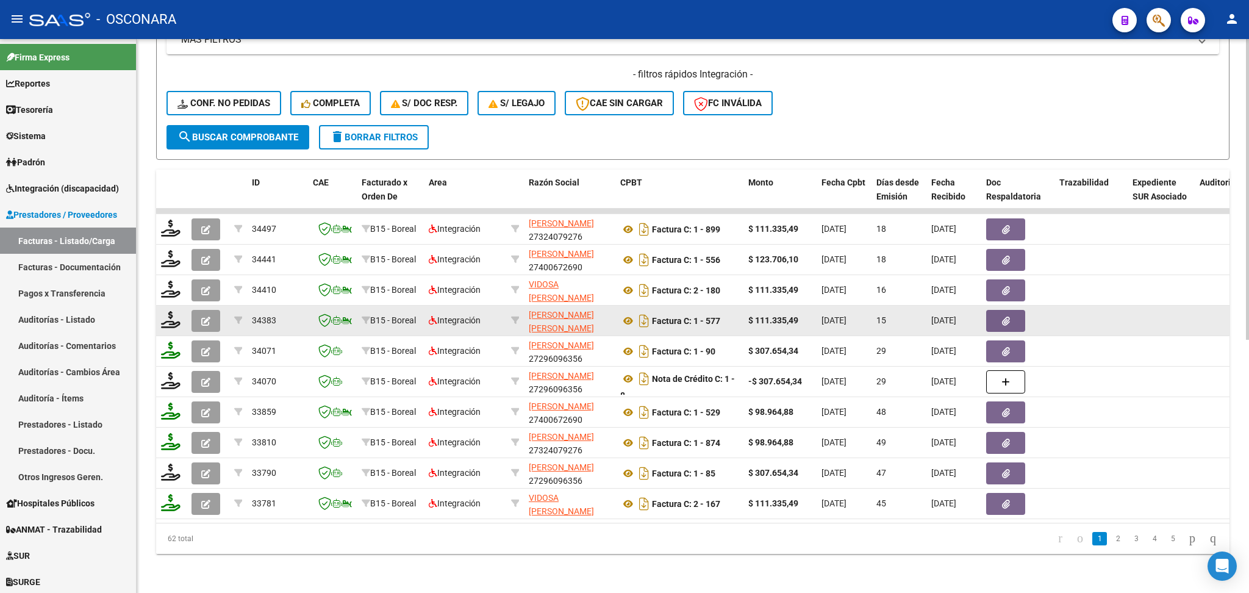
click at [198, 306] on datatable-body-cell at bounding box center [208, 321] width 43 height 30
click at [205, 310] on button "button" at bounding box center [205, 321] width 29 height 22
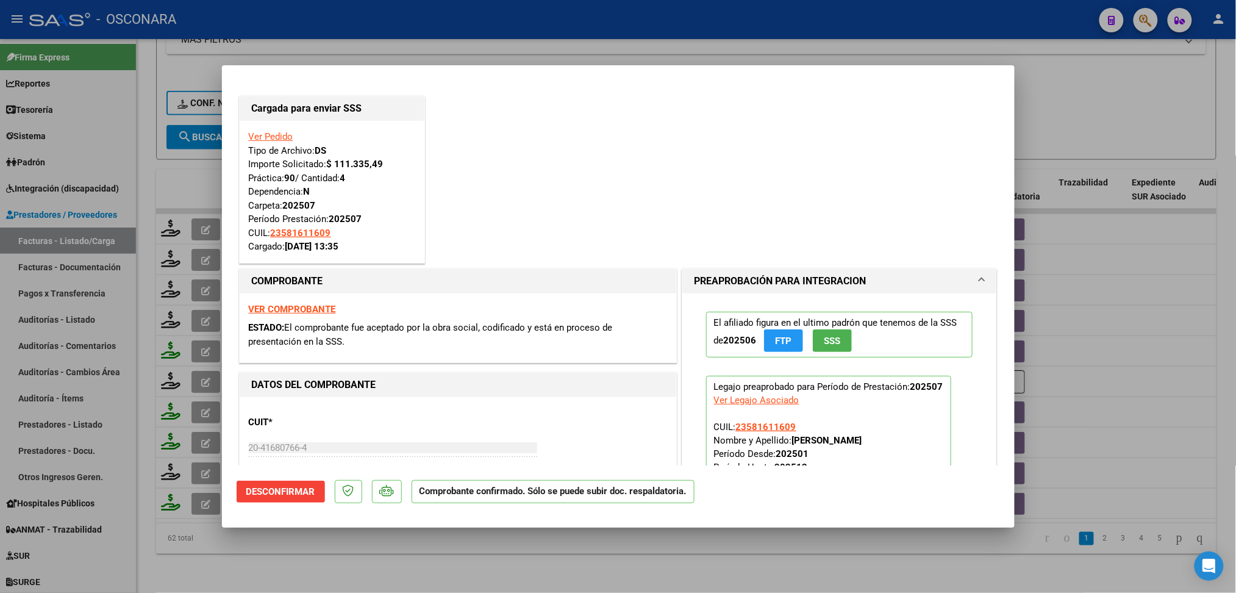
drag, startPoint x: 275, startPoint y: 555, endPoint x: 246, endPoint y: 423, distance: 134.8
click at [276, 555] on div at bounding box center [618, 296] width 1236 height 593
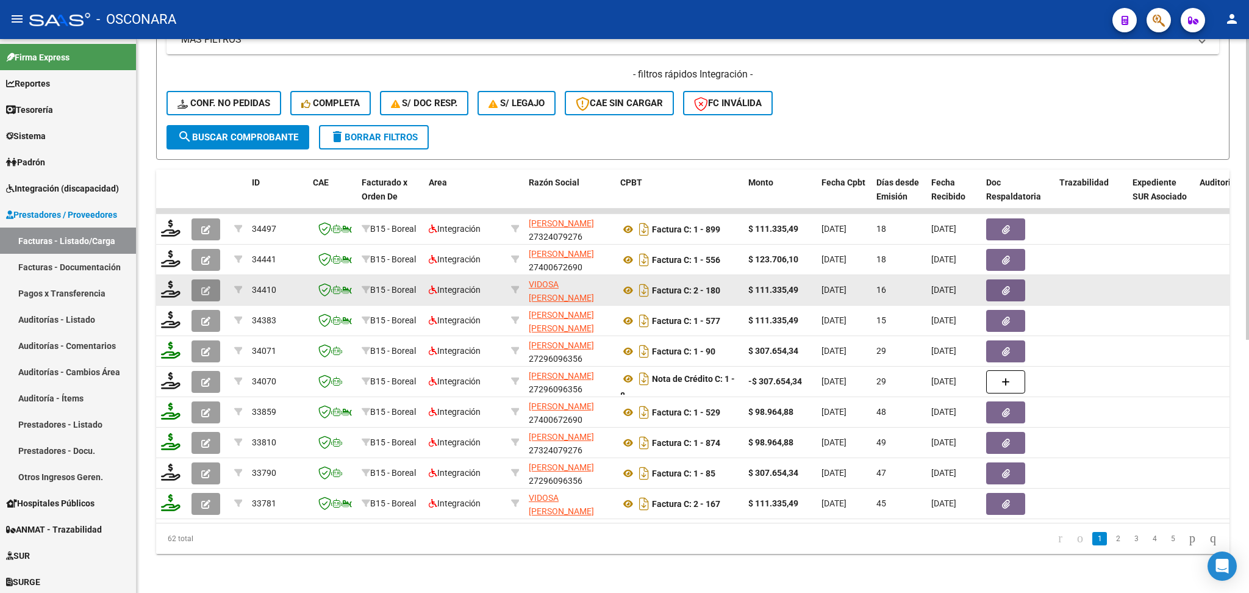
click at [210, 279] on button "button" at bounding box center [205, 290] width 29 height 22
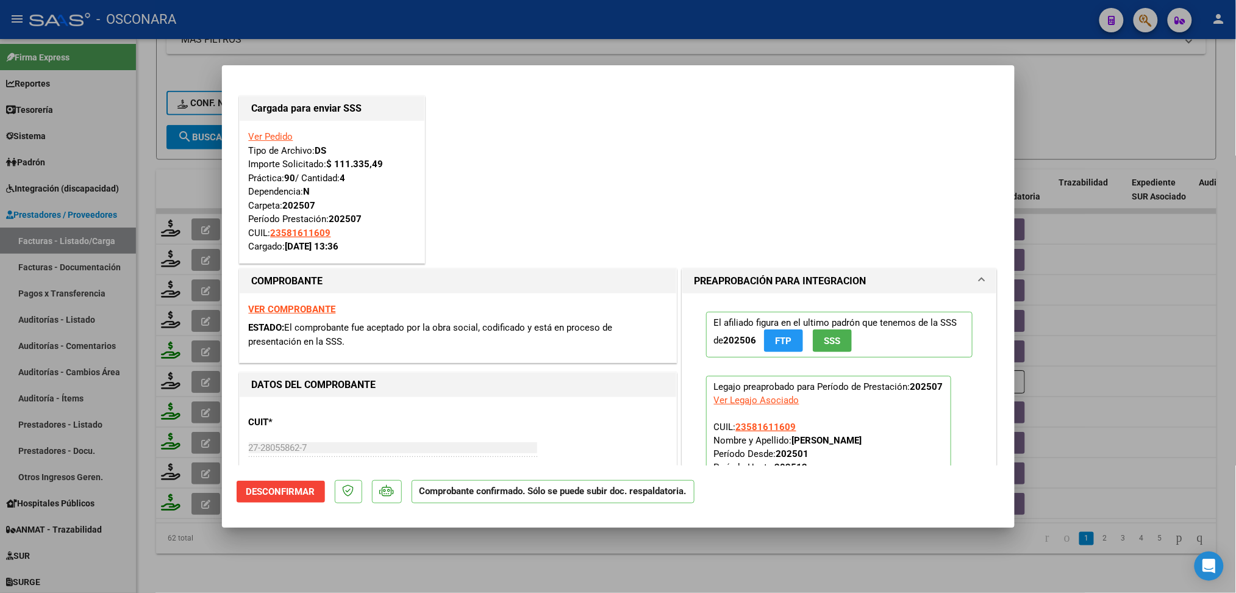
click at [308, 546] on div at bounding box center [618, 296] width 1236 height 593
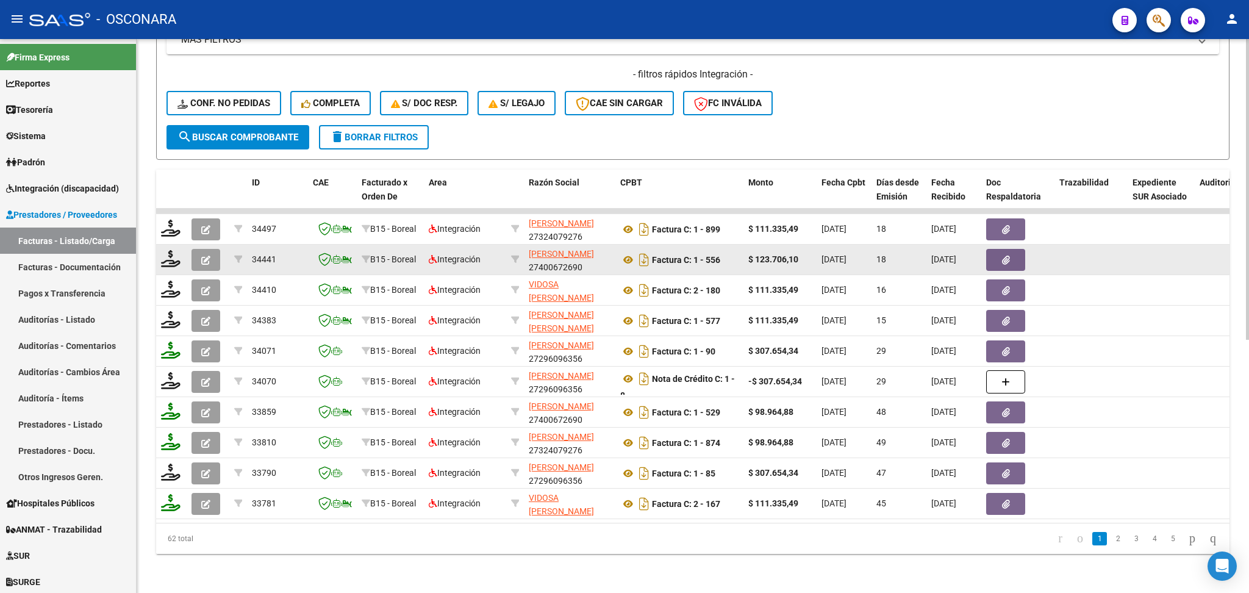
click at [205, 249] on button "button" at bounding box center [205, 260] width 29 height 22
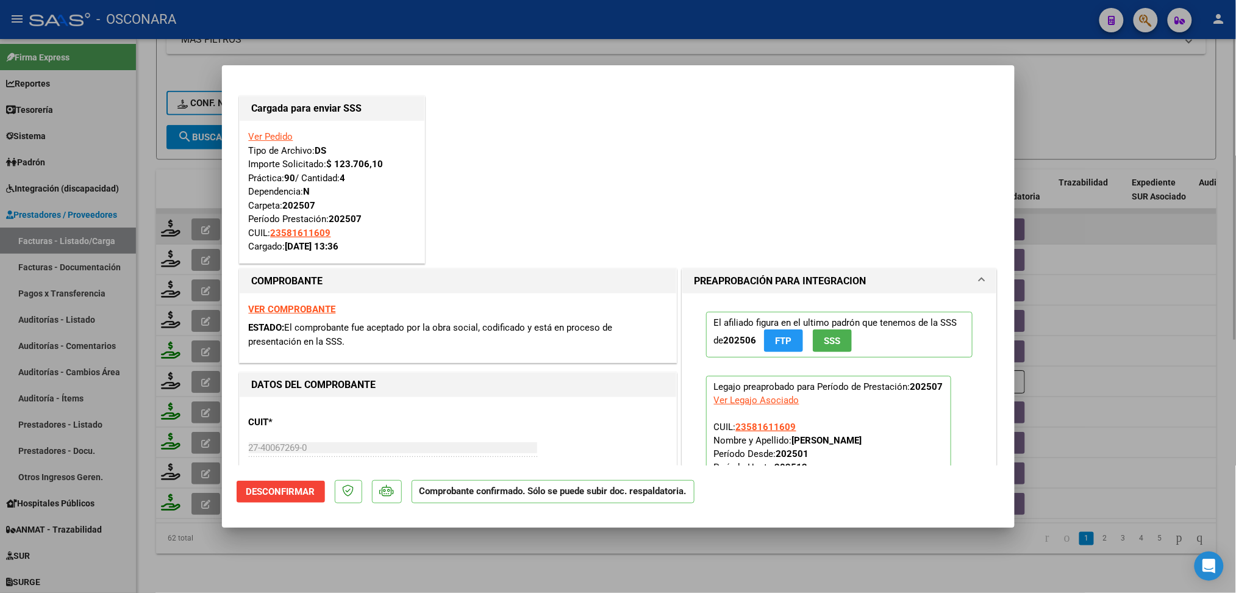
drag, startPoint x: 307, startPoint y: 547, endPoint x: 205, endPoint y: 230, distance: 333.2
click at [308, 547] on div at bounding box center [618, 296] width 1236 height 593
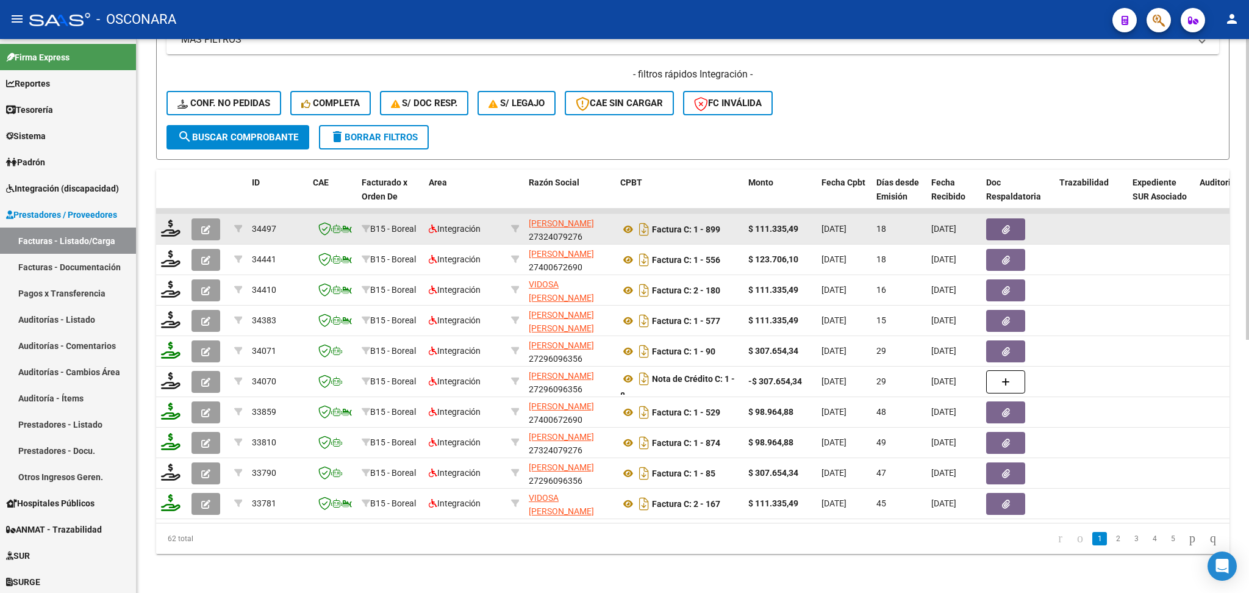
click at [208, 218] on button "button" at bounding box center [205, 229] width 29 height 22
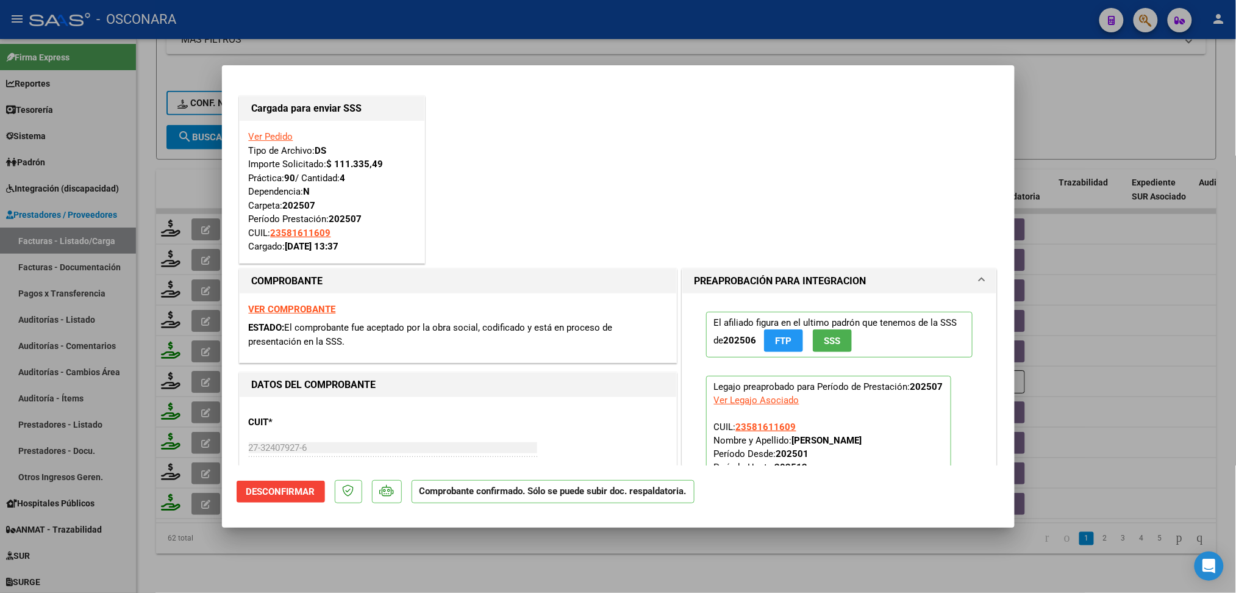
click at [356, 554] on div at bounding box center [618, 296] width 1236 height 593
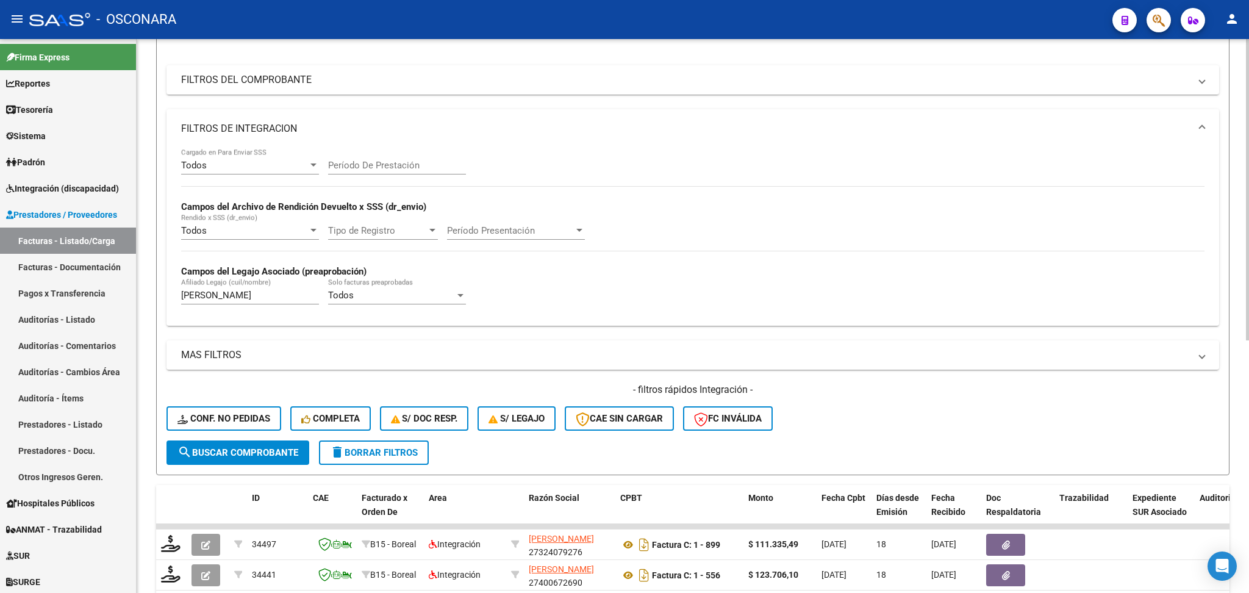
scroll to position [141, 0]
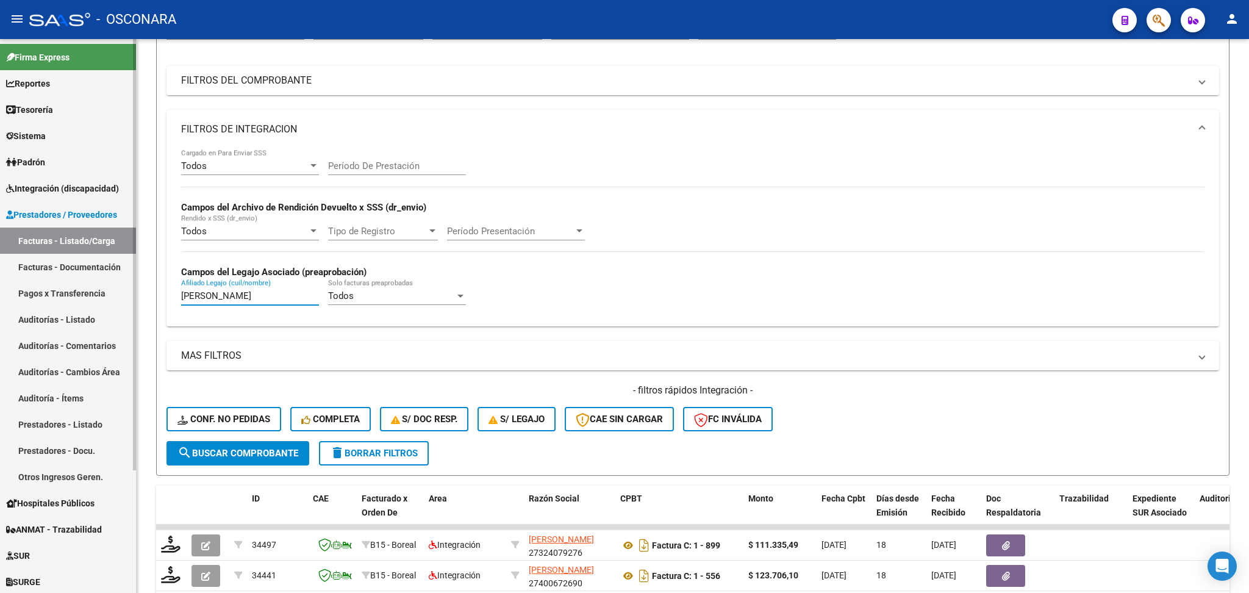
drag, startPoint x: 295, startPoint y: 298, endPoint x: 118, endPoint y: 284, distance: 177.3
click at [118, 284] on mat-sidenav-container "Firma Express Reportes Ingresos Percibidos Análisis de todos los conceptos (his…" at bounding box center [624, 316] width 1249 height 554
paste input "BALLES [PERSON_NAME] [PERSON_NAME]"
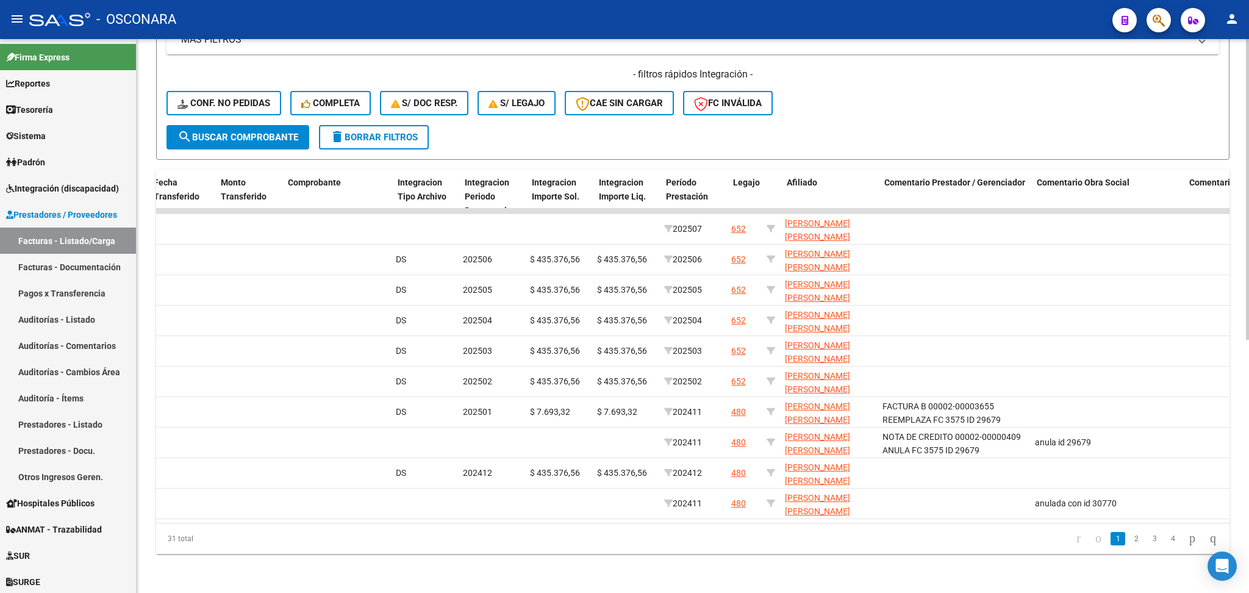
scroll to position [0, 0]
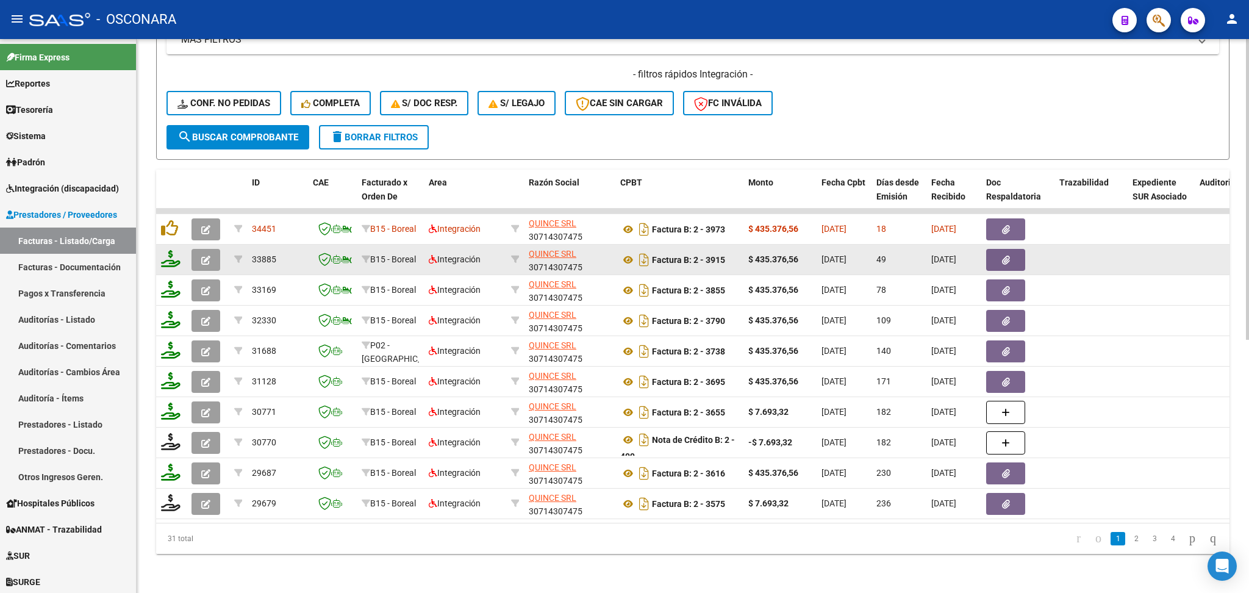
click at [205, 255] on icon "button" at bounding box center [205, 259] width 9 height 9
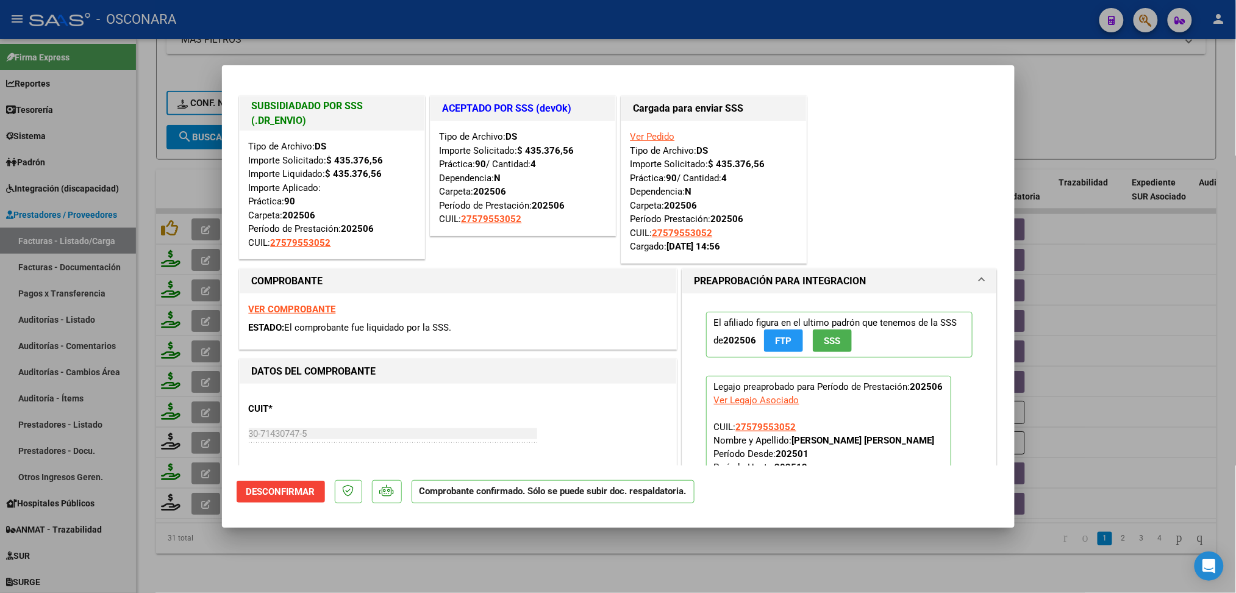
click at [501, 571] on div at bounding box center [618, 296] width 1236 height 593
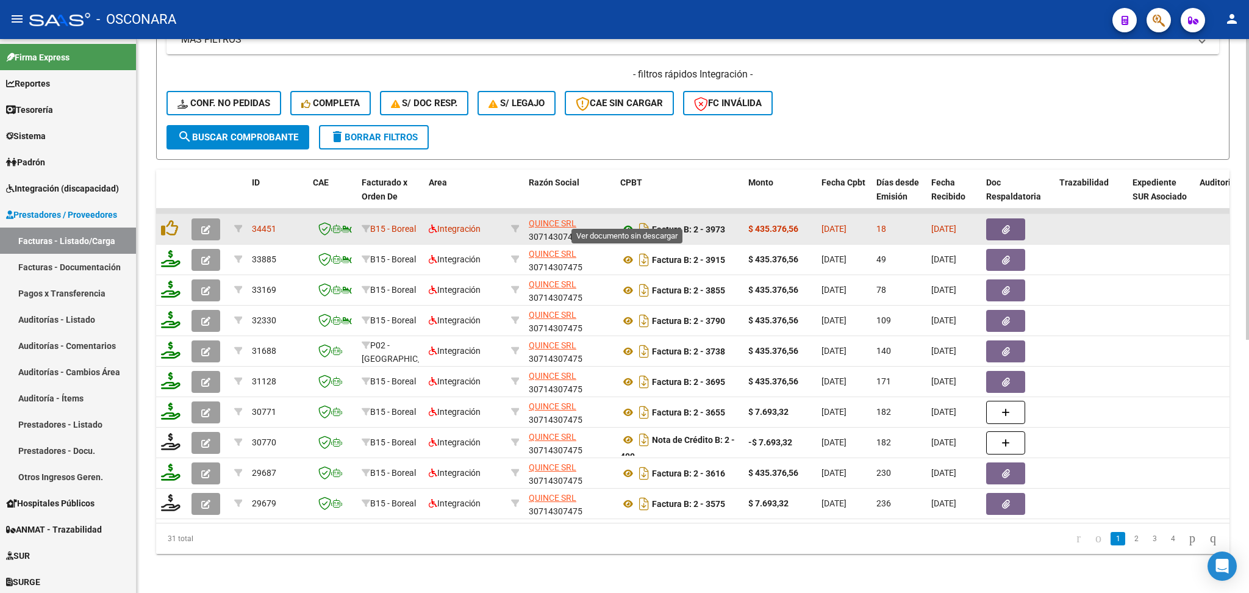
click at [626, 222] on icon at bounding box center [628, 229] width 16 height 15
click at [1008, 225] on icon "button" at bounding box center [1006, 229] width 8 height 9
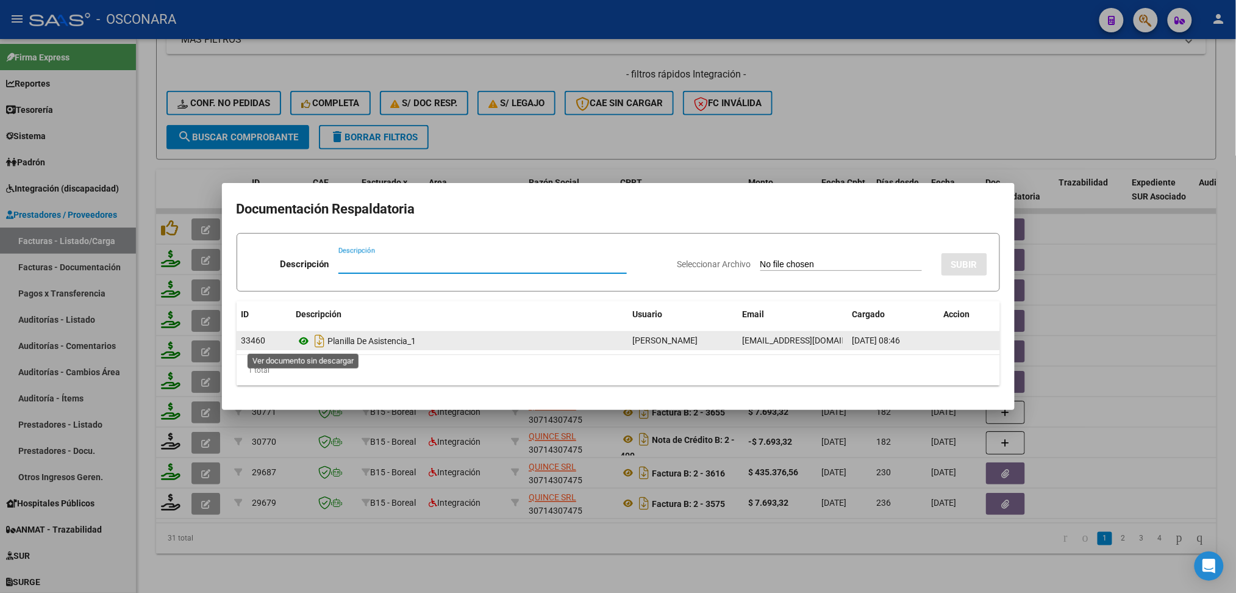
click at [301, 345] on icon at bounding box center [304, 341] width 16 height 15
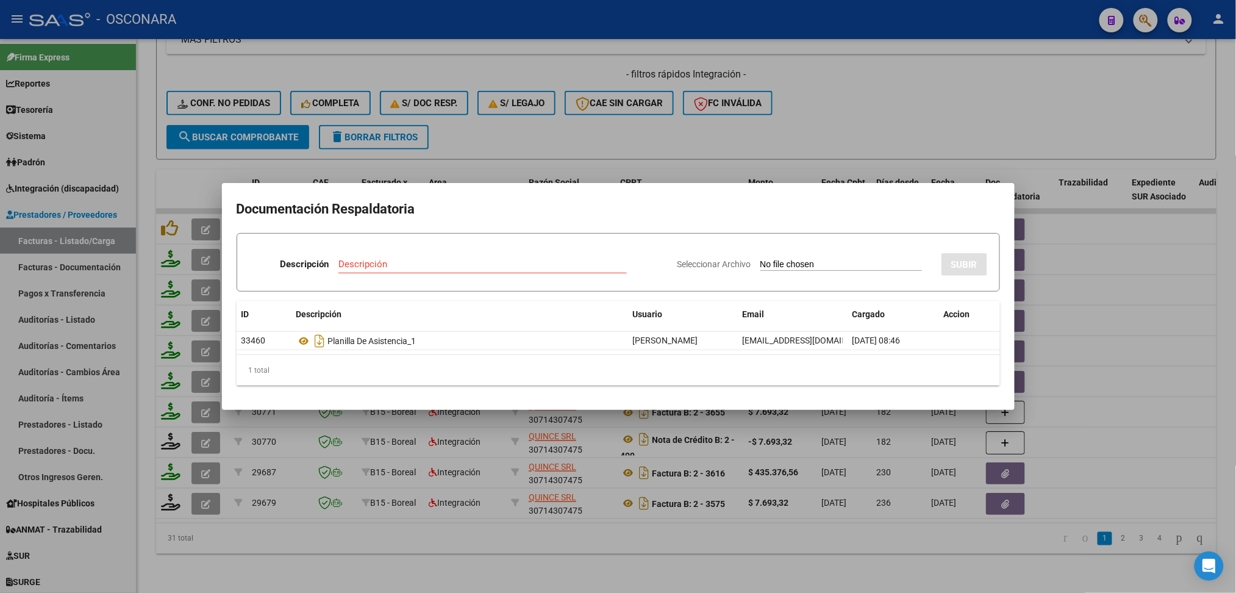
click at [535, 116] on div at bounding box center [618, 296] width 1236 height 593
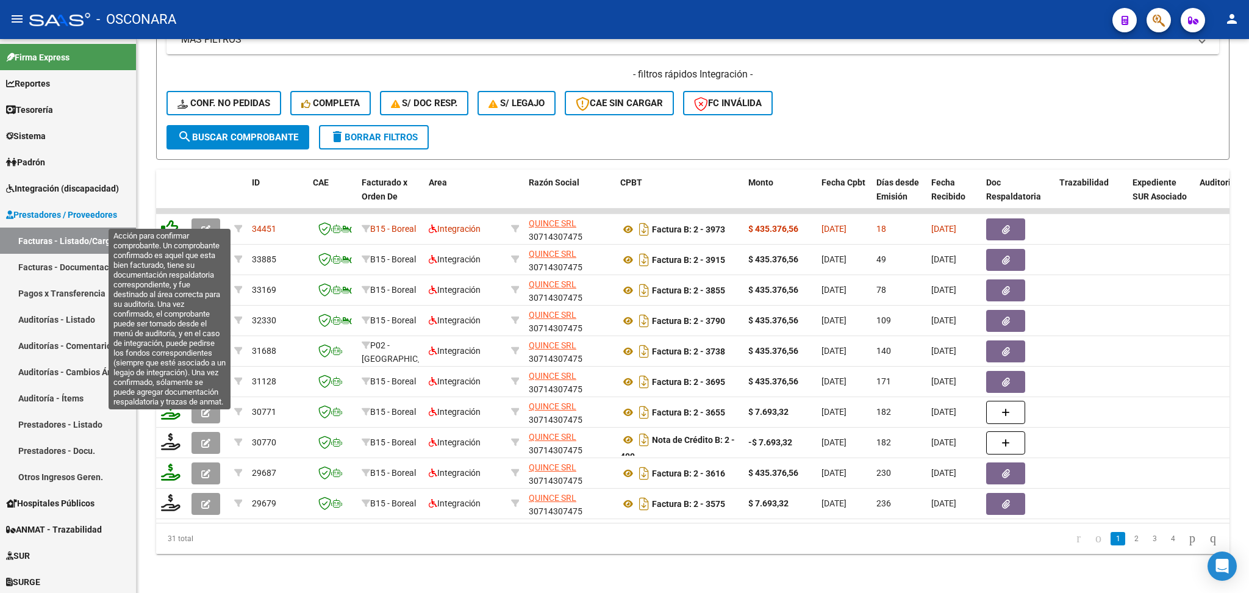
click at [174, 220] on icon at bounding box center [169, 228] width 17 height 17
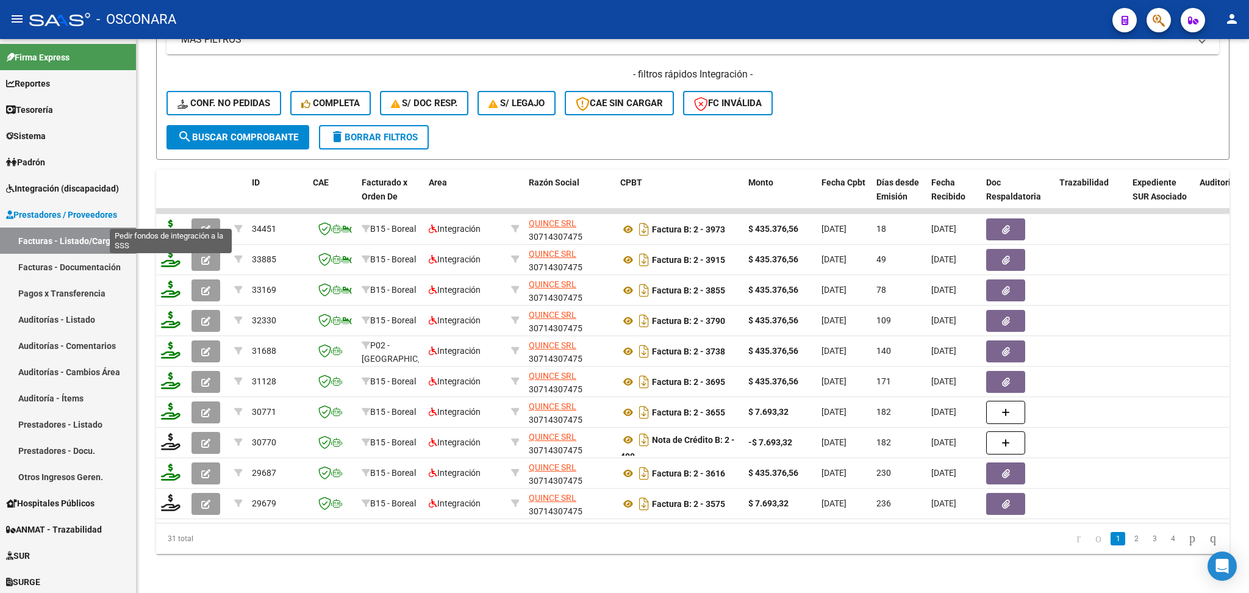
click at [167, 220] on icon at bounding box center [171, 228] width 20 height 17
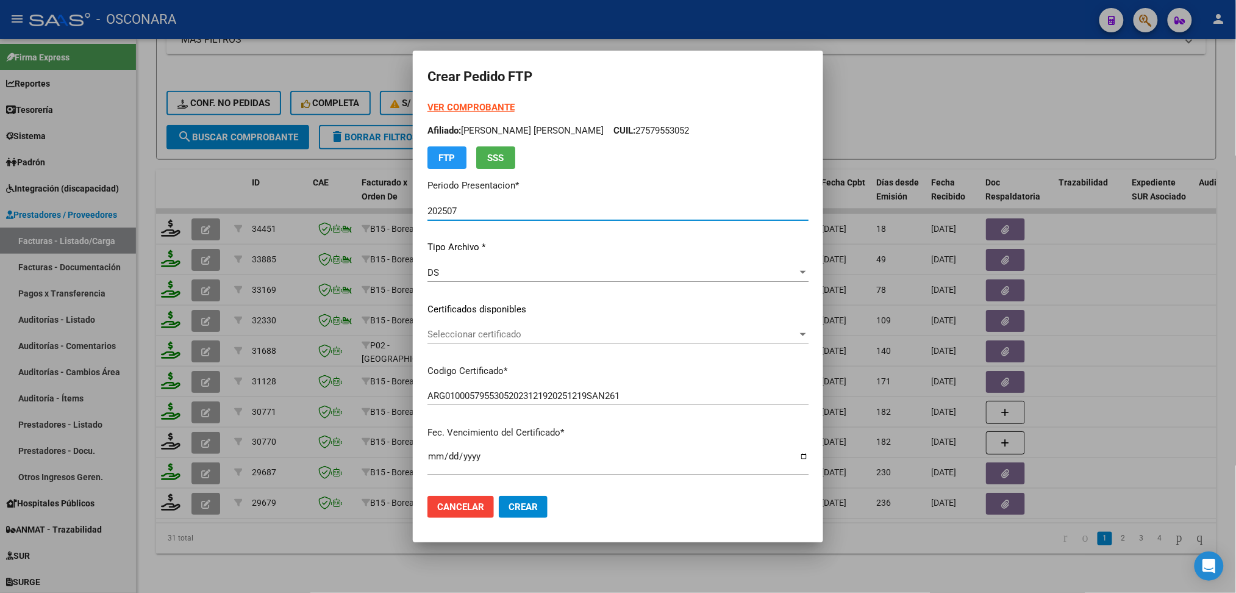
click at [492, 334] on span "Seleccionar certificado" at bounding box center [612, 334] width 370 height 11
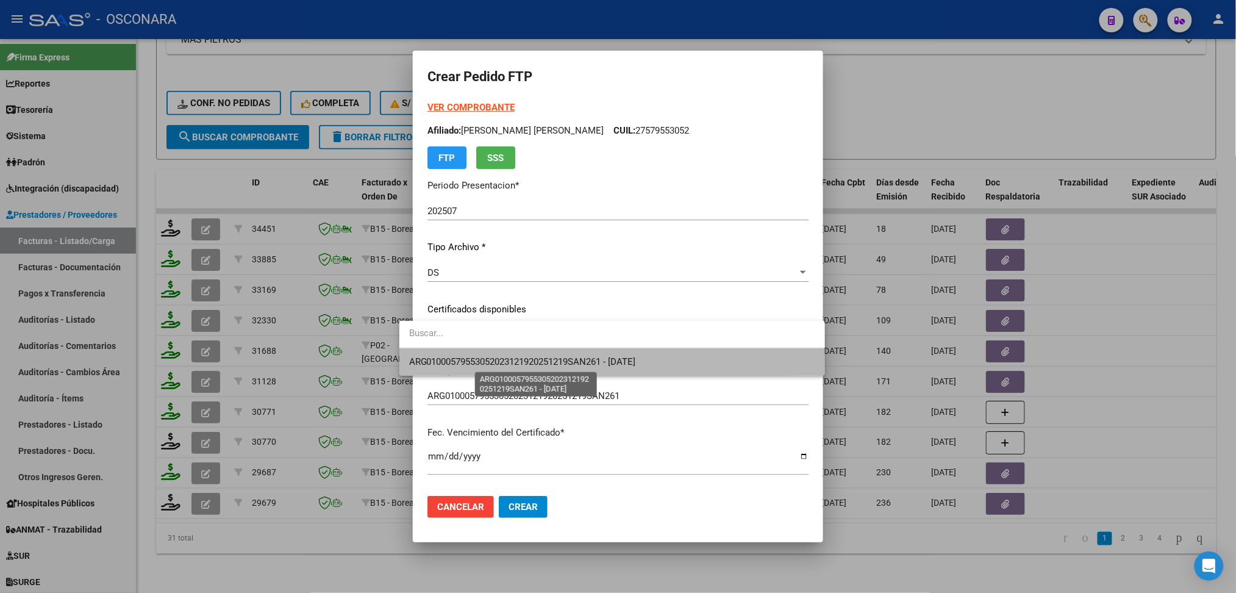
click at [498, 356] on span "ARG01000579553052023121920251219SAN261 - [DATE]" at bounding box center [522, 361] width 227 height 11
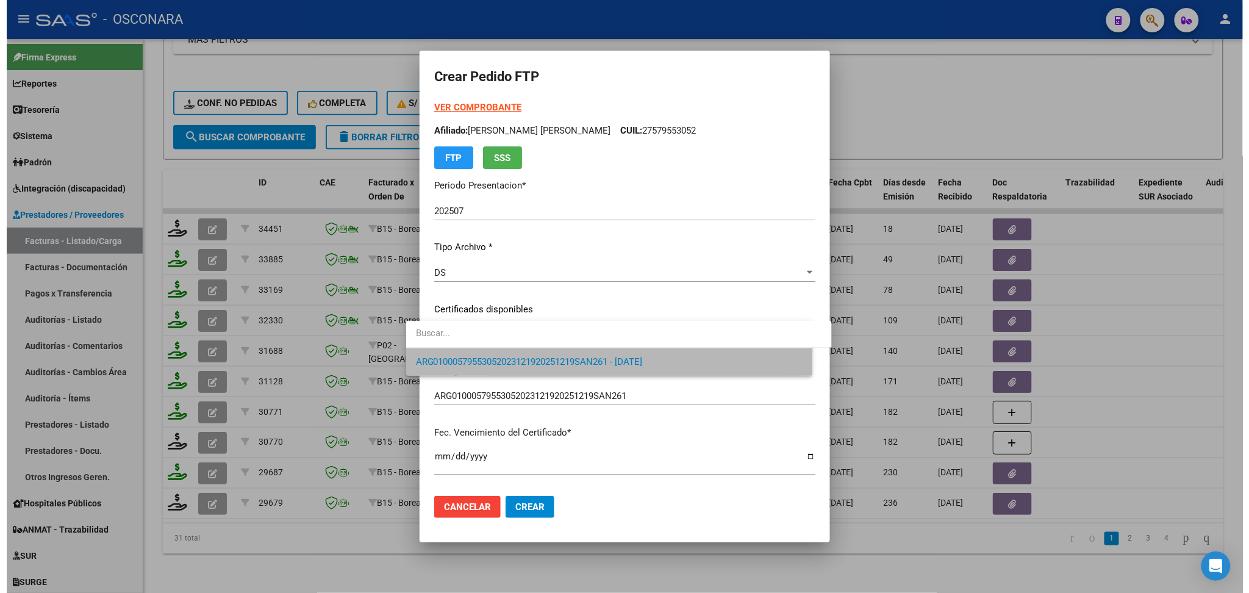
scroll to position [396, 0]
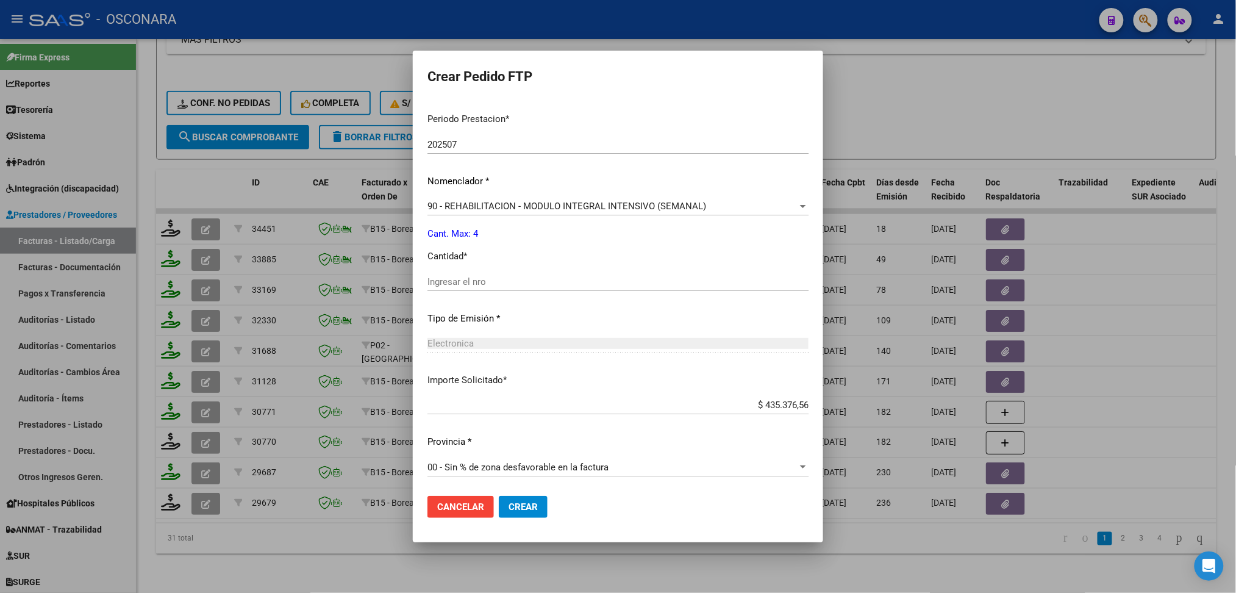
click at [456, 284] on input "Ingresar el nro" at bounding box center [617, 281] width 381 height 11
click at [499, 496] on button "Crear" at bounding box center [523, 507] width 49 height 22
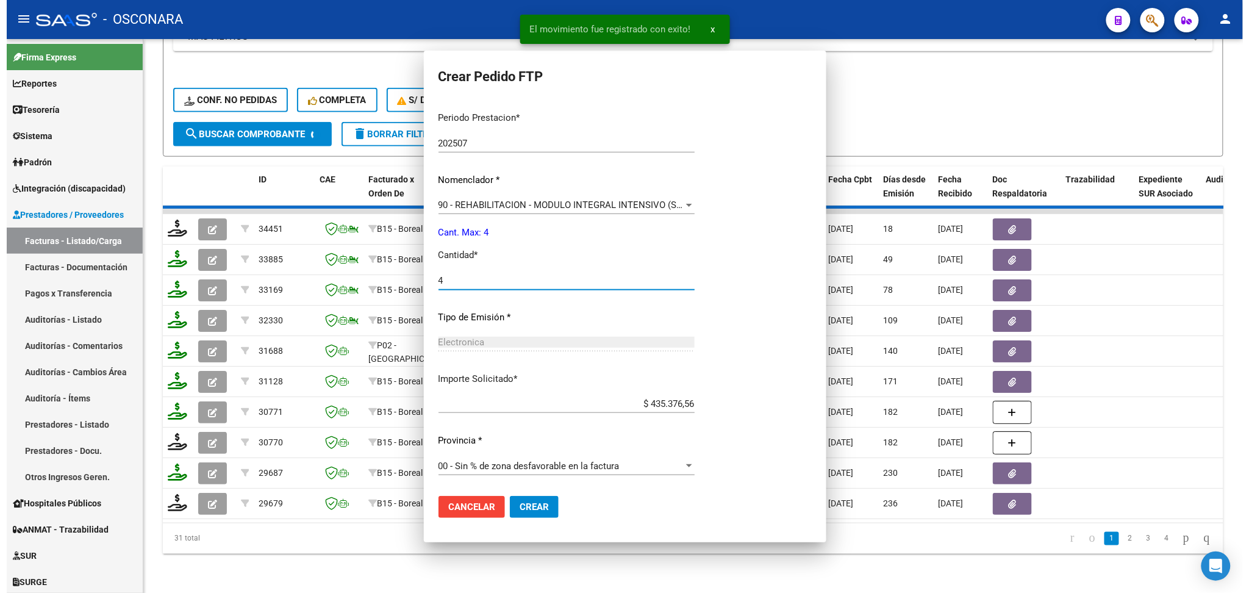
scroll to position [0, 0]
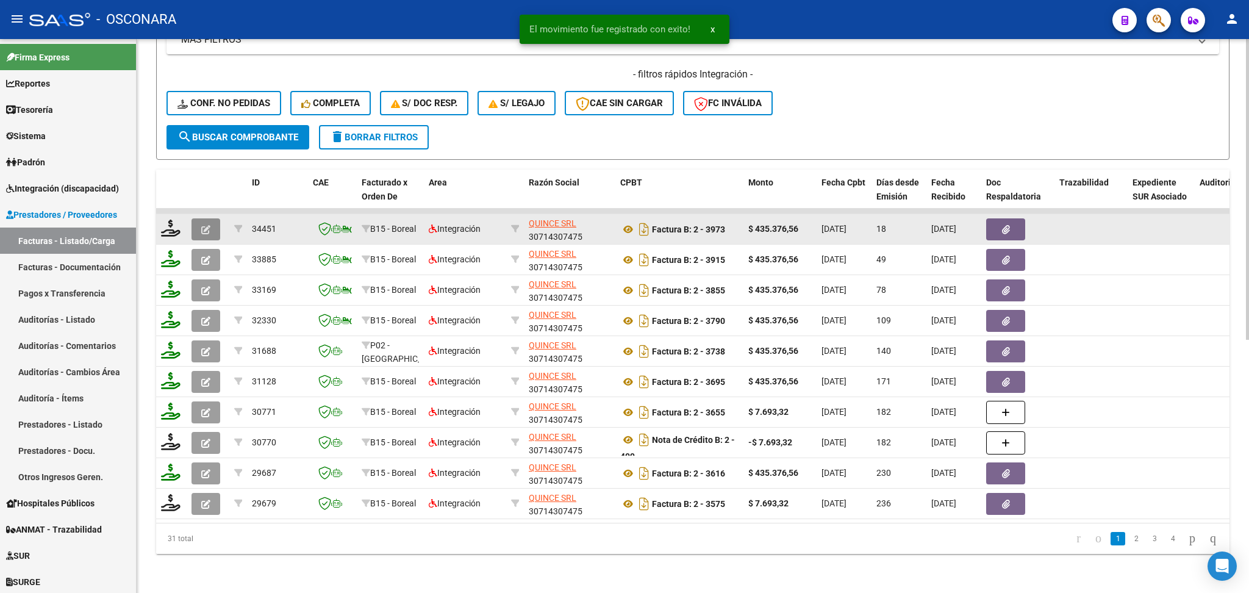
click at [206, 225] on icon "button" at bounding box center [205, 229] width 9 height 9
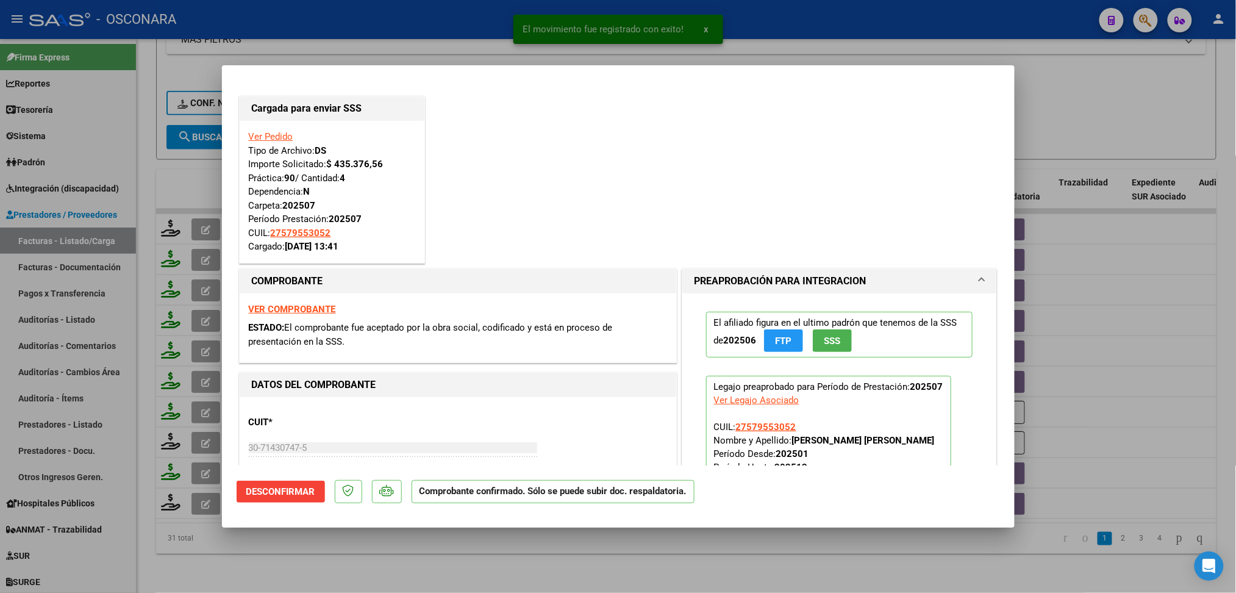
click at [481, 554] on div at bounding box center [618, 296] width 1236 height 593
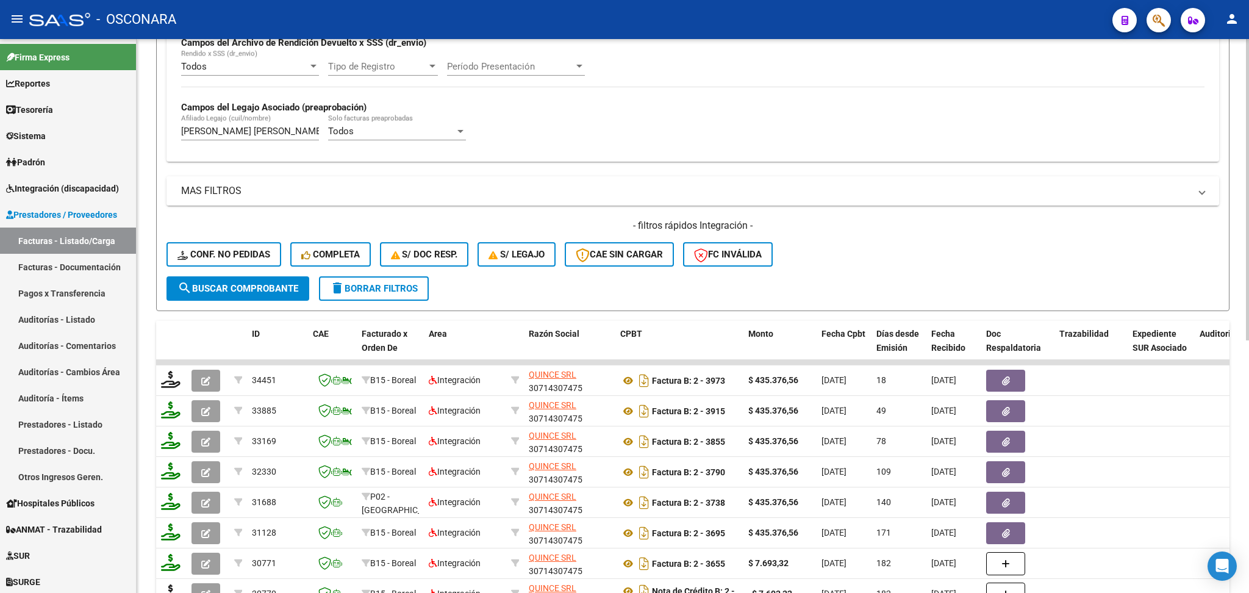
scroll to position [223, 0]
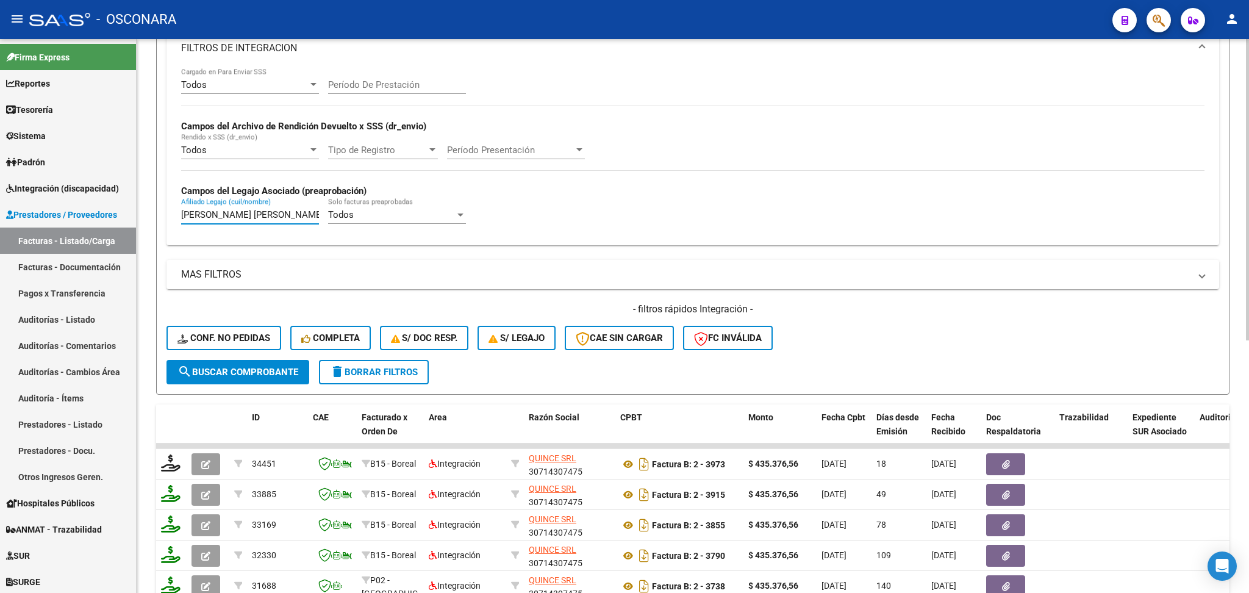
drag, startPoint x: 302, startPoint y: 212, endPoint x: 152, endPoint y: 204, distance: 150.2
click at [152, 212] on div "Video tutorial PRESTADORES -> Listado de CPBTs Emitidos por Prestadores / Prove…" at bounding box center [693, 321] width 1112 height 1011
paste input "[PERSON_NAME]"
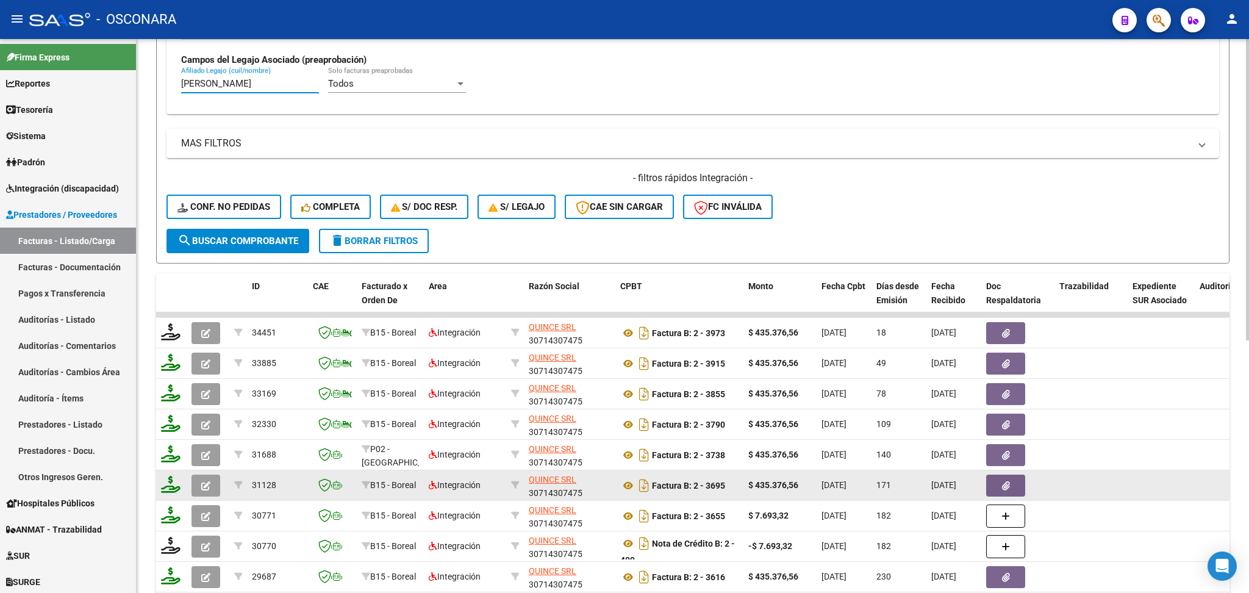
scroll to position [466, 0]
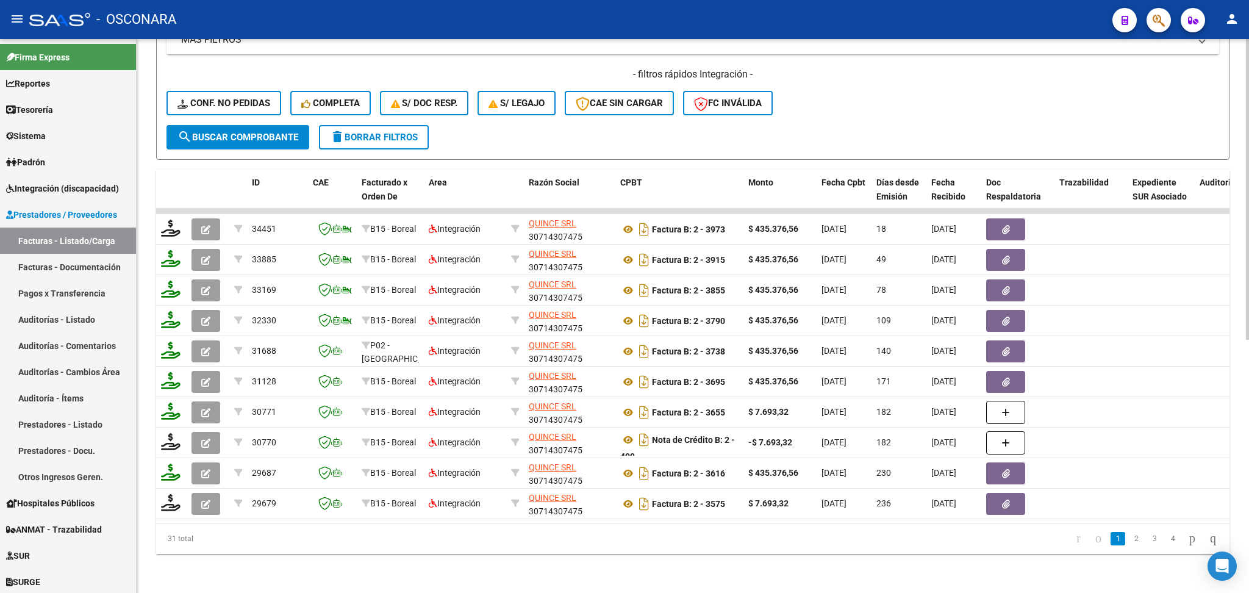
click at [268, 132] on span "search Buscar Comprobante" at bounding box center [237, 137] width 121 height 11
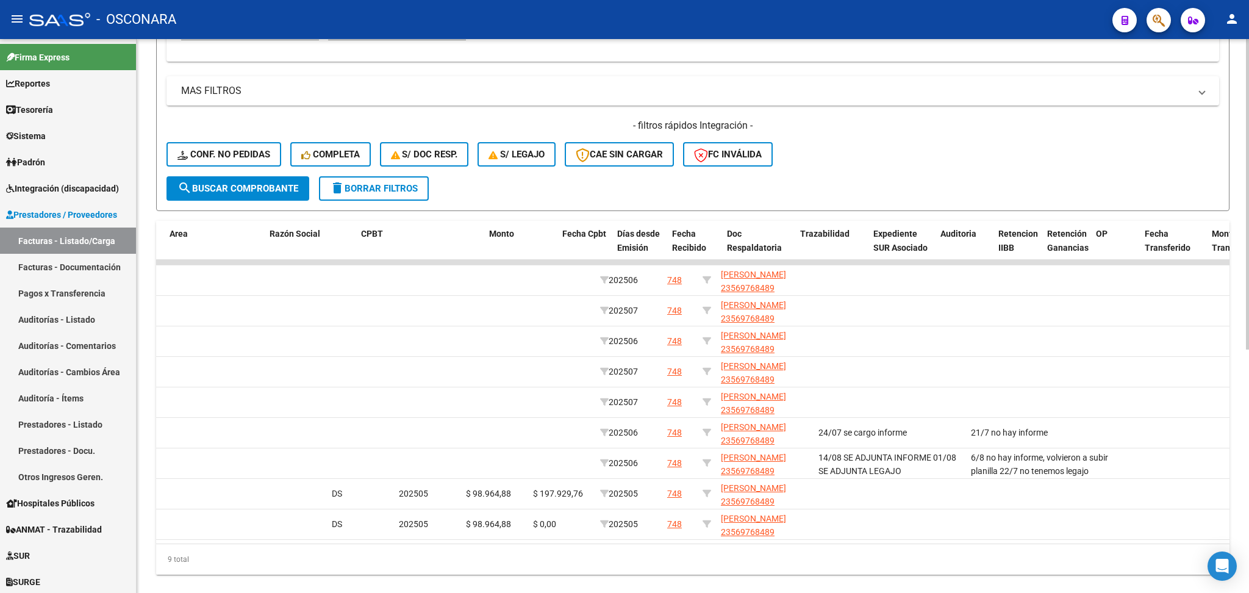
scroll to position [0, 0]
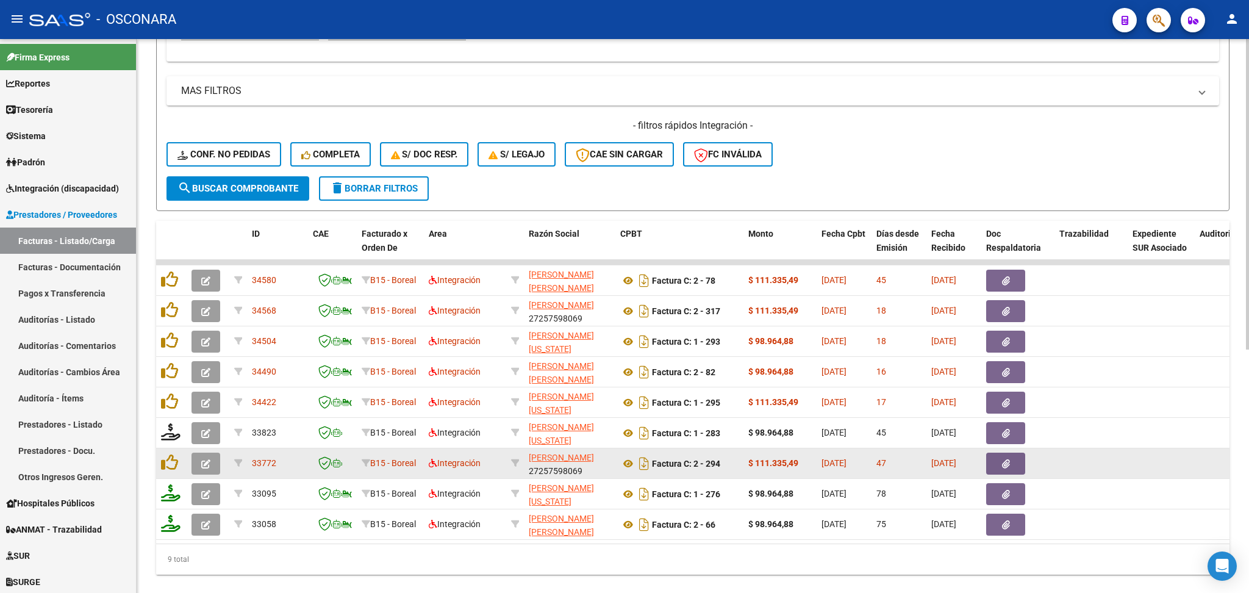
click at [1006, 463] on icon "button" at bounding box center [1006, 463] width 8 height 9
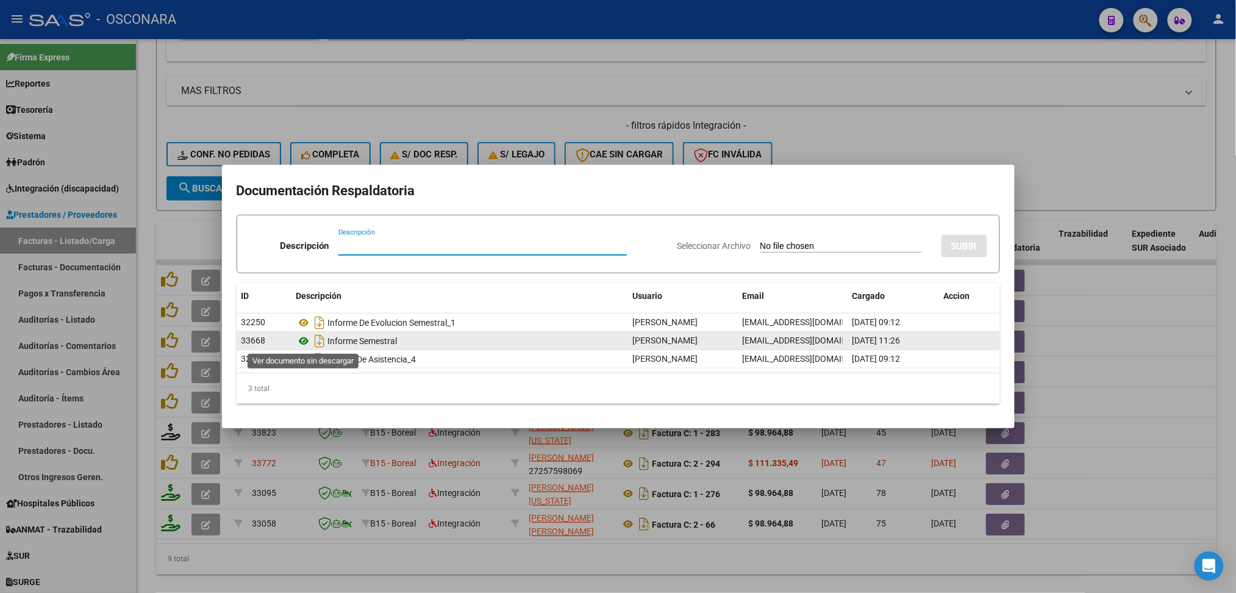
click at [303, 341] on icon at bounding box center [304, 341] width 16 height 15
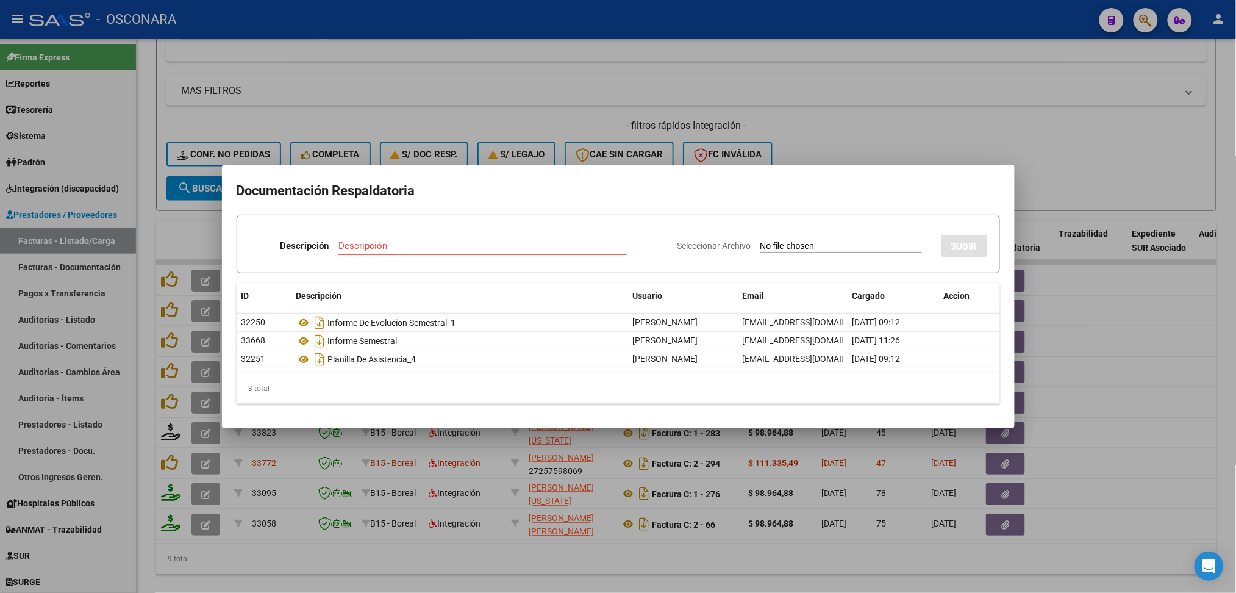
click at [823, 132] on div at bounding box center [618, 296] width 1236 height 593
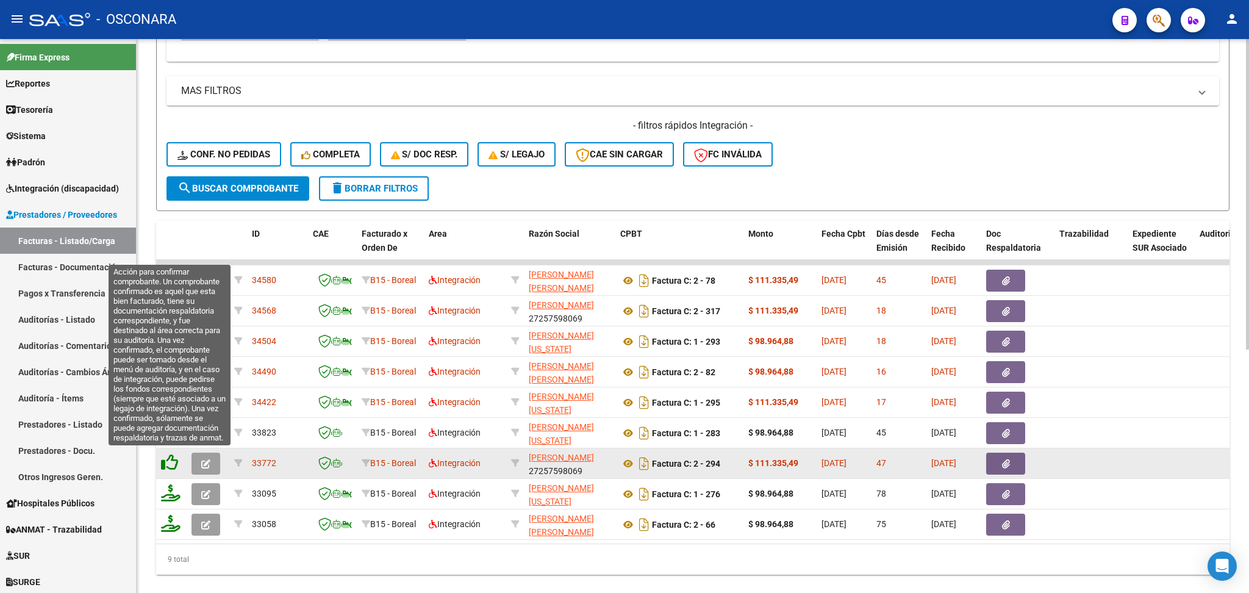
click at [169, 459] on icon at bounding box center [169, 462] width 17 height 17
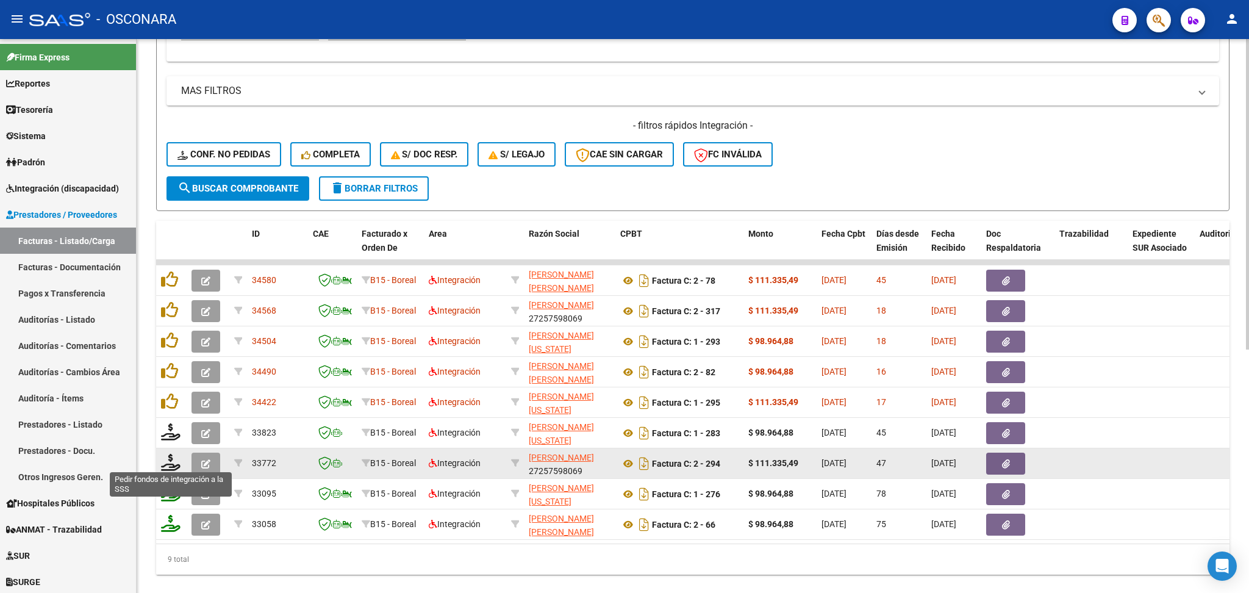
click at [171, 460] on icon at bounding box center [171, 462] width 20 height 17
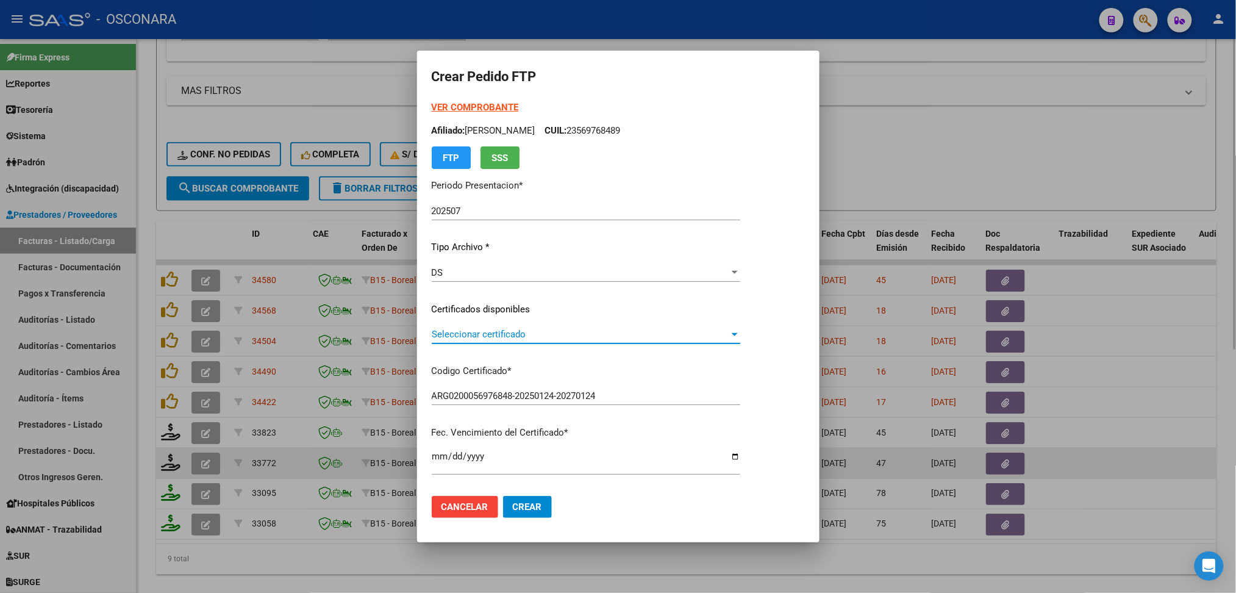
click at [477, 334] on span "Seleccionar certificado" at bounding box center [581, 334] width 298 height 11
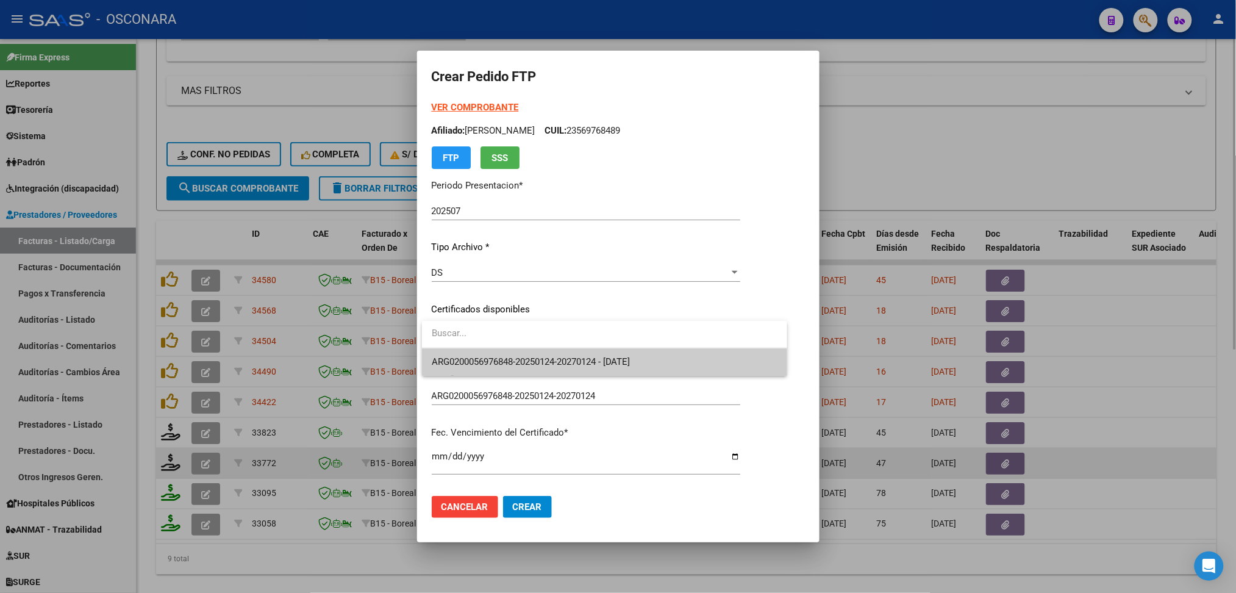
click at [477, 351] on span "ARG0200056976848-20250124-20270124 - [DATE]" at bounding box center [605, 361] width 346 height 27
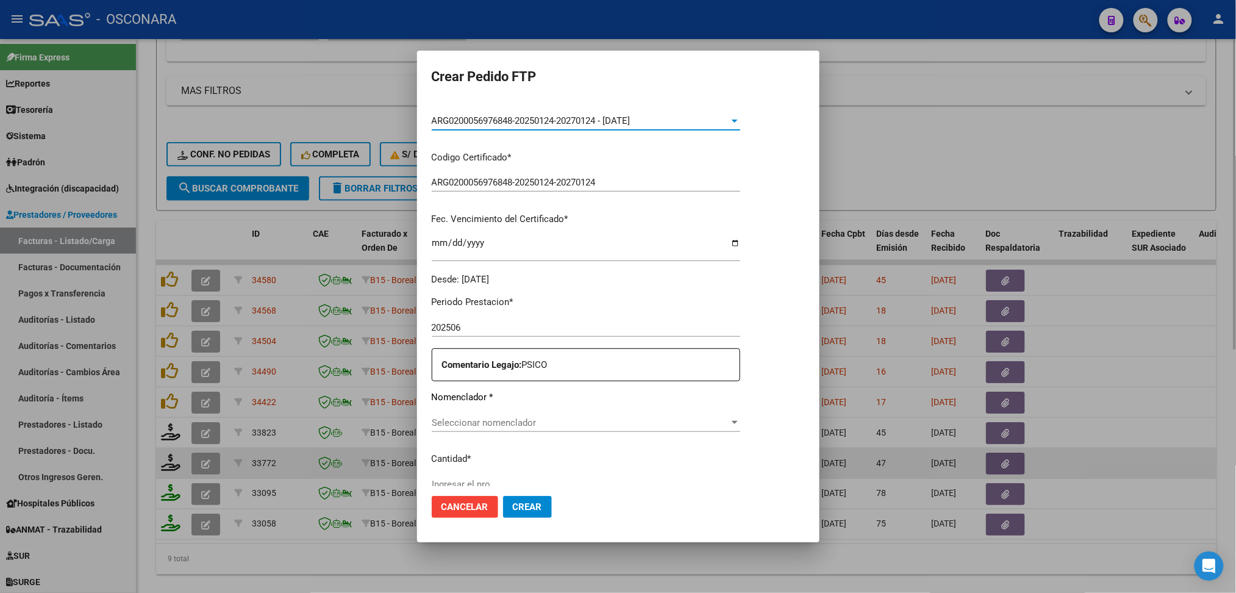
scroll to position [244, 0]
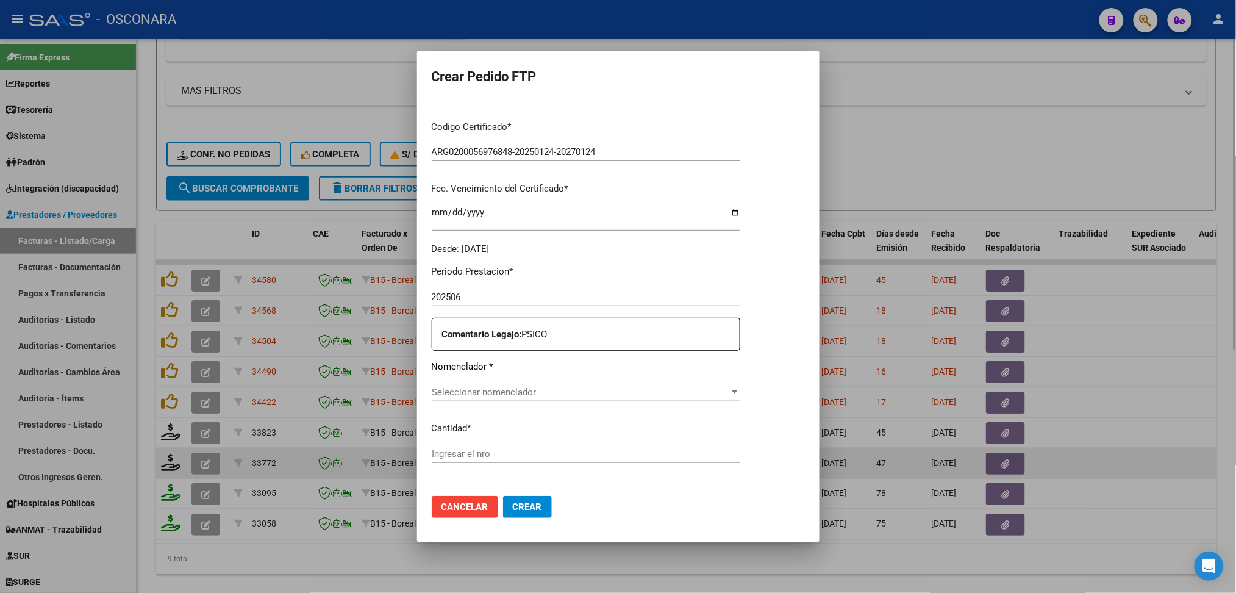
click at [480, 391] on span "Seleccionar nomenclador" at bounding box center [581, 392] width 298 height 11
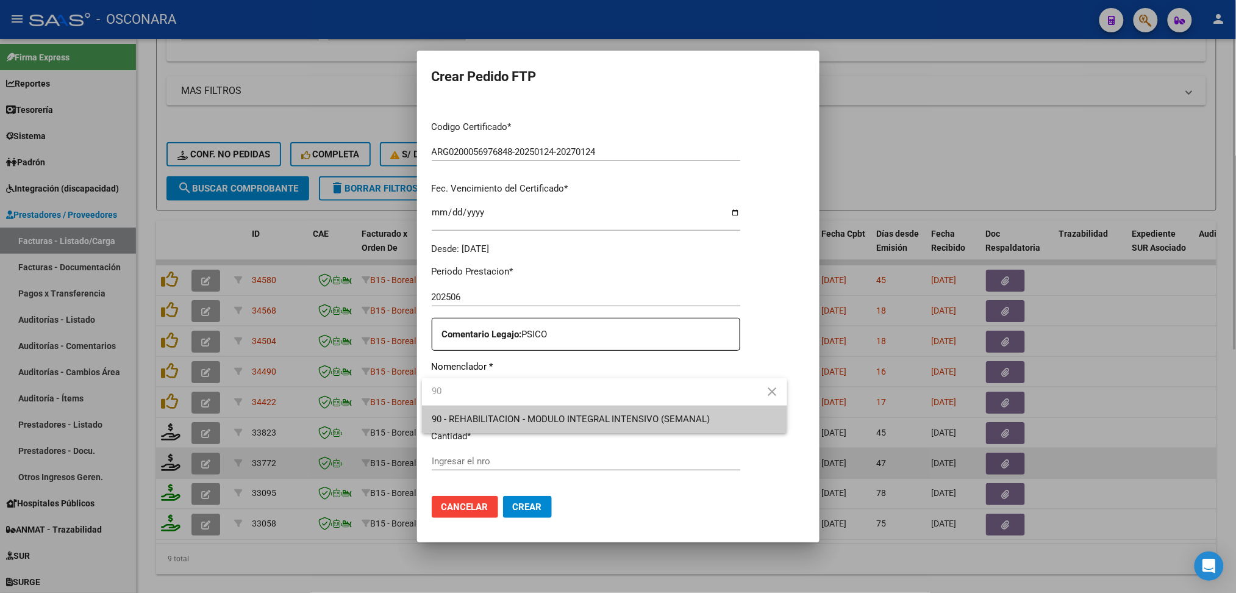
click at [480, 418] on span "90 - REHABILITACION - MODULO INTEGRAL INTENSIVO (SEMANAL)" at bounding box center [571, 418] width 279 height 11
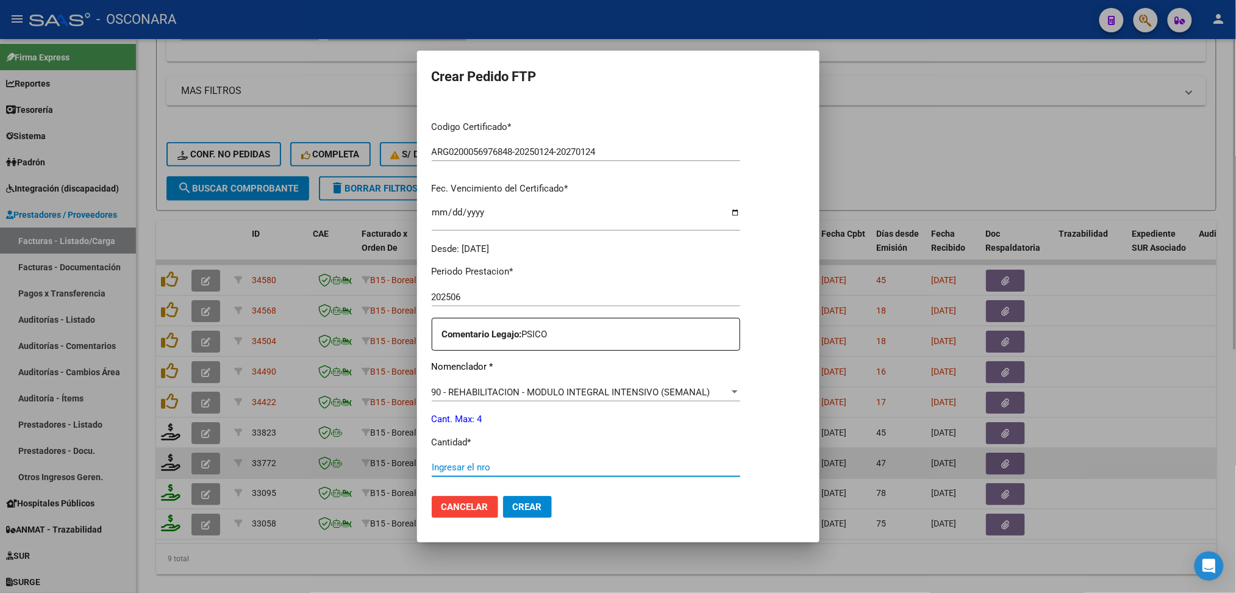
click at [479, 468] on input "Ingresar el nro" at bounding box center [586, 467] width 309 height 11
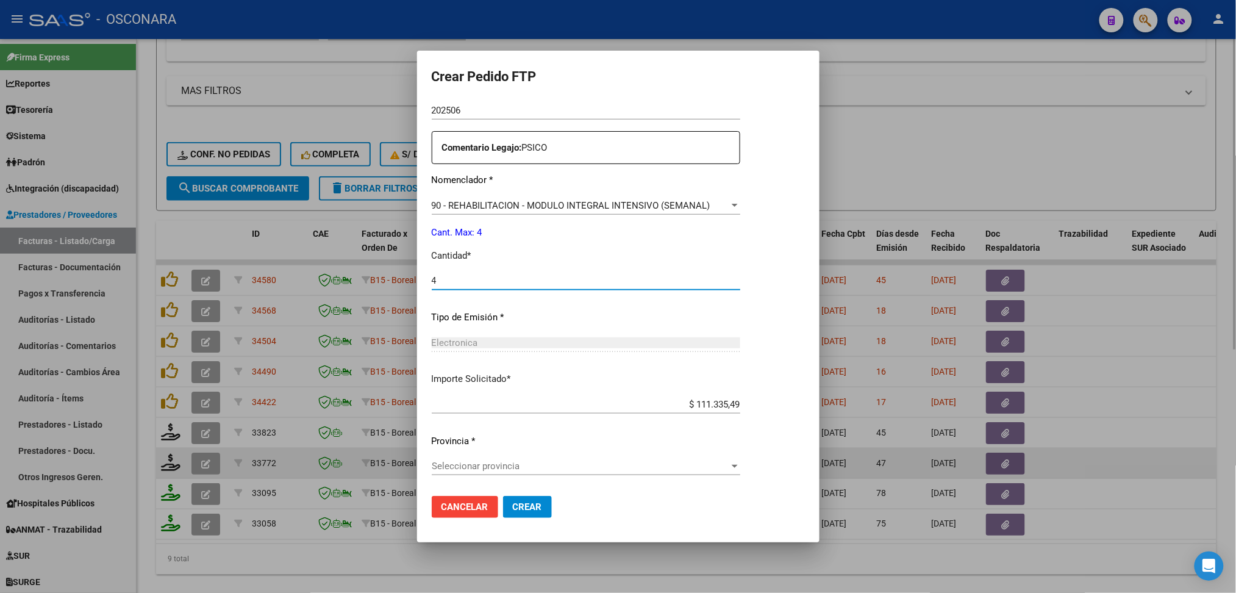
click at [505, 466] on span "Seleccionar provincia" at bounding box center [581, 465] width 298 height 11
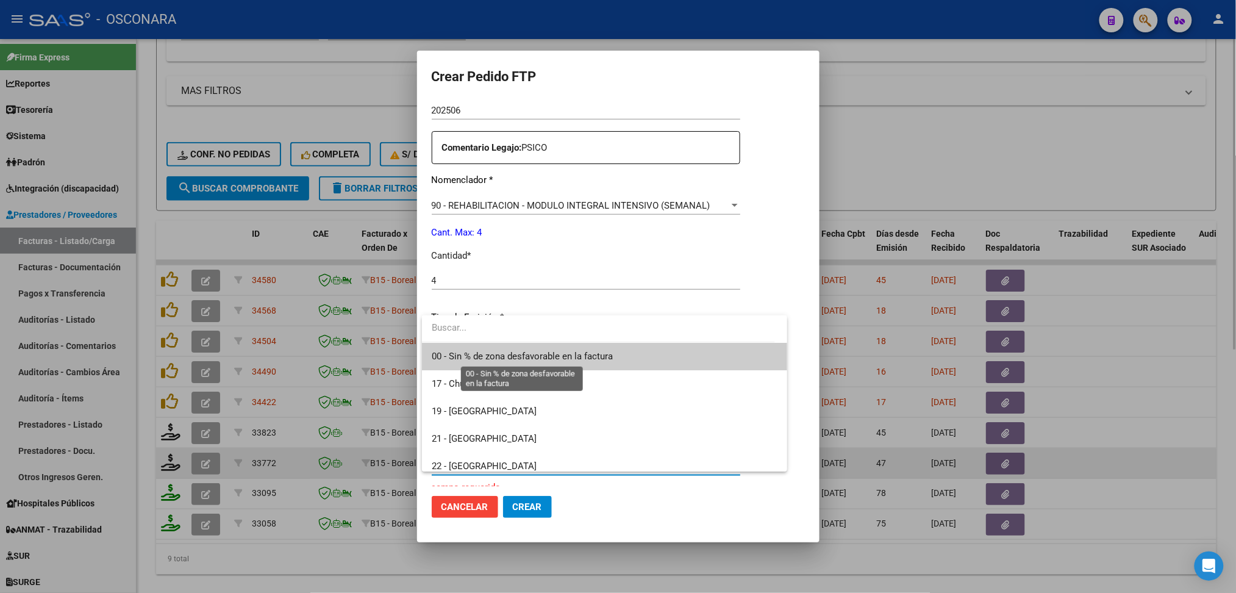
click at [530, 360] on span "00 - Sin % de zona desfavorable en la factura" at bounding box center [522, 356] width 181 height 11
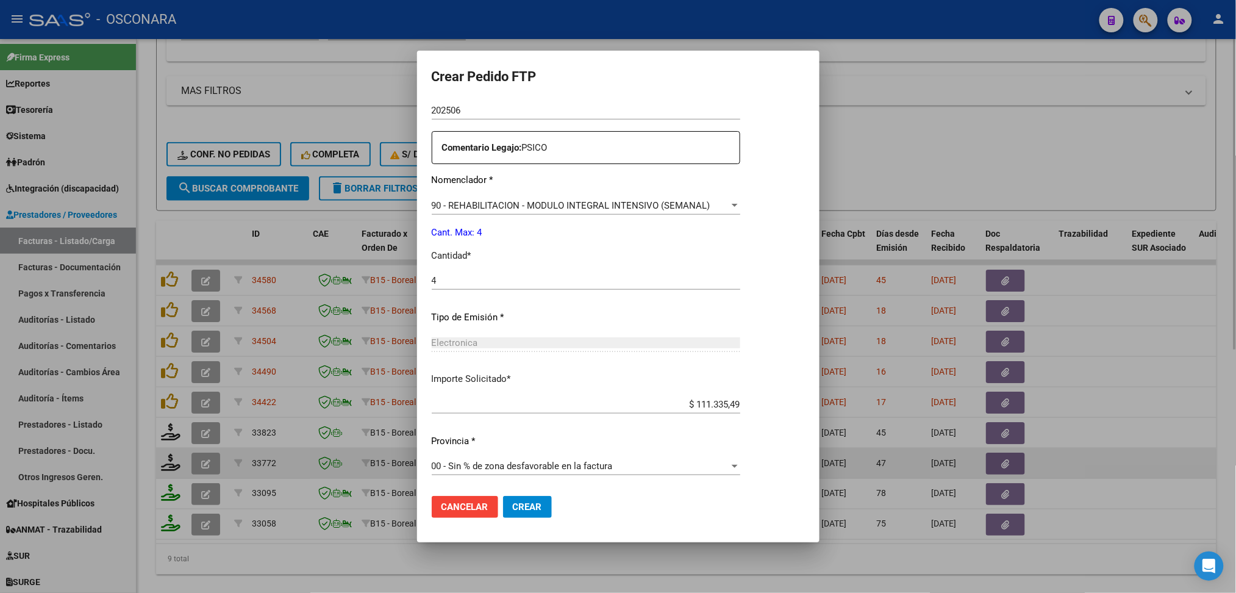
click at [530, 524] on mat-dialog-actions "Cancelar Crear" at bounding box center [618, 506] width 373 height 41
click at [527, 511] on span "Crear" at bounding box center [527, 506] width 29 height 11
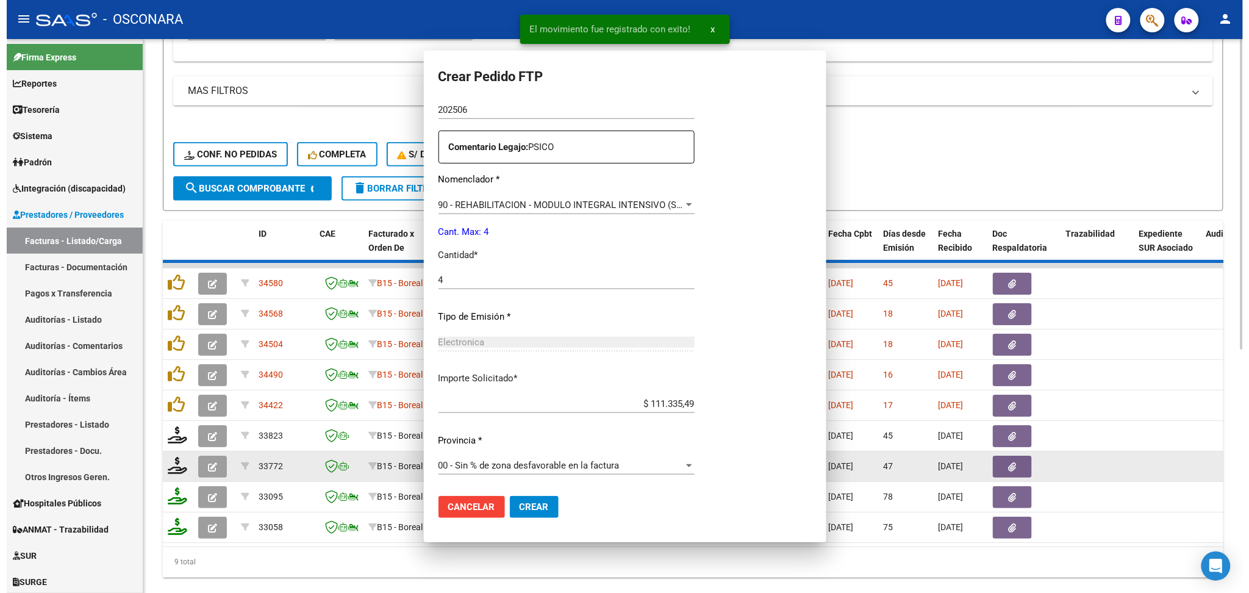
scroll to position [362, 0]
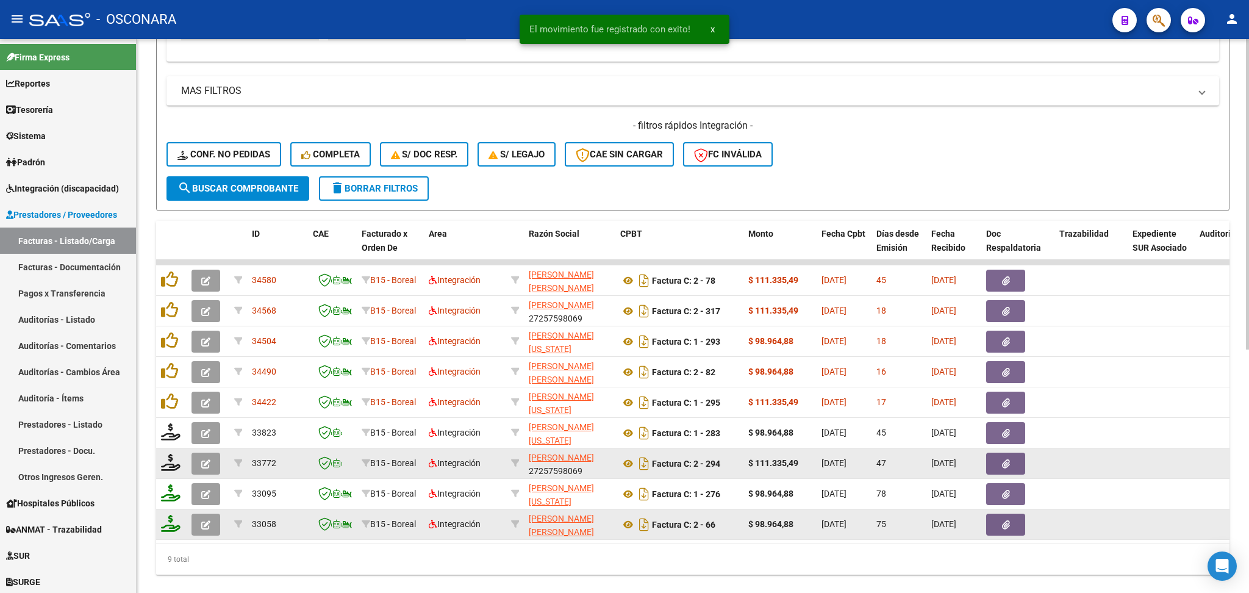
click at [202, 520] on icon "button" at bounding box center [205, 524] width 9 height 9
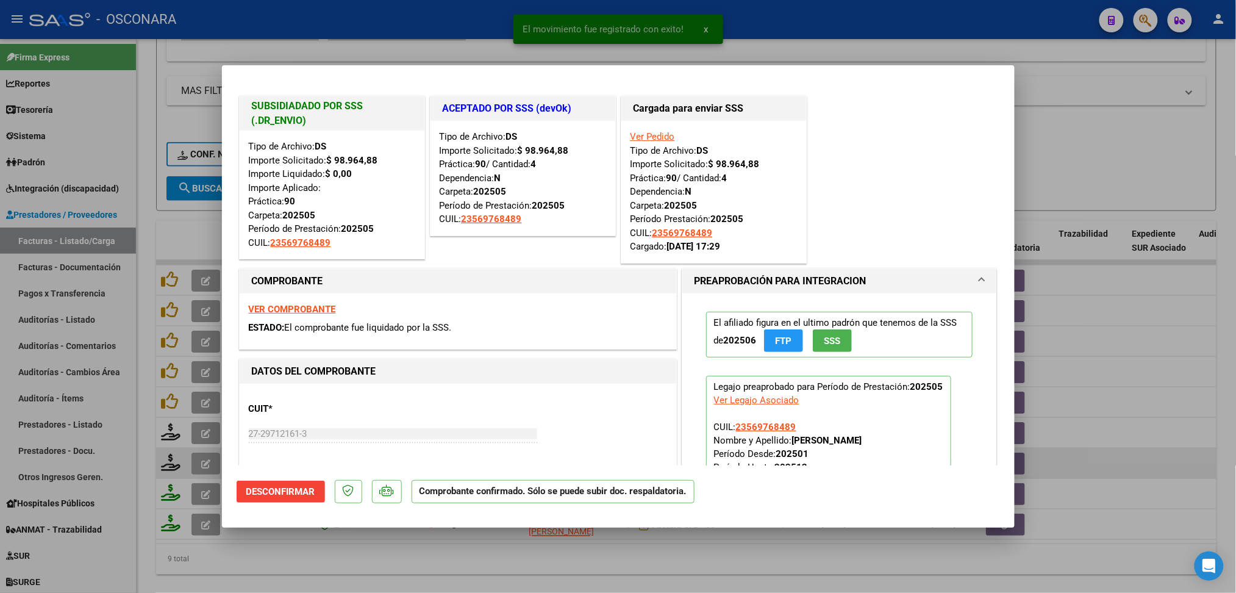
click at [230, 577] on div at bounding box center [618, 296] width 1236 height 593
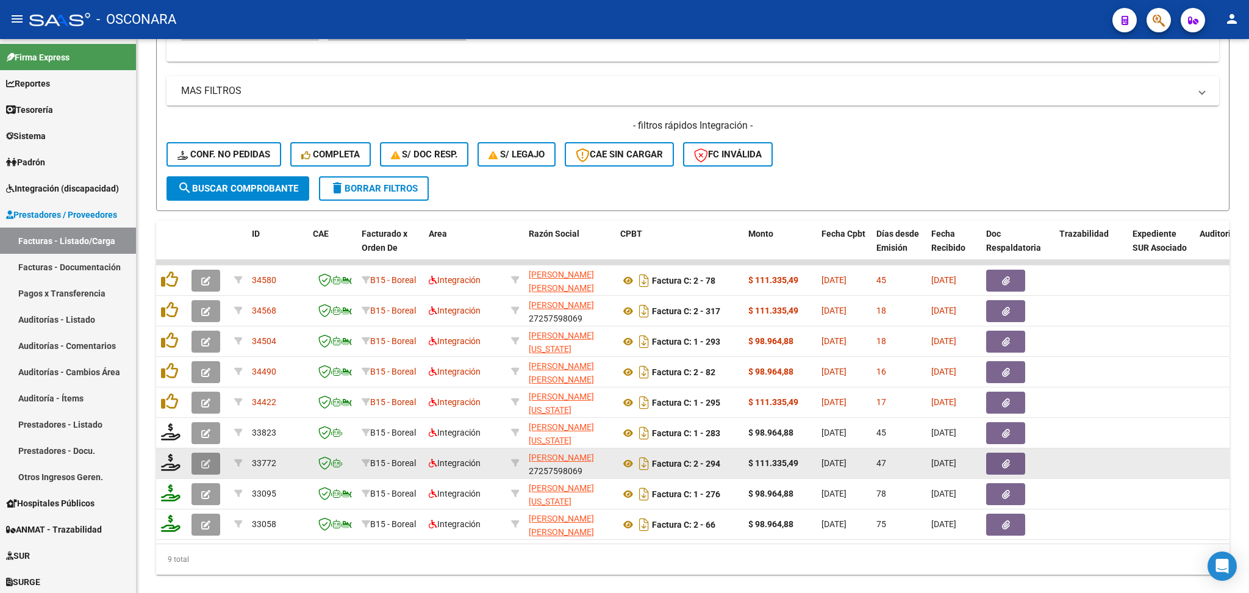
click at [198, 459] on button "button" at bounding box center [205, 463] width 29 height 22
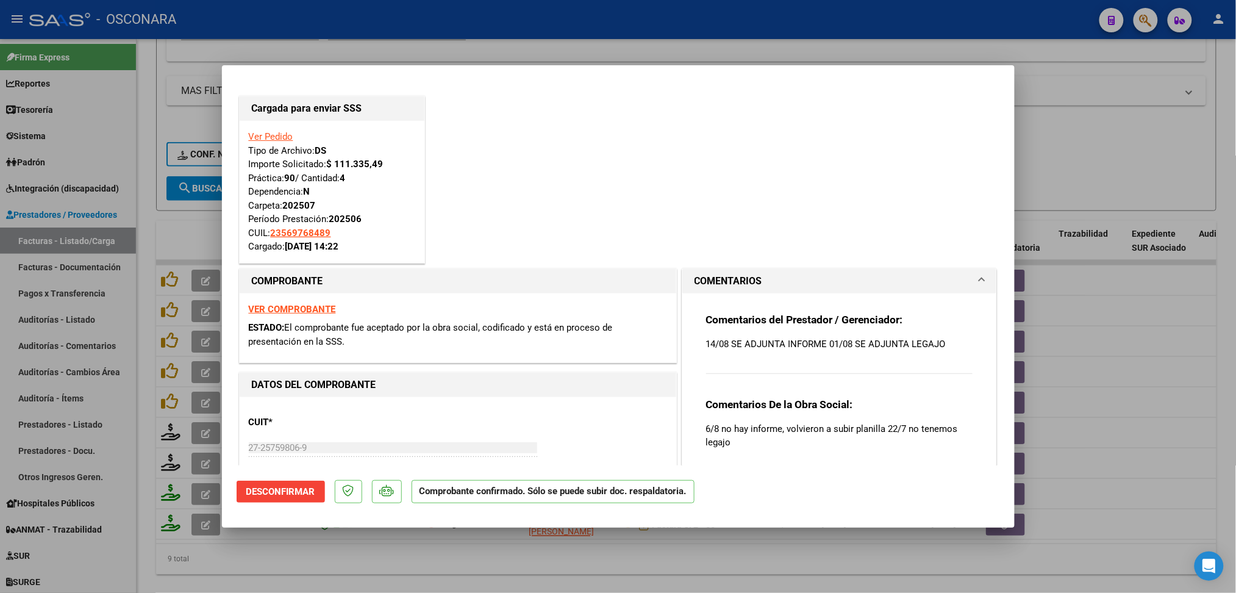
click at [340, 575] on div at bounding box center [618, 296] width 1236 height 593
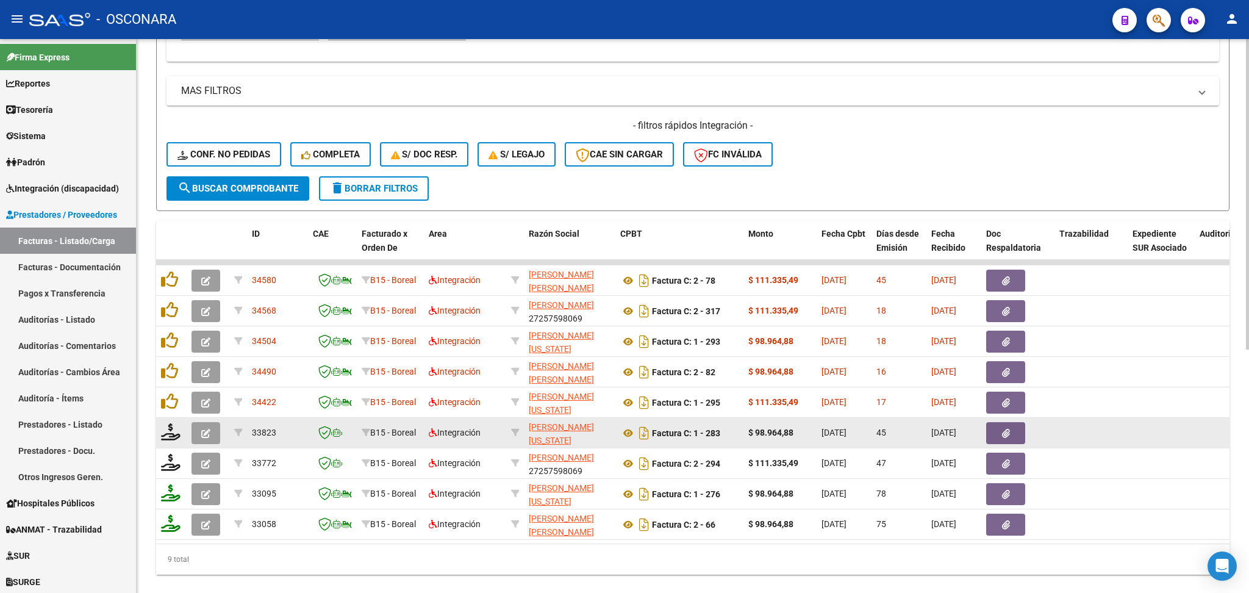
click at [207, 431] on icon "button" at bounding box center [205, 433] width 9 height 9
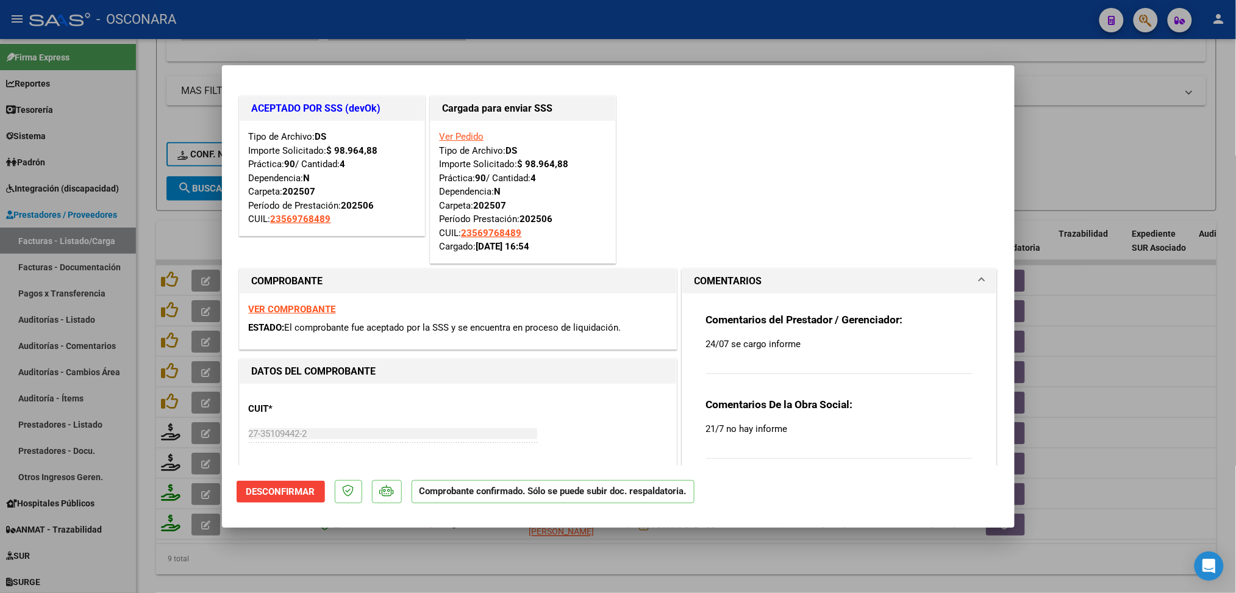
click at [323, 571] on div at bounding box center [618, 296] width 1236 height 593
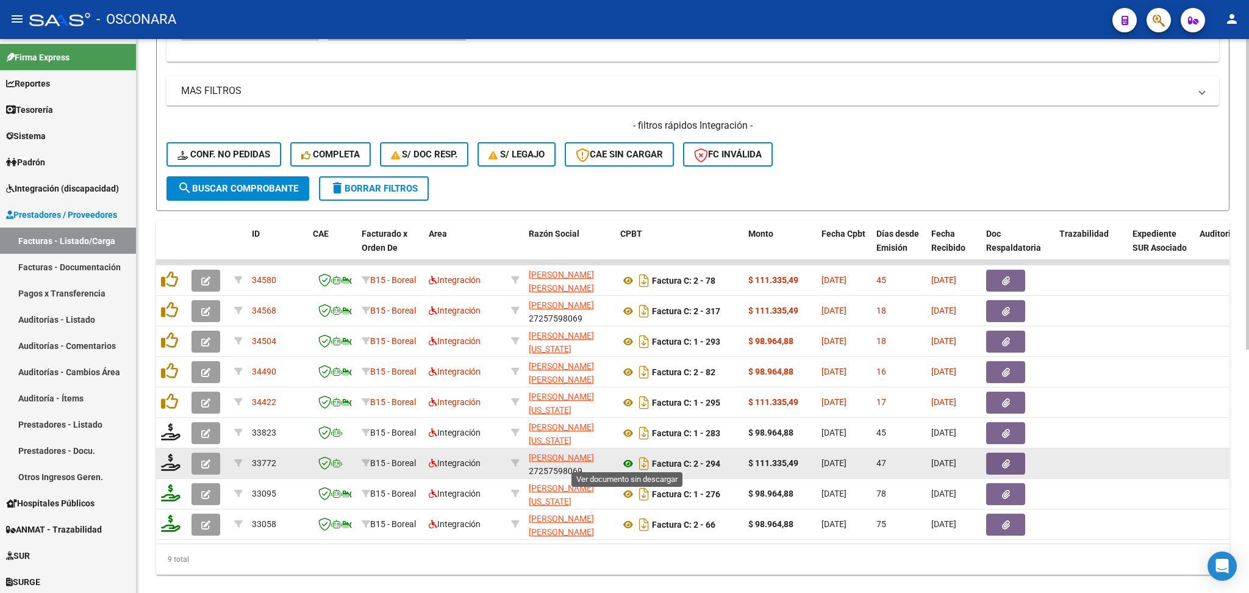
click at [621, 456] on icon at bounding box center [628, 463] width 16 height 15
